Goal: Transaction & Acquisition: Book appointment/travel/reservation

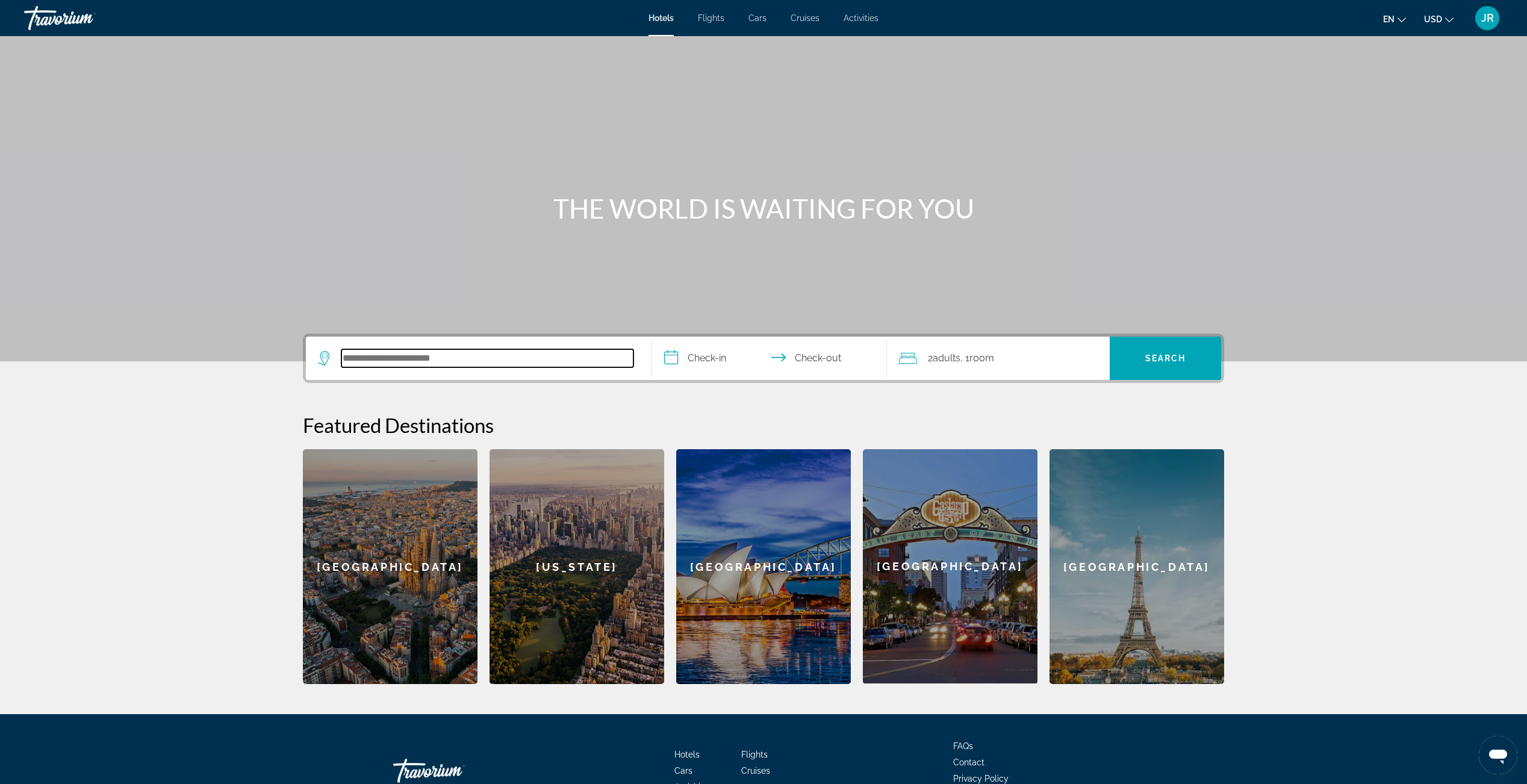
click at [481, 357] on input "Search hotel destination" at bounding box center [487, 359] width 292 height 18
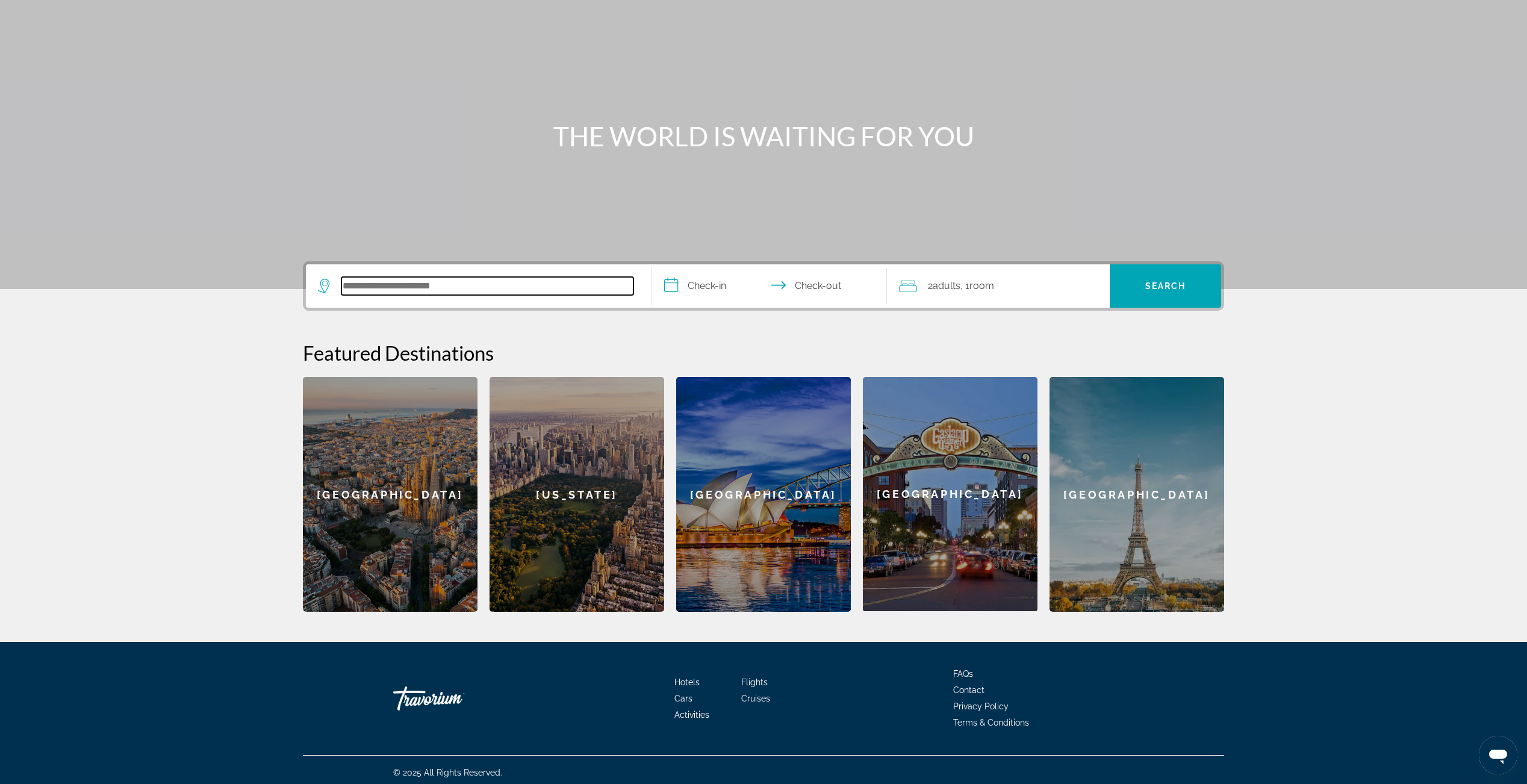
scroll to position [78, 0]
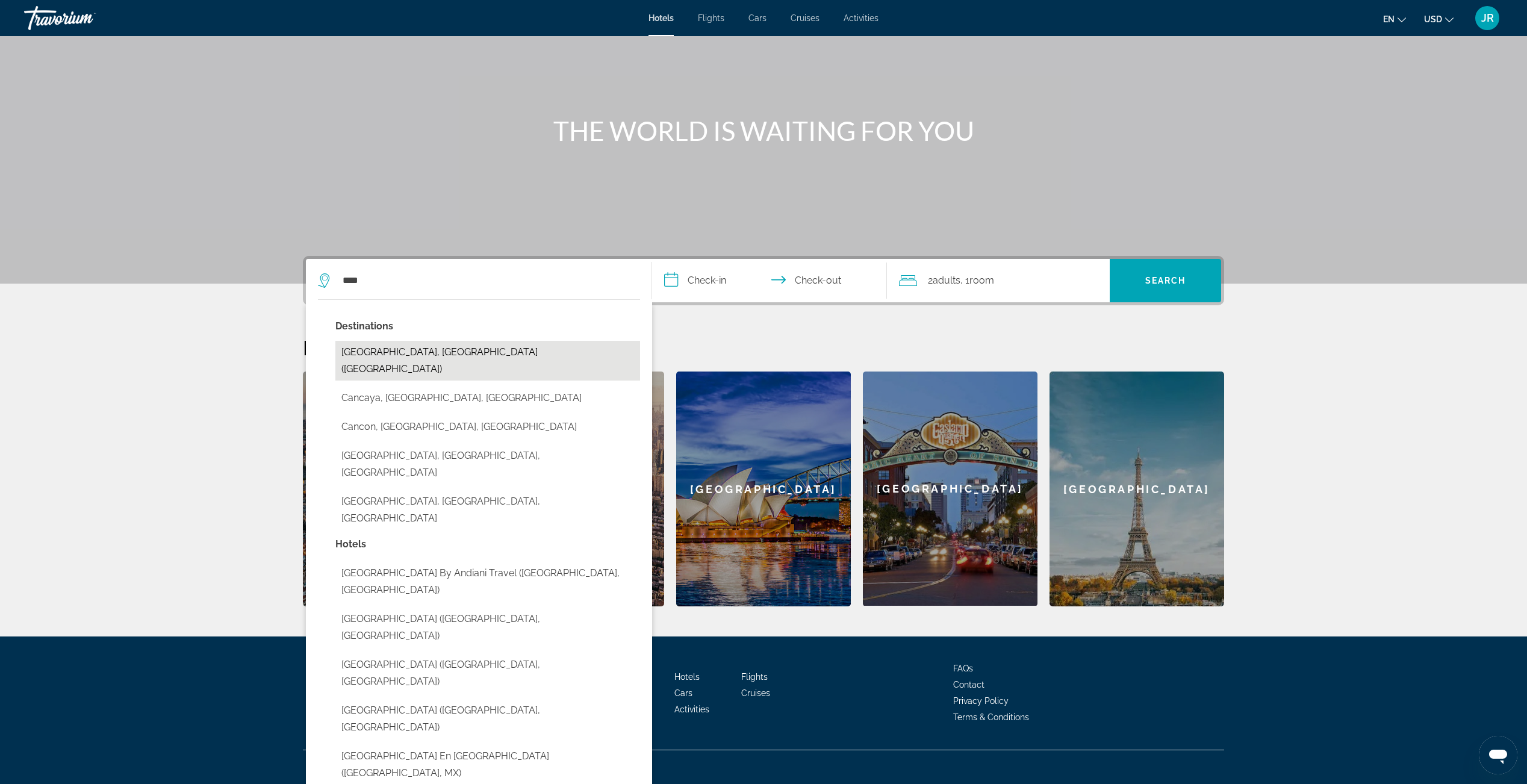
click at [473, 348] on button "[GEOGRAPHIC_DATA], [GEOGRAPHIC_DATA] ([GEOGRAPHIC_DATA])" at bounding box center [487, 360] width 305 height 40
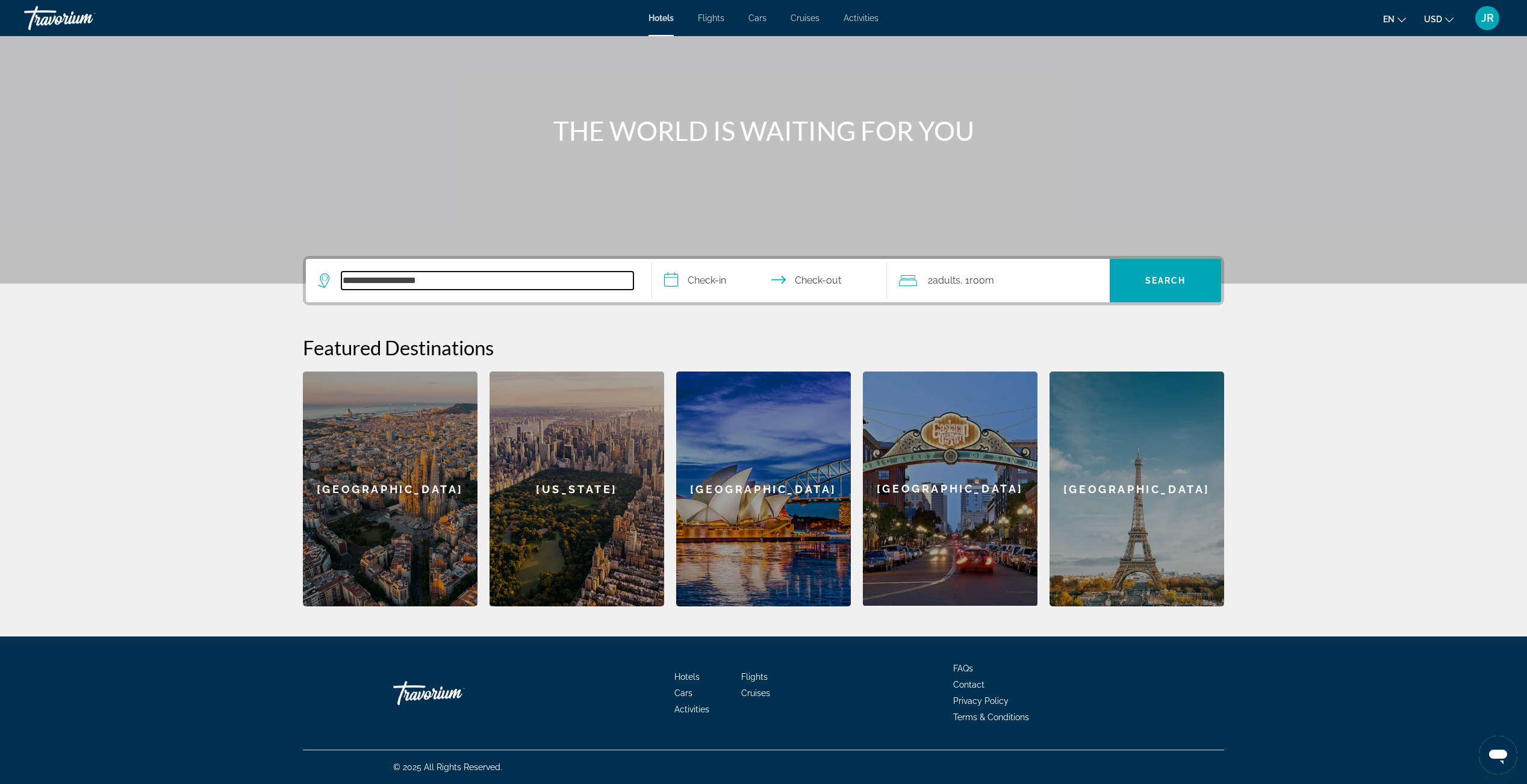
drag, startPoint x: 435, startPoint y: 275, endPoint x: 302, endPoint y: 273, distance: 133.0
click at [302, 273] on div "**********" at bounding box center [764, 431] width 969 height 350
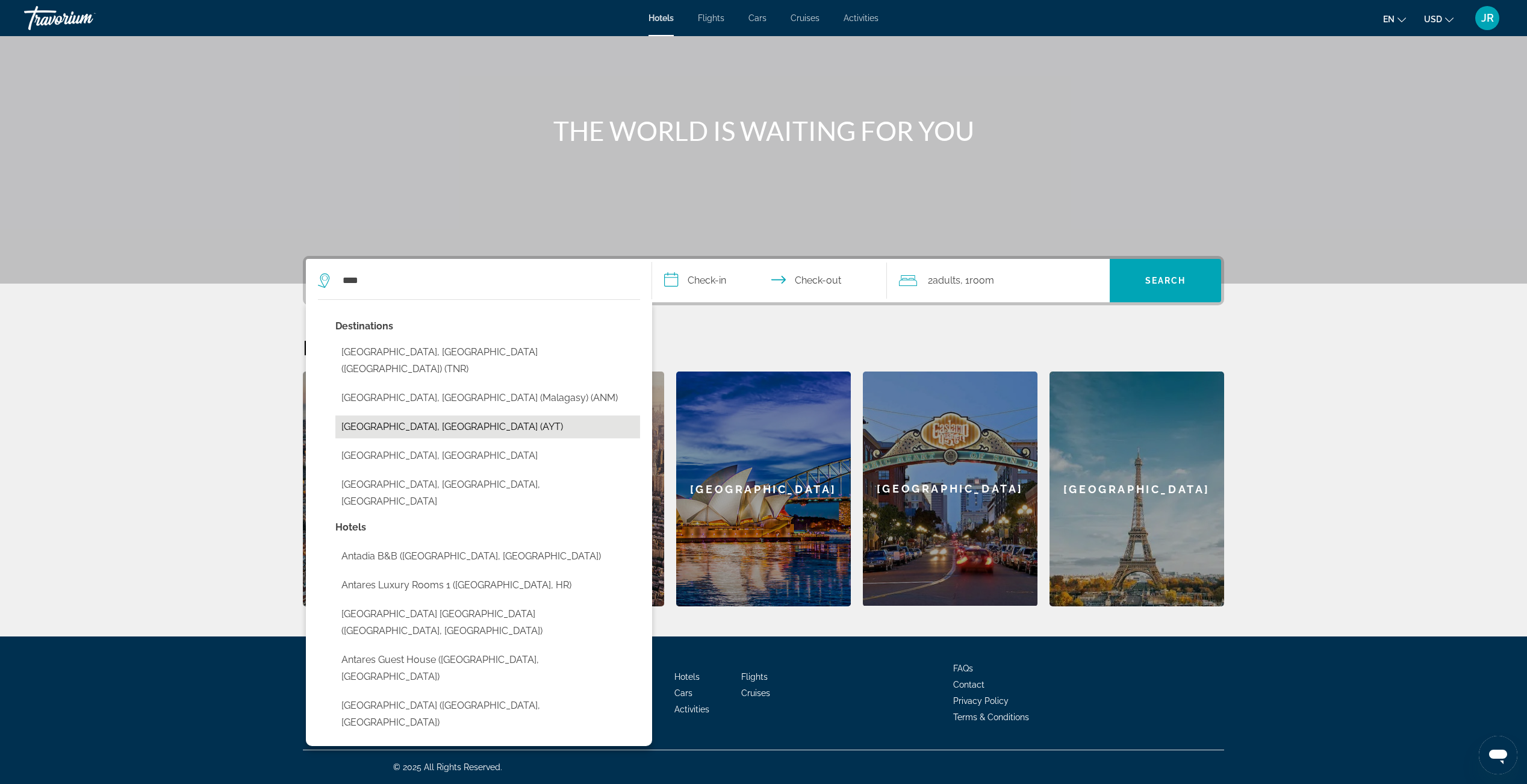
click at [391, 415] on button "[GEOGRAPHIC_DATA], [GEOGRAPHIC_DATA] (AYT)" at bounding box center [487, 426] width 305 height 23
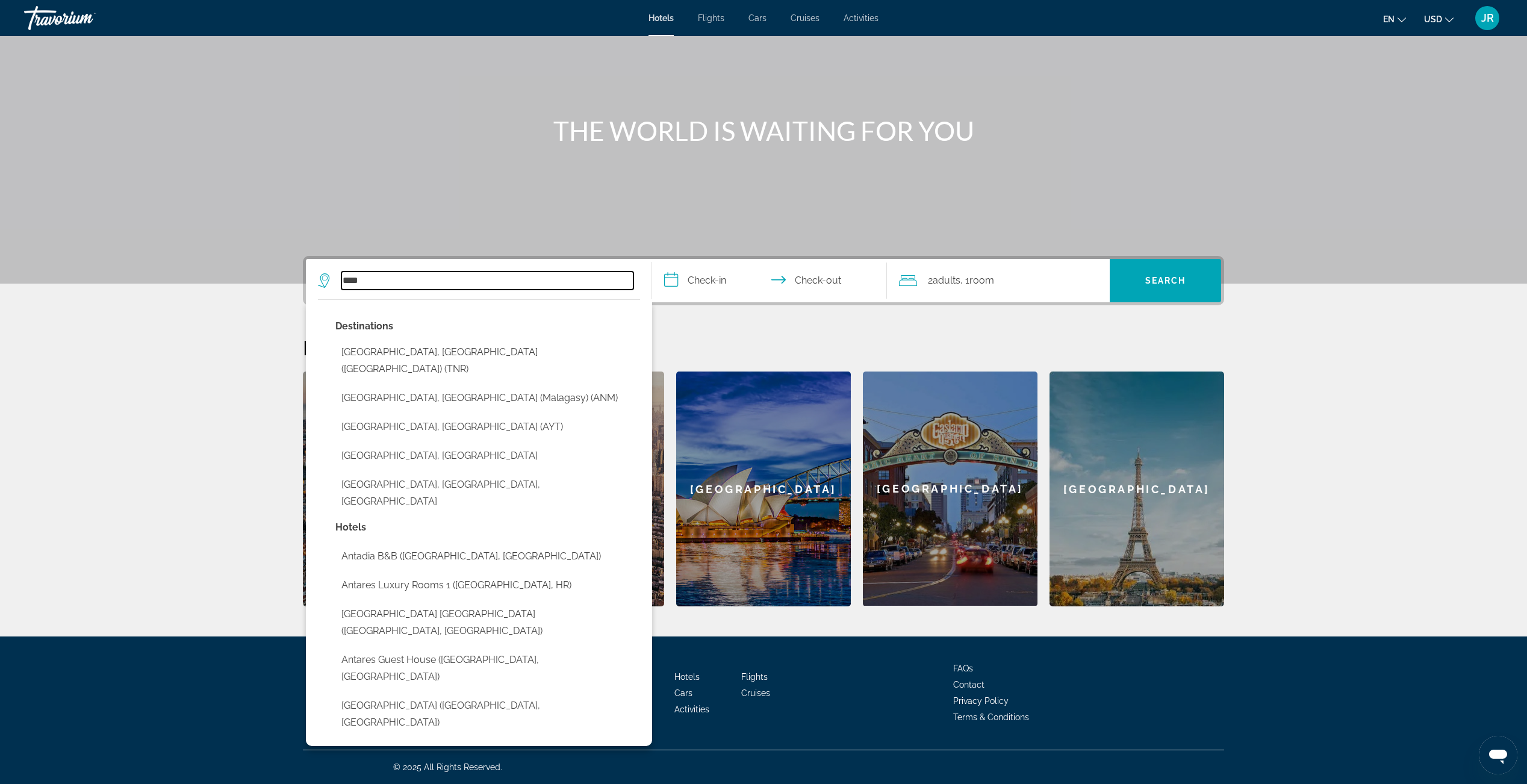
type input "**********"
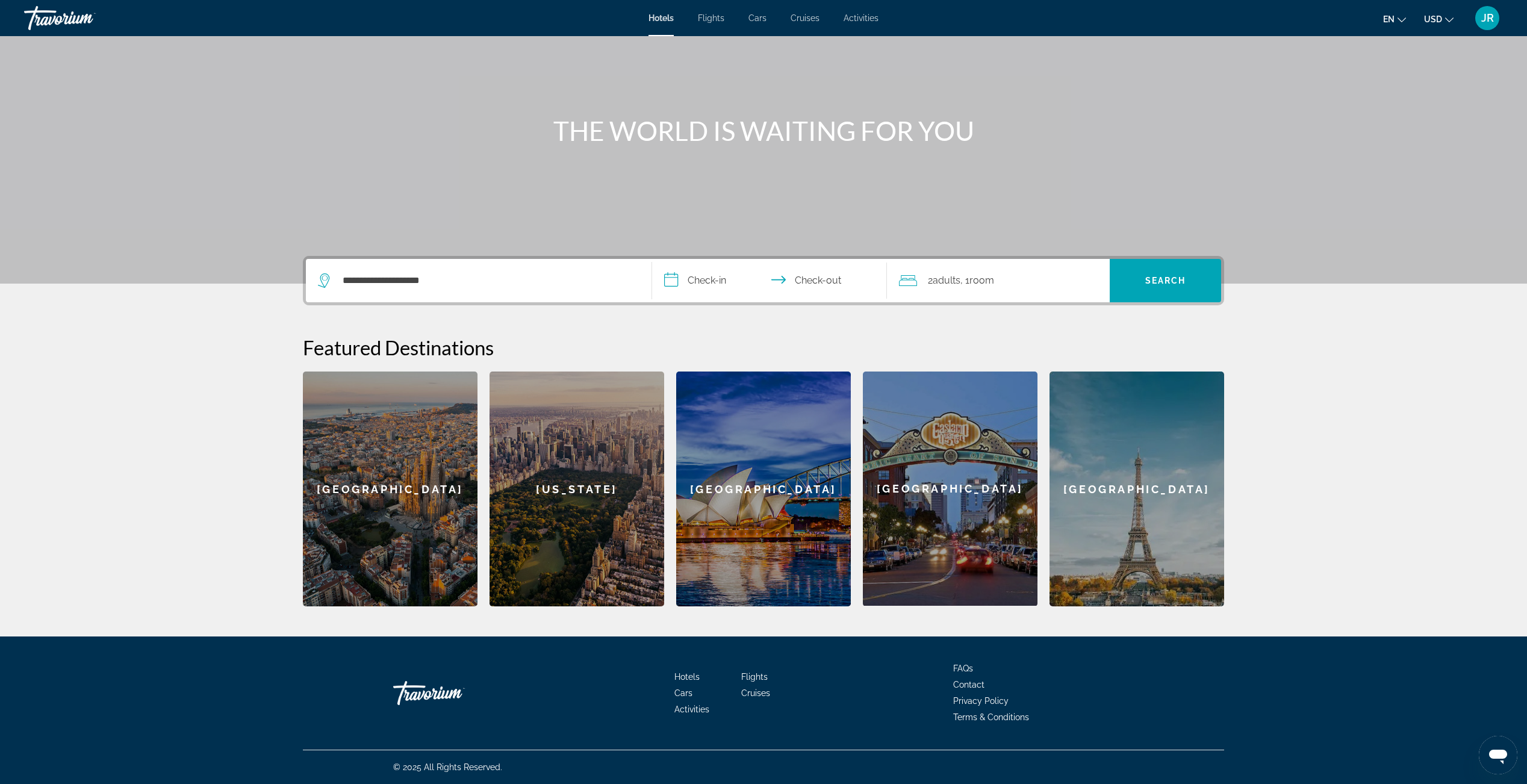
click at [695, 280] on input "**********" at bounding box center [772, 283] width 240 height 47
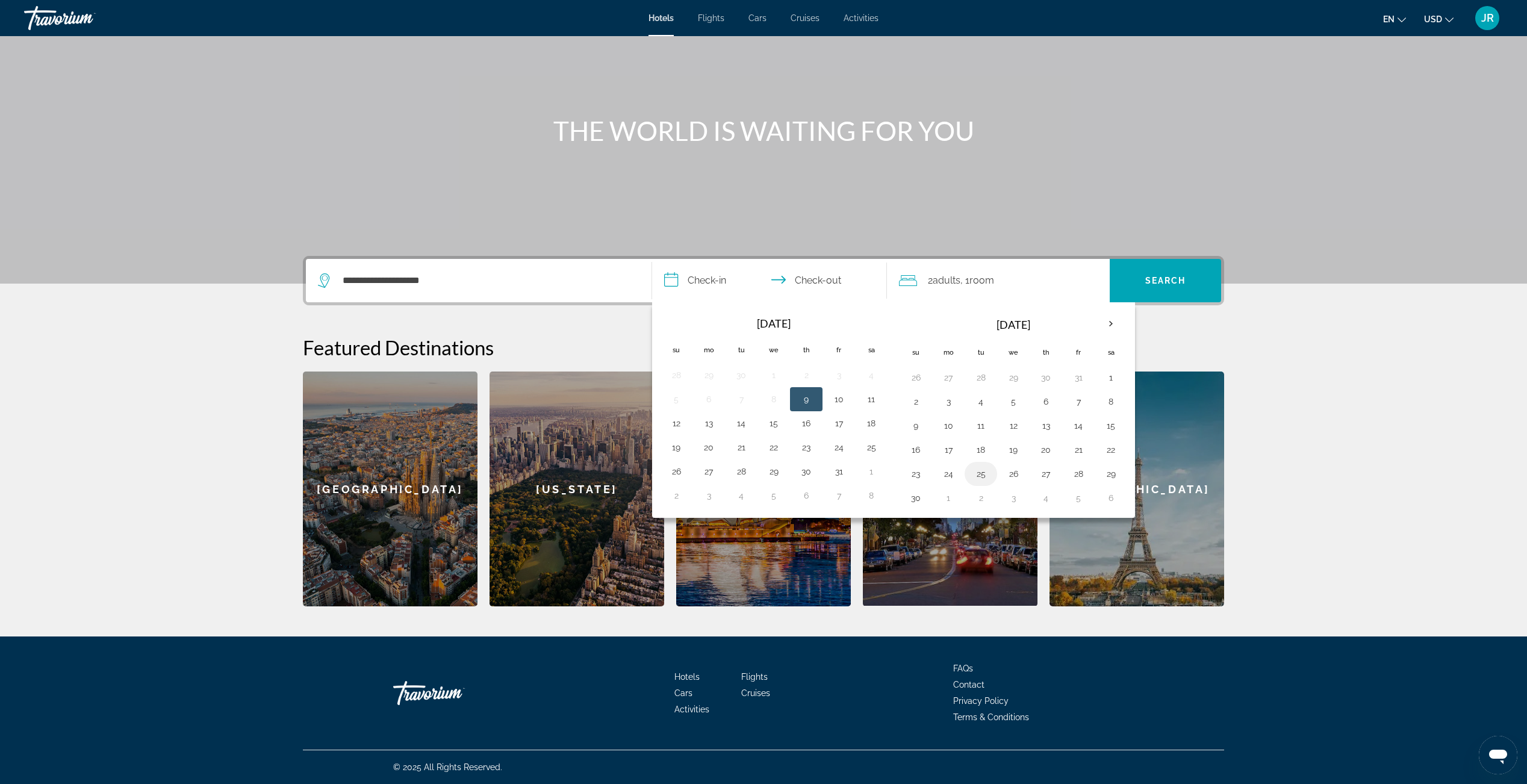
click at [975, 472] on button "25" at bounding box center [981, 474] width 19 height 17
click at [950, 494] on button "1" at bounding box center [949, 498] width 19 height 17
type input "**********"
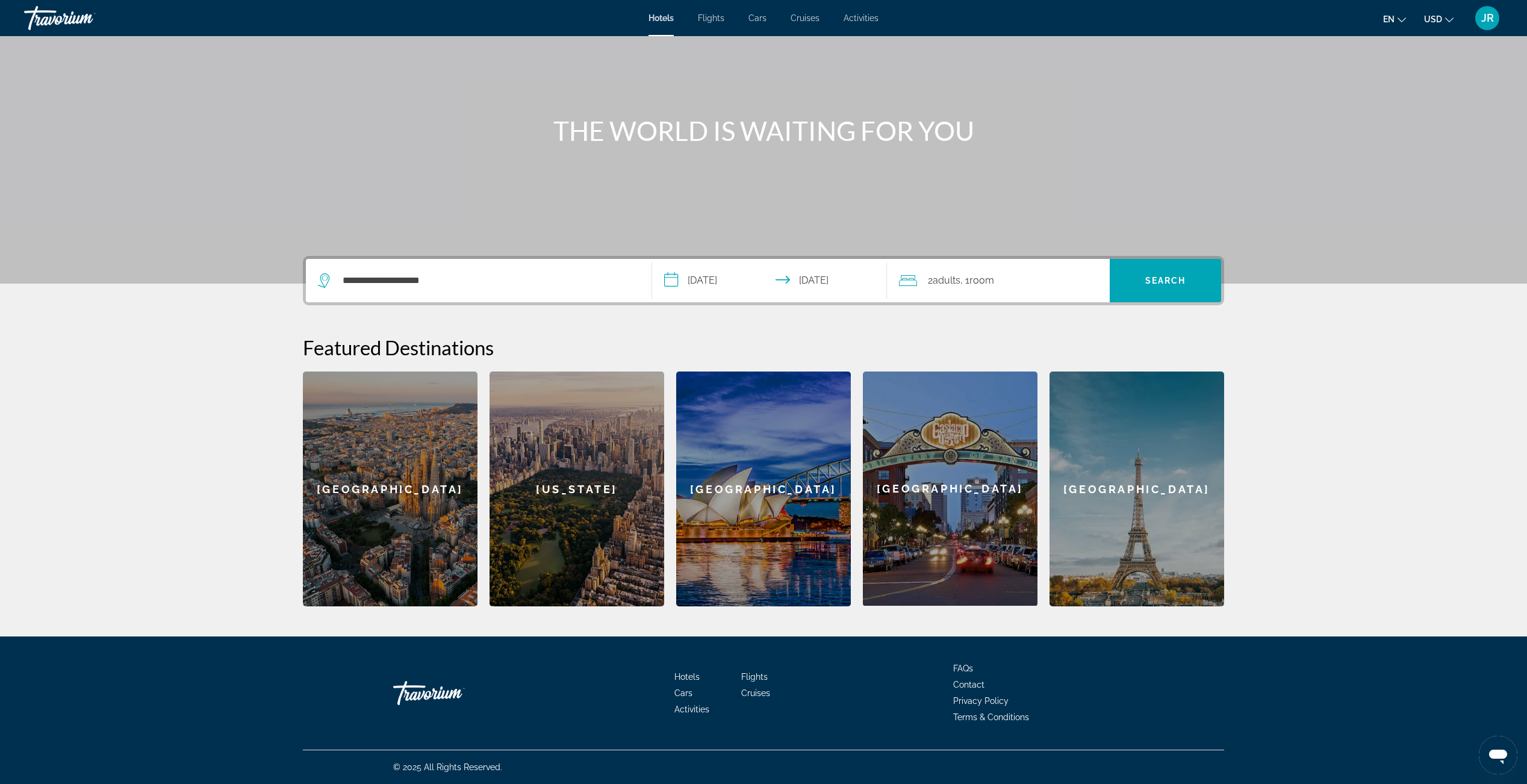
click at [1030, 292] on div "2 Adult Adults , 1 Room rooms" at bounding box center [1005, 281] width 211 height 44
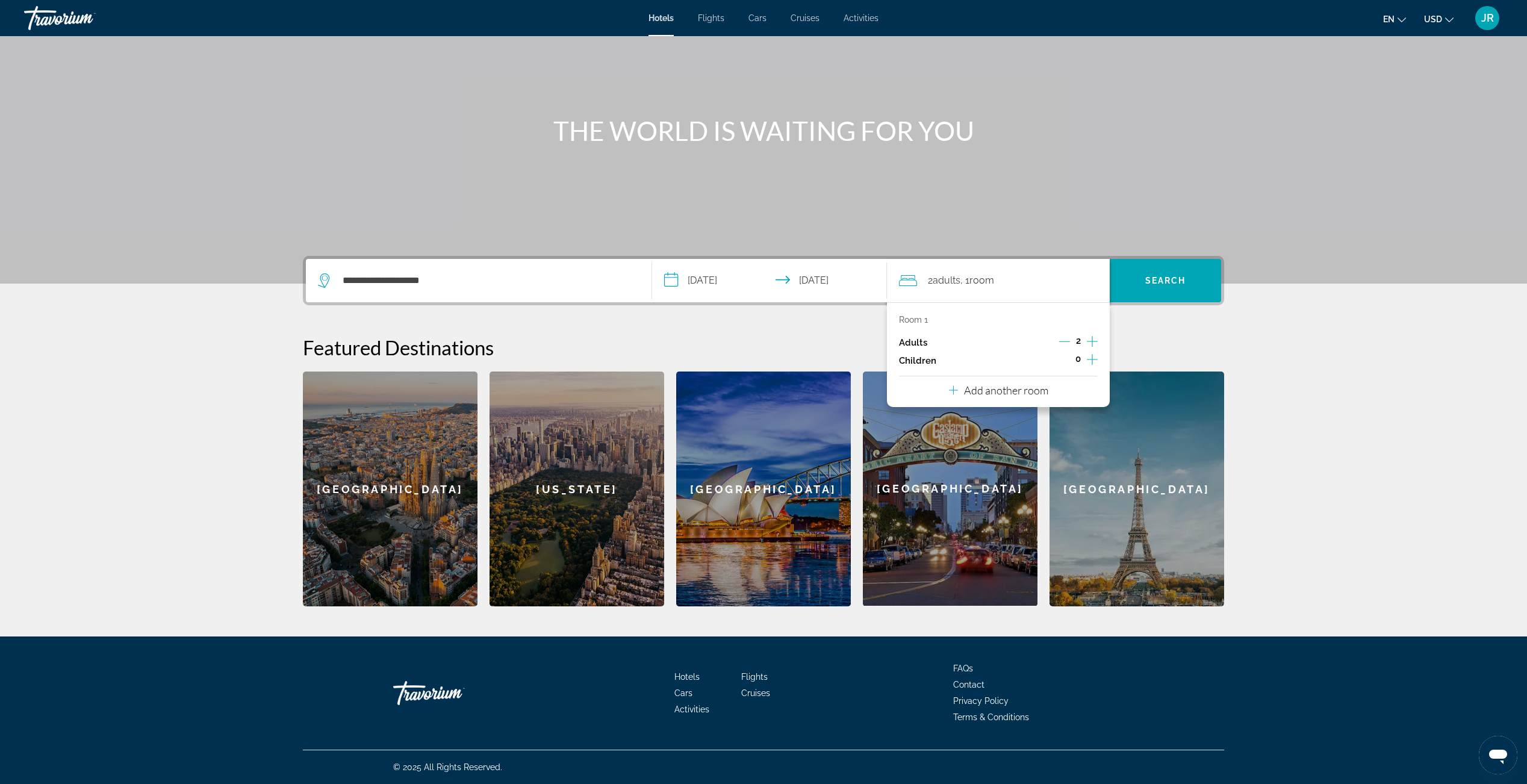
click at [1090, 353] on icon "Increment children" at bounding box center [1092, 359] width 11 height 14
click at [1088, 359] on icon "Increment children" at bounding box center [1092, 359] width 11 height 14
click at [1093, 341] on icon "Increment adults" at bounding box center [1092, 341] width 11 height 11
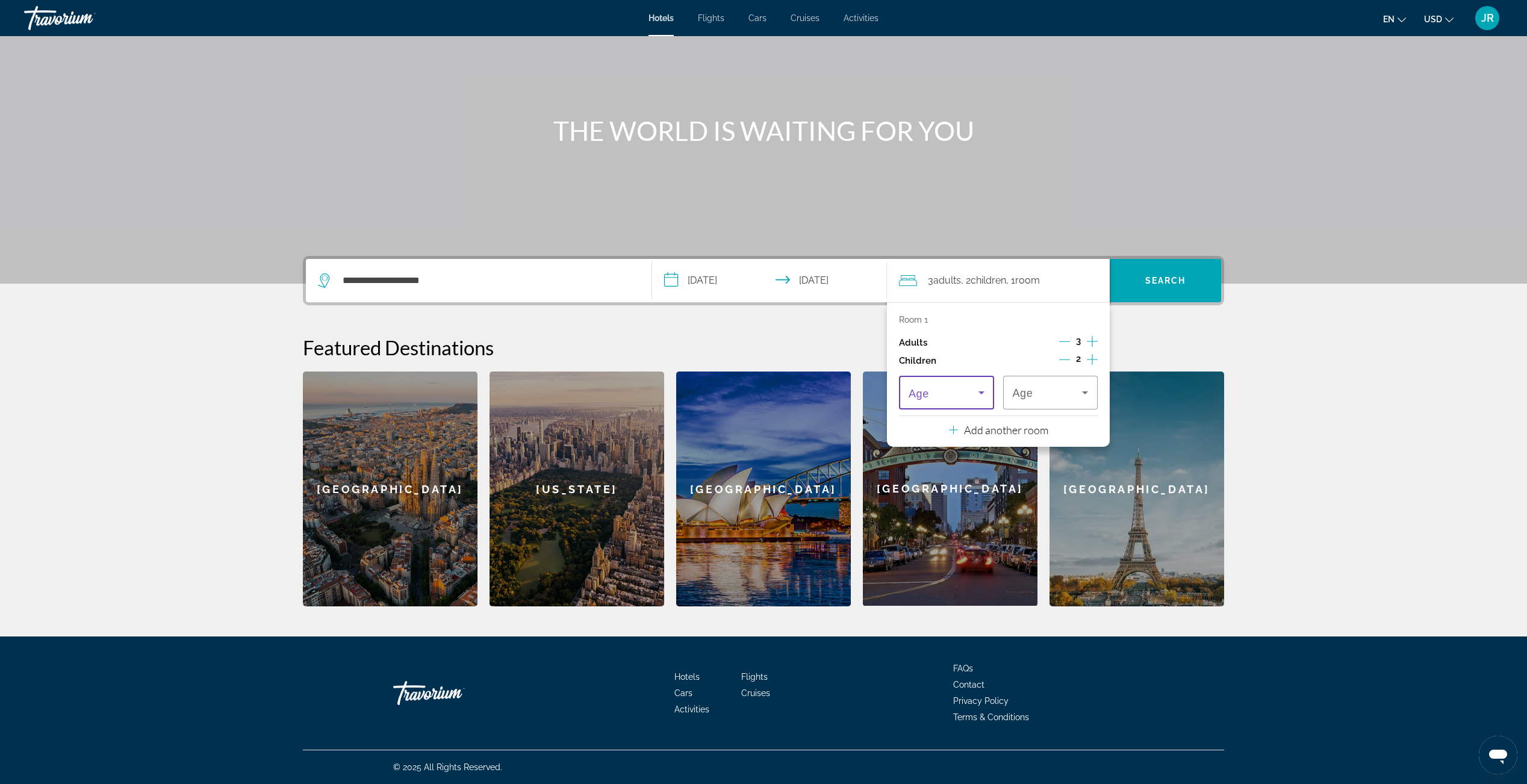
click at [981, 390] on icon "Travelers: 3 adults, 2 children" at bounding box center [982, 392] width 14 height 14
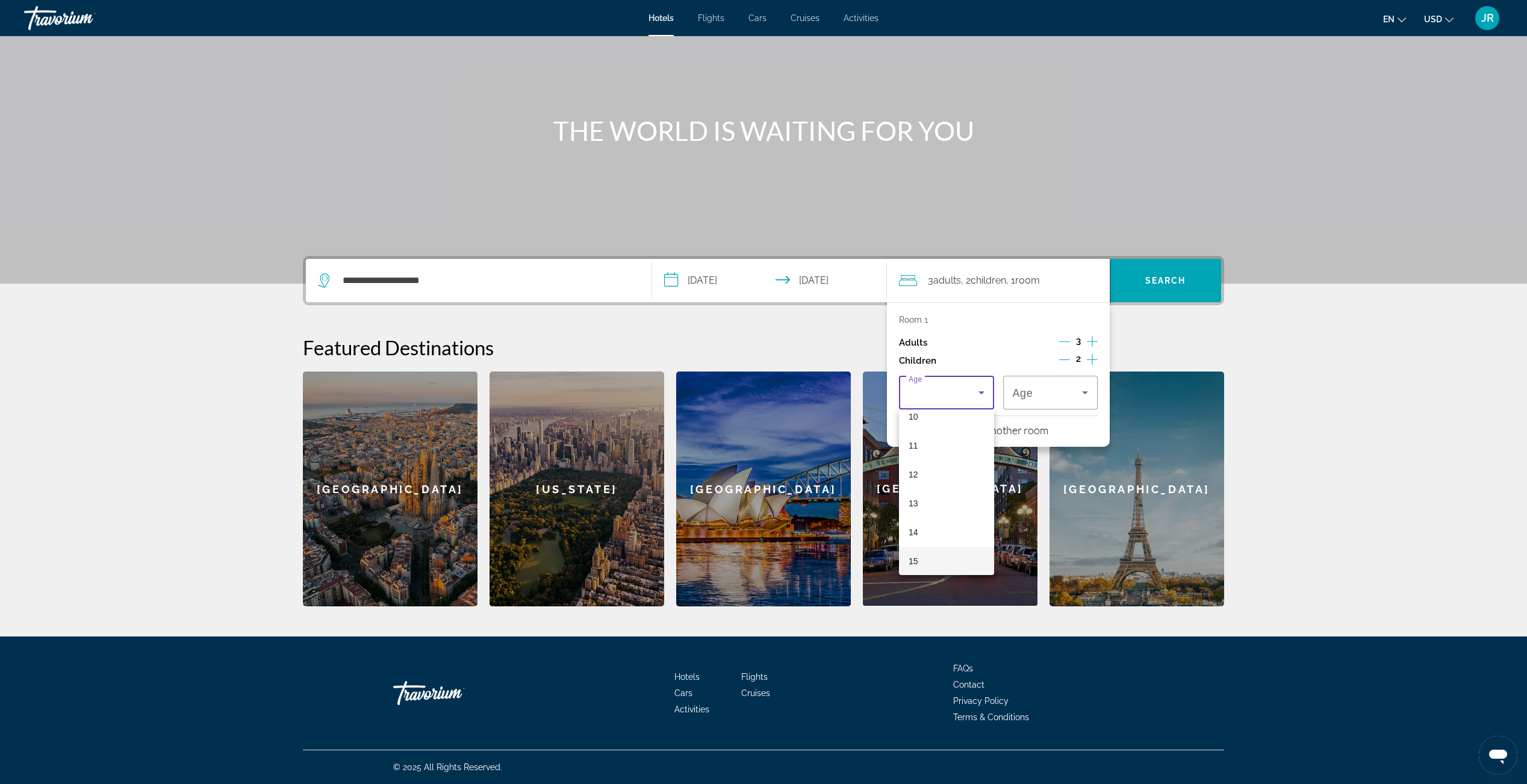
scroll to position [364, 0]
click at [933, 549] on mat-option "17" at bounding box center [947, 555] width 95 height 29
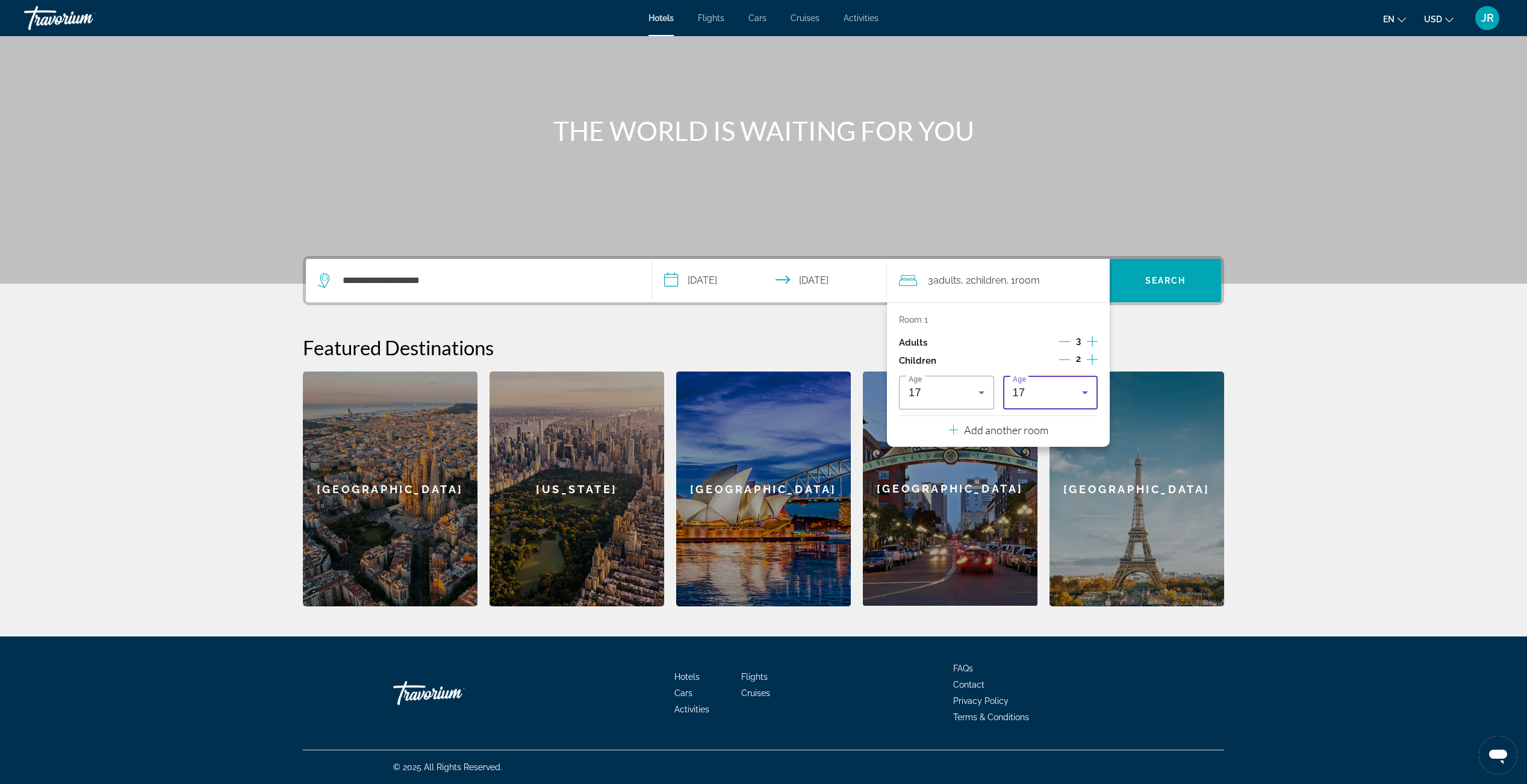
click at [1090, 390] on icon "Travelers: 3 adults, 2 children" at bounding box center [1085, 392] width 14 height 14
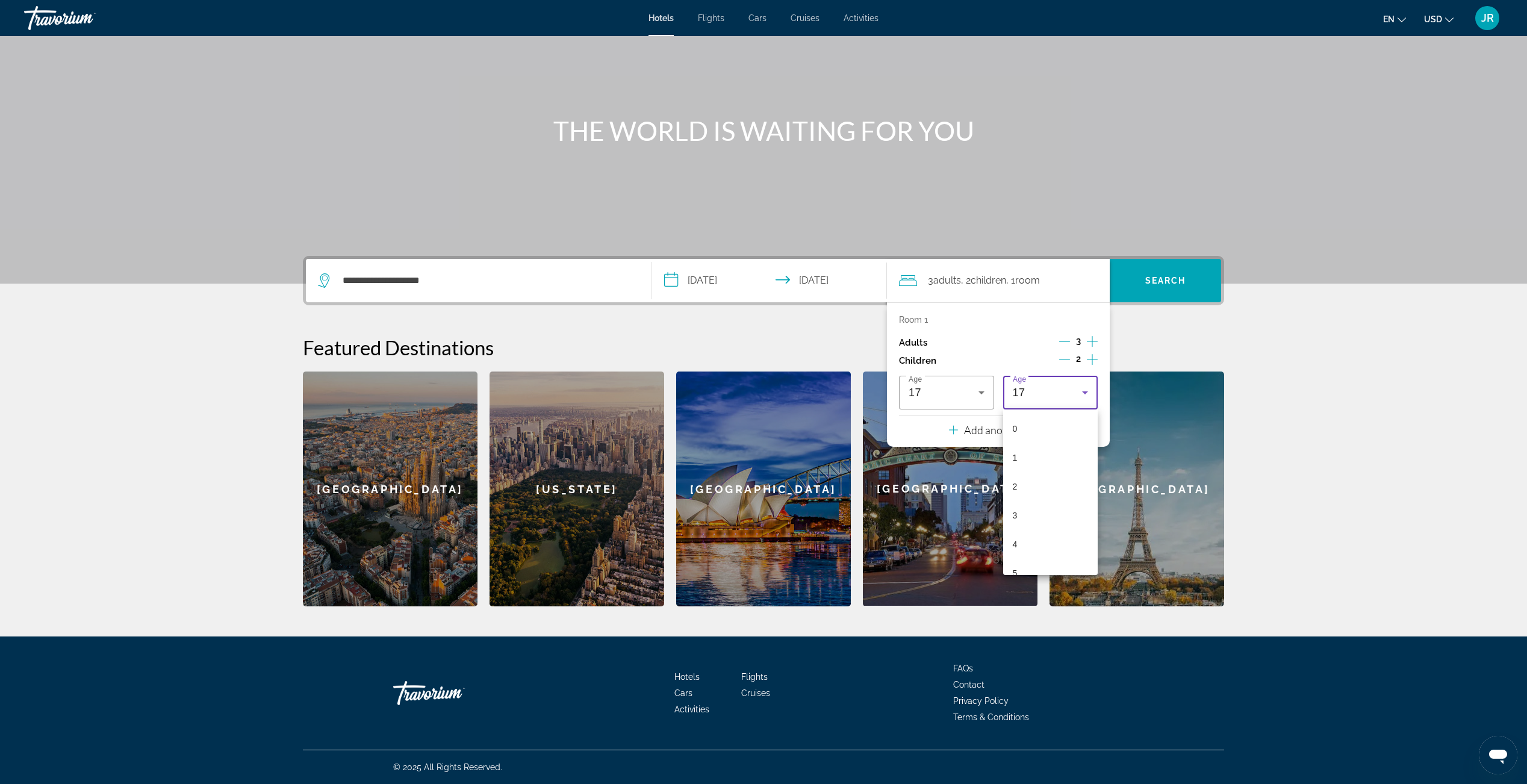
scroll to position [359, 0]
click at [984, 390] on div at bounding box center [764, 392] width 1527 height 784
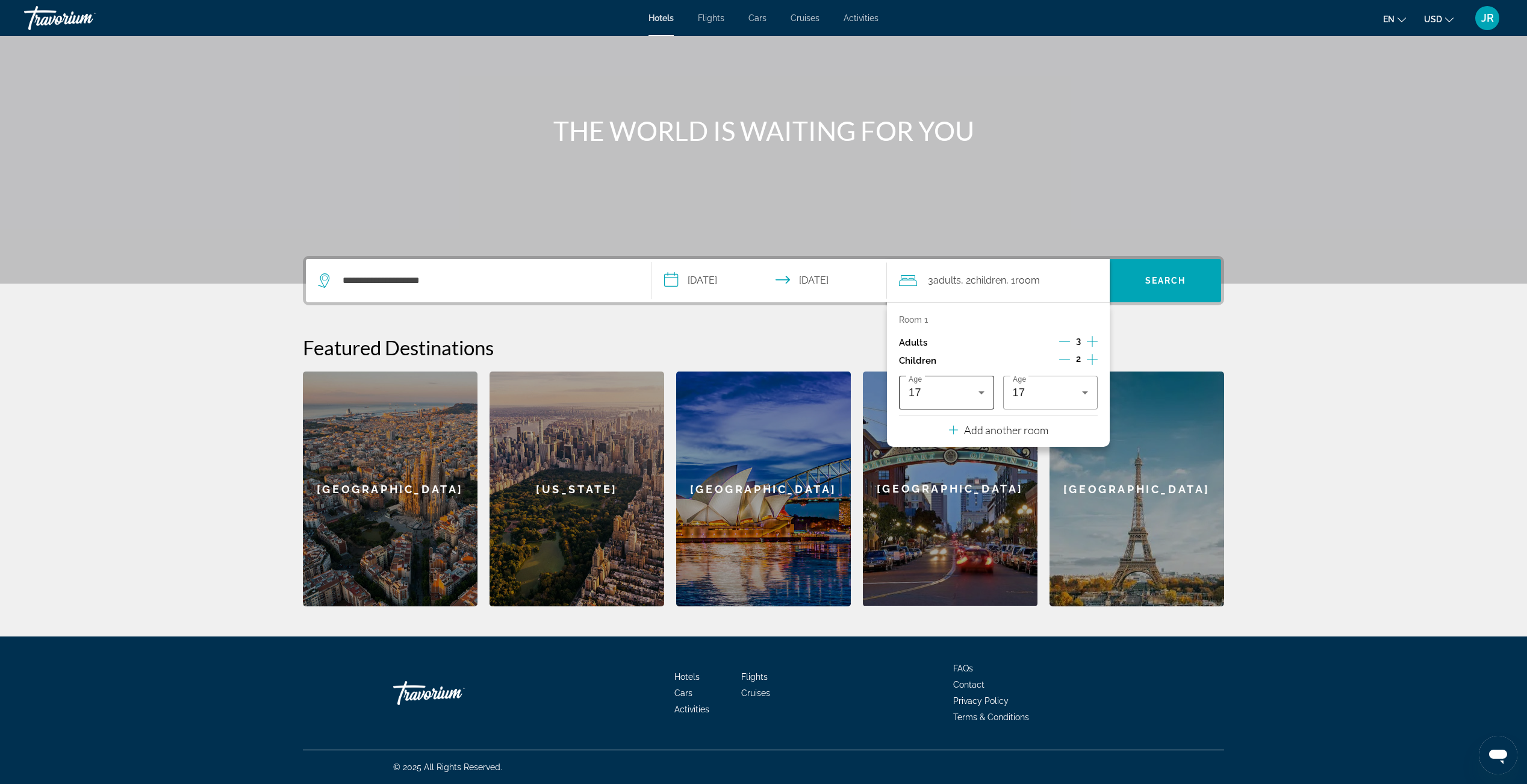
click at [982, 394] on icon "Travelers: 3 adults, 2 children" at bounding box center [981, 392] width 6 height 3
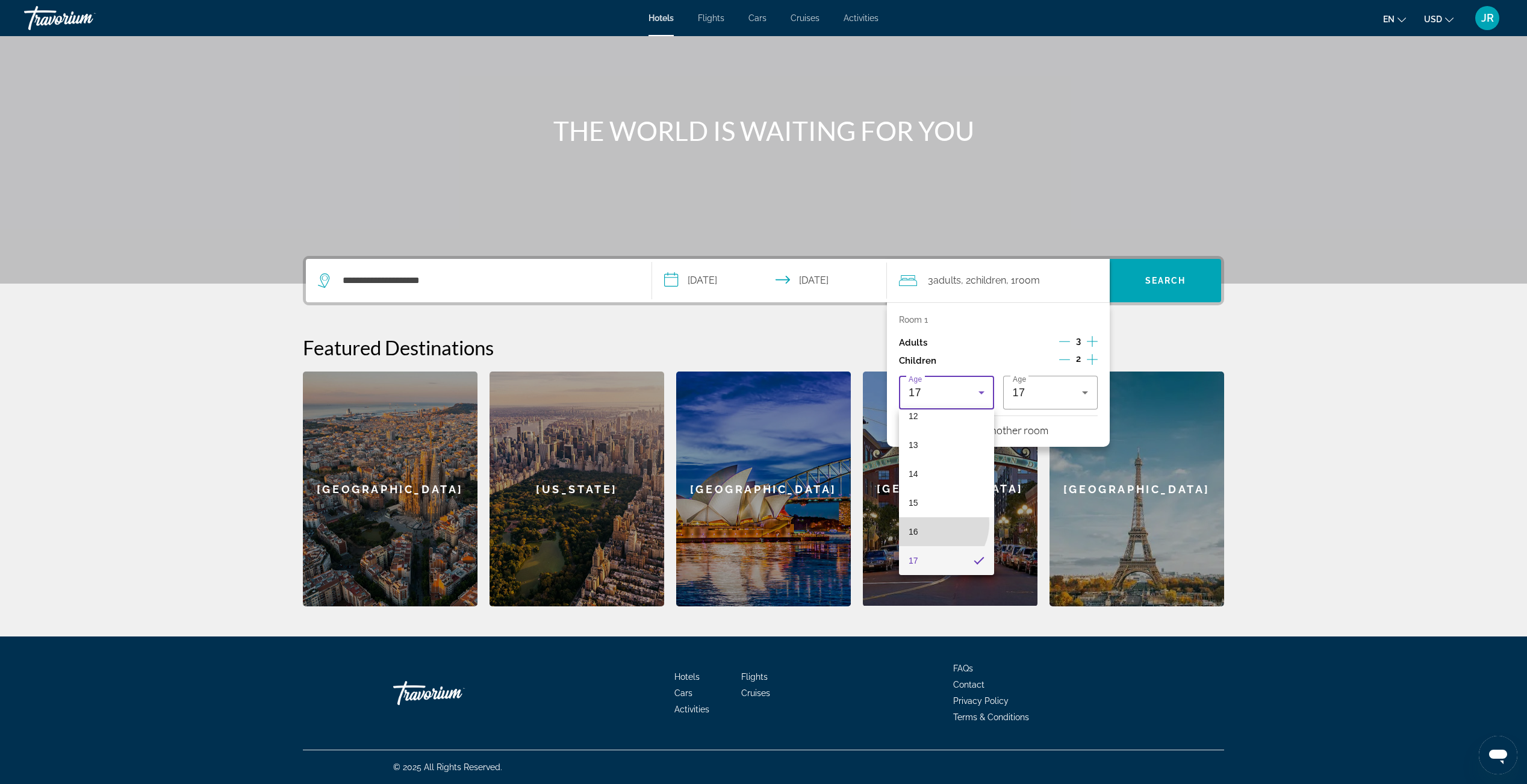
drag, startPoint x: 932, startPoint y: 523, endPoint x: 1002, endPoint y: 475, distance: 84.9
click at [932, 522] on mat-option "16" at bounding box center [947, 531] width 95 height 29
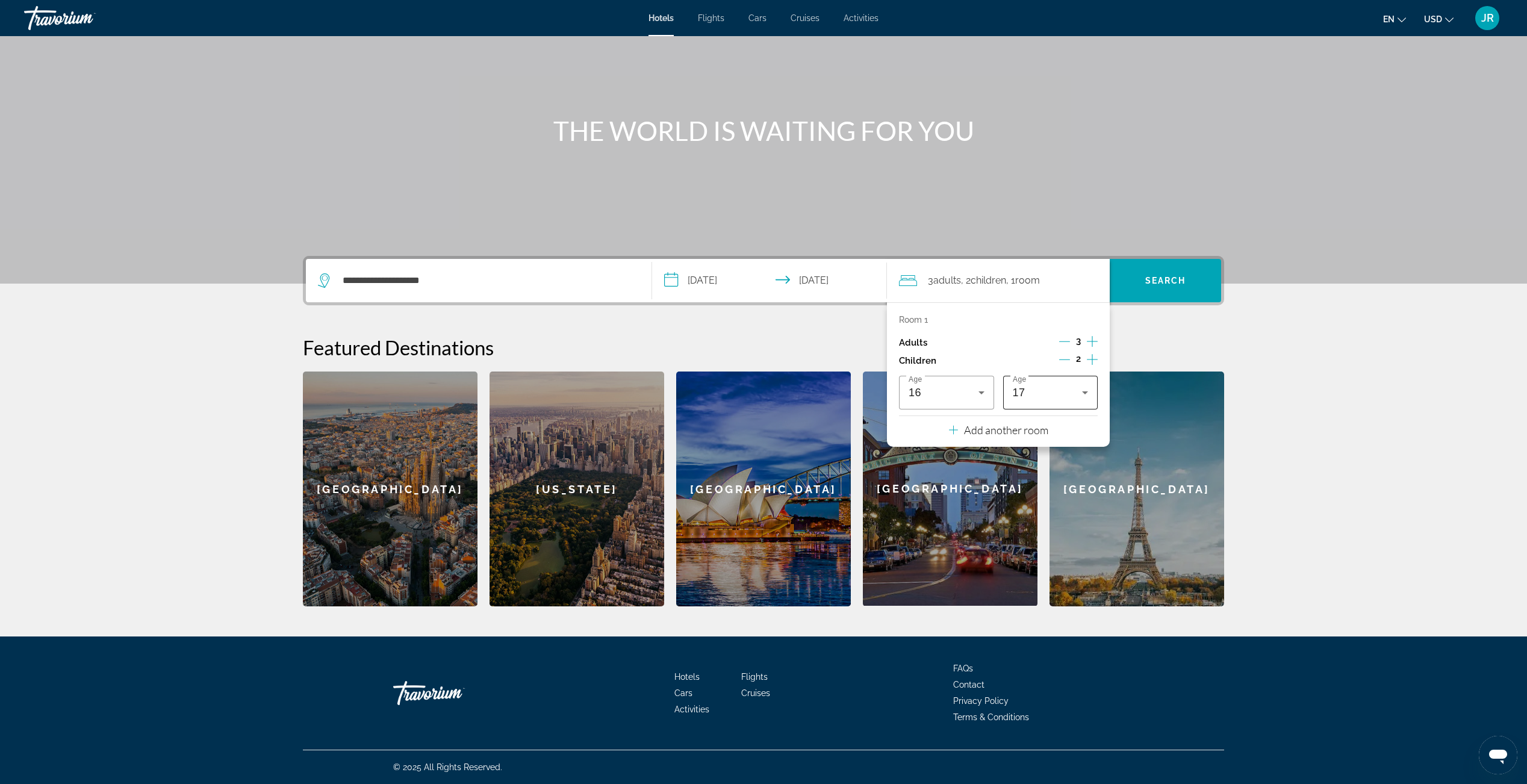
click at [1084, 392] on icon "Travelers: 3 adults, 2 children" at bounding box center [1084, 392] width 6 height 3
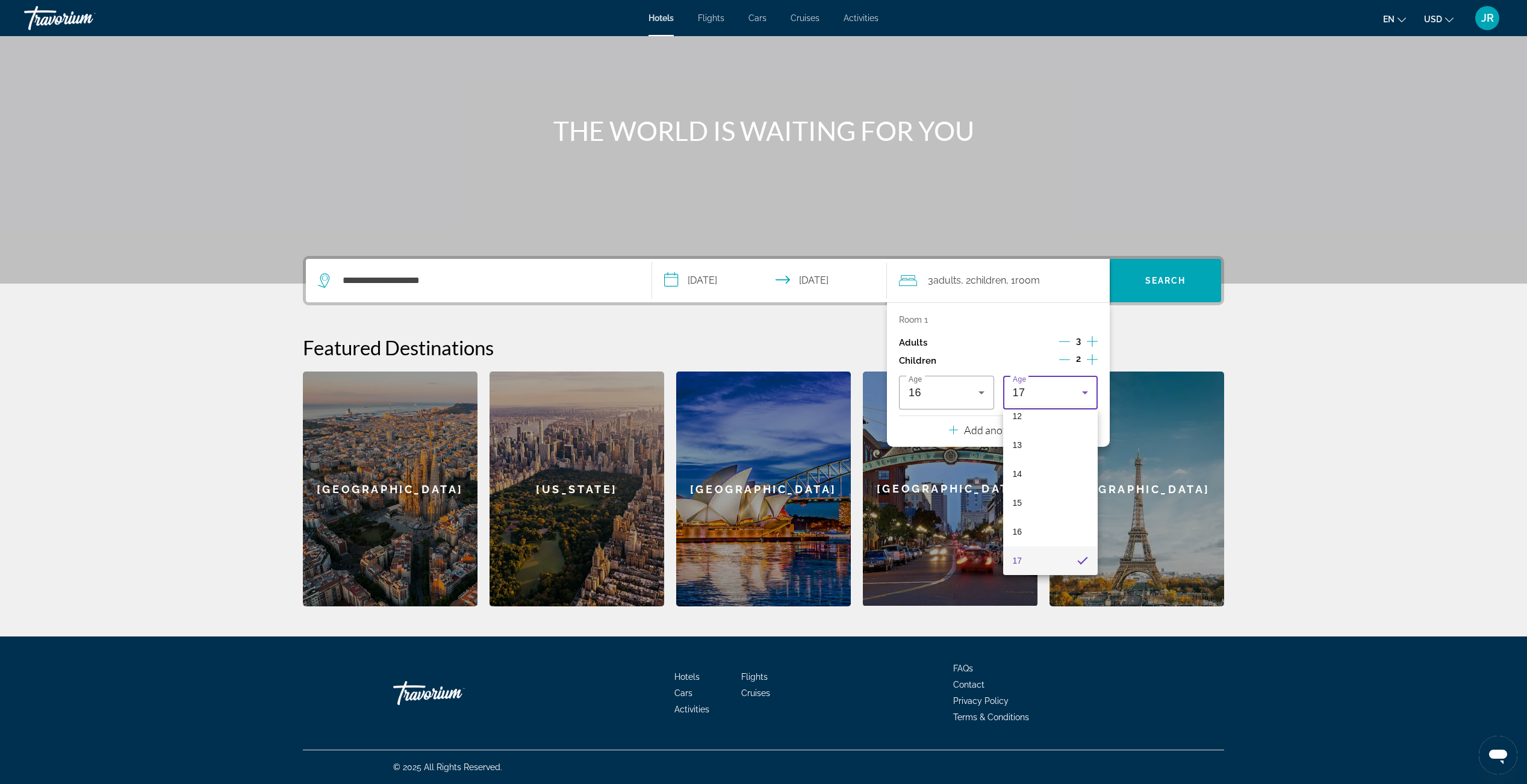
click at [1067, 466] on mat-option "14" at bounding box center [1051, 474] width 95 height 29
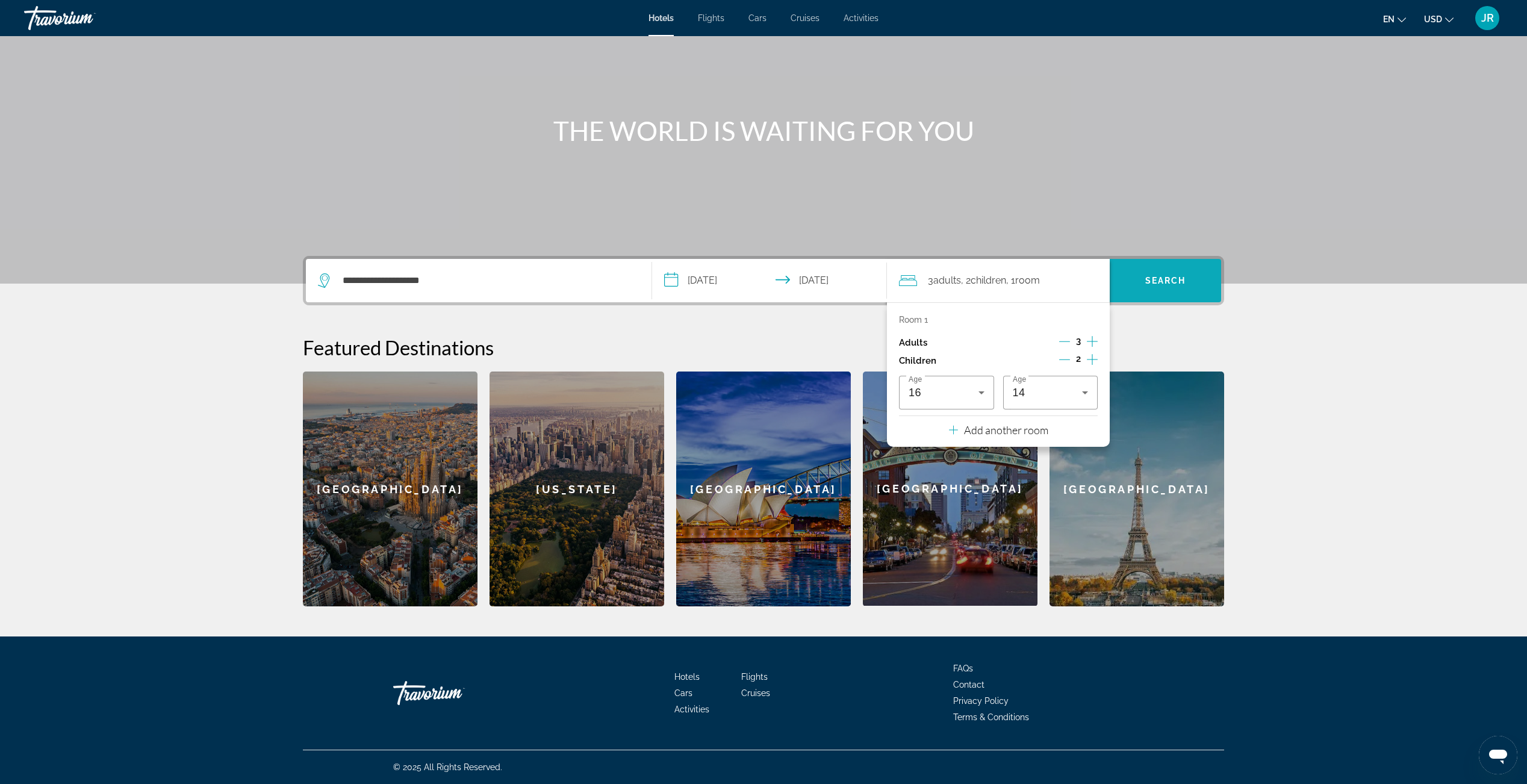
click at [1174, 286] on span "Search" at bounding box center [1165, 281] width 111 height 29
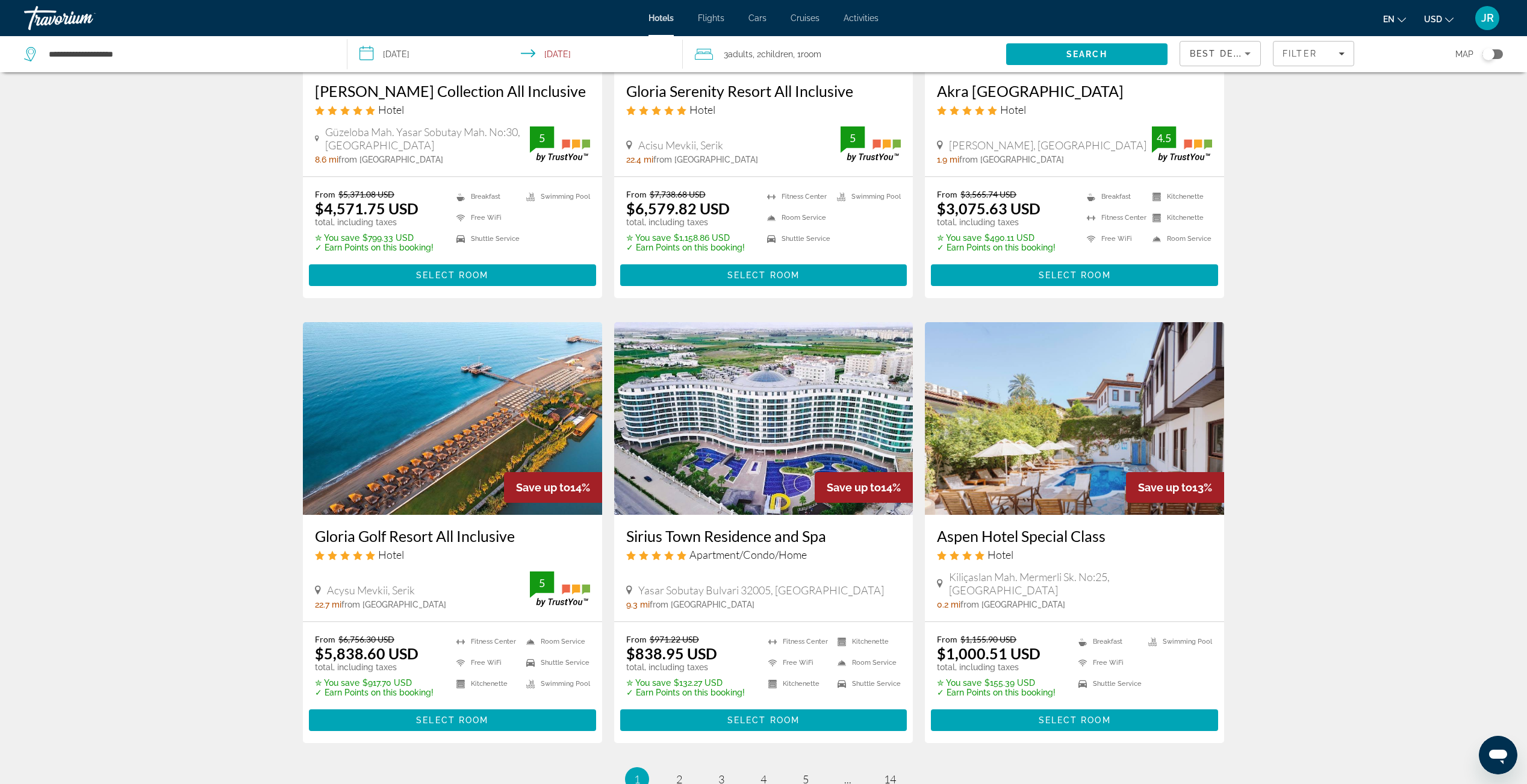
scroll to position [1204, 0]
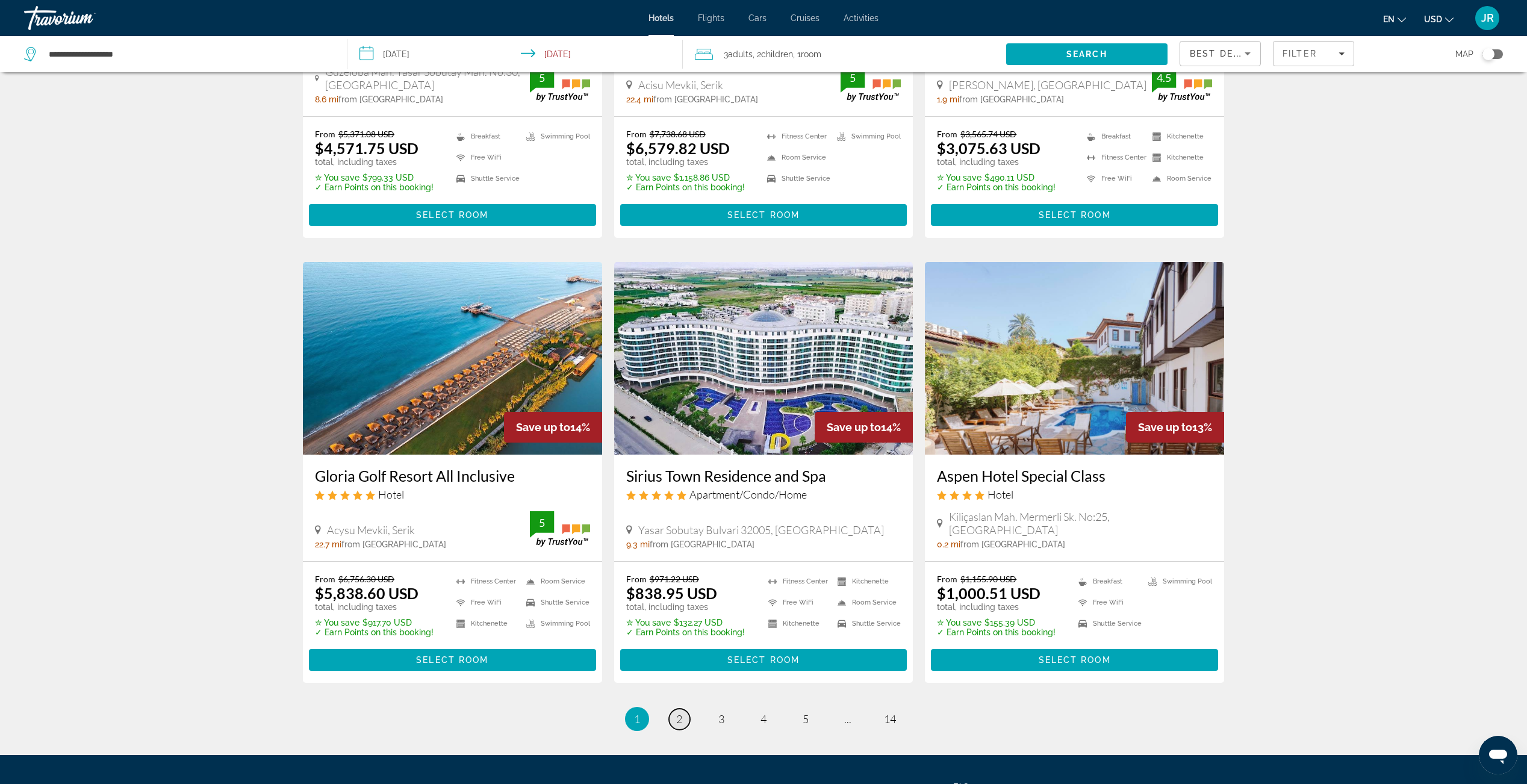
click at [681, 718] on span "2" at bounding box center [679, 718] width 6 height 13
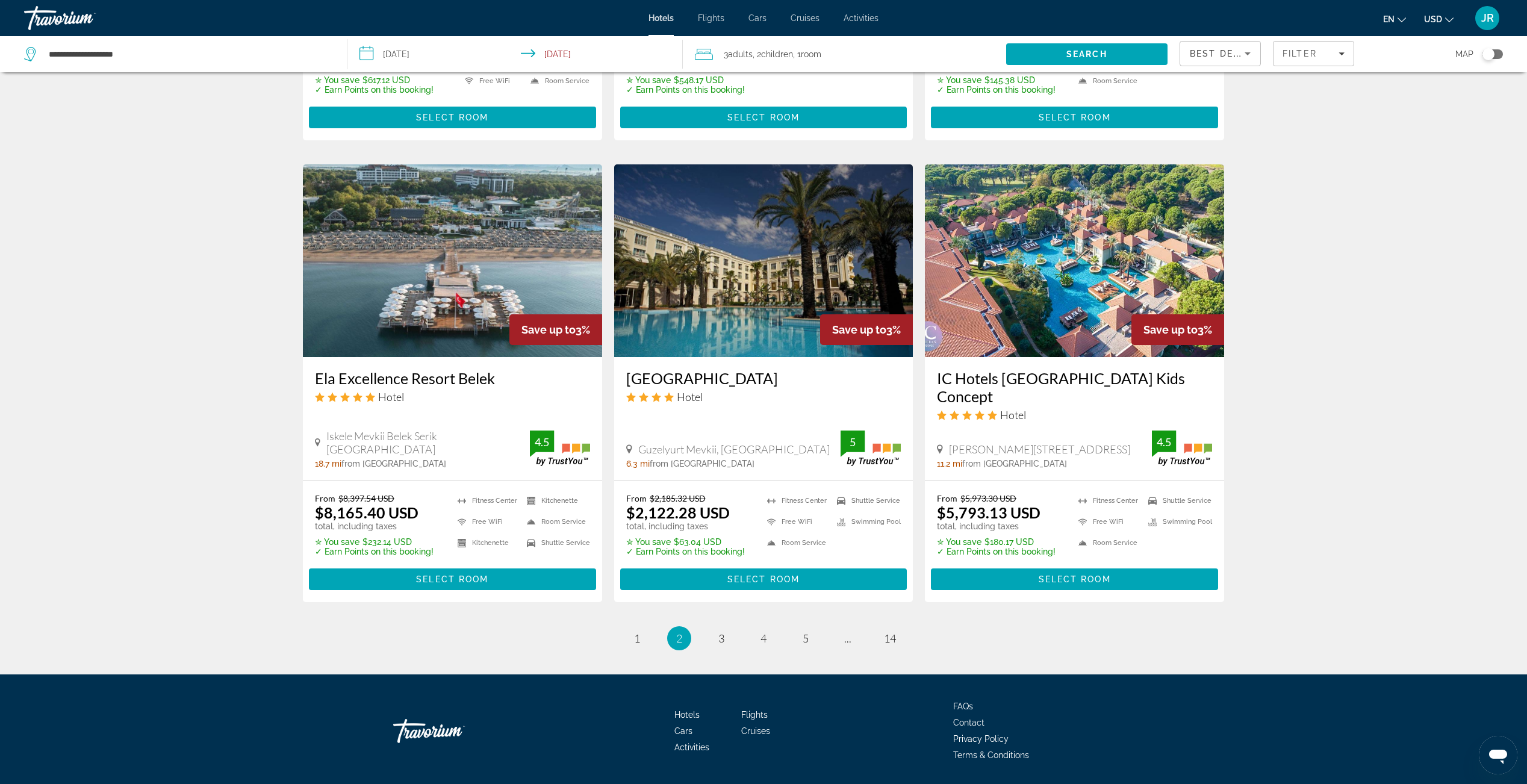
scroll to position [1309, 0]
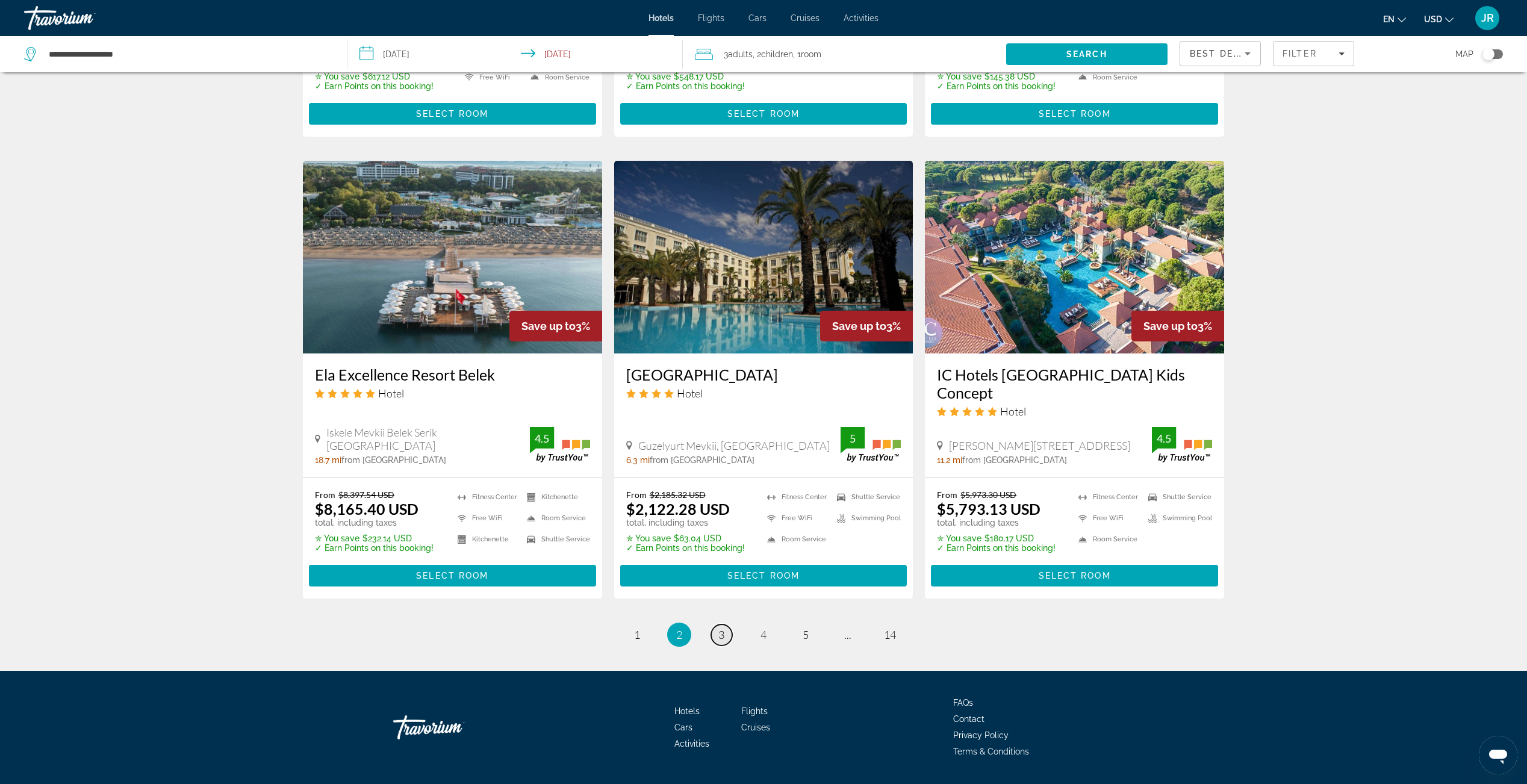
click at [723, 624] on link "page 3" at bounding box center [722, 635] width 21 height 21
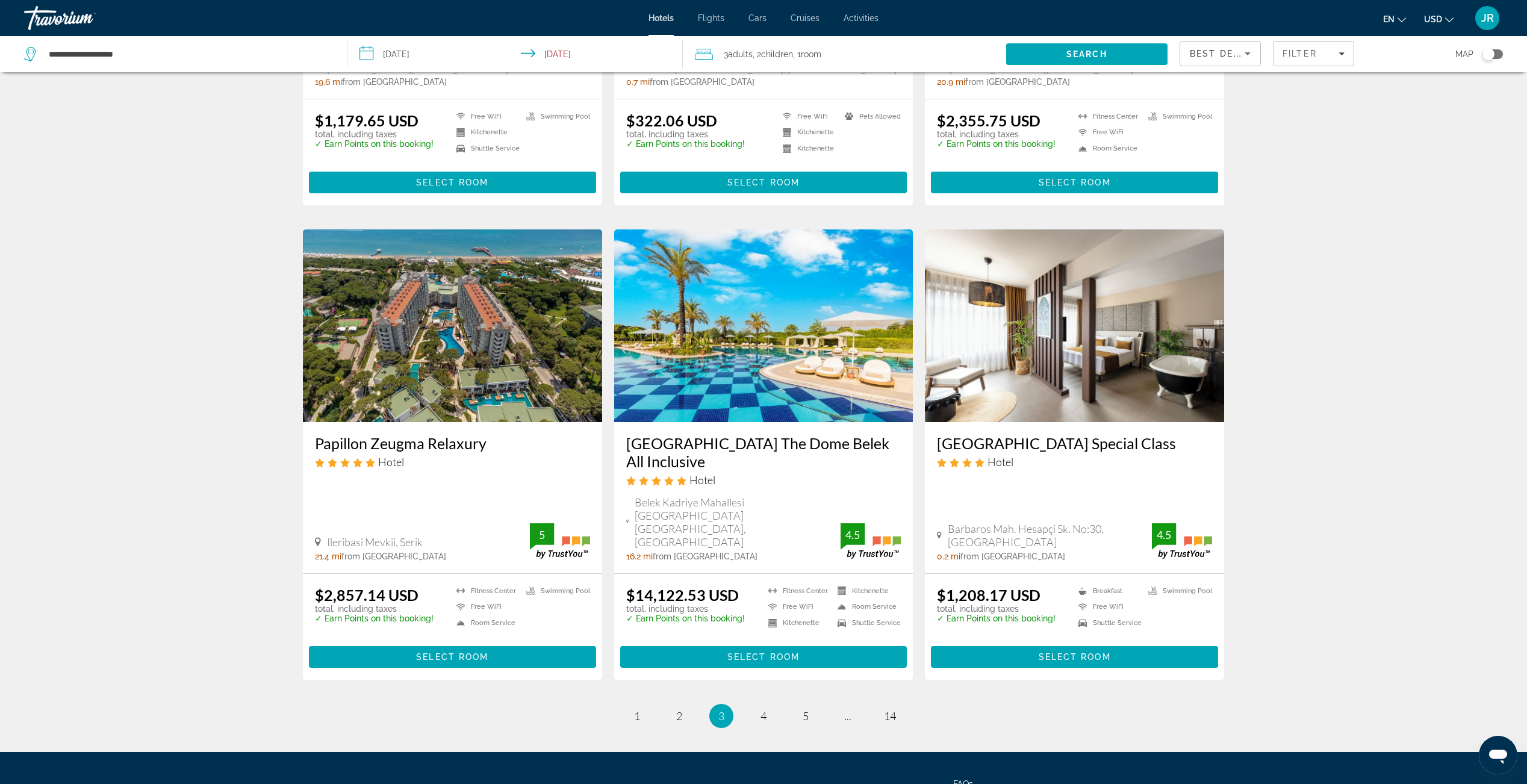
scroll to position [1264, 0]
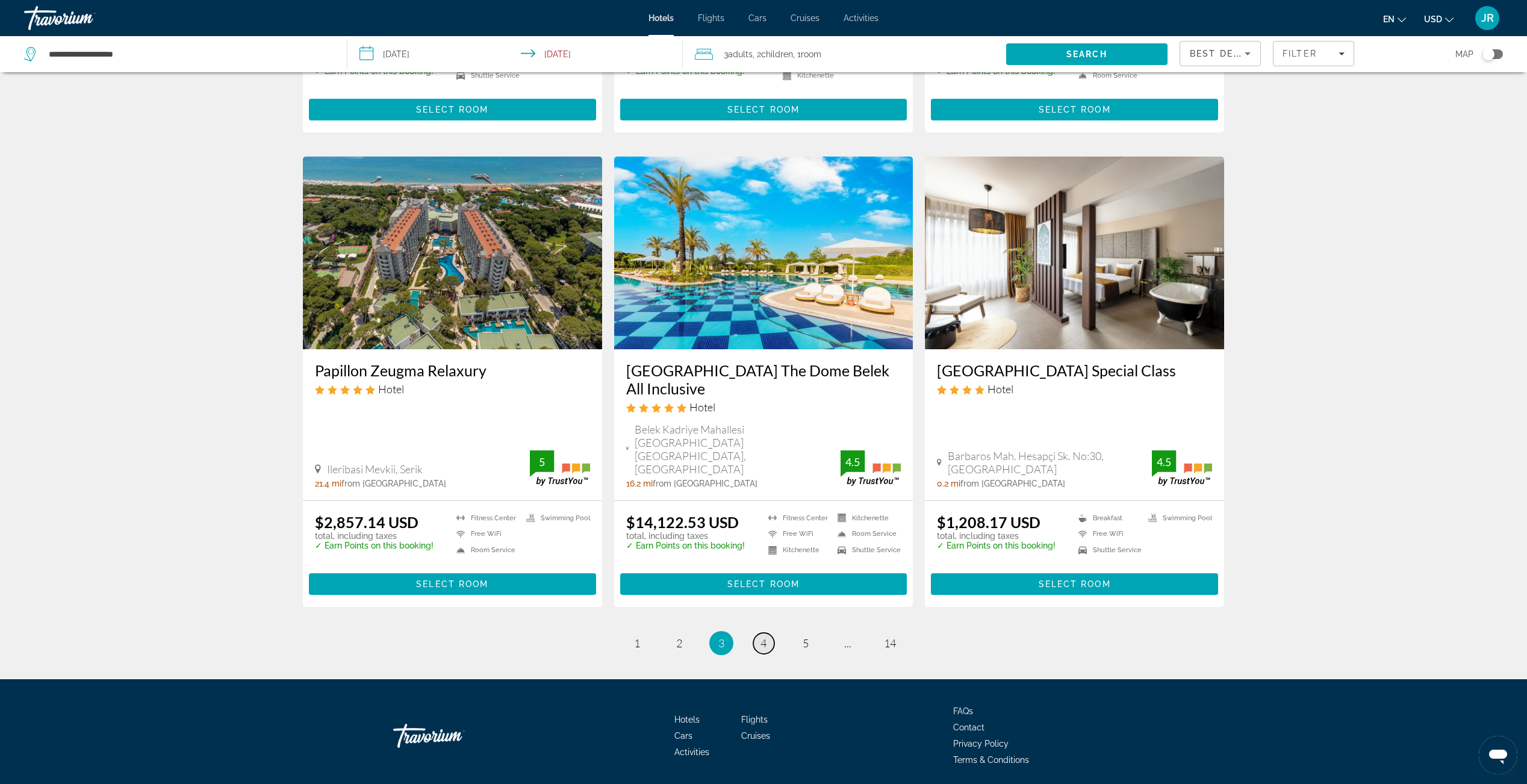
click at [763, 637] on span "4" at bounding box center [763, 643] width 6 height 13
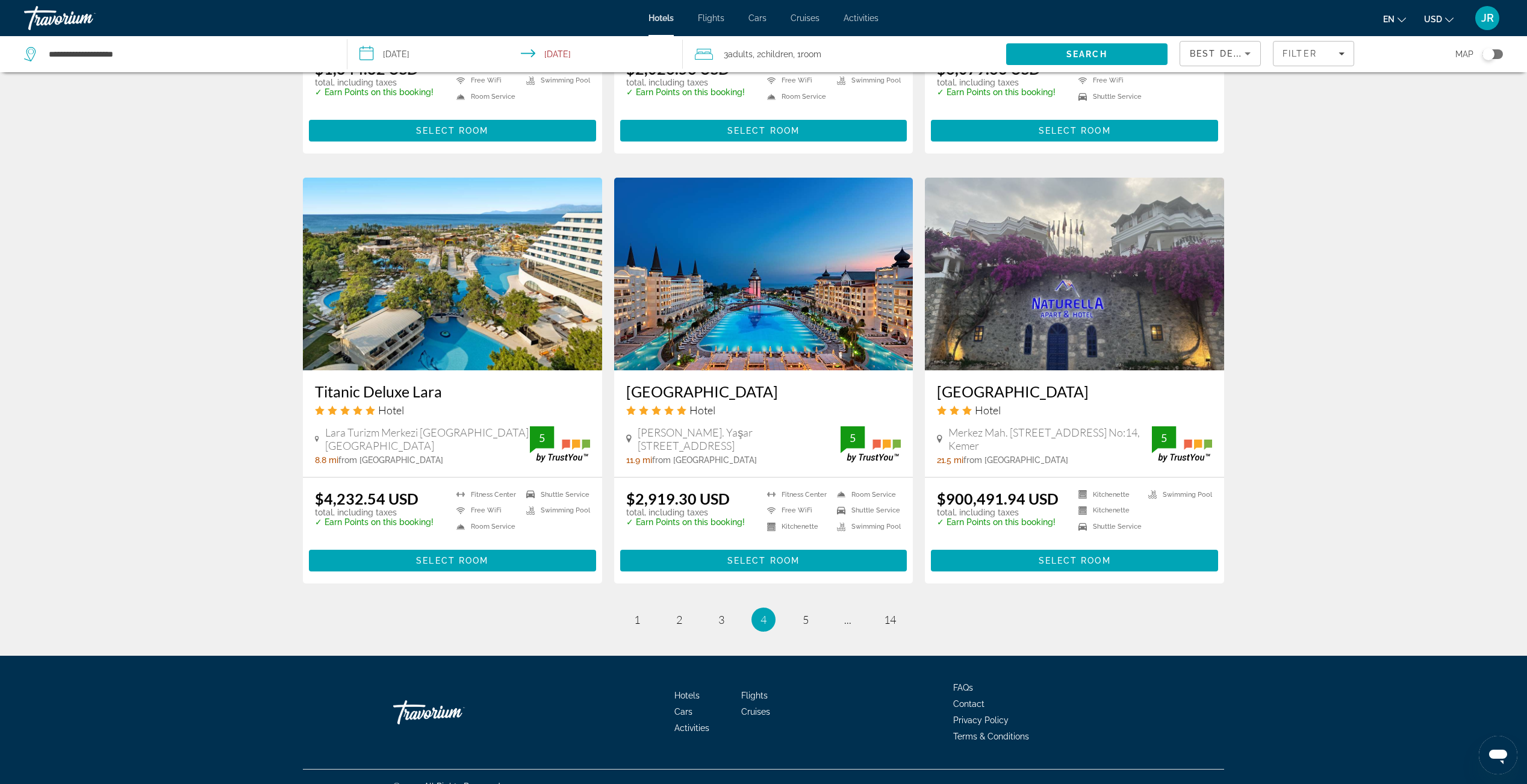
scroll to position [1262, 0]
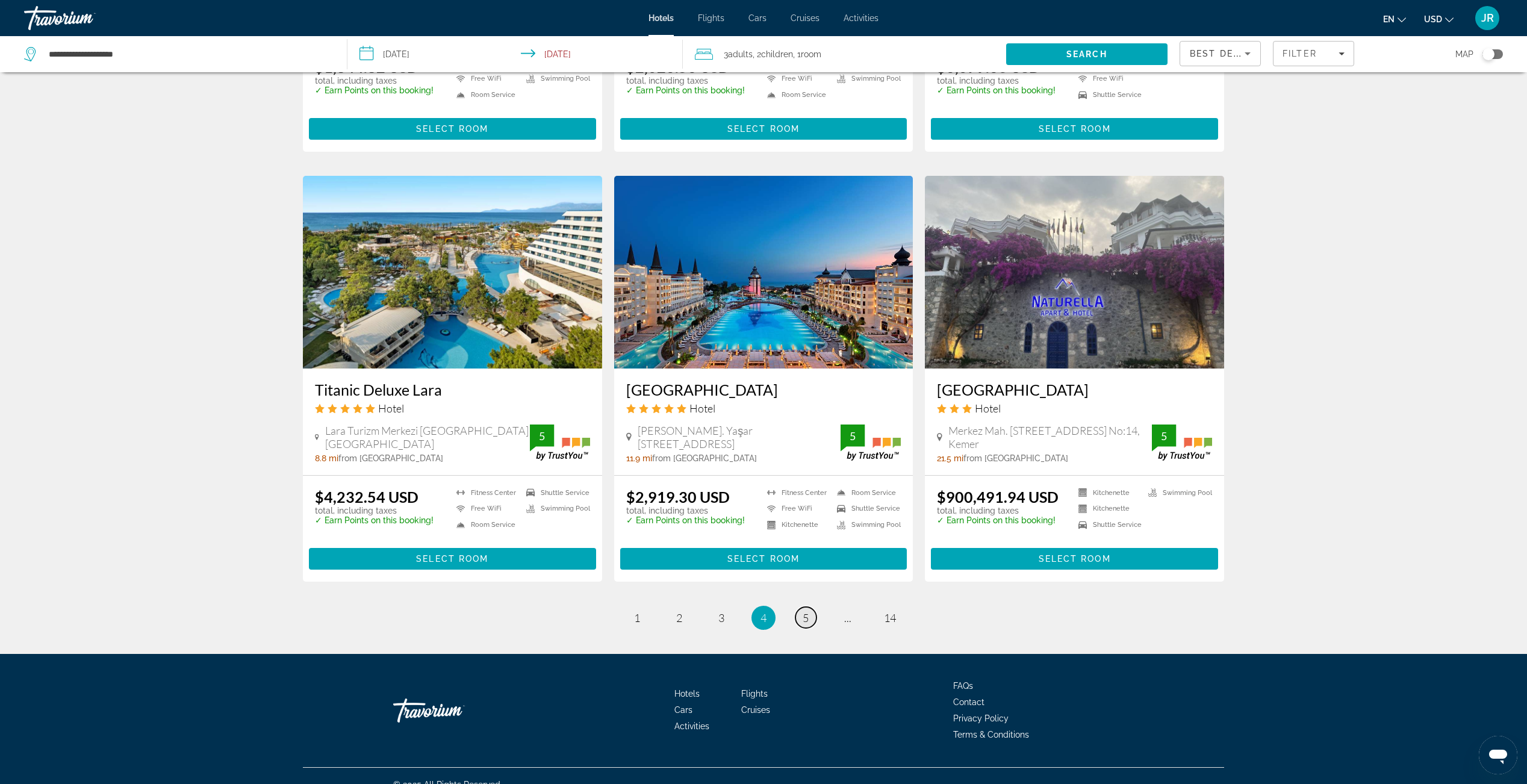
click at [799, 607] on link "page 5" at bounding box center [806, 617] width 21 height 21
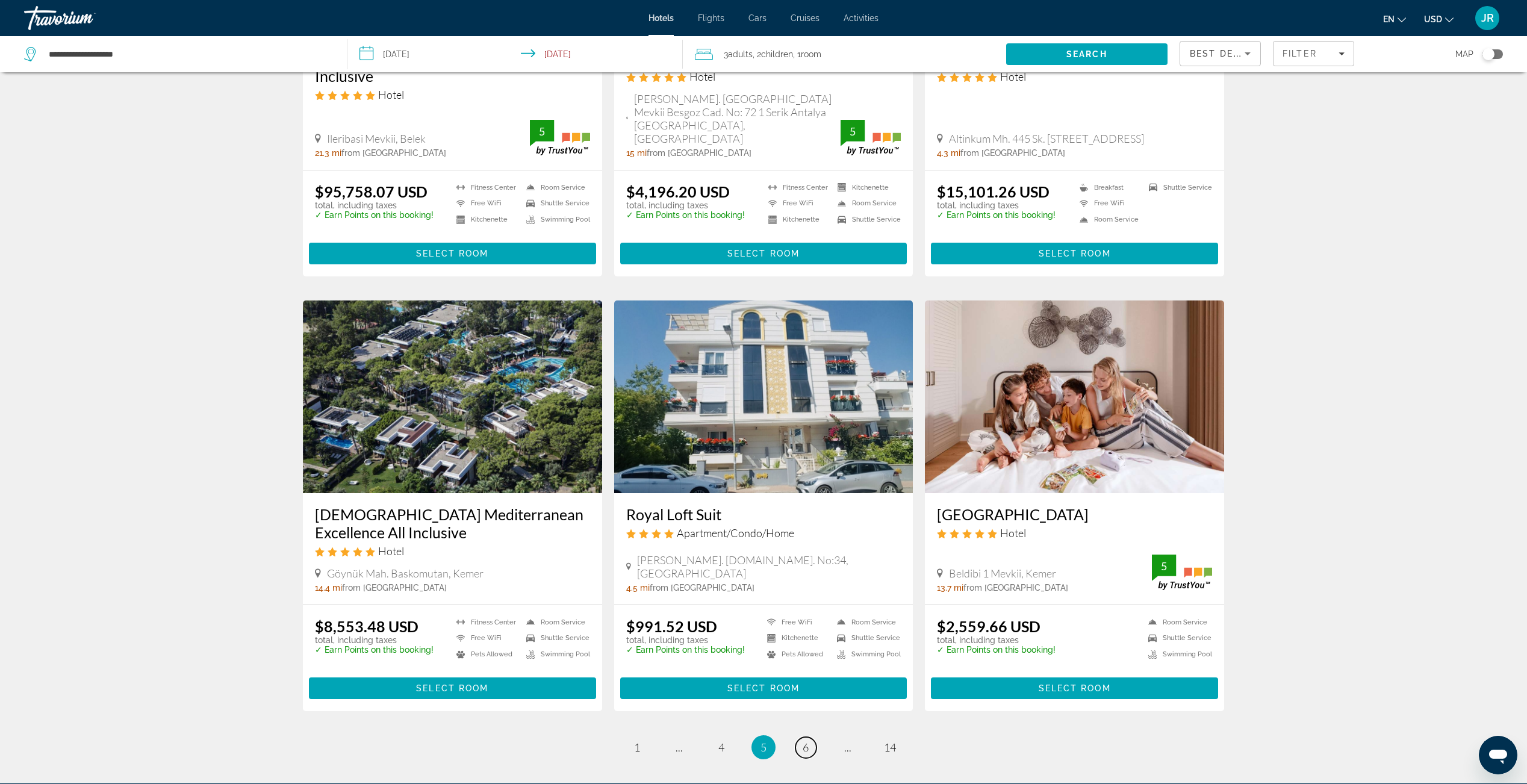
scroll to position [1248, 0]
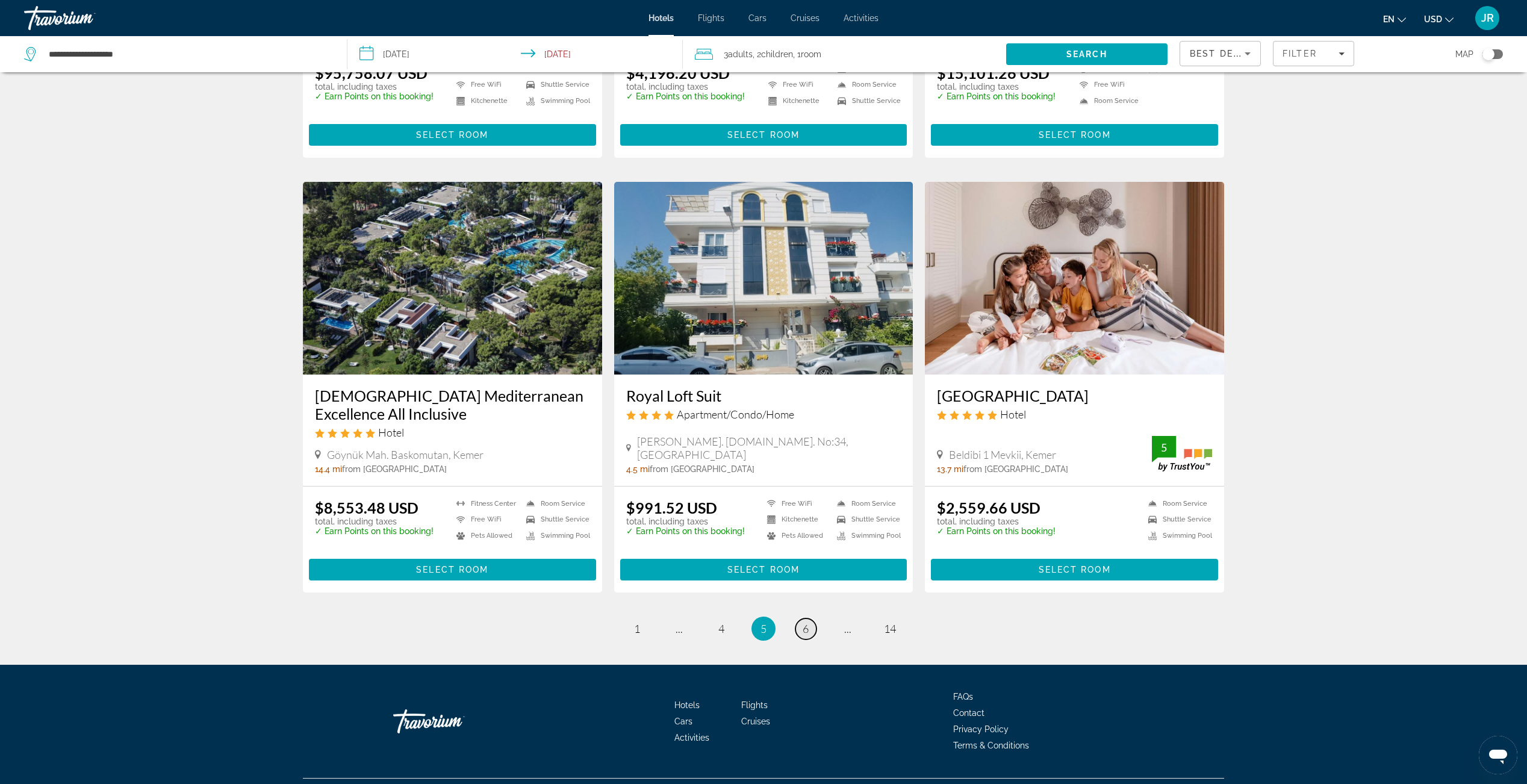
click at [802, 622] on span "6" at bounding box center [805, 628] width 6 height 13
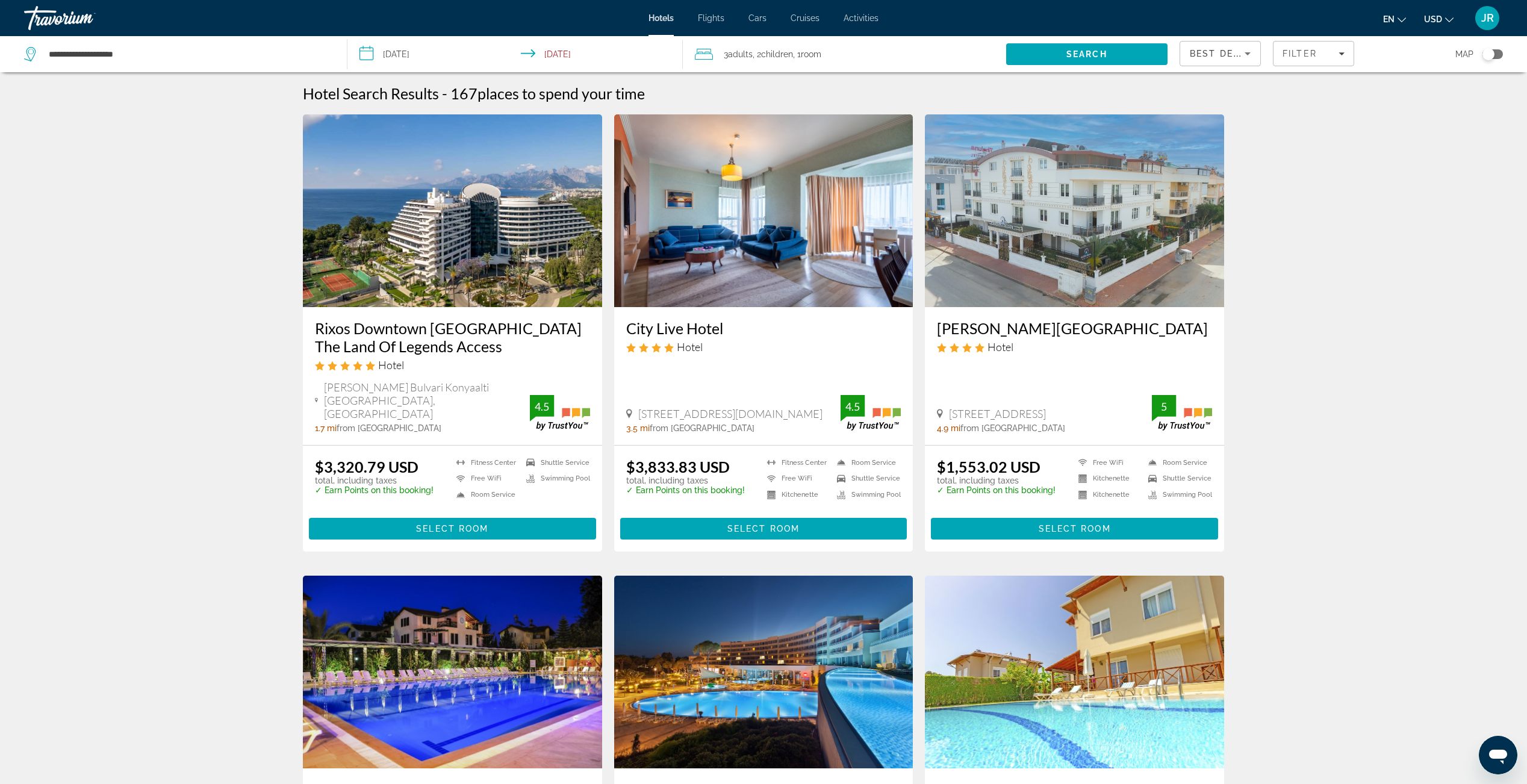
click at [431, 272] on img "Main content" at bounding box center [452, 210] width 300 height 193
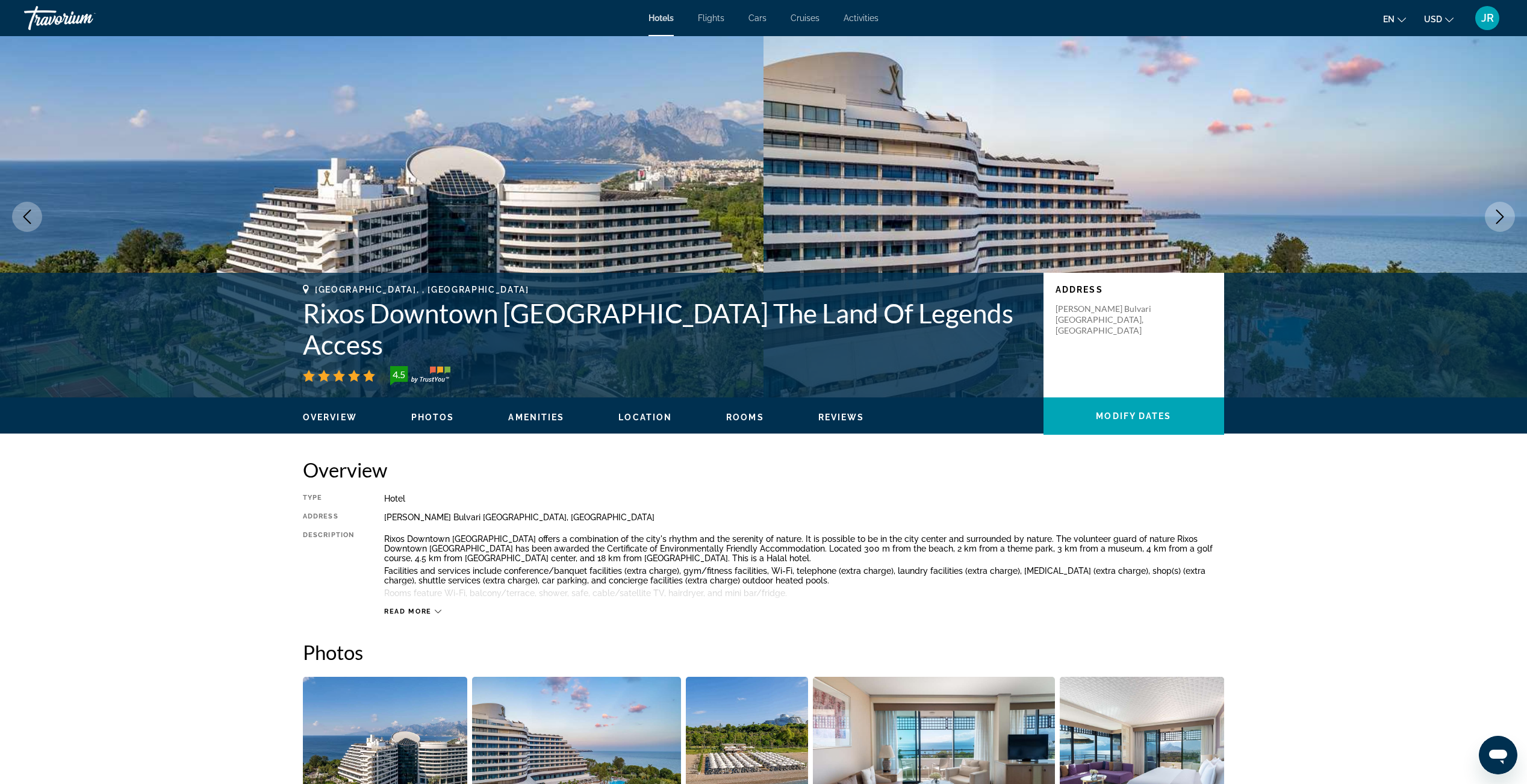
click at [446, 416] on span "Photos" at bounding box center [433, 417] width 44 height 10
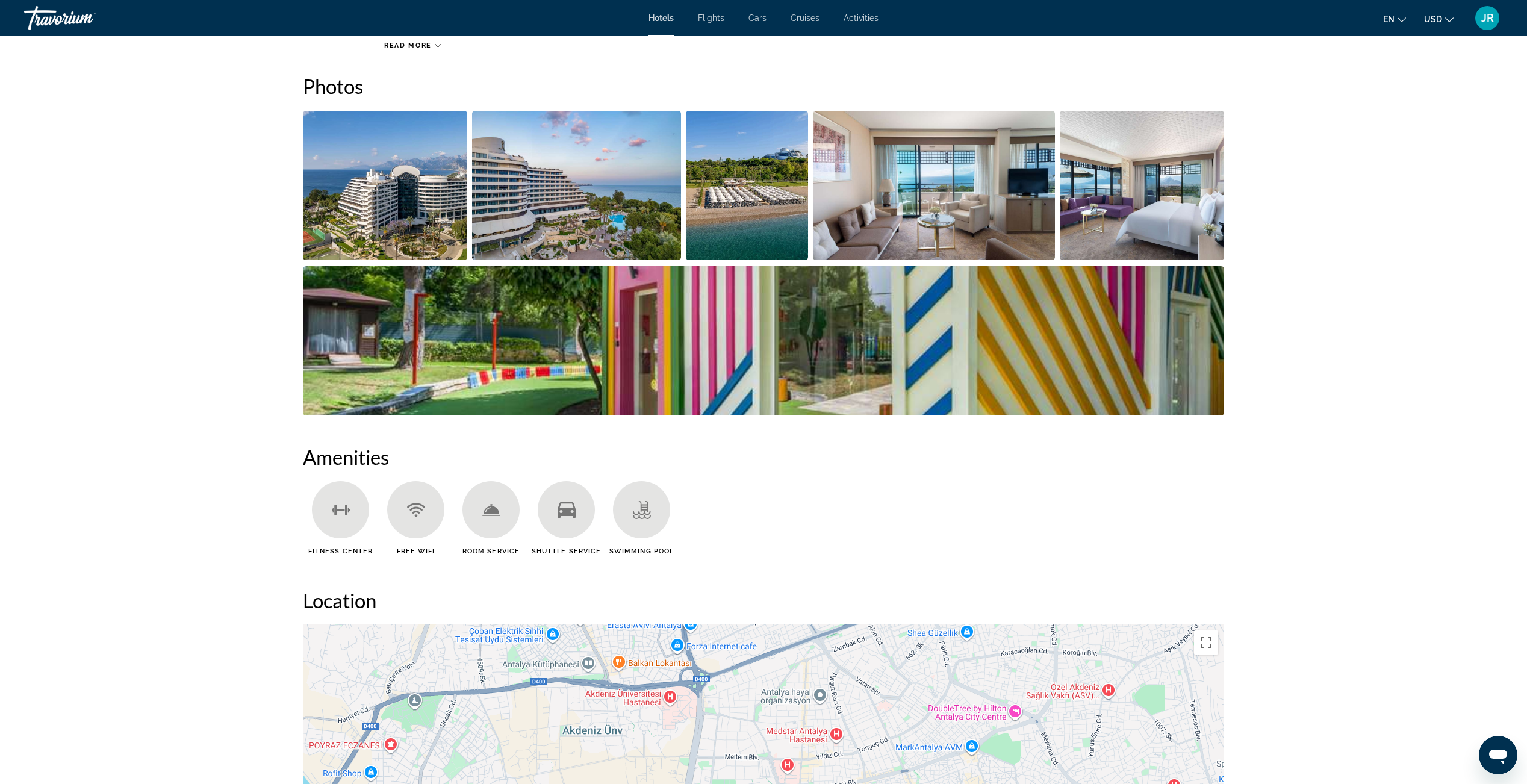
scroll to position [568, 0]
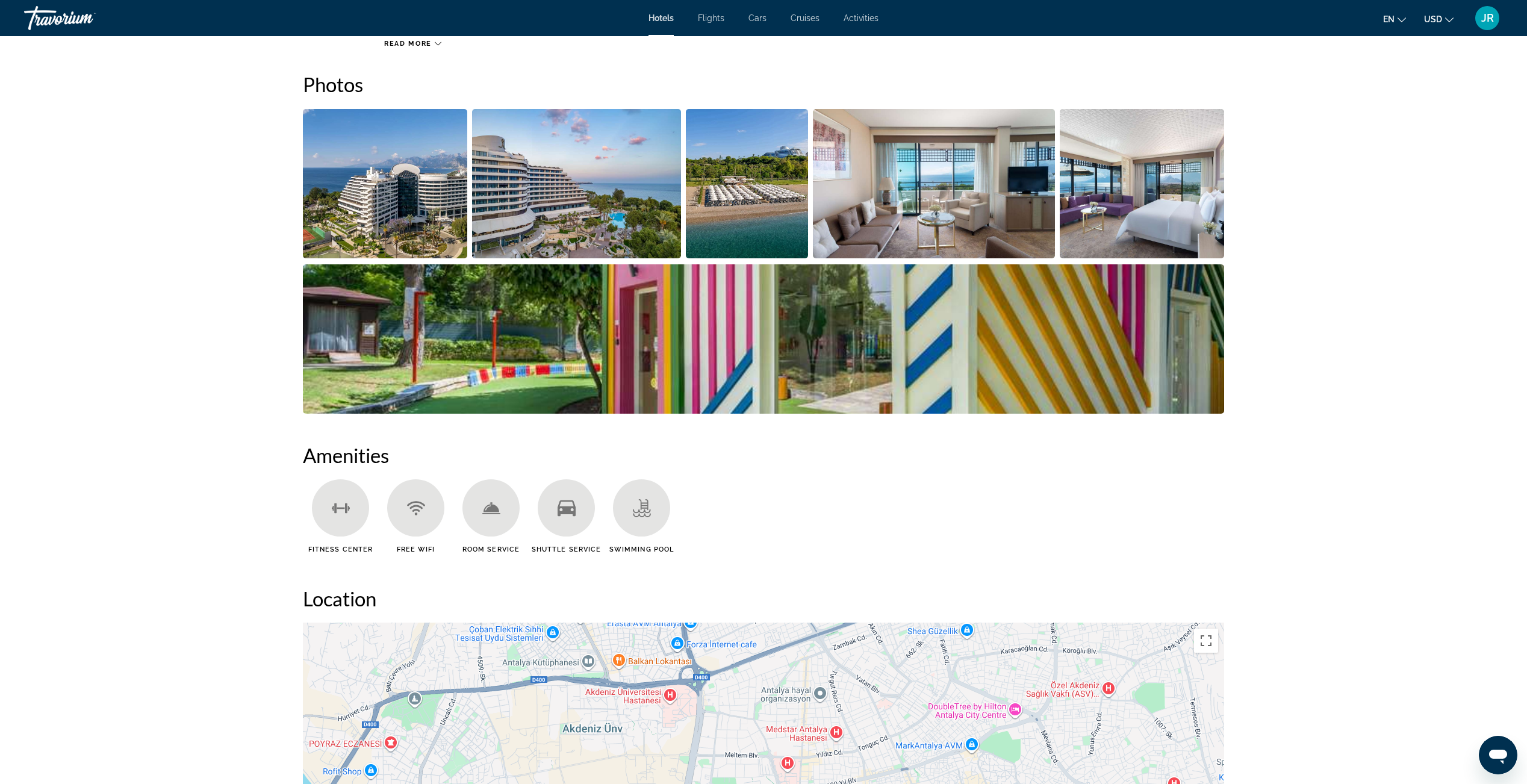
click at [368, 232] on img "Open full-screen image slider" at bounding box center [385, 184] width 164 height 149
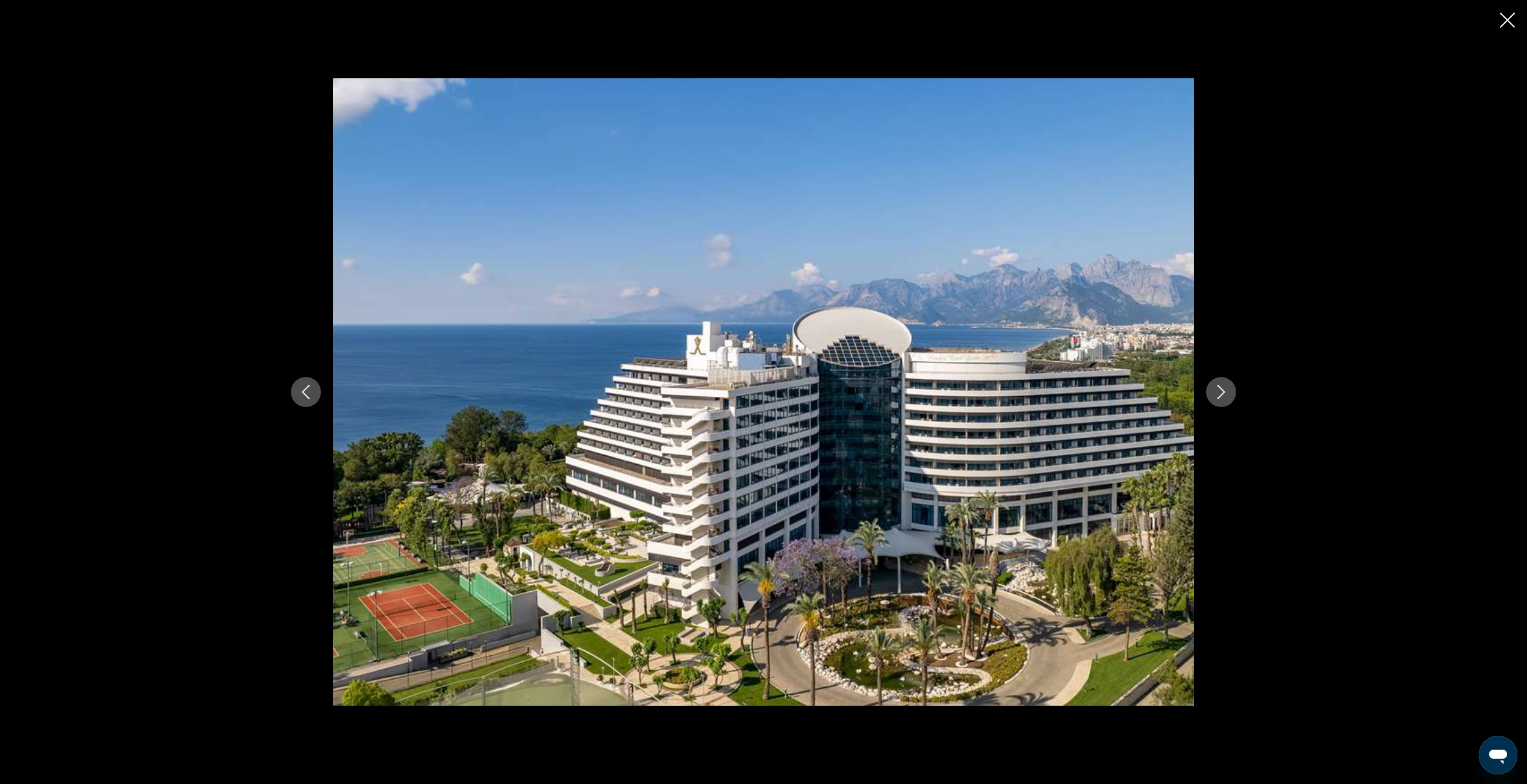
click at [1221, 395] on icon "Next image" at bounding box center [1222, 392] width 8 height 14
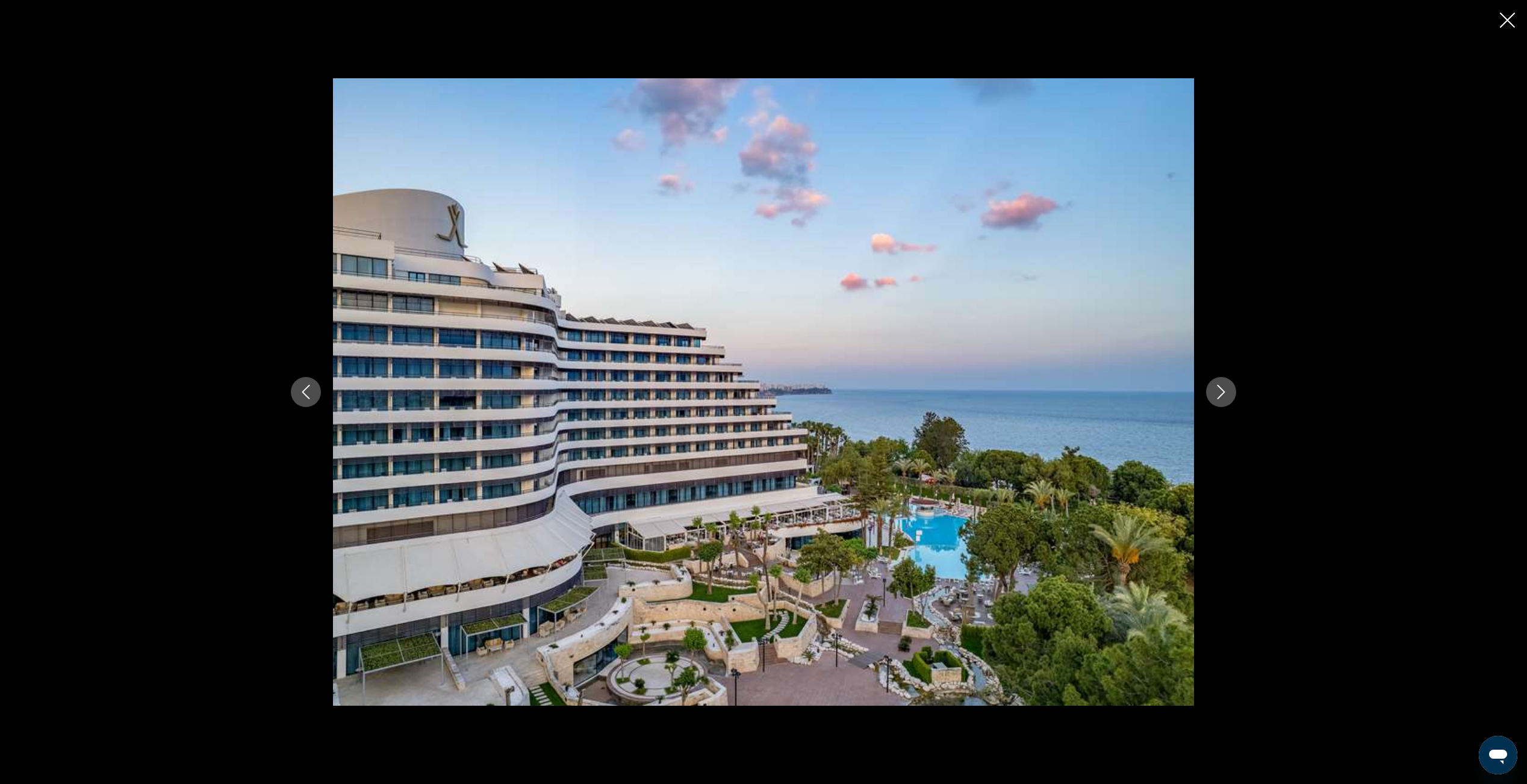
click at [1221, 395] on icon "Next image" at bounding box center [1222, 392] width 8 height 14
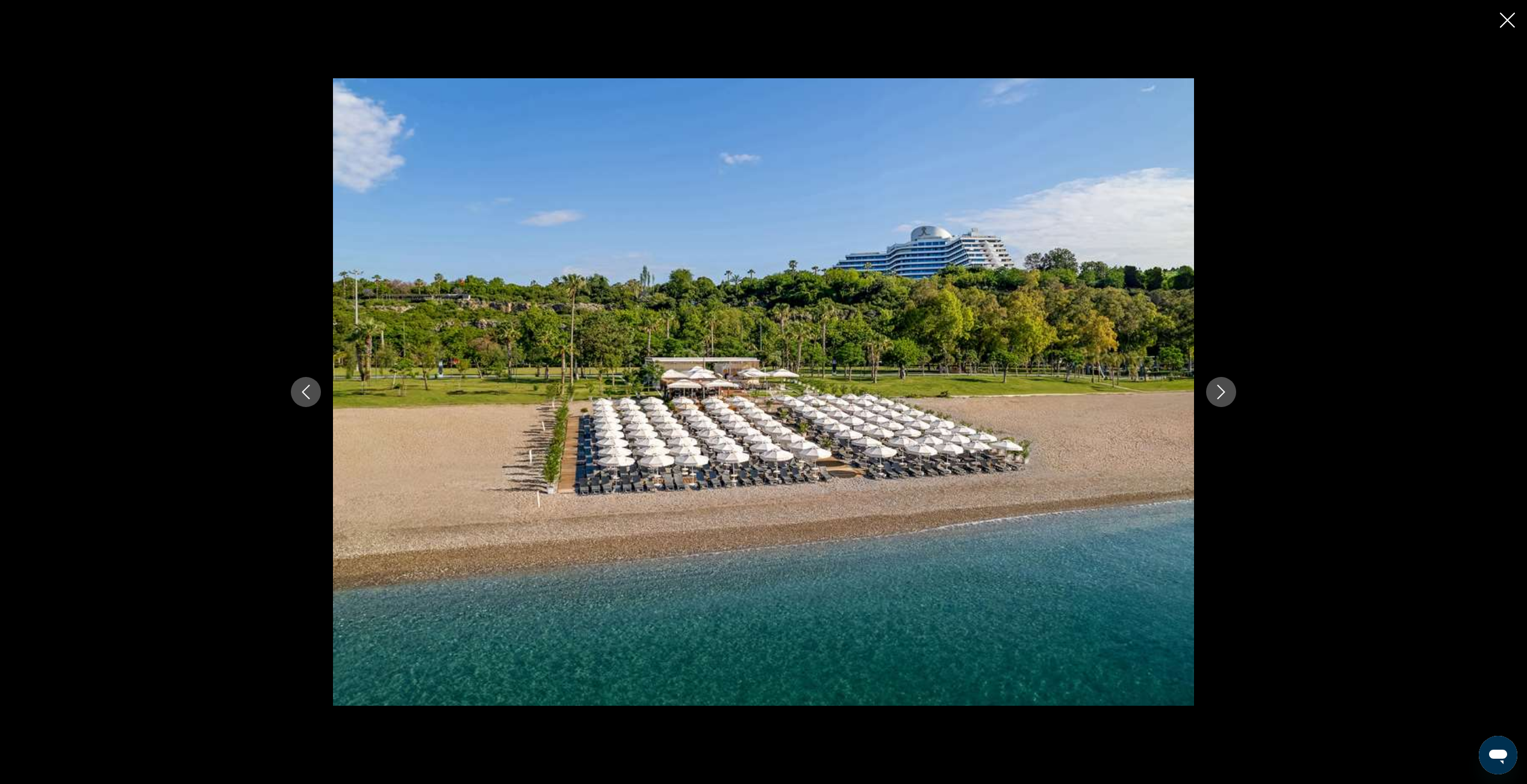
click at [1221, 395] on icon "Next image" at bounding box center [1222, 392] width 8 height 14
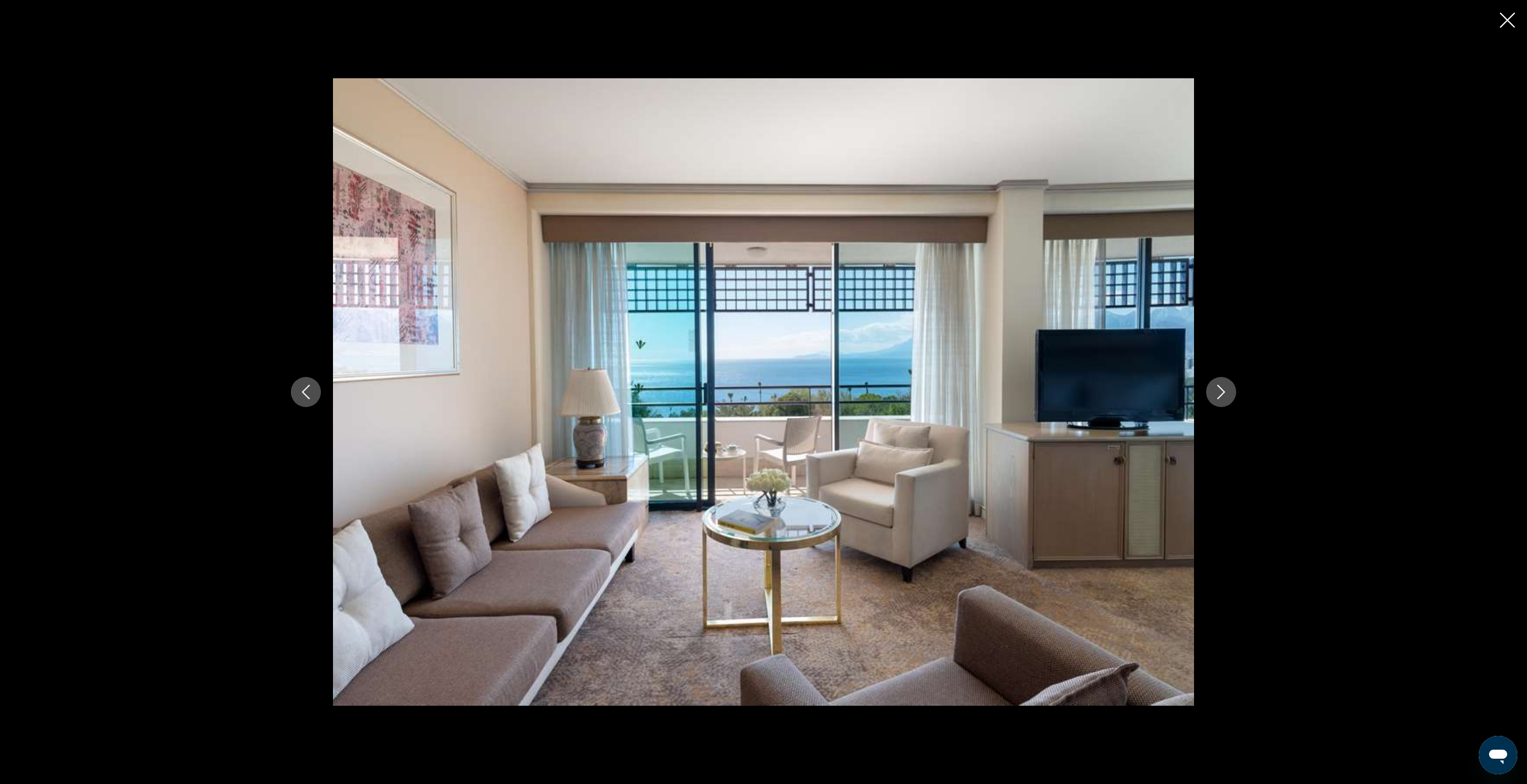
click at [1221, 395] on icon "Next image" at bounding box center [1222, 392] width 8 height 14
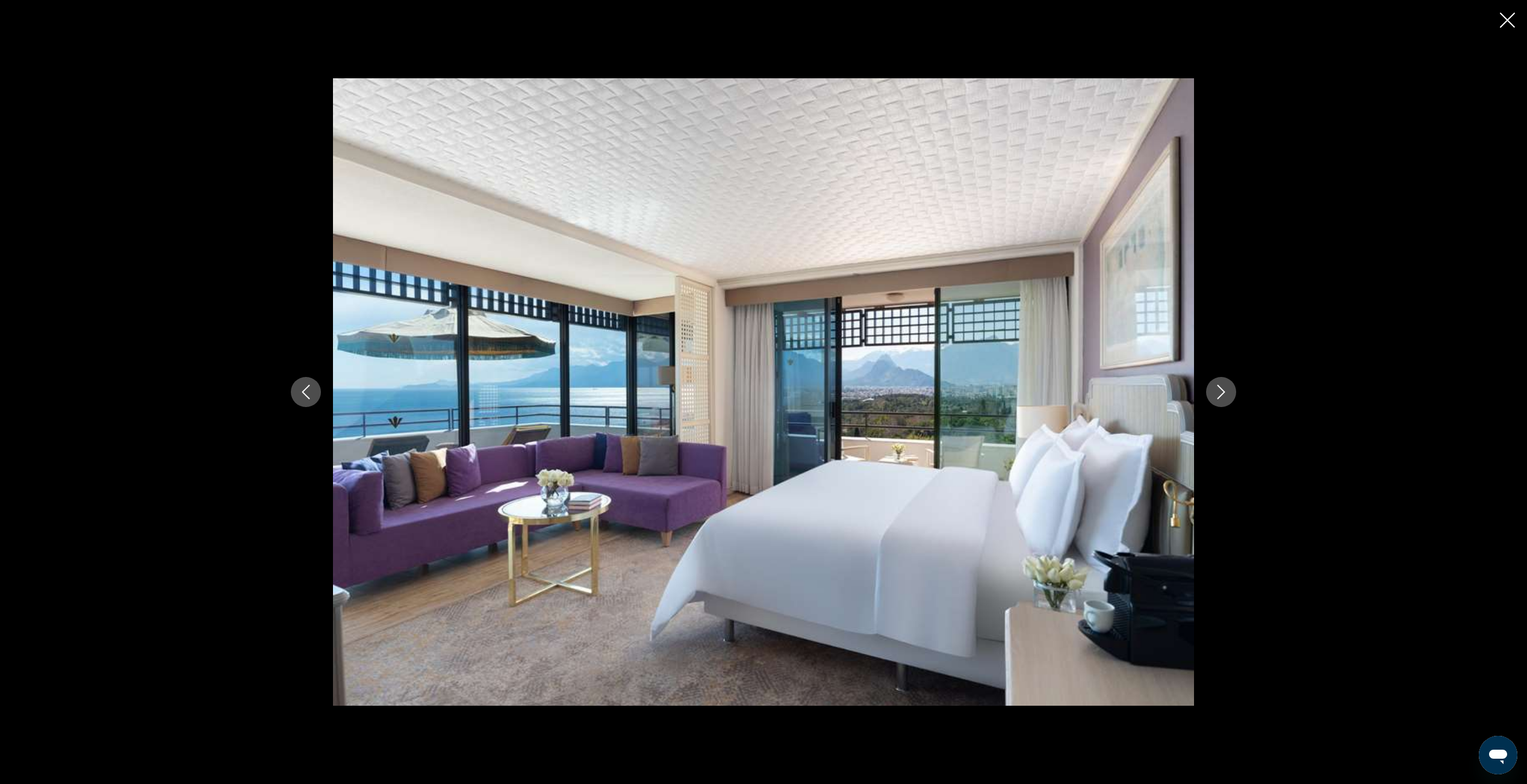
click at [1221, 395] on icon "Next image" at bounding box center [1222, 392] width 8 height 14
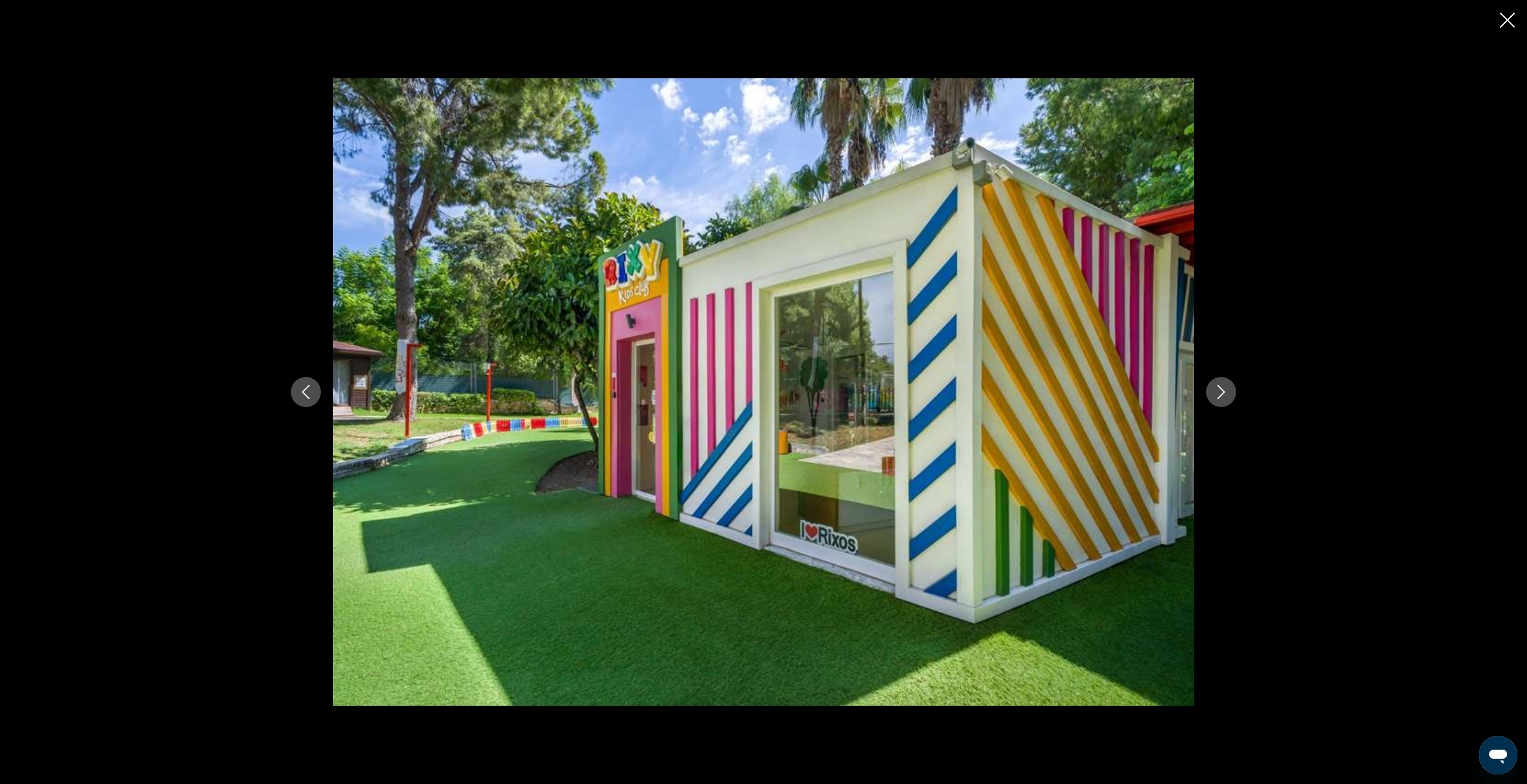
click at [1221, 395] on icon "Next image" at bounding box center [1222, 392] width 8 height 14
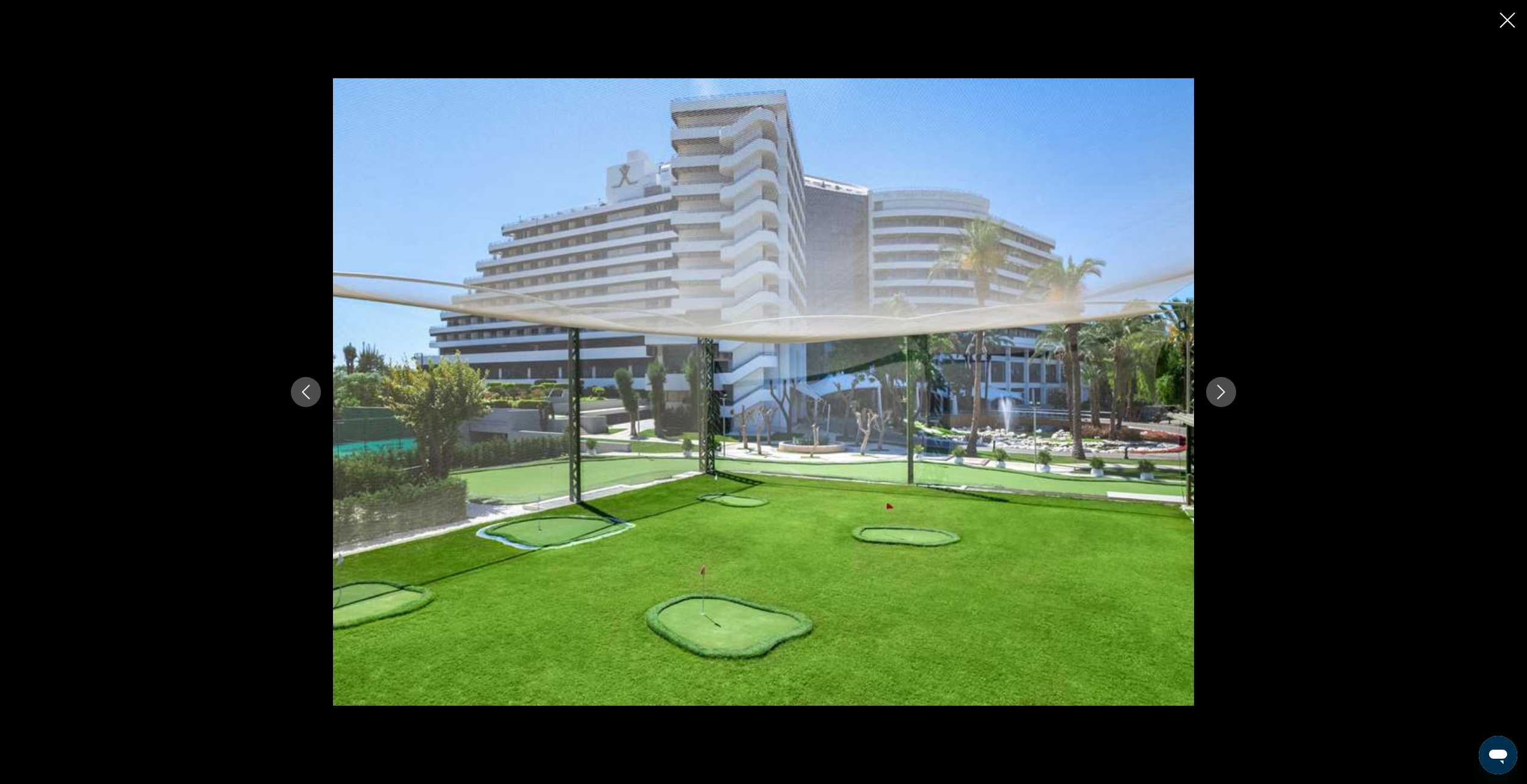
click at [1221, 395] on icon "Next image" at bounding box center [1222, 392] width 8 height 14
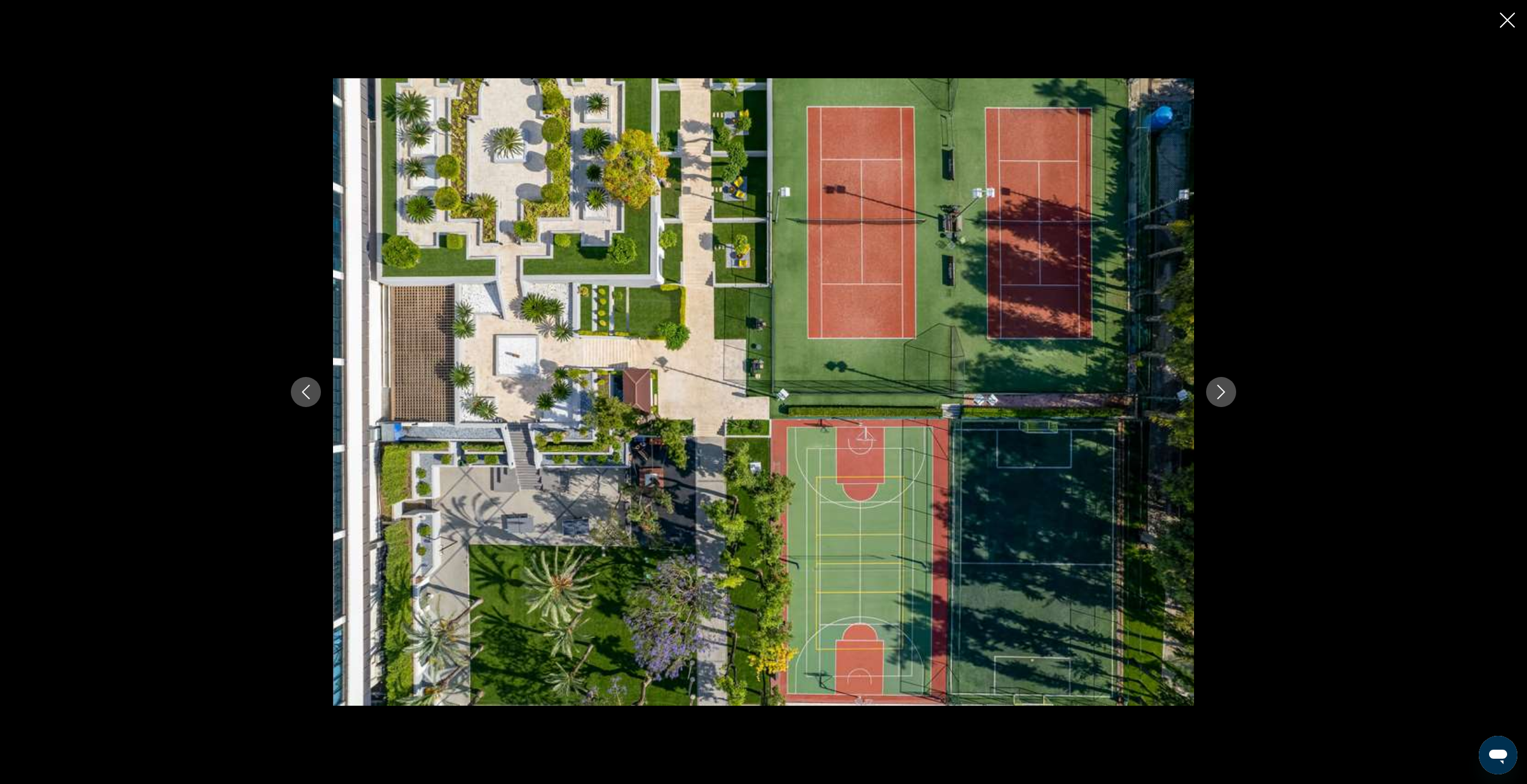
click at [1221, 395] on icon "Next image" at bounding box center [1222, 392] width 8 height 14
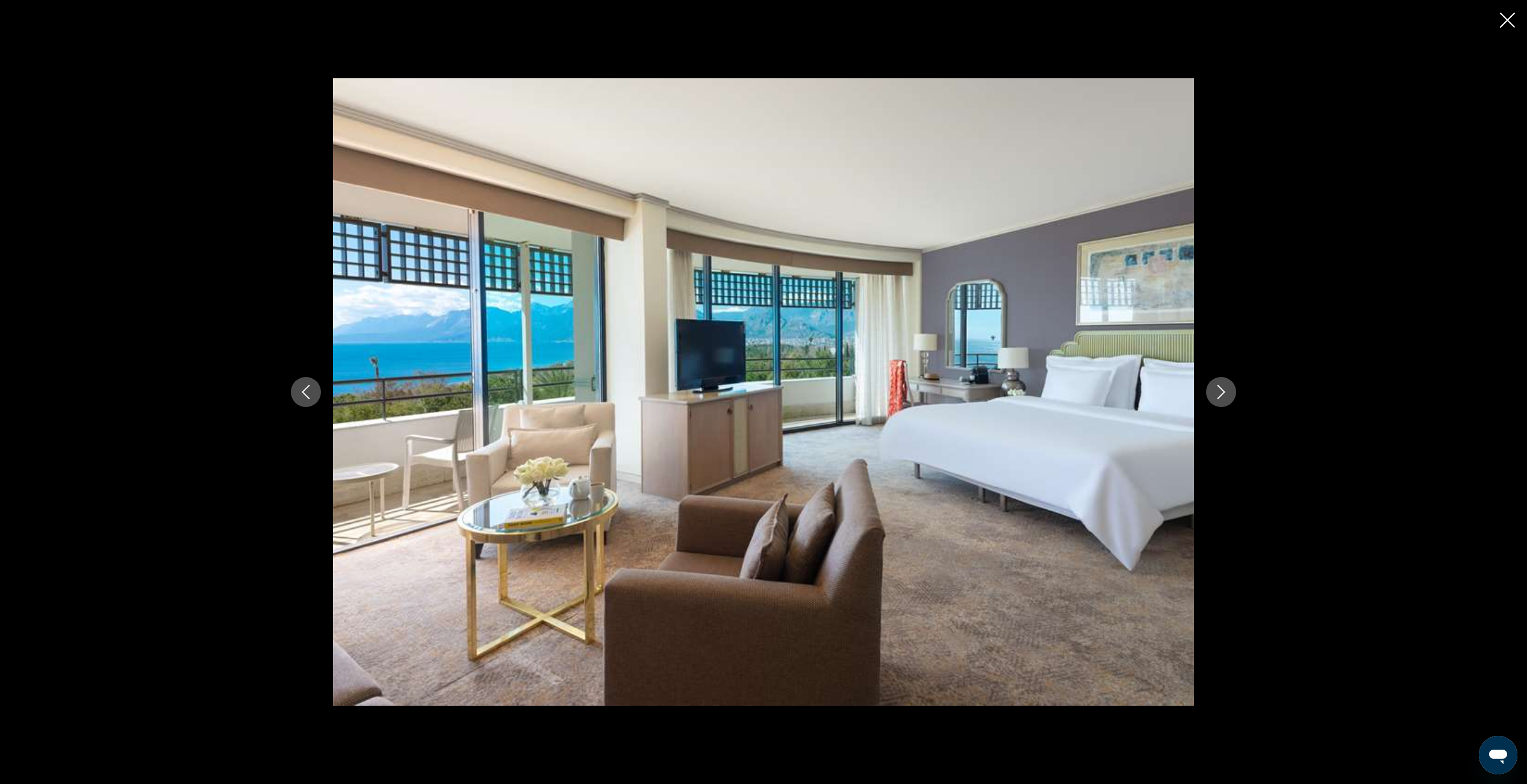
click at [1221, 395] on icon "Next image" at bounding box center [1222, 392] width 8 height 14
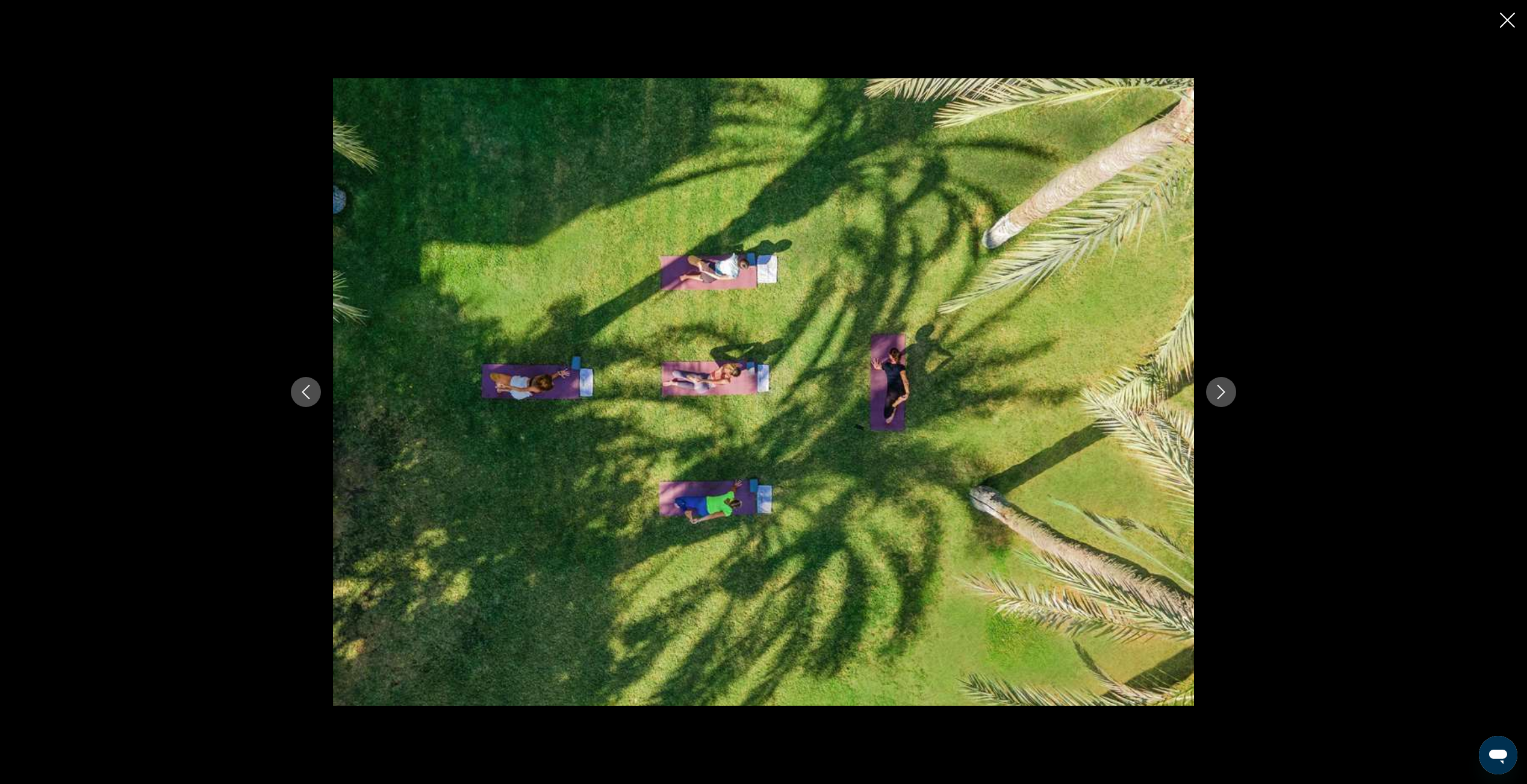
click at [1221, 395] on icon "Next image" at bounding box center [1222, 392] width 8 height 14
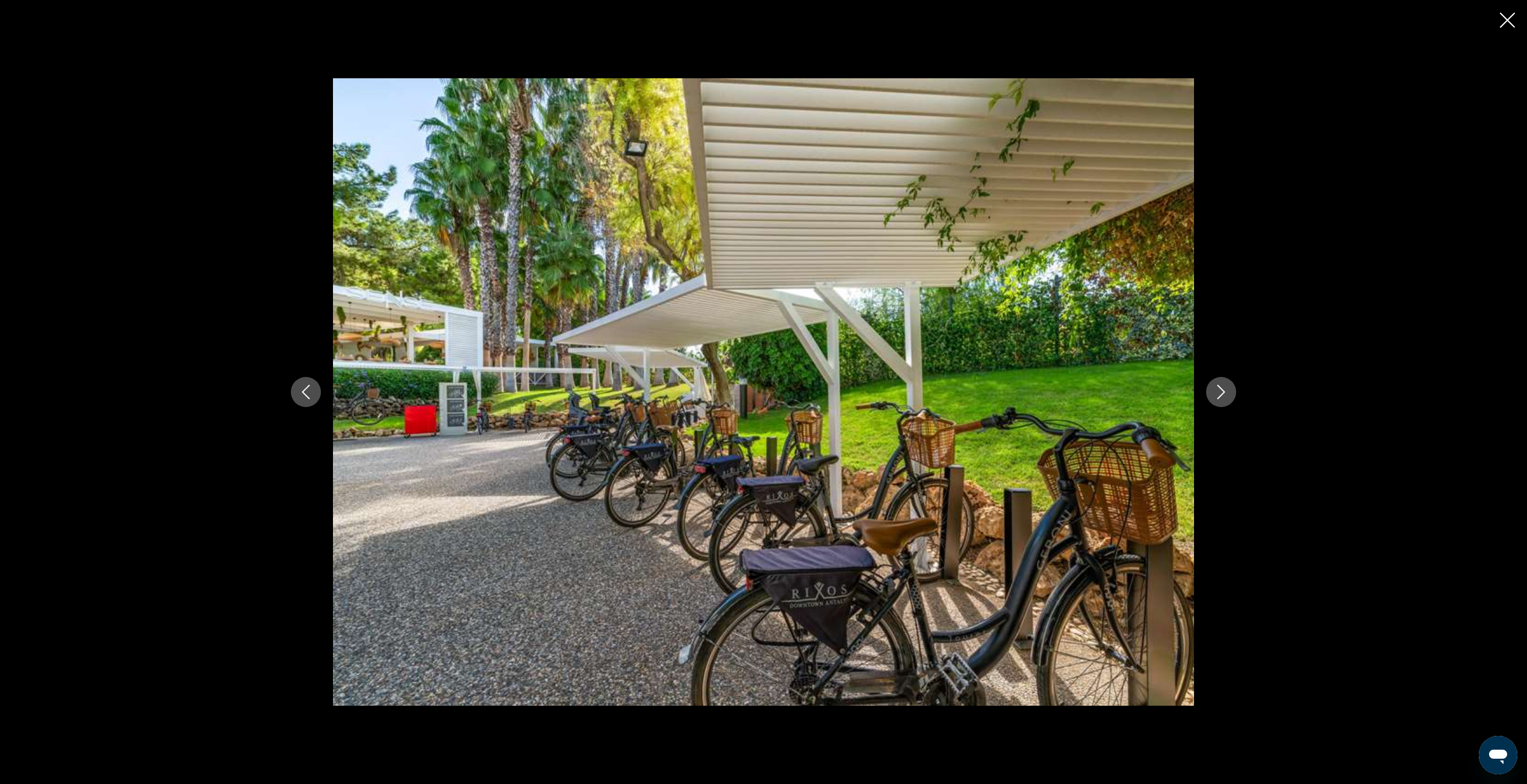
click at [1221, 395] on icon "Next image" at bounding box center [1222, 392] width 8 height 14
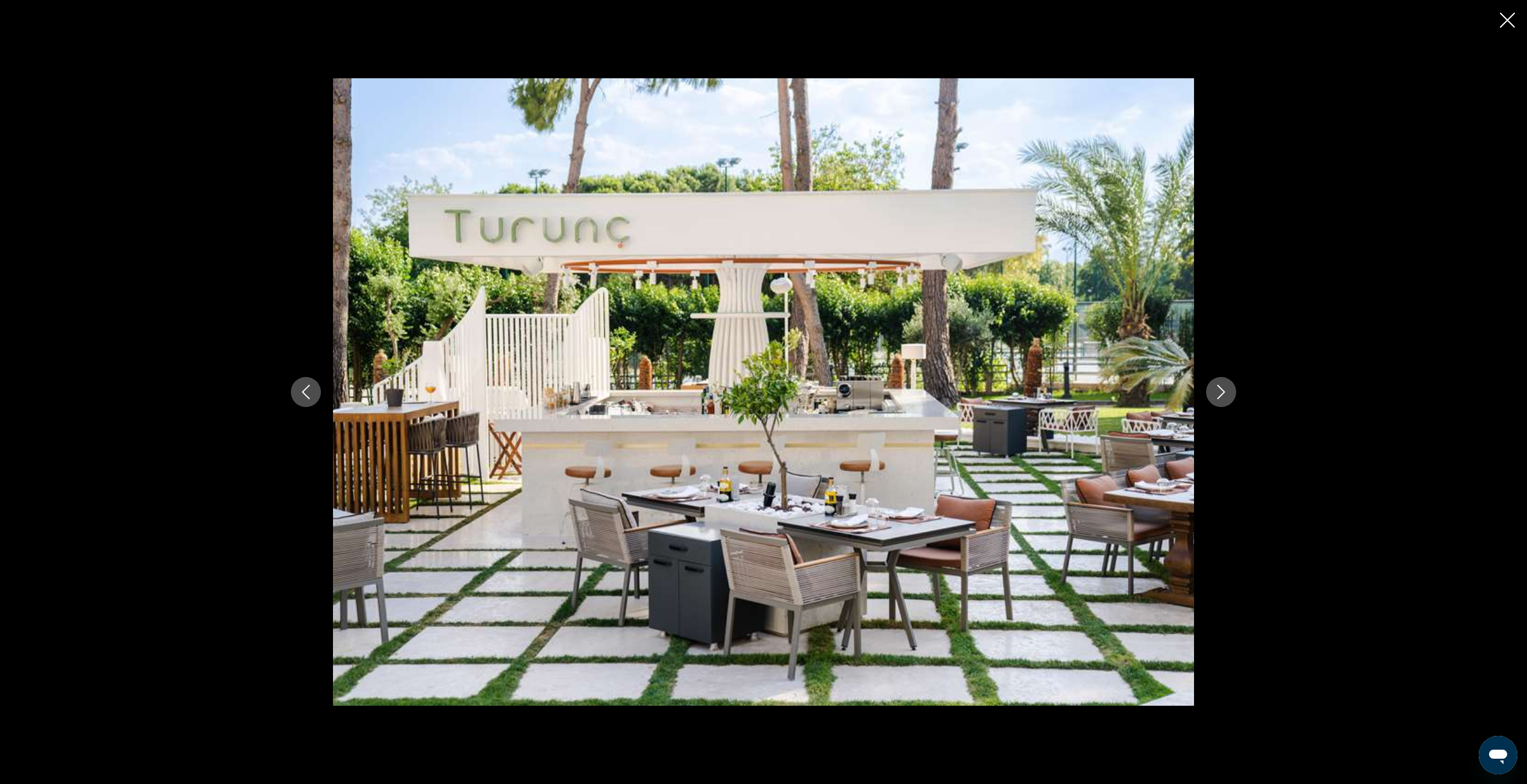
click at [1221, 395] on icon "Next image" at bounding box center [1222, 392] width 8 height 14
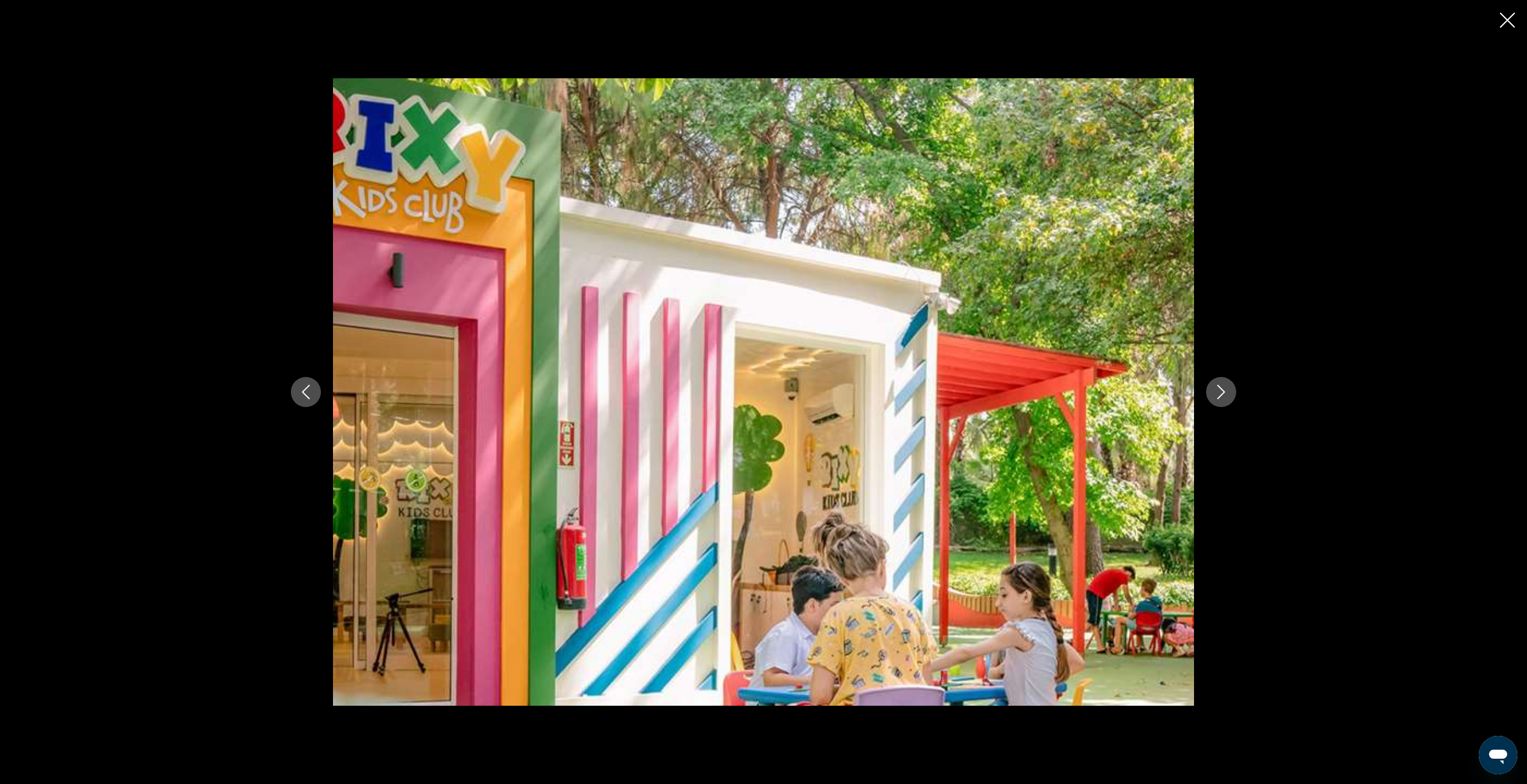
click at [1221, 395] on icon "Next image" at bounding box center [1222, 392] width 8 height 14
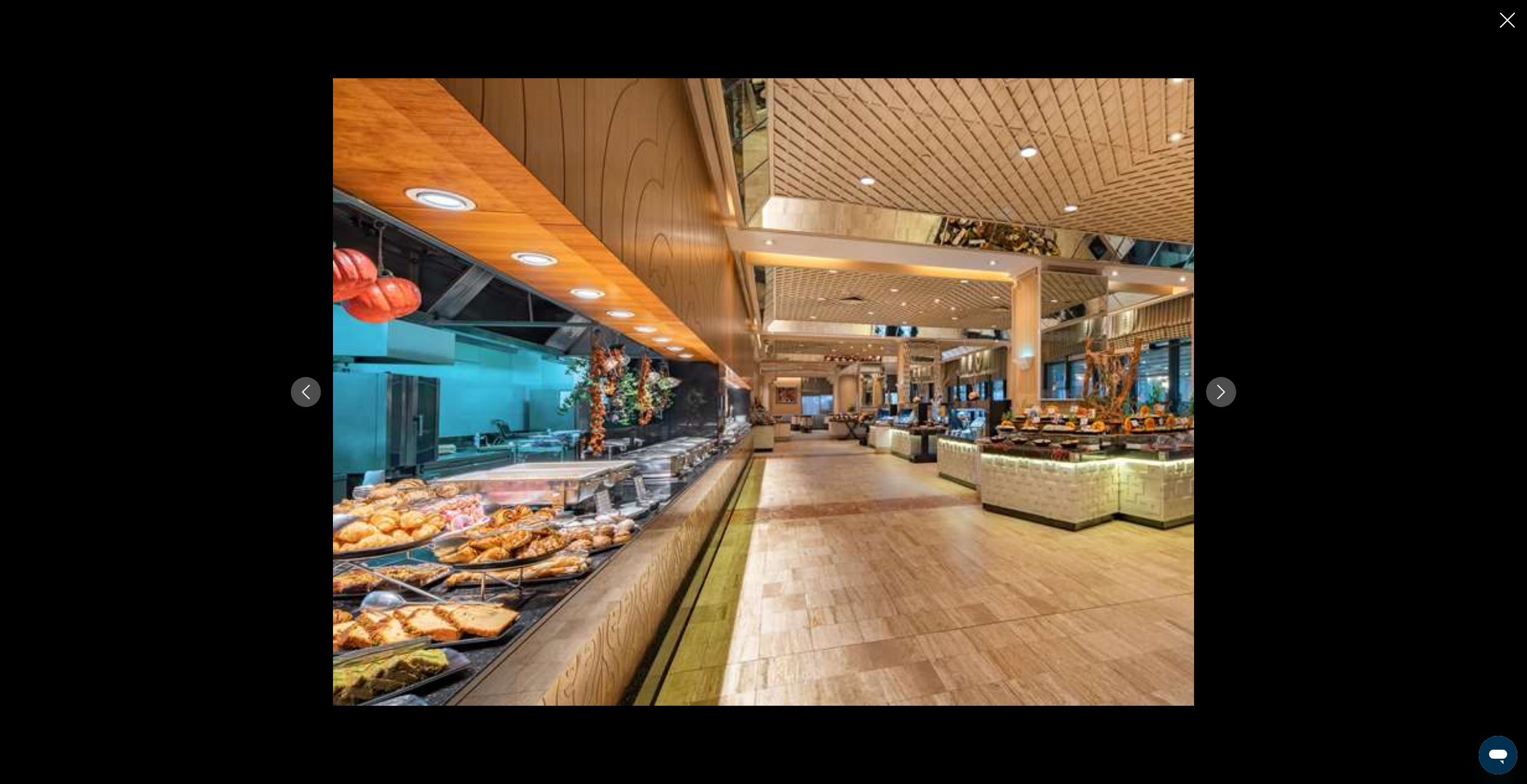
click at [1221, 395] on icon "Next image" at bounding box center [1222, 392] width 8 height 14
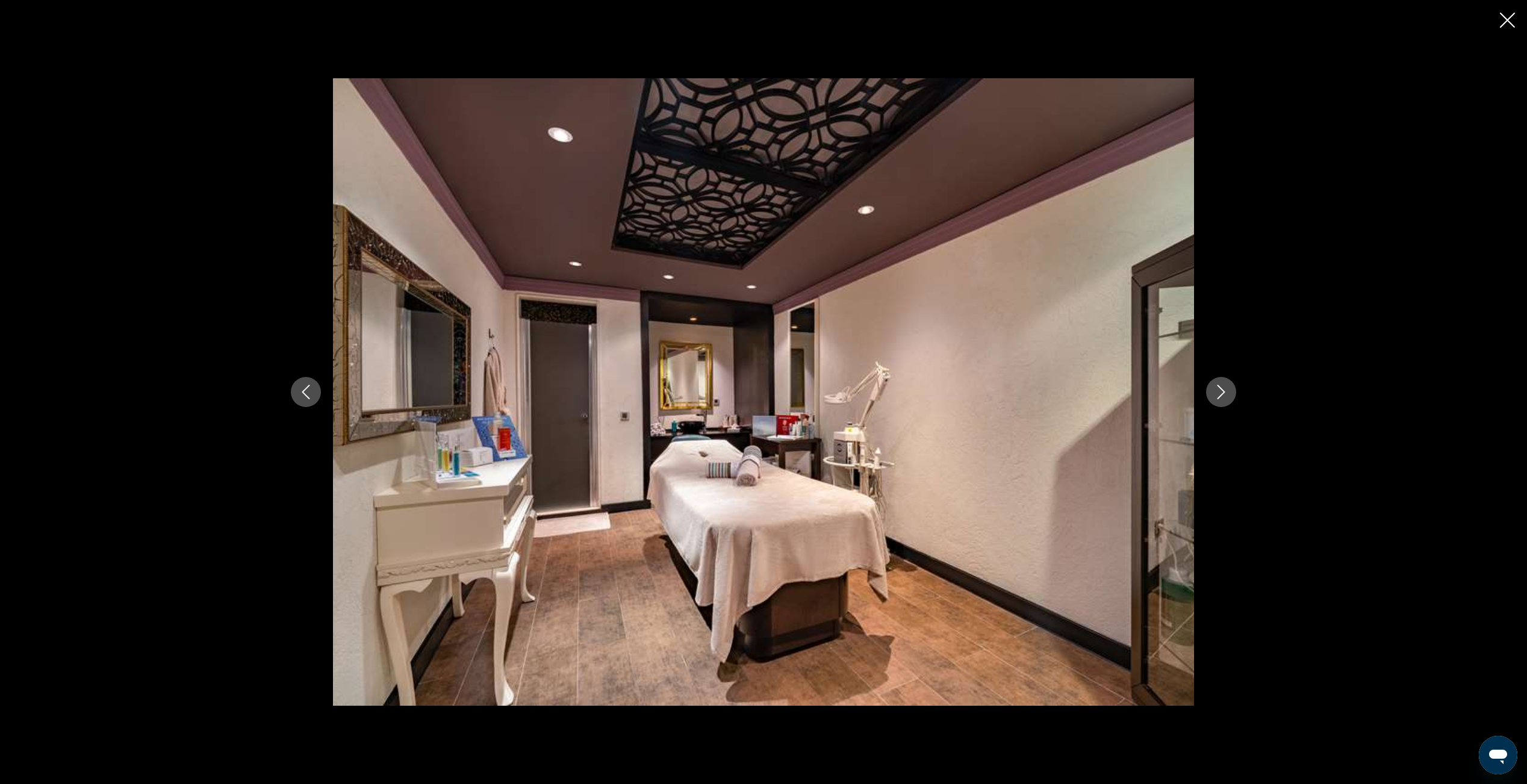
click at [1221, 395] on icon "Next image" at bounding box center [1222, 392] width 8 height 14
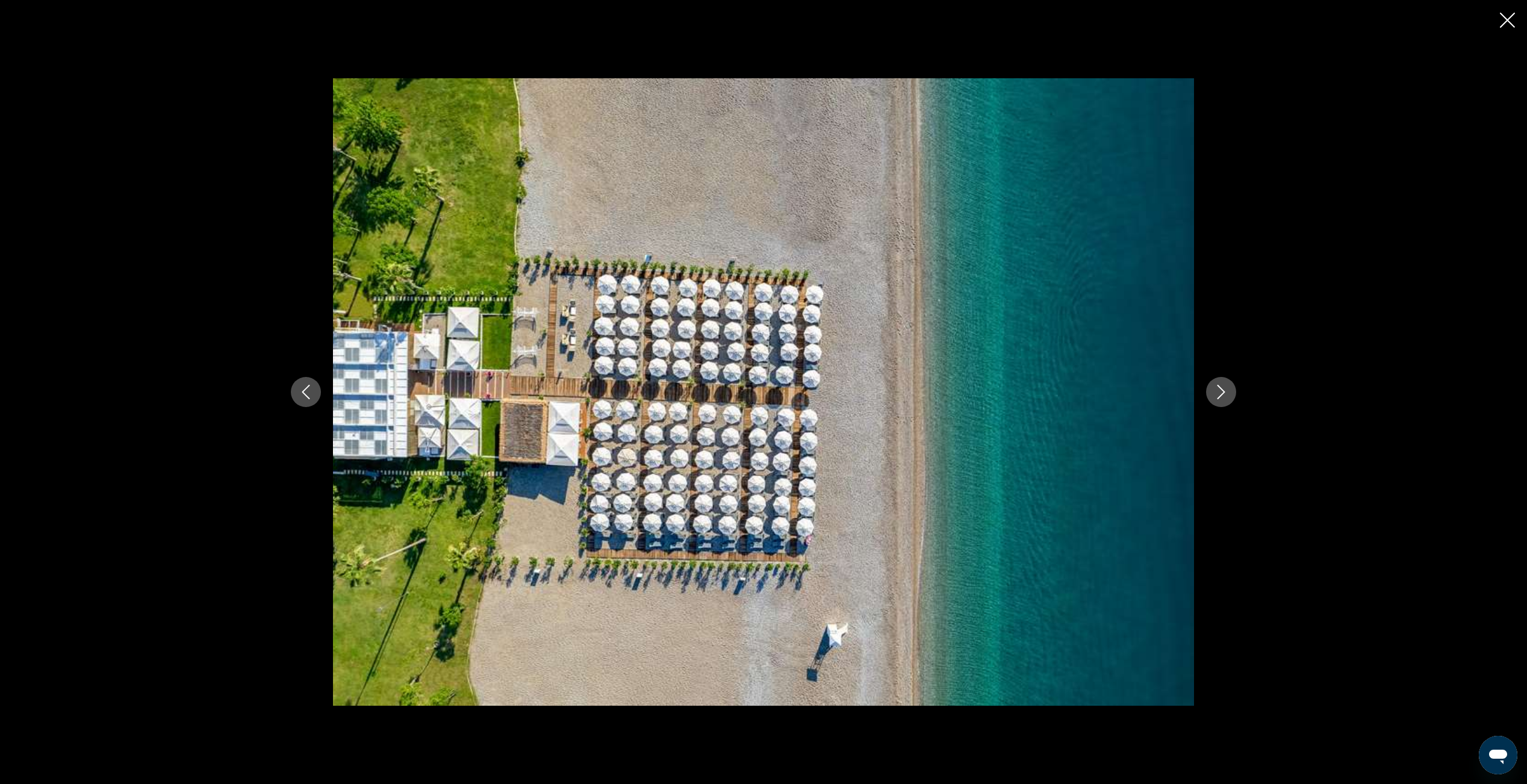
click at [1221, 395] on icon "Next image" at bounding box center [1222, 392] width 8 height 14
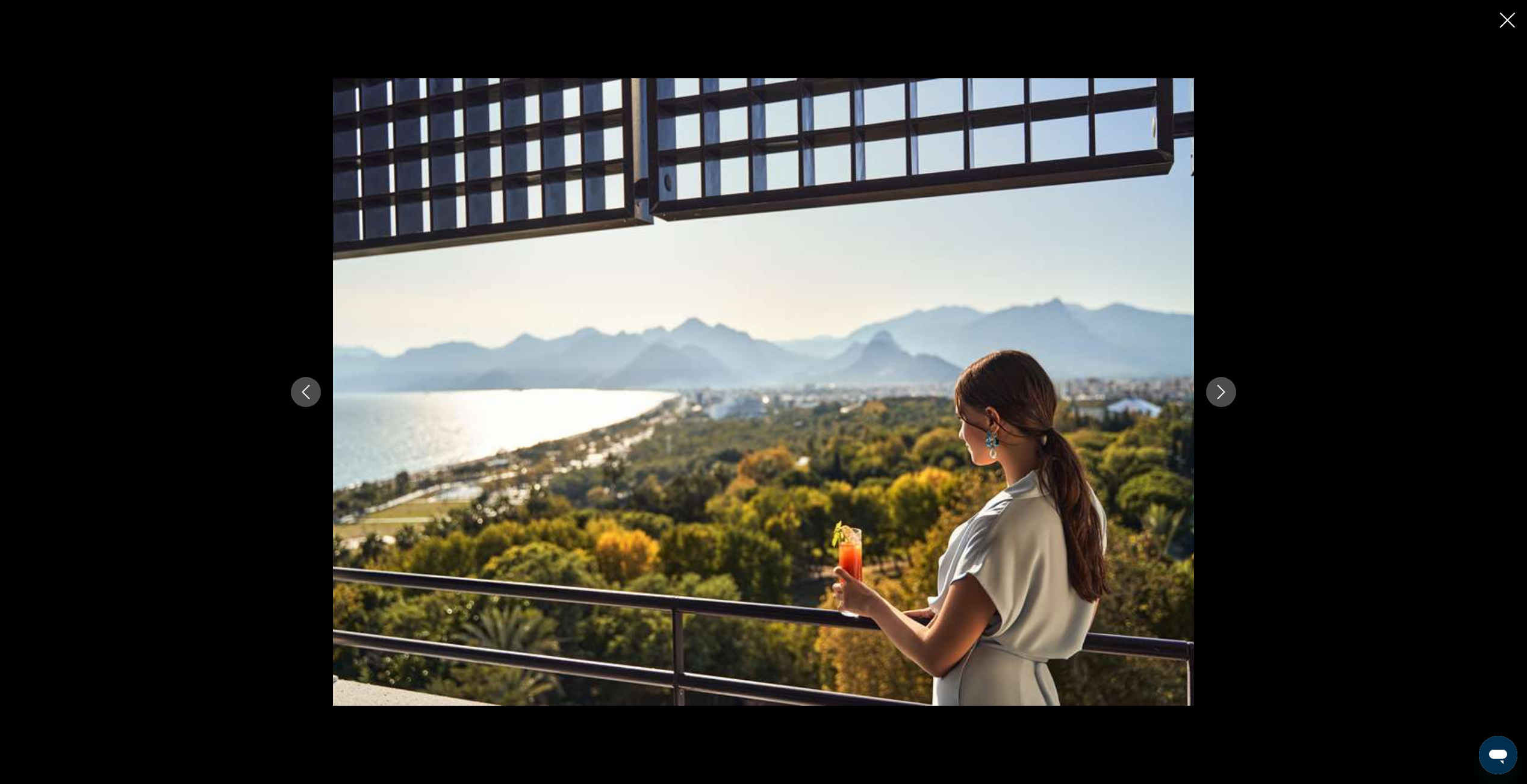
click at [1221, 395] on icon "Next image" at bounding box center [1222, 392] width 8 height 14
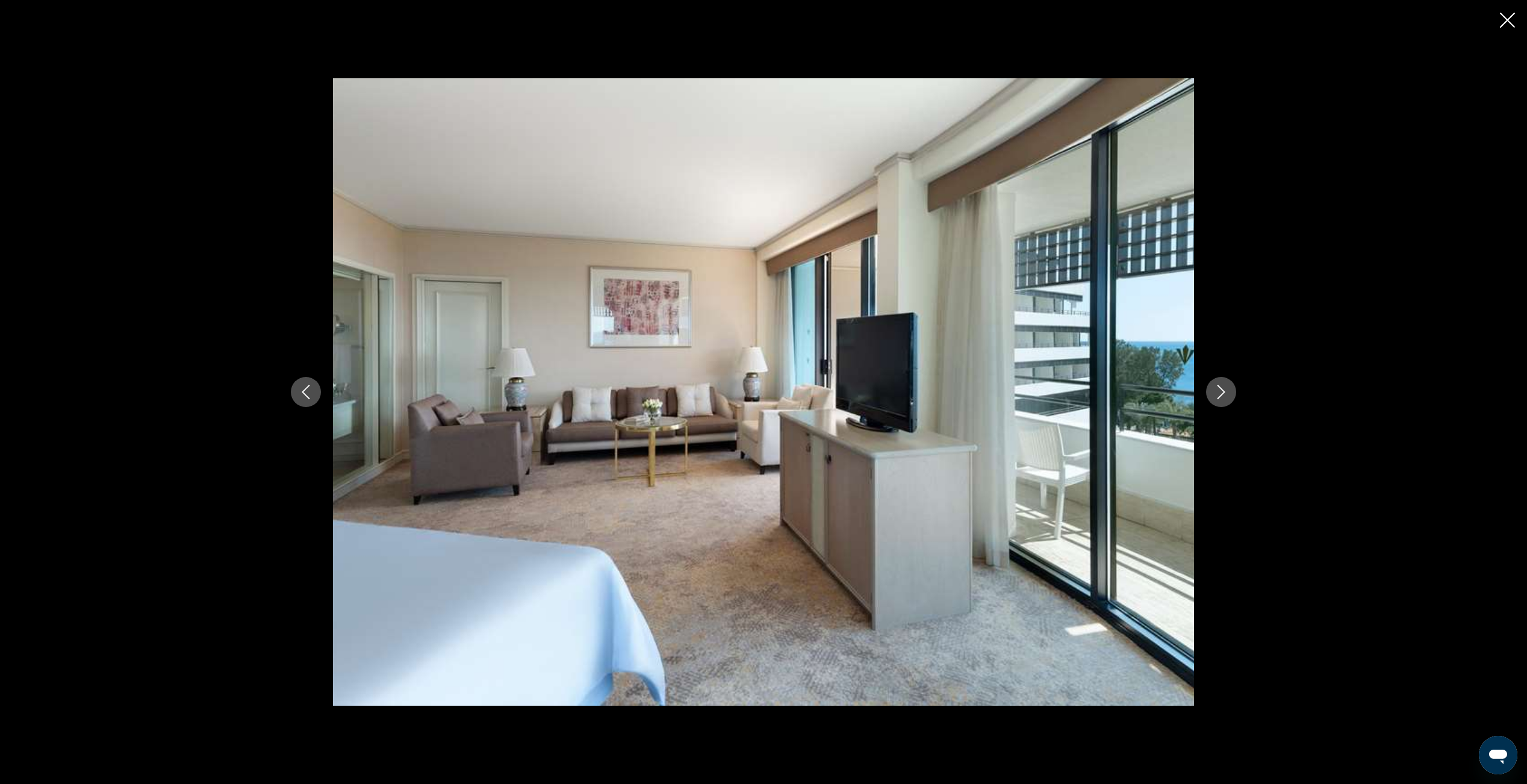
click at [1221, 395] on icon "Next image" at bounding box center [1222, 392] width 8 height 14
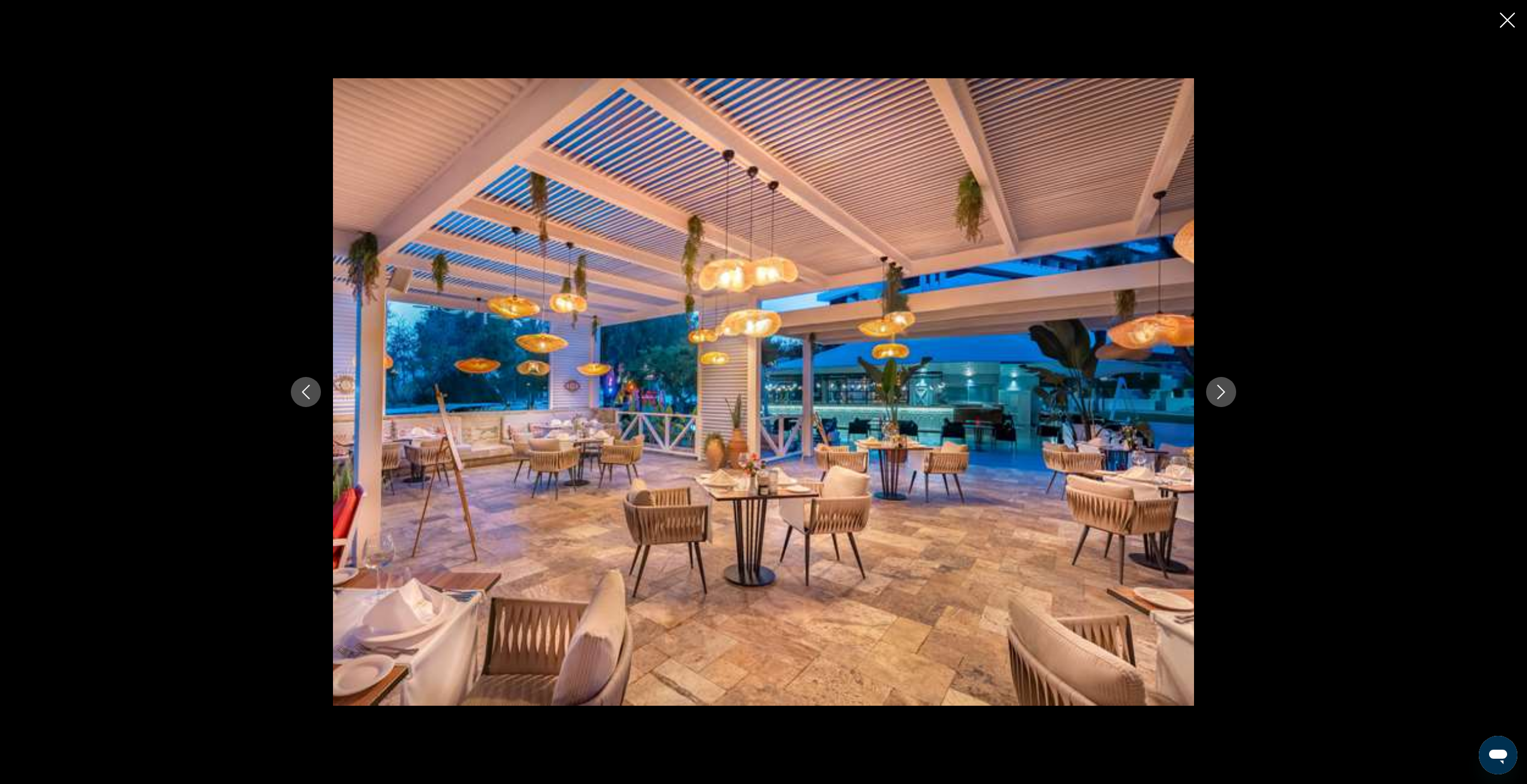
click at [1221, 395] on icon "Next image" at bounding box center [1222, 392] width 8 height 14
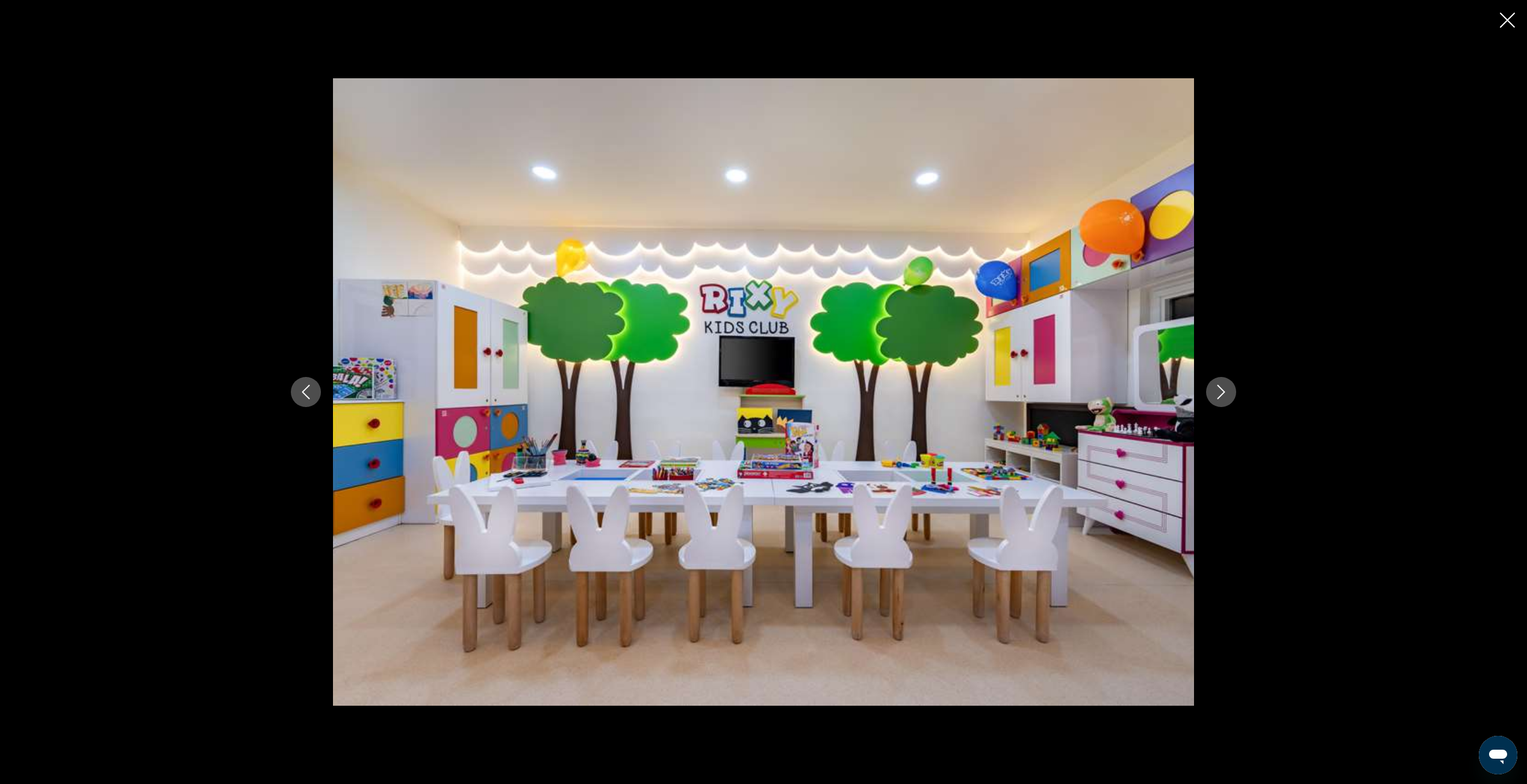
click at [1221, 395] on icon "Next image" at bounding box center [1222, 392] width 8 height 14
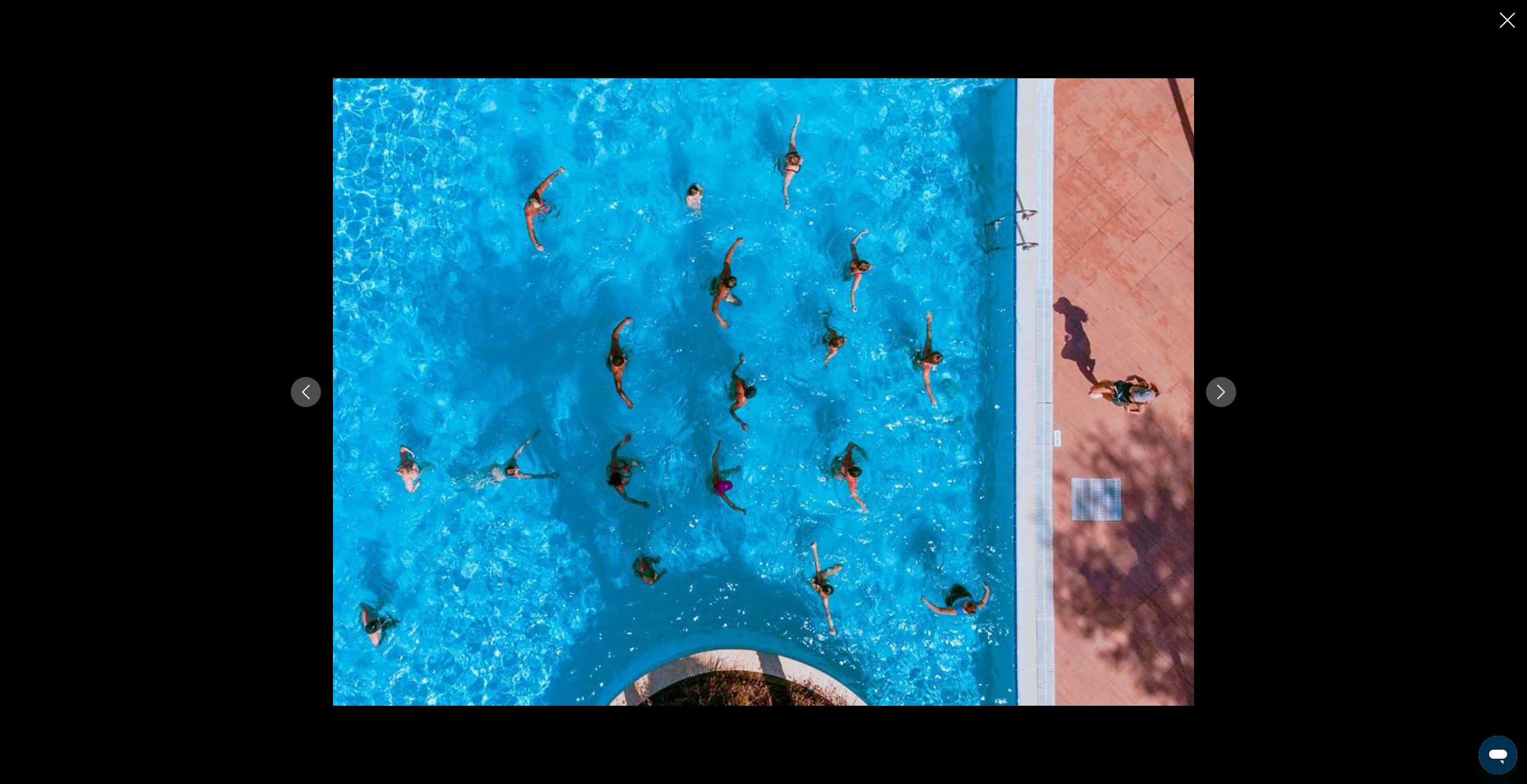
click at [1221, 395] on icon "Next image" at bounding box center [1222, 392] width 8 height 14
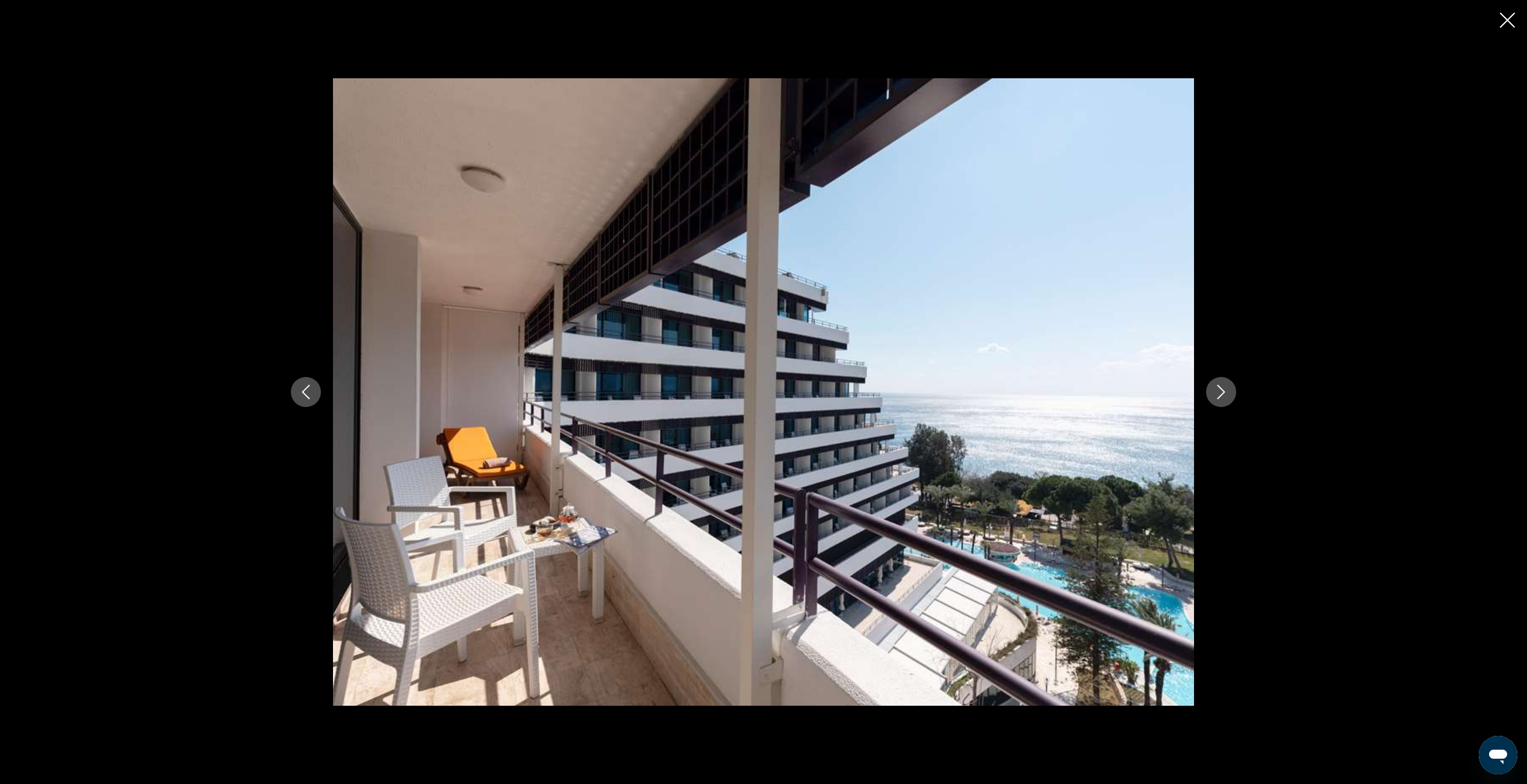
click at [1221, 395] on icon "Next image" at bounding box center [1222, 392] width 8 height 14
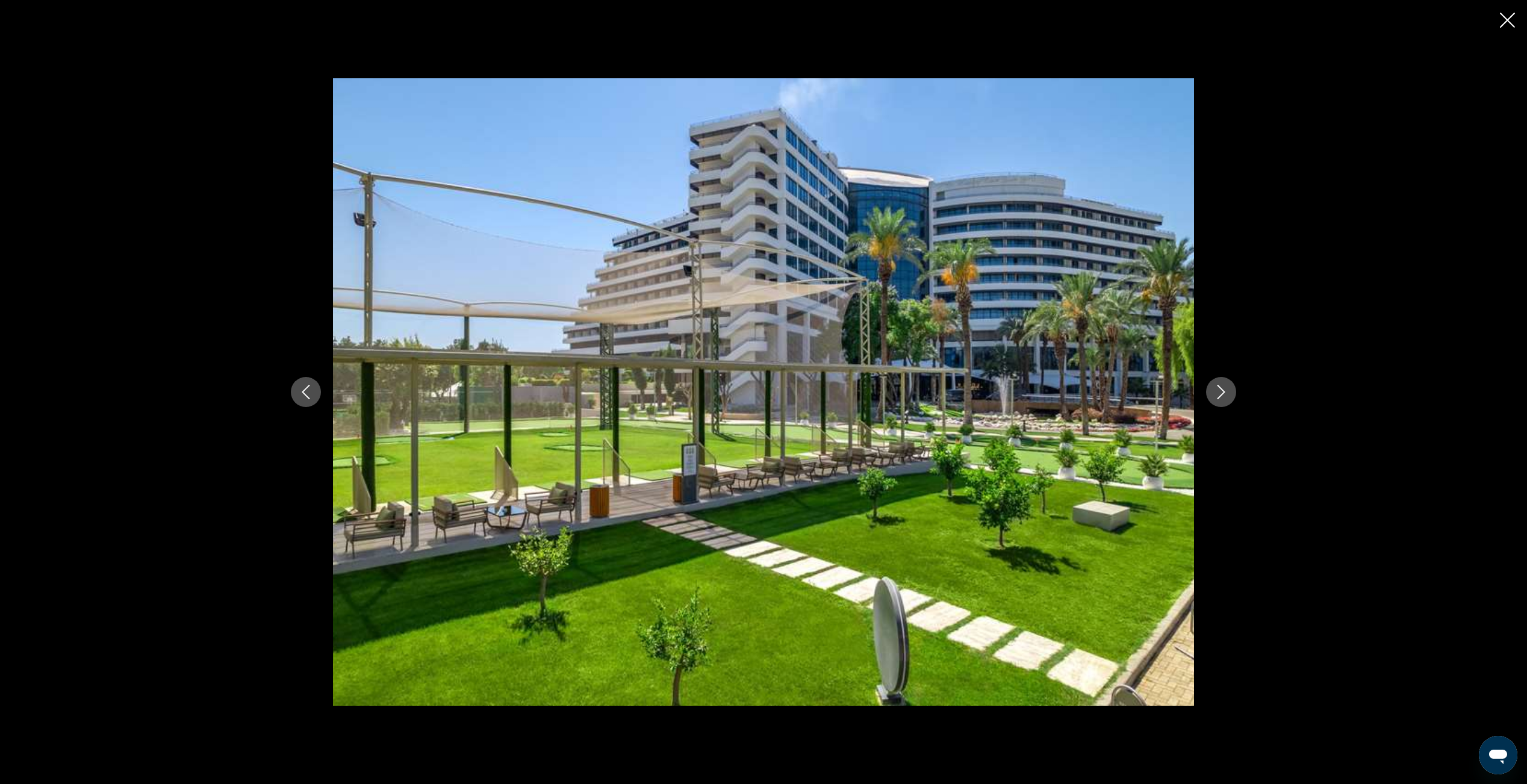
click at [1221, 395] on icon "Next image" at bounding box center [1222, 392] width 8 height 14
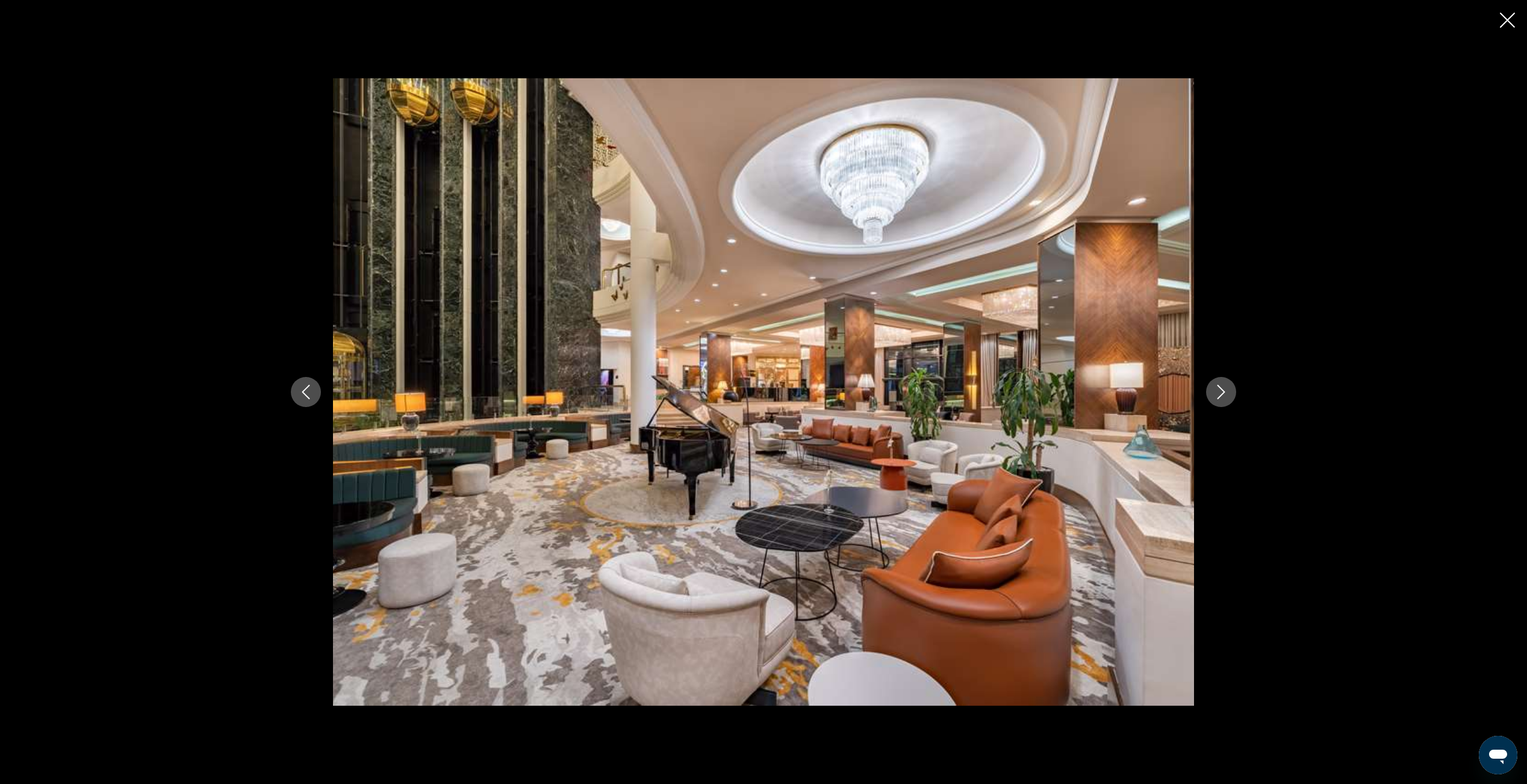
click at [1221, 395] on icon "Next image" at bounding box center [1222, 392] width 8 height 14
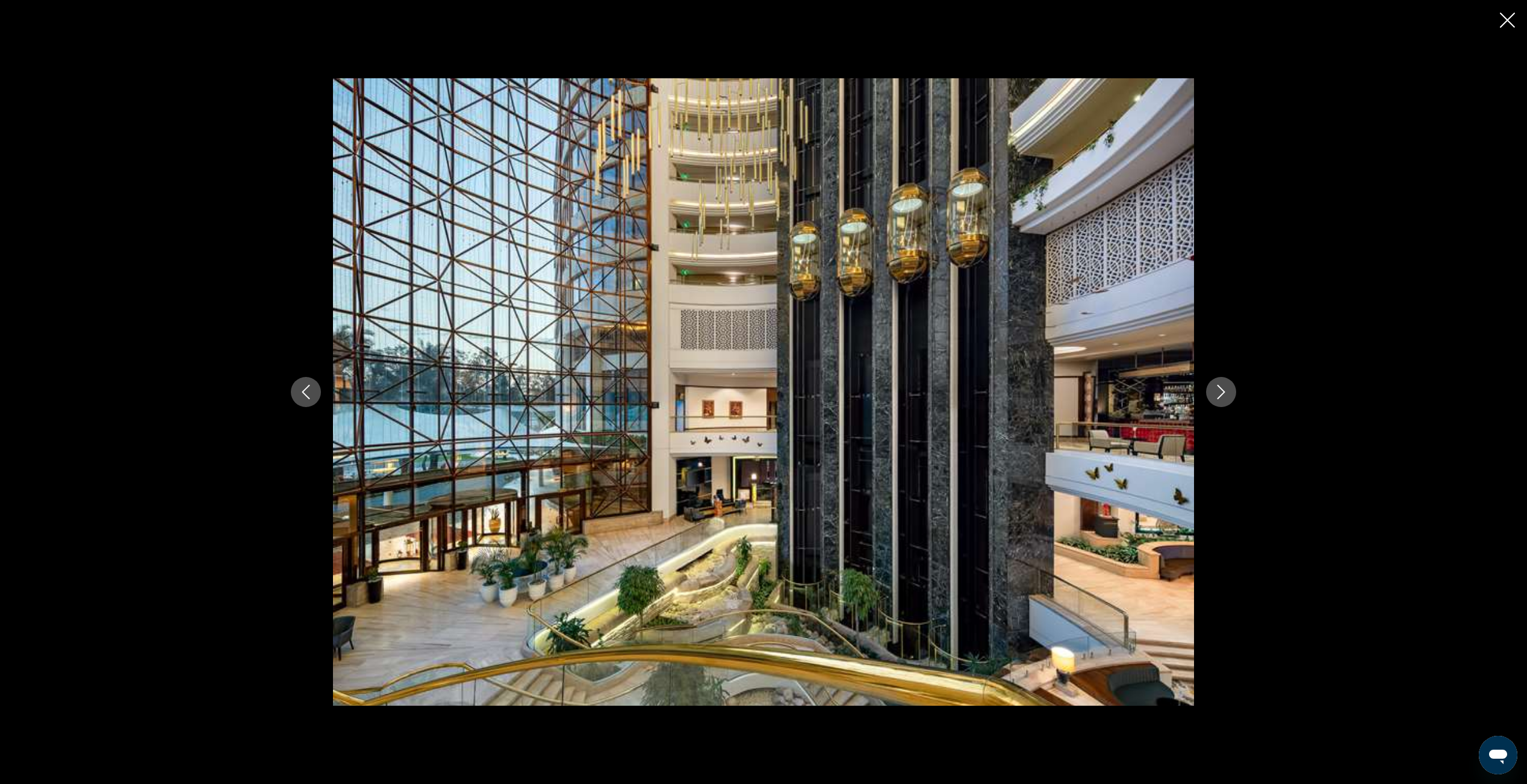
click at [1508, 19] on icon "Close slideshow" at bounding box center [1508, 19] width 15 height 15
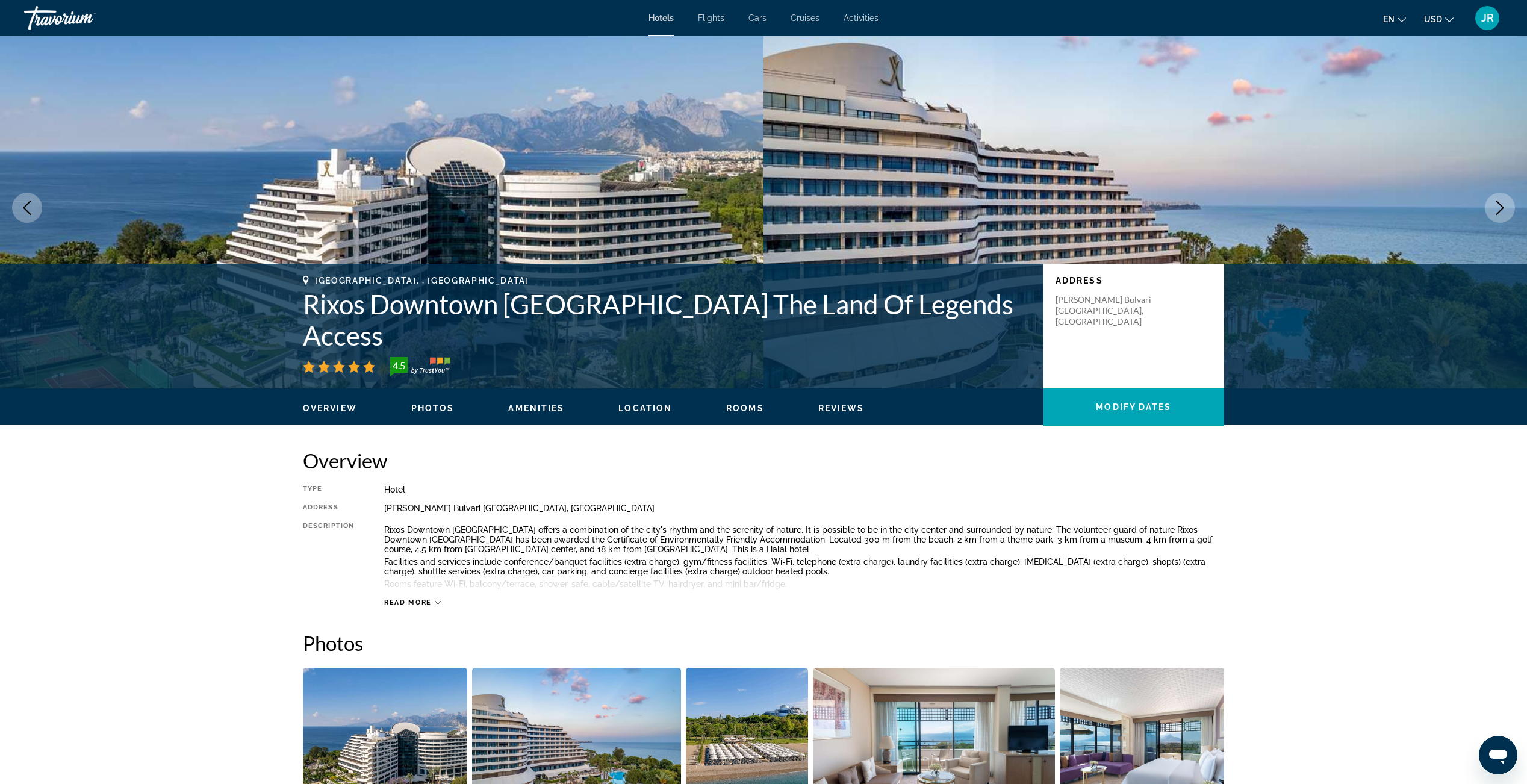
scroll to position [0, 0]
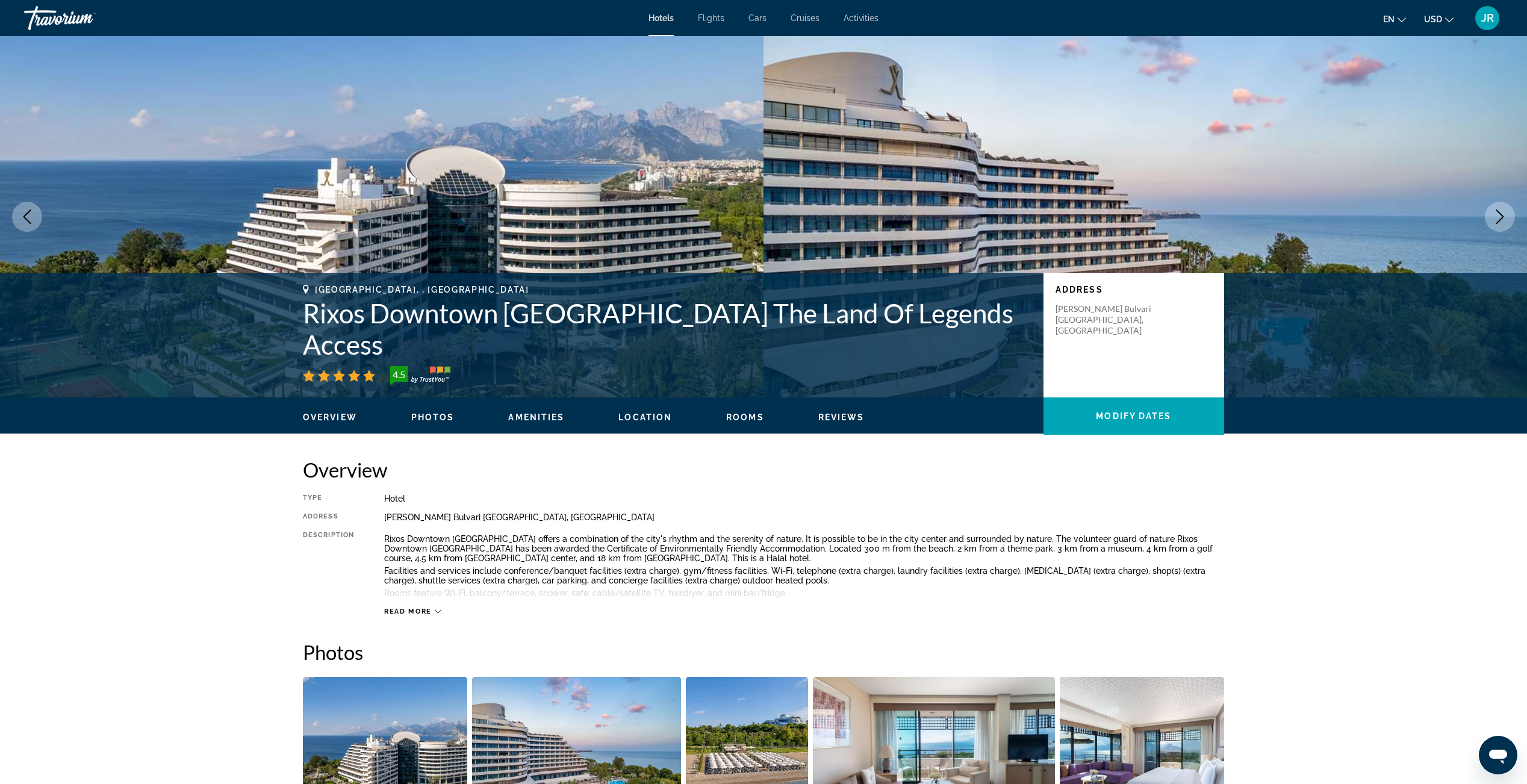
click at [346, 416] on span "Overview" at bounding box center [329, 417] width 54 height 10
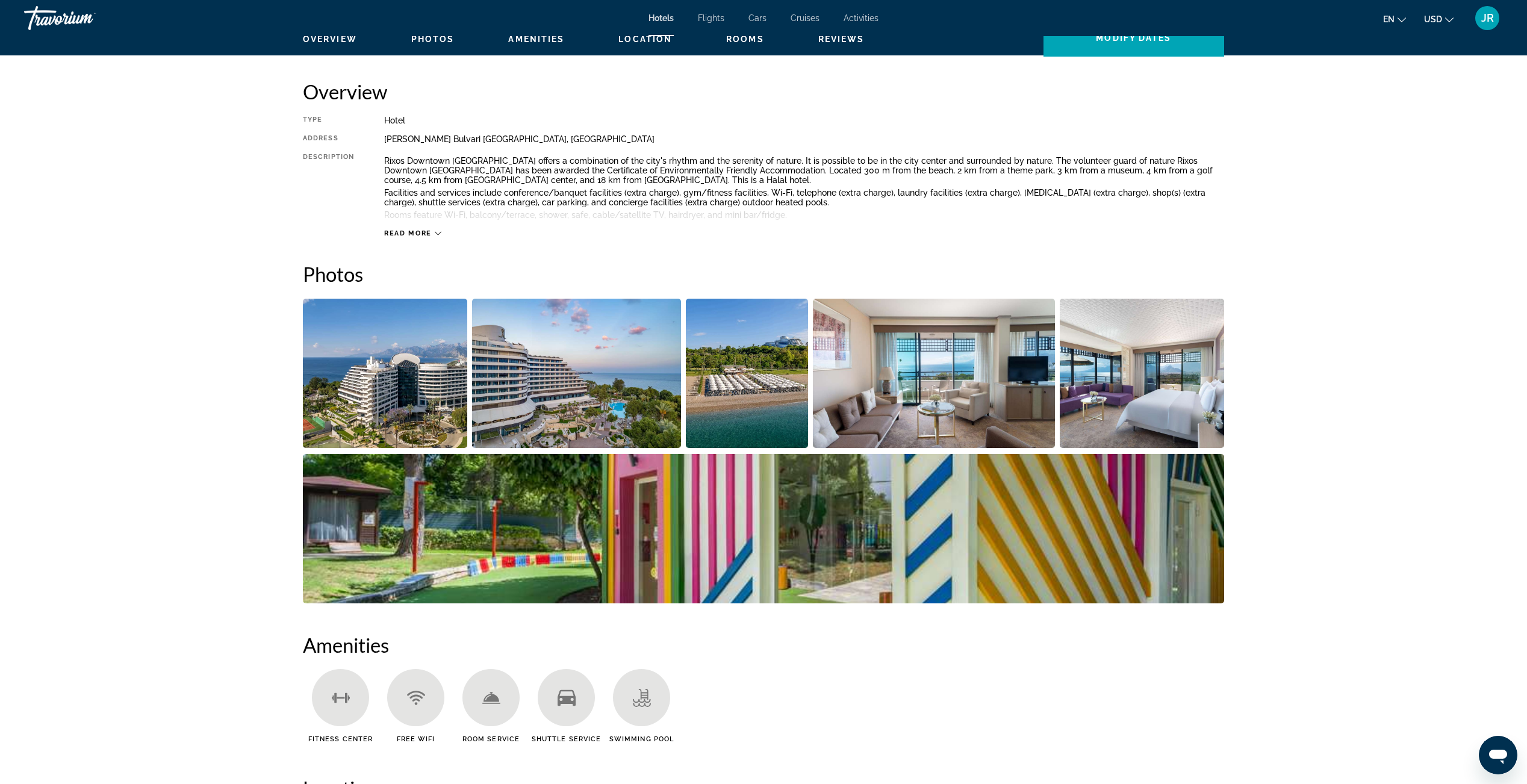
scroll to position [385, 0]
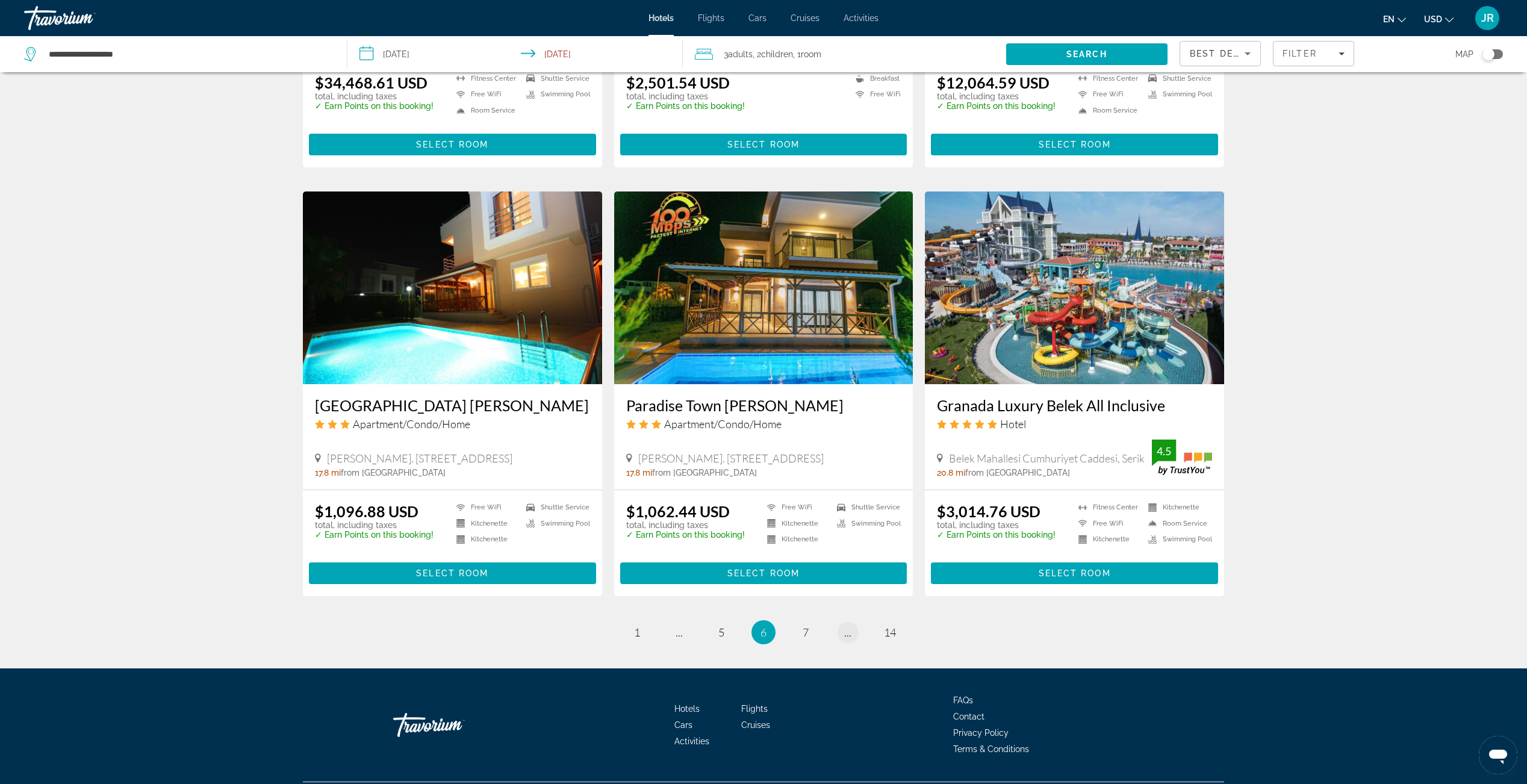
scroll to position [1278, 0]
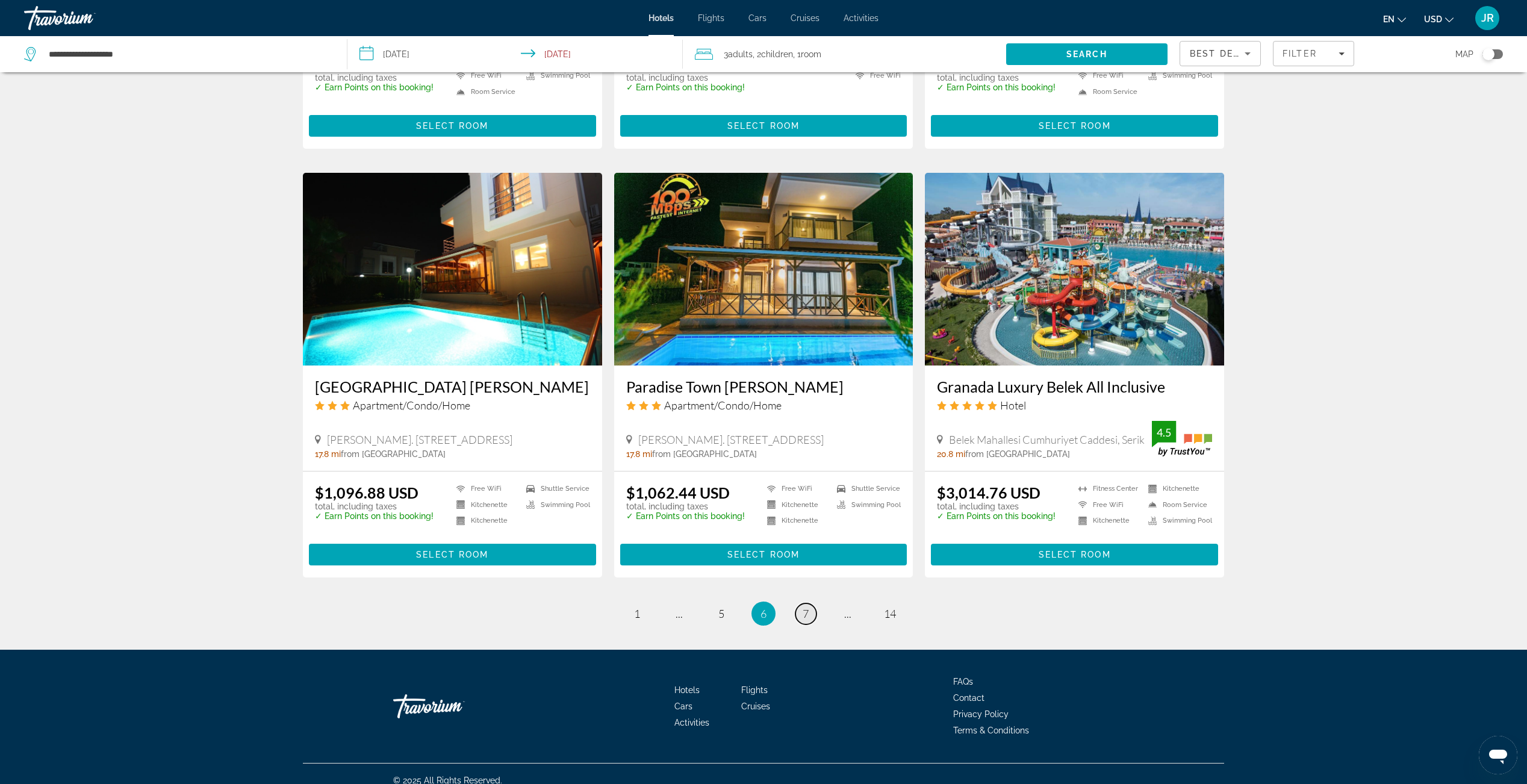
click at [812, 603] on link "page 7" at bounding box center [806, 614] width 21 height 21
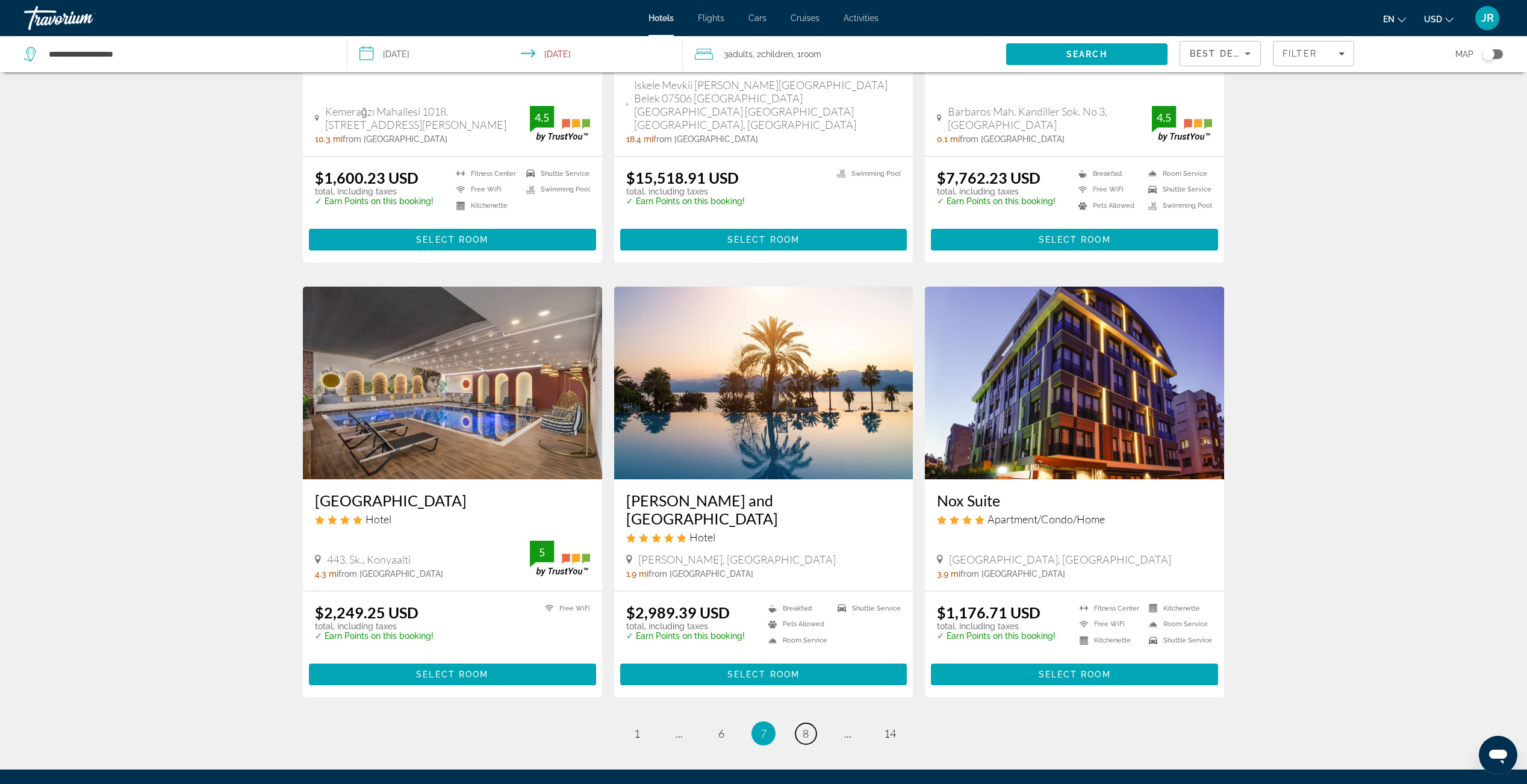
scroll to position [1244, 0]
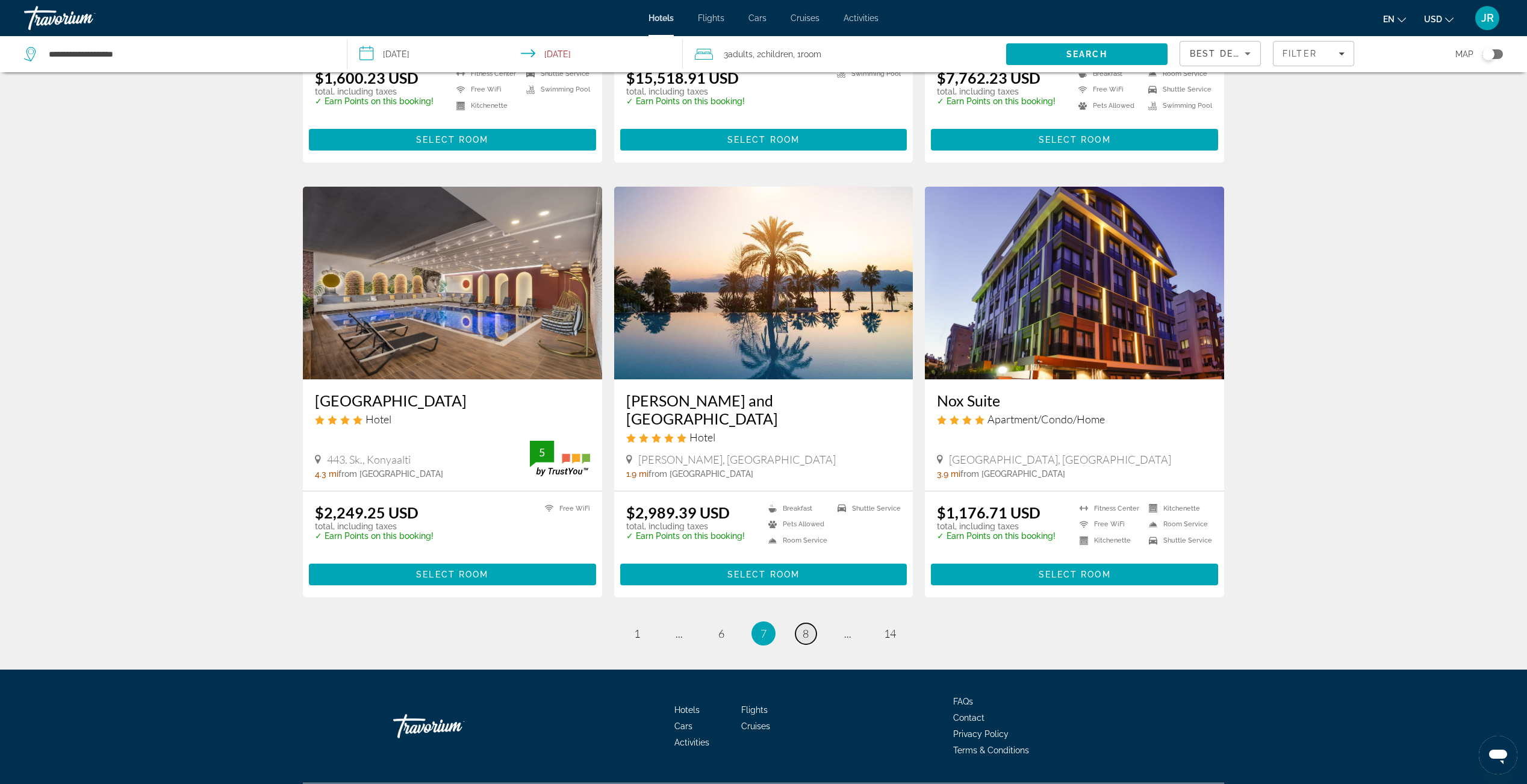
click at [806, 627] on span "8" at bounding box center [805, 633] width 6 height 13
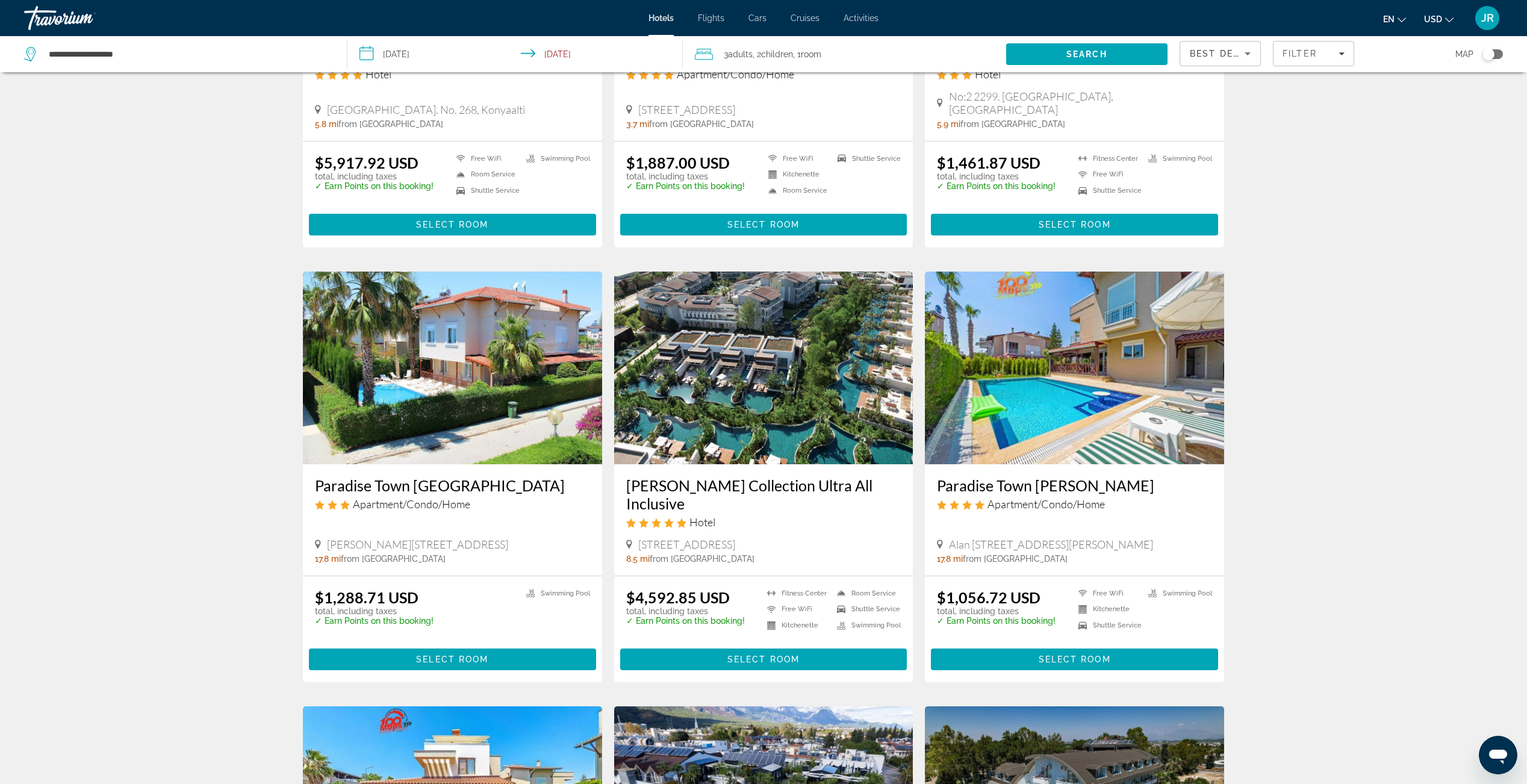
scroll to position [722, 0]
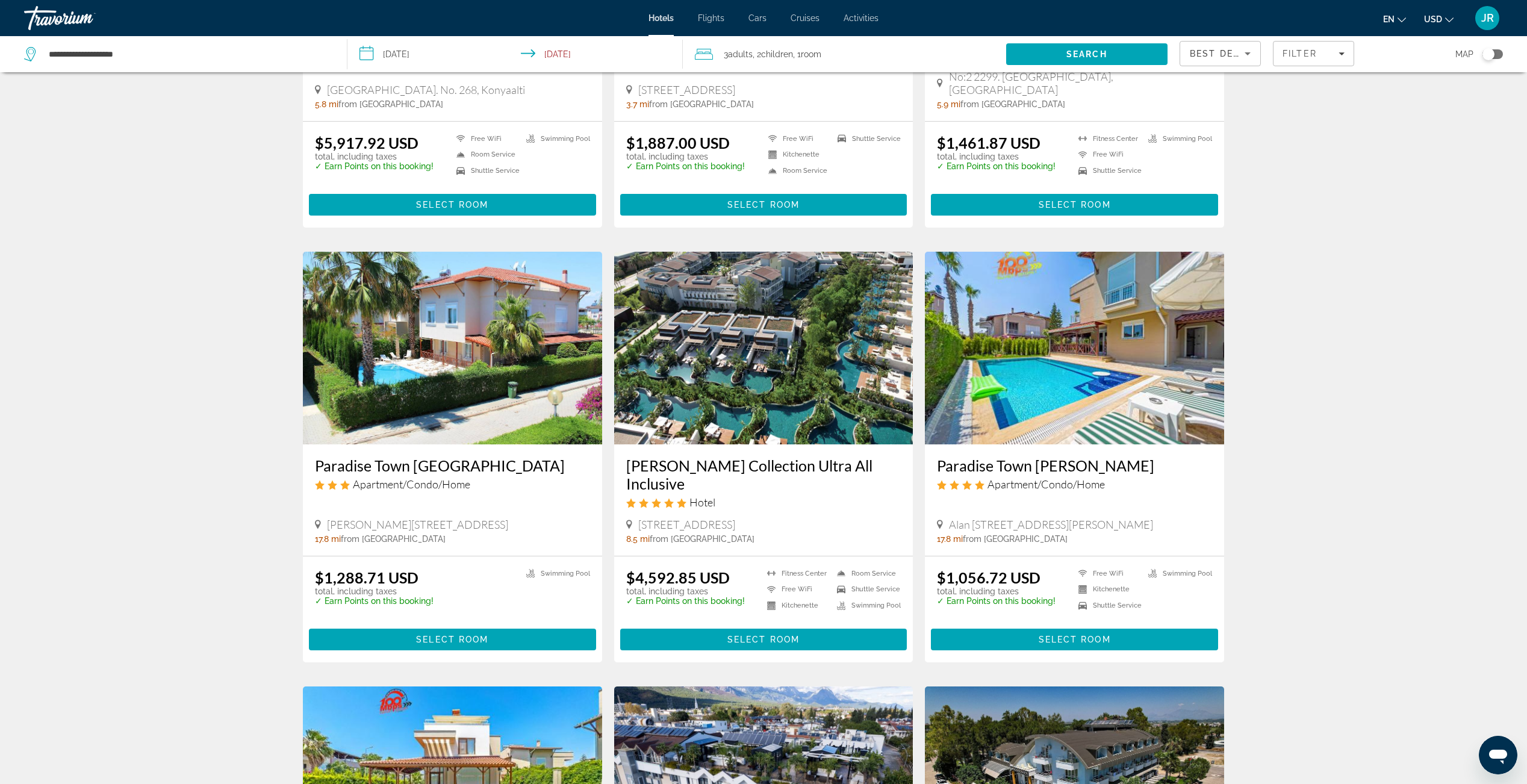
click at [739, 392] on img "Main content" at bounding box center [764, 348] width 300 height 193
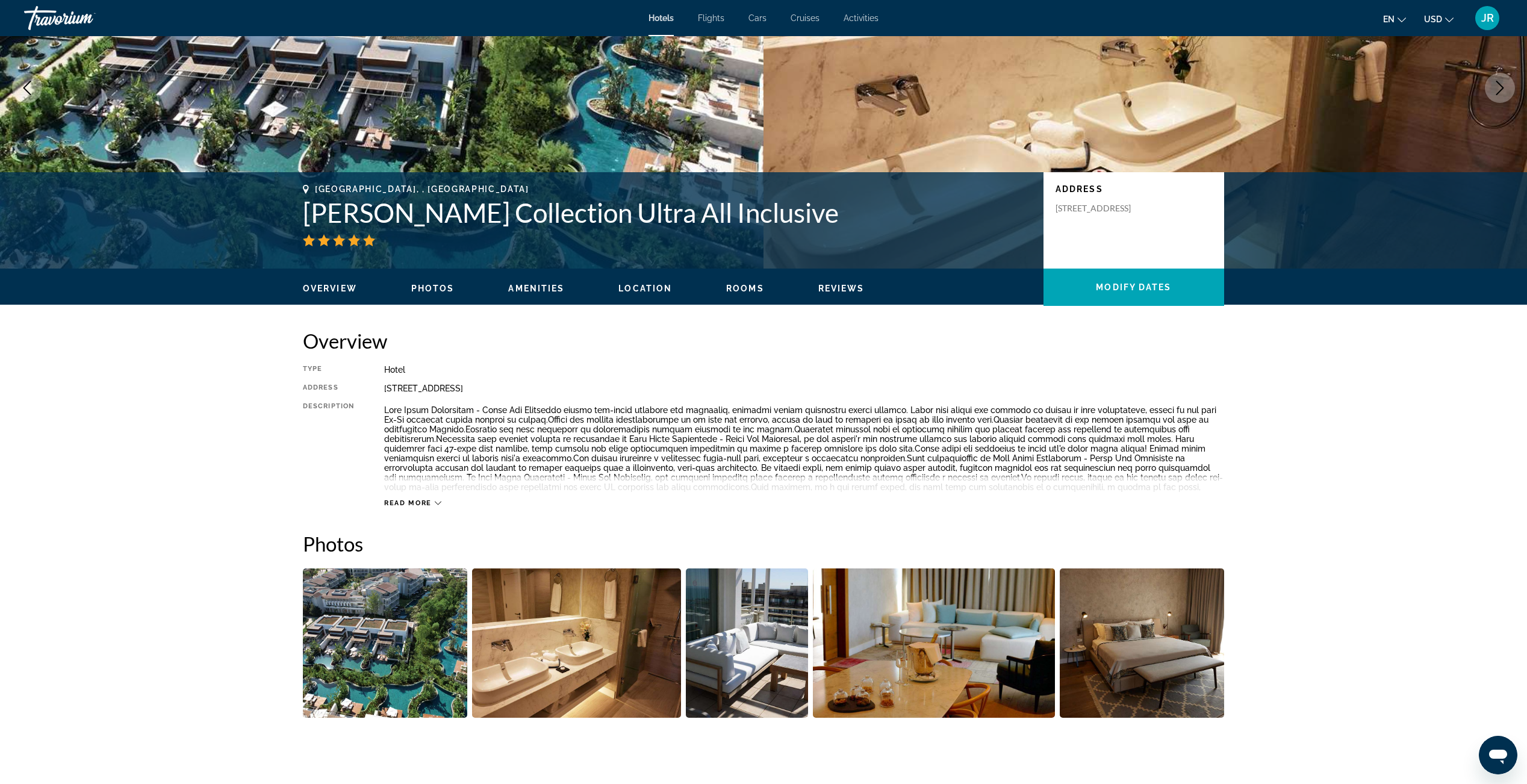
scroll to position [241, 0]
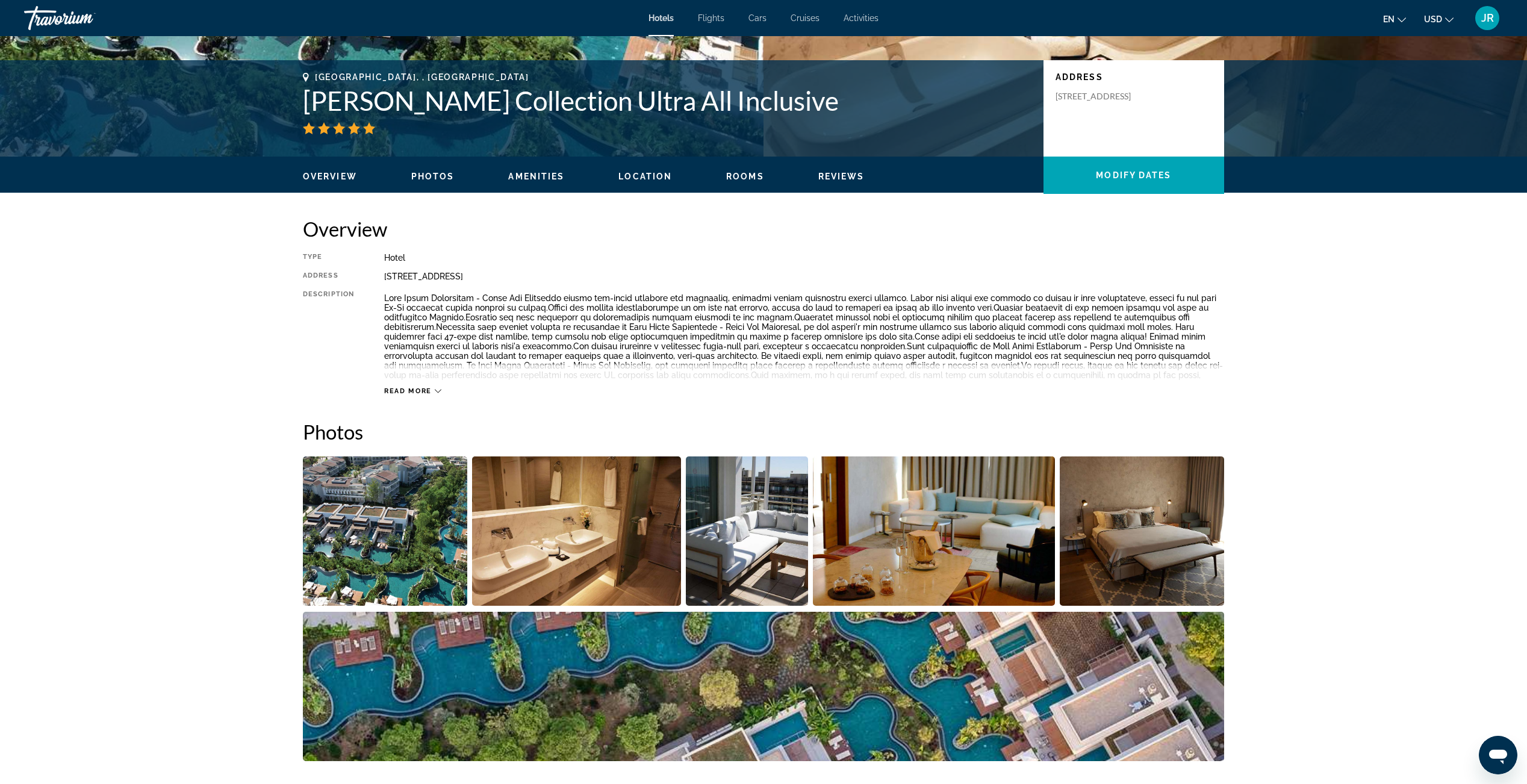
click at [371, 526] on img "Open full-screen image slider" at bounding box center [385, 531] width 164 height 149
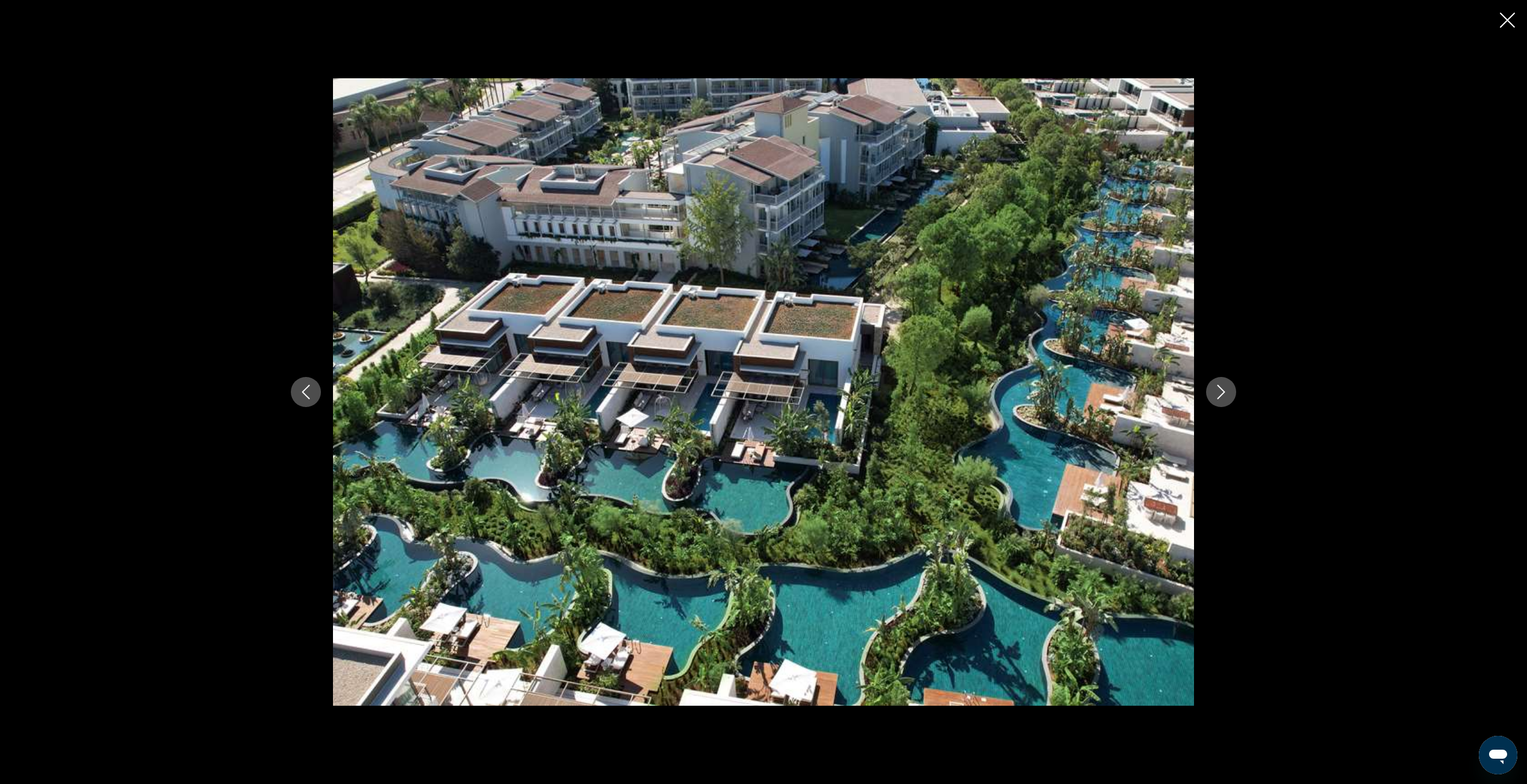
click at [1225, 392] on icon "Next image" at bounding box center [1221, 392] width 14 height 14
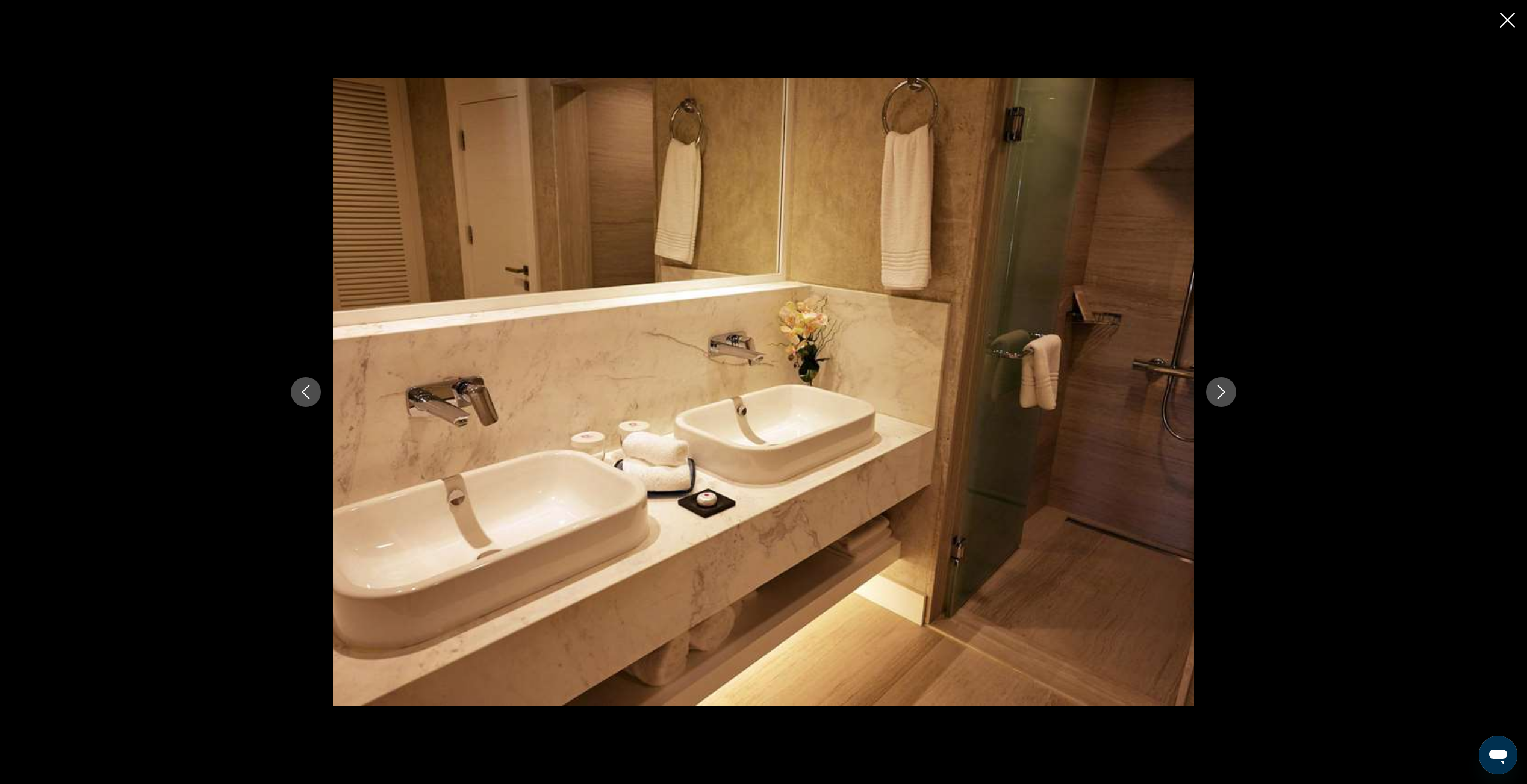
click at [1225, 392] on icon "Next image" at bounding box center [1221, 392] width 14 height 14
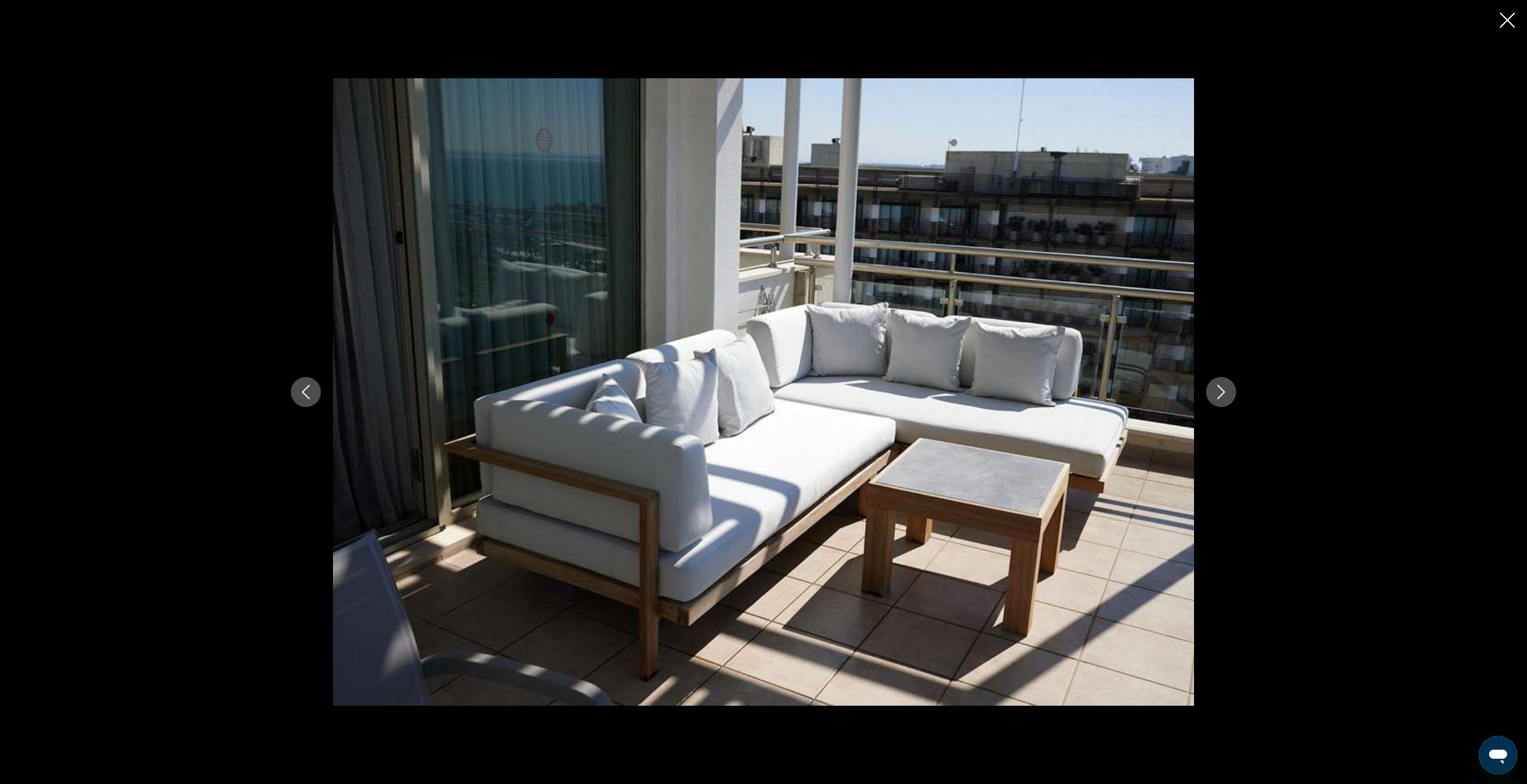
click at [1225, 392] on icon "Next image" at bounding box center [1221, 392] width 14 height 14
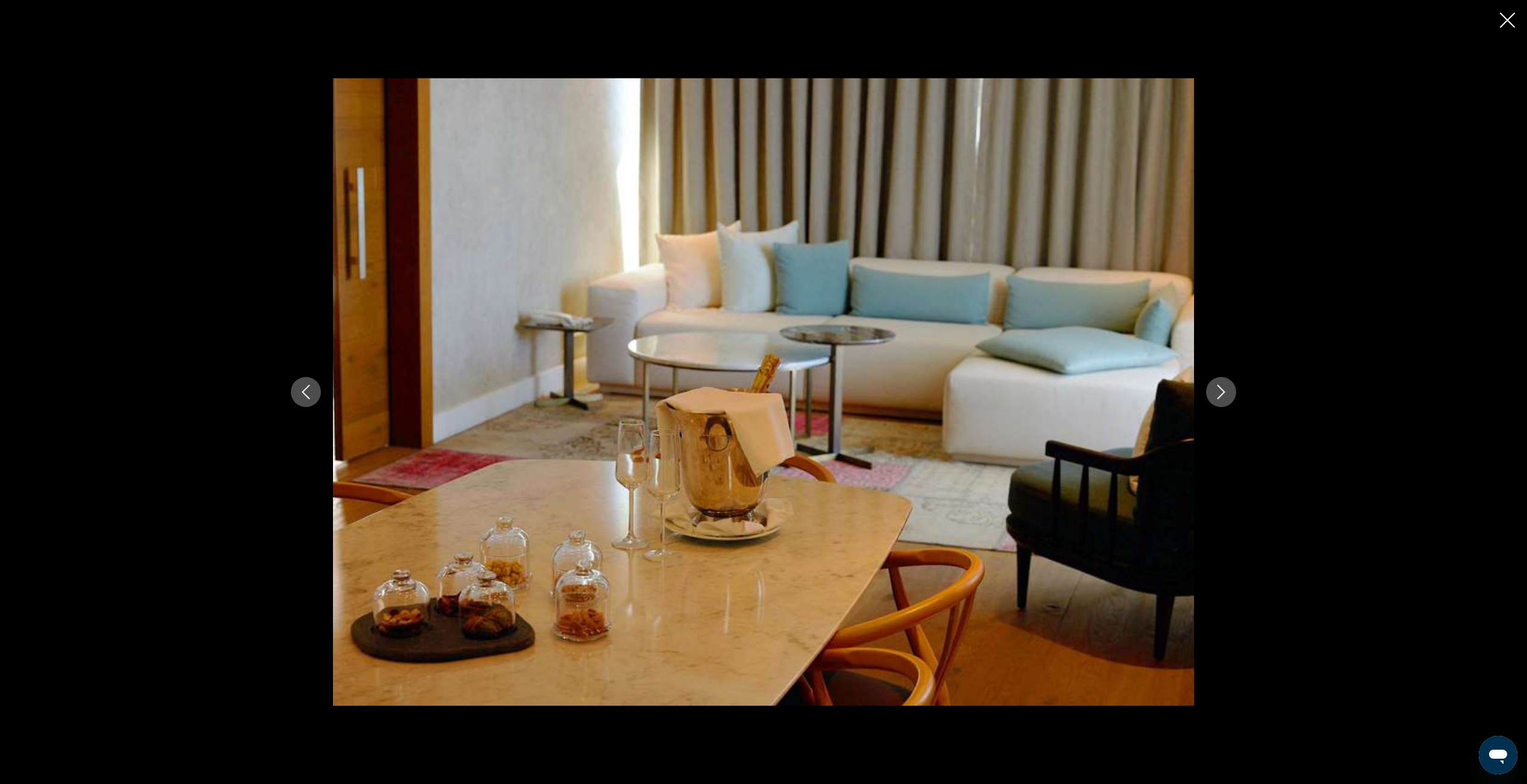
click at [1225, 392] on icon "Next image" at bounding box center [1221, 392] width 14 height 14
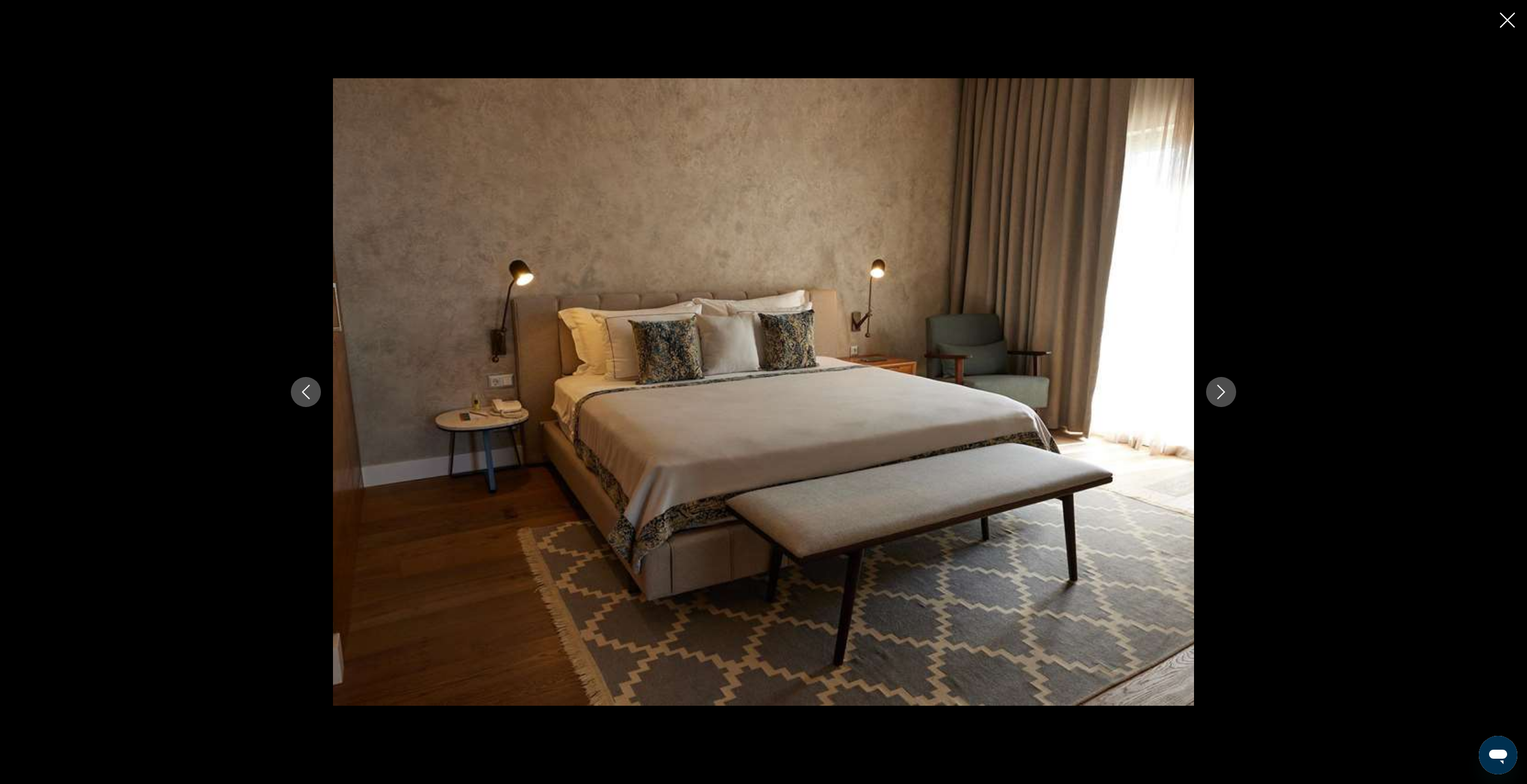
click at [1225, 392] on icon "Next image" at bounding box center [1221, 392] width 14 height 14
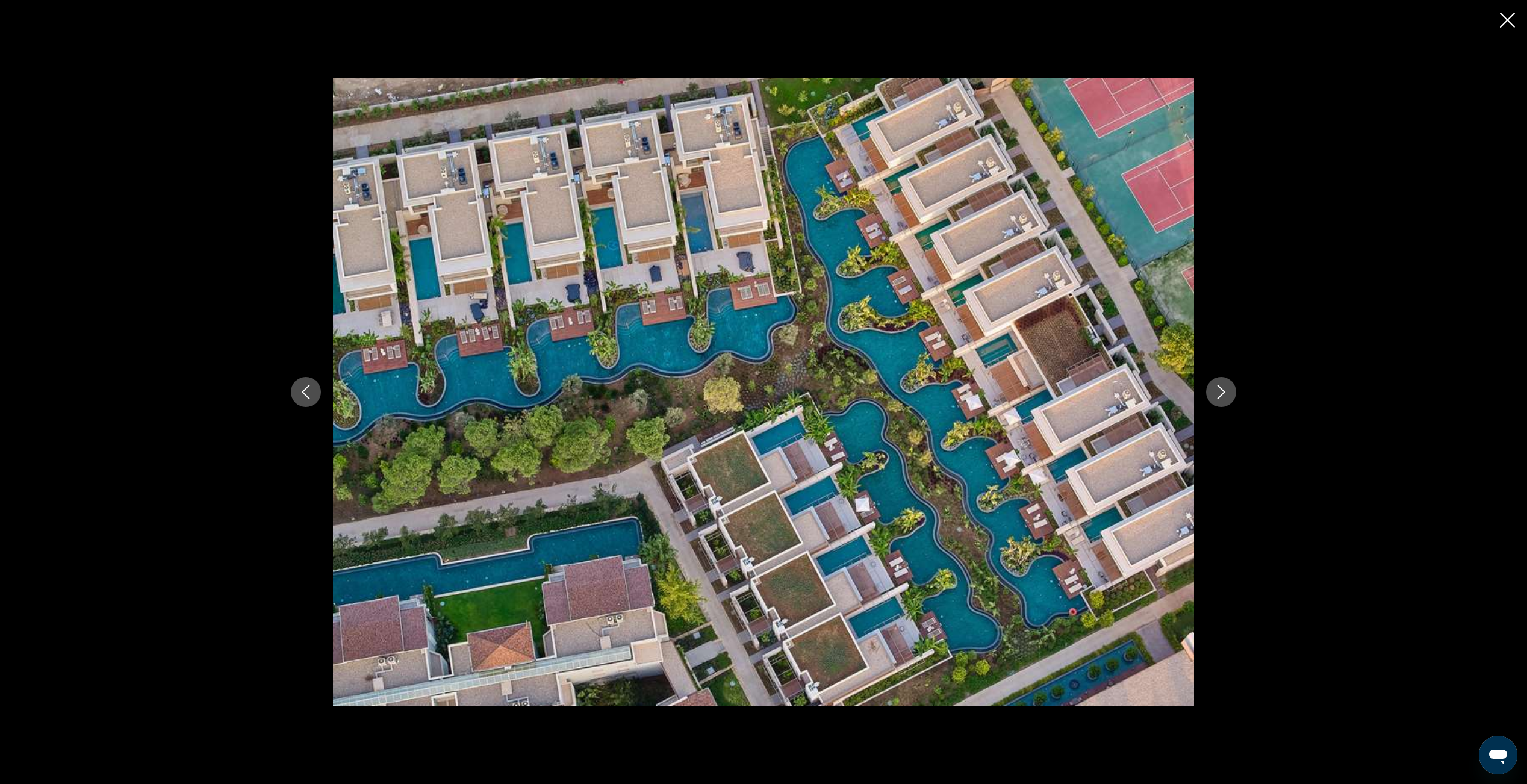
click at [1225, 392] on icon "Next image" at bounding box center [1221, 392] width 14 height 14
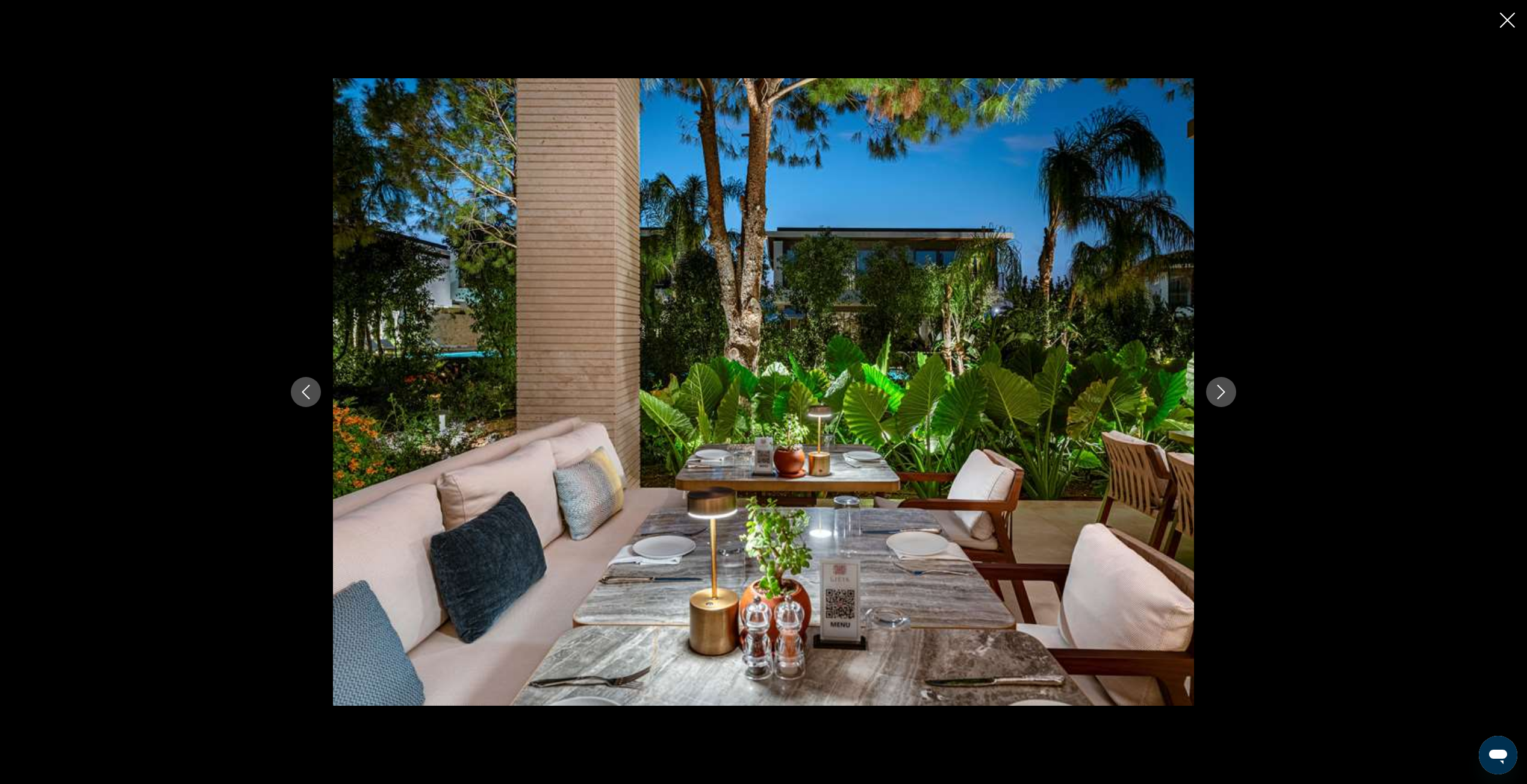
click at [1225, 392] on icon "Next image" at bounding box center [1221, 392] width 14 height 14
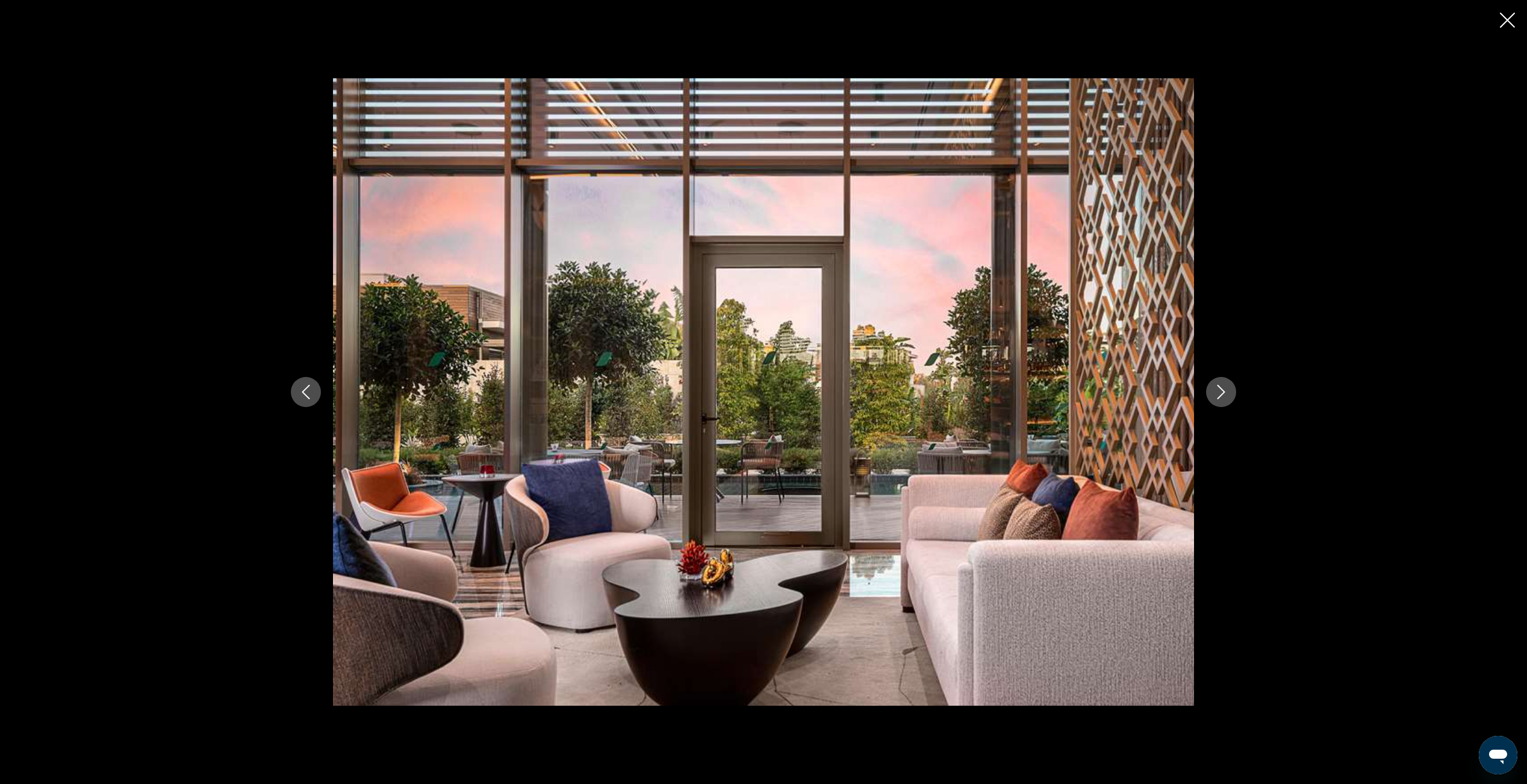
click at [1225, 392] on icon "Next image" at bounding box center [1221, 392] width 14 height 14
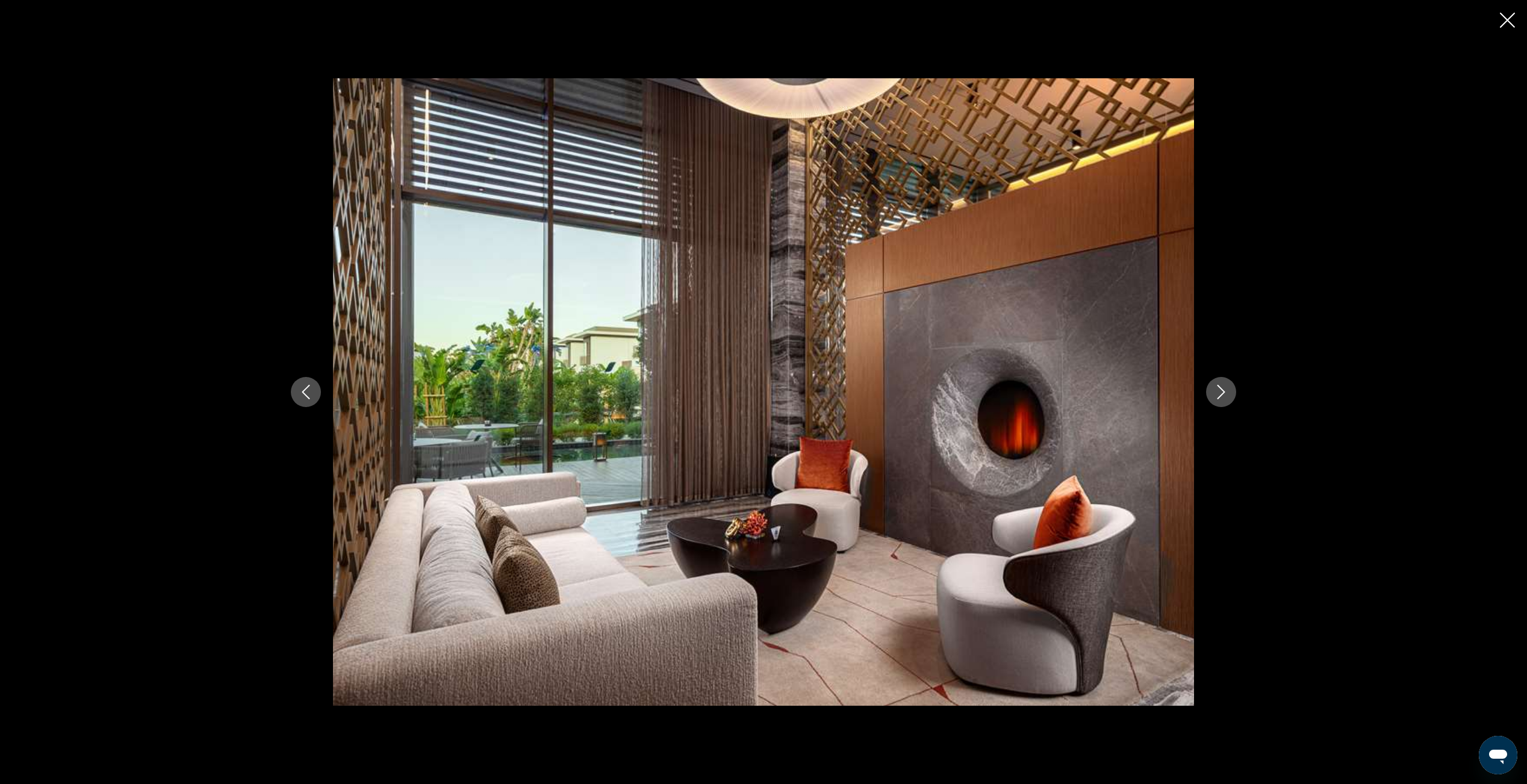
click at [1225, 392] on icon "Next image" at bounding box center [1221, 392] width 14 height 14
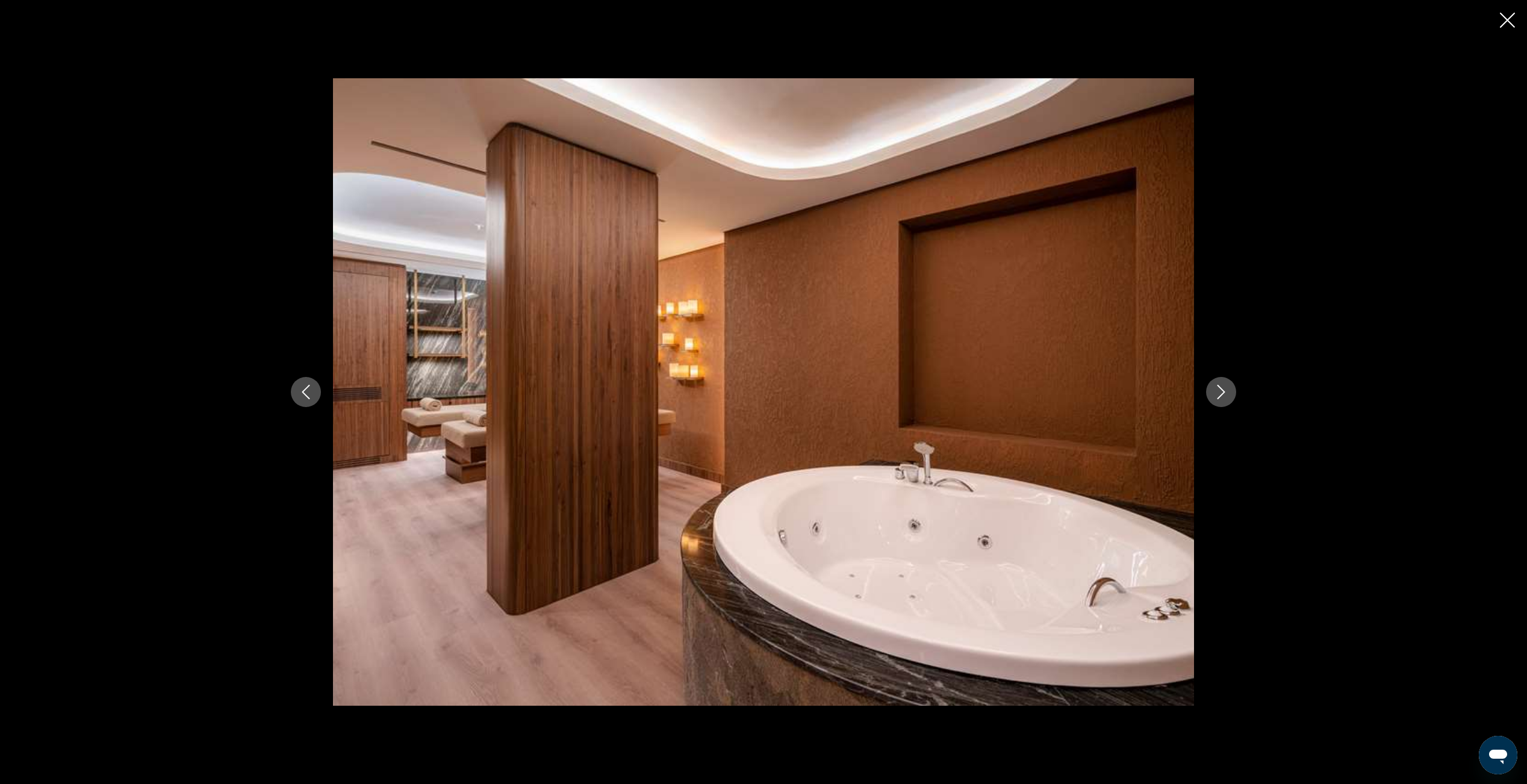
click at [1225, 392] on icon "Next image" at bounding box center [1221, 392] width 14 height 14
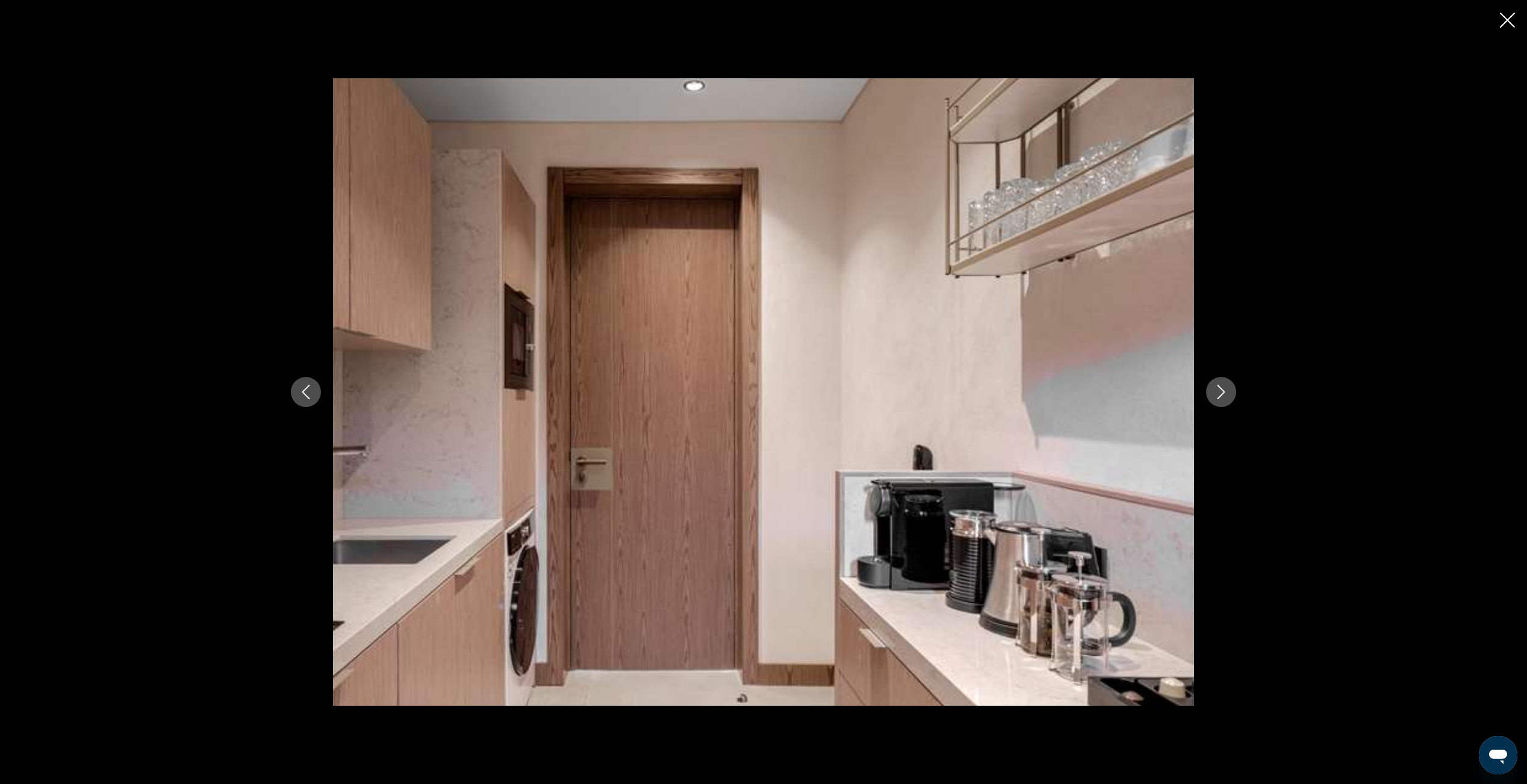
click at [1225, 392] on icon "Next image" at bounding box center [1221, 392] width 14 height 14
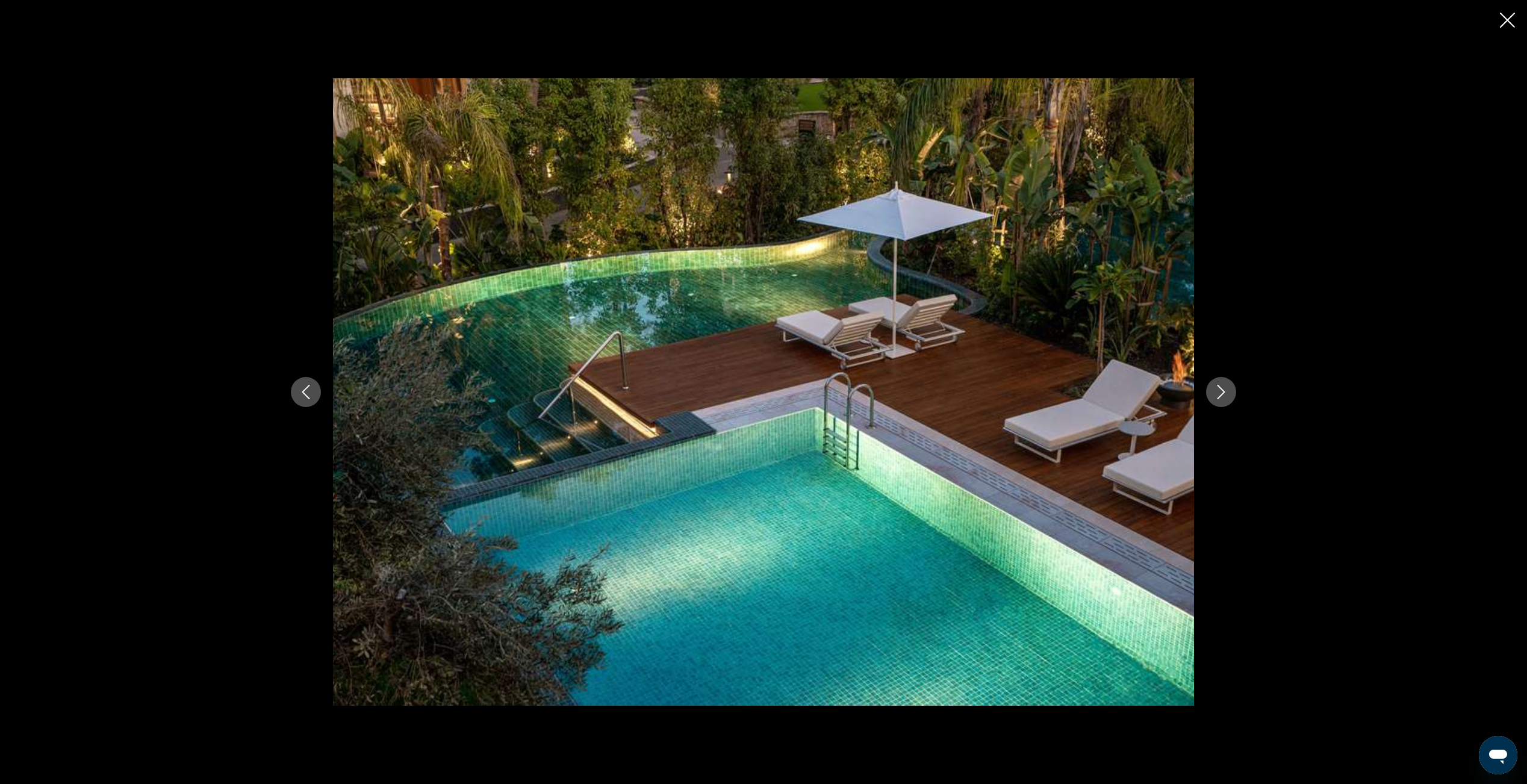
click at [1225, 392] on icon "Next image" at bounding box center [1221, 392] width 14 height 14
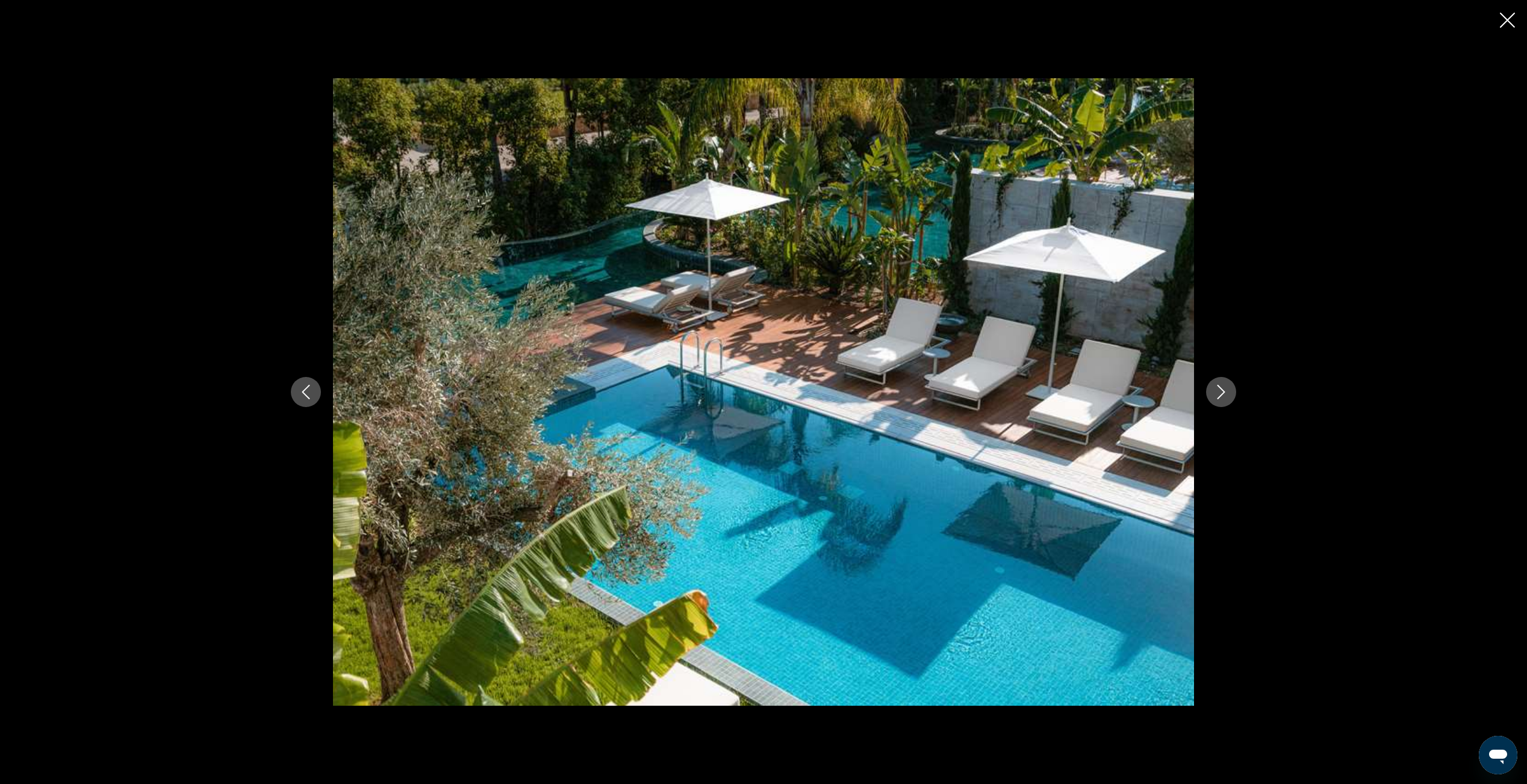
click at [1225, 392] on icon "Next image" at bounding box center [1221, 392] width 14 height 14
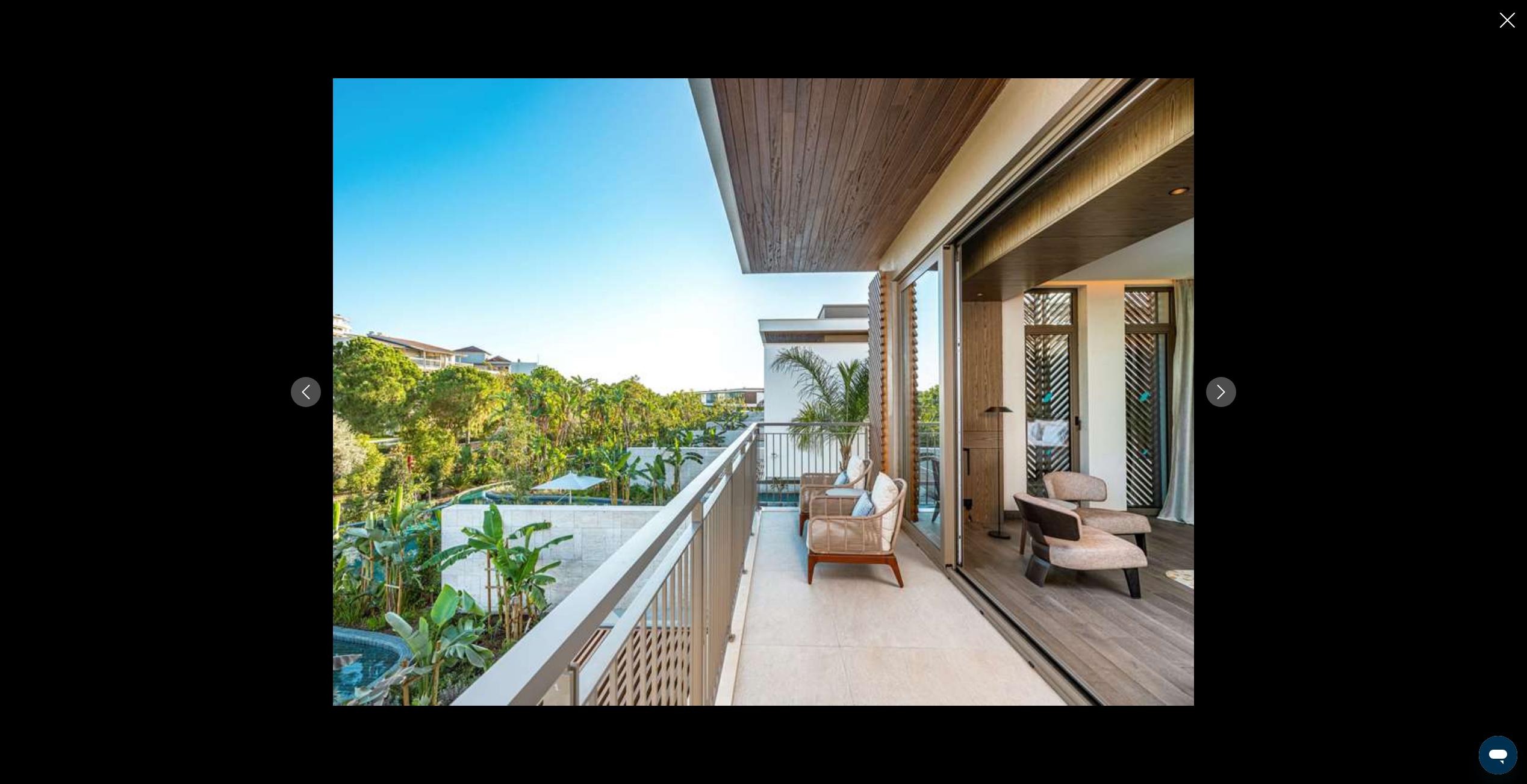
click at [1225, 392] on icon "Next image" at bounding box center [1221, 392] width 14 height 14
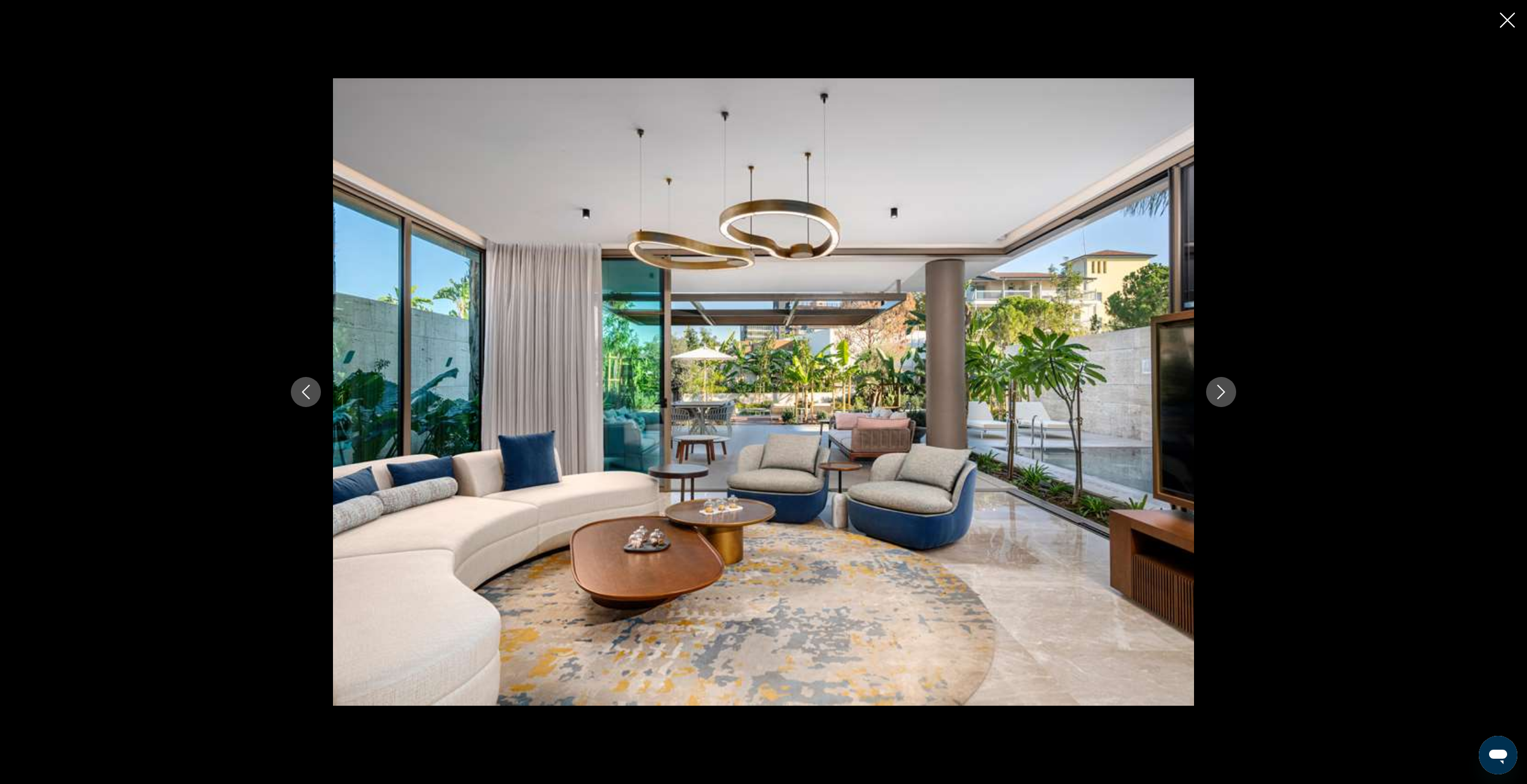
click at [1225, 392] on icon "Next image" at bounding box center [1221, 392] width 14 height 14
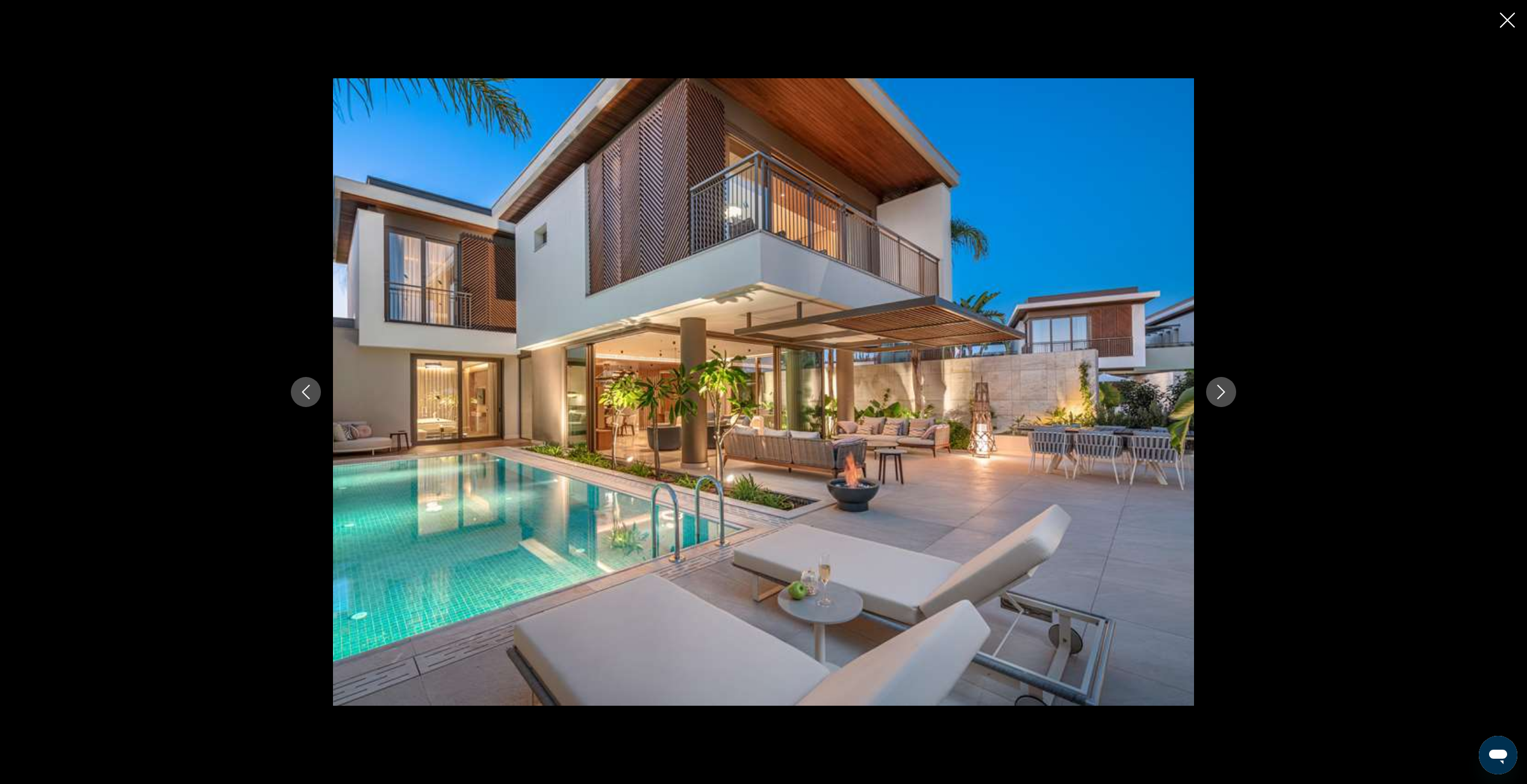
click at [1225, 392] on icon "Next image" at bounding box center [1221, 392] width 14 height 14
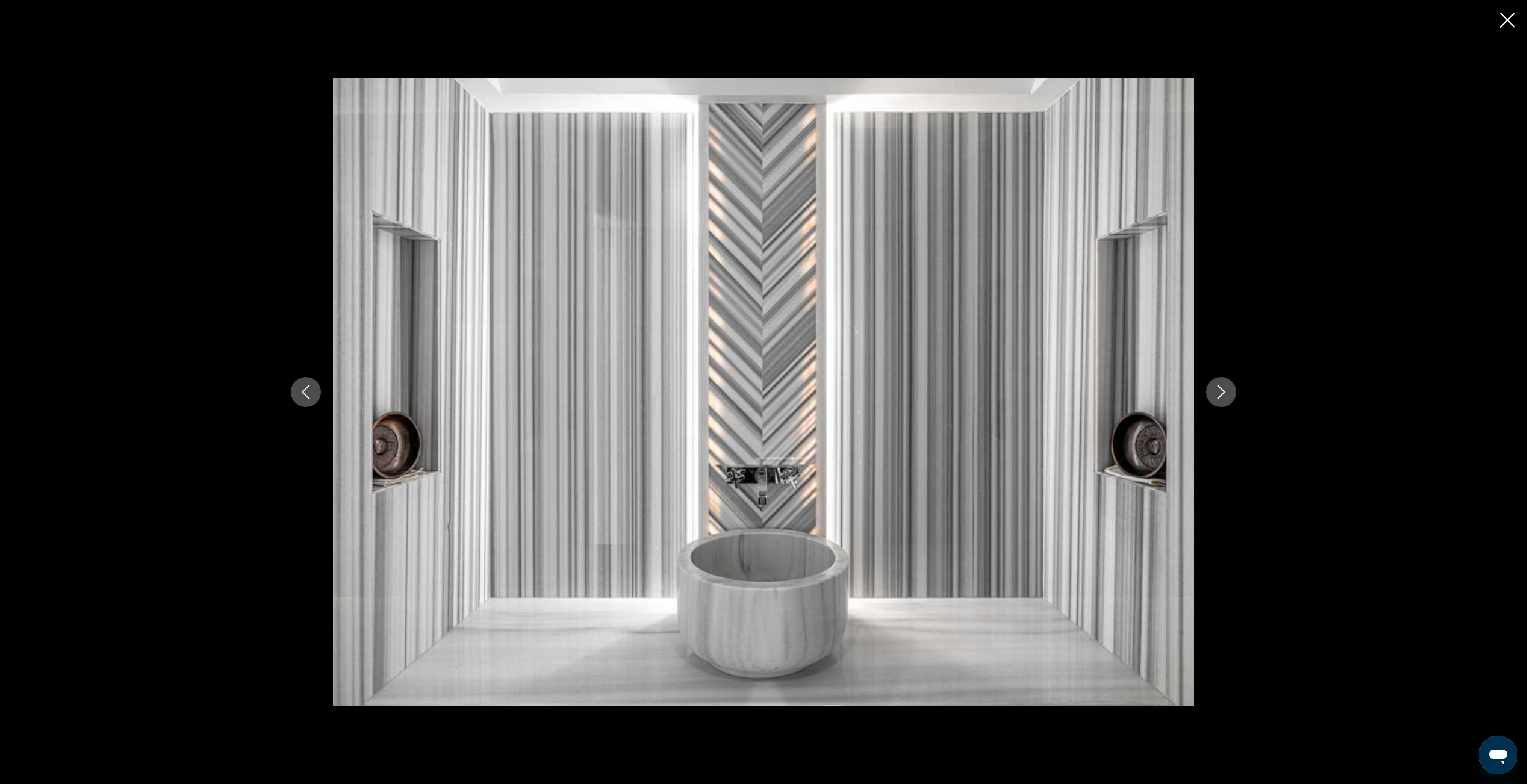
click at [1225, 392] on icon "Next image" at bounding box center [1221, 392] width 14 height 14
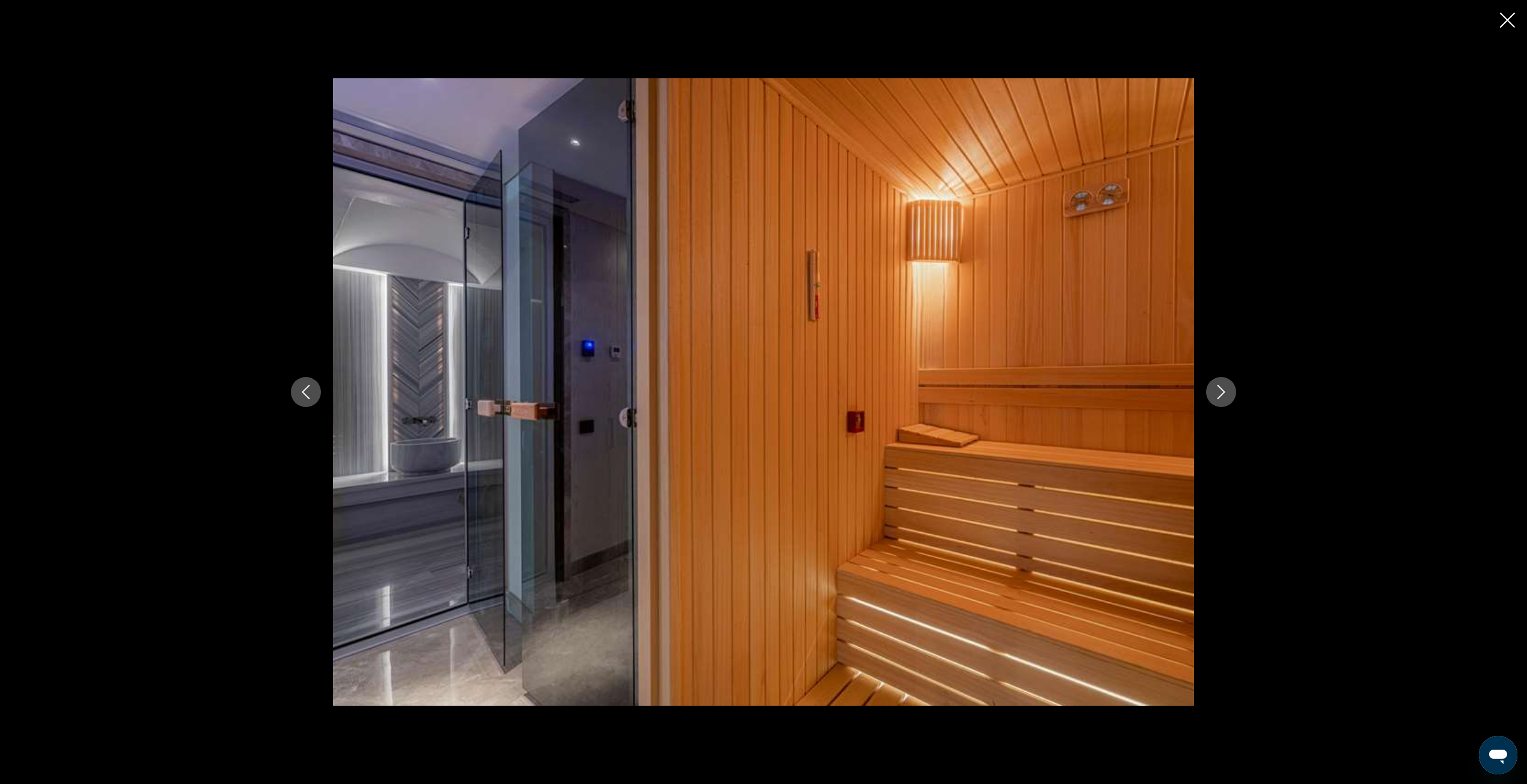
click at [1225, 392] on icon "Next image" at bounding box center [1221, 392] width 14 height 14
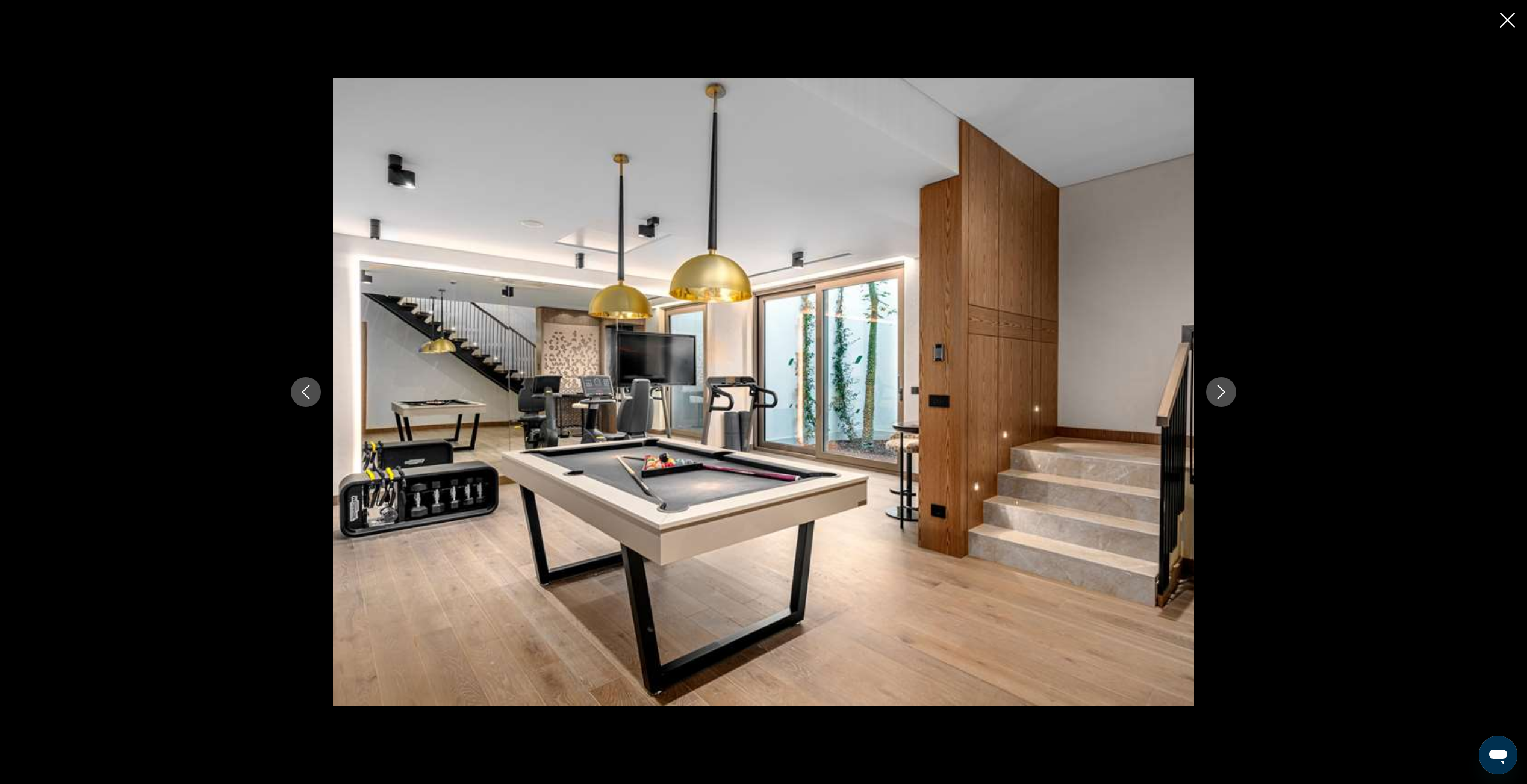
click at [1225, 392] on icon "Next image" at bounding box center [1221, 392] width 14 height 14
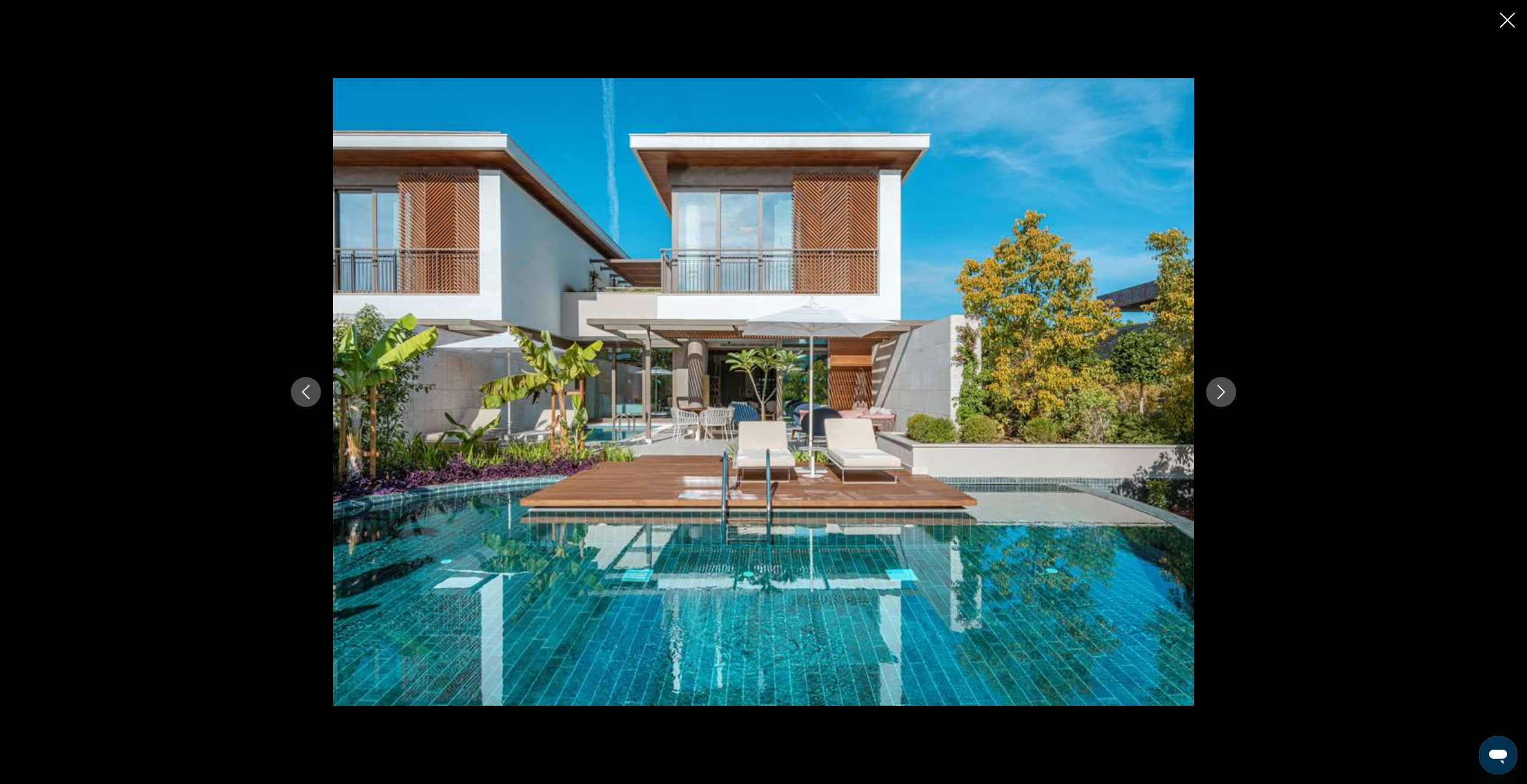
click at [1225, 392] on icon "Next image" at bounding box center [1221, 392] width 14 height 14
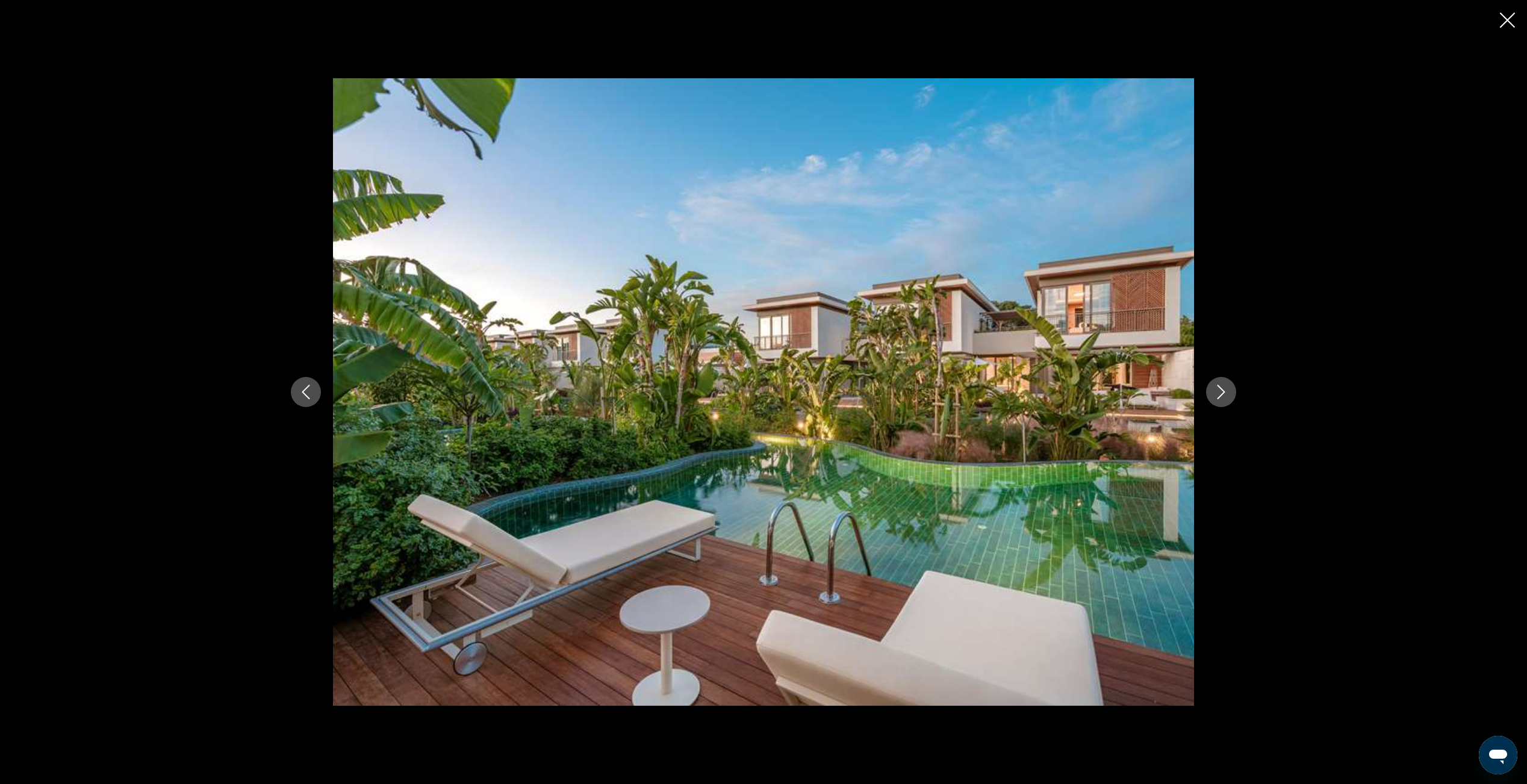
click at [1225, 392] on icon "Next image" at bounding box center [1221, 392] width 14 height 14
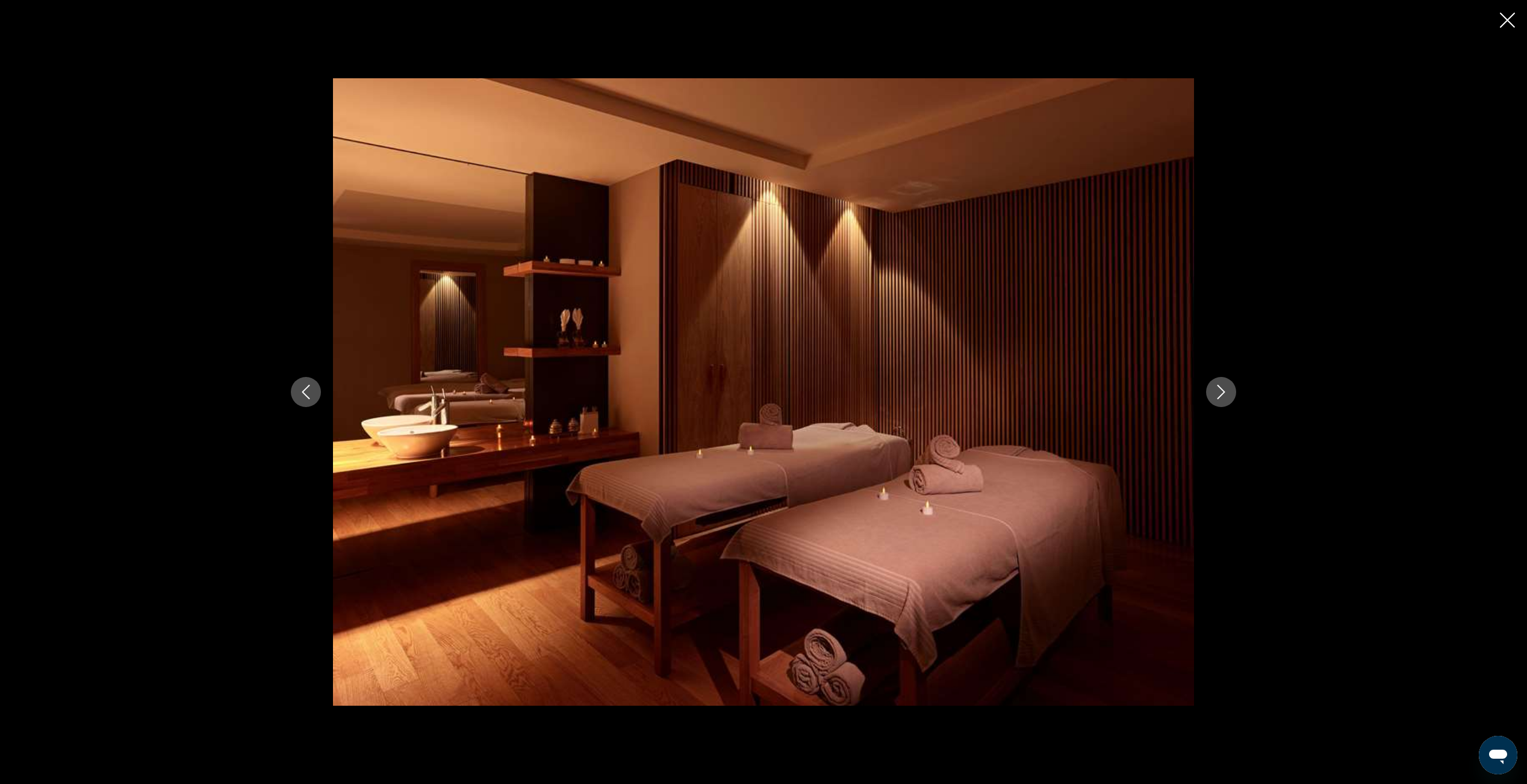
click at [1225, 392] on icon "Next image" at bounding box center [1221, 392] width 14 height 14
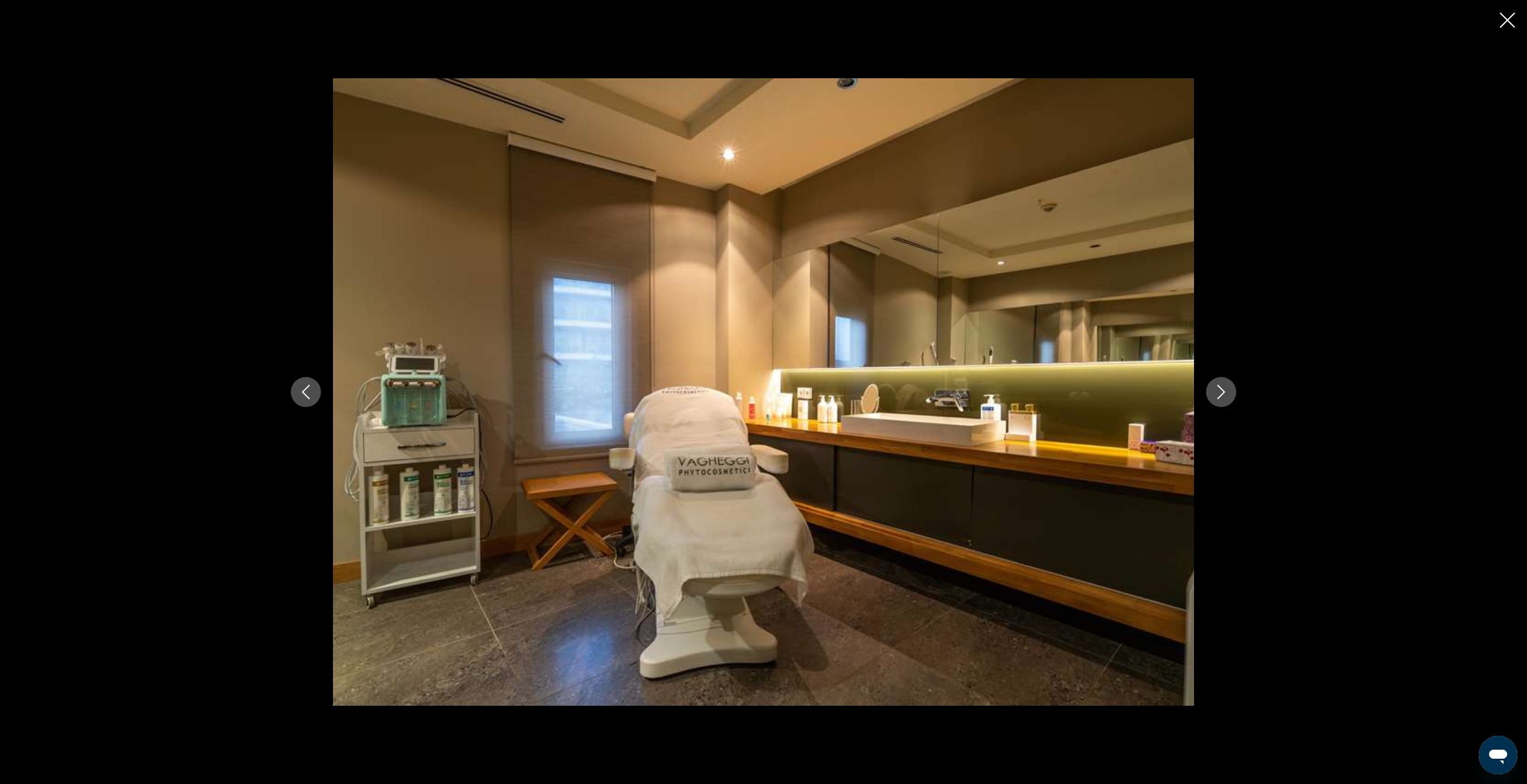
click at [1225, 392] on icon "Next image" at bounding box center [1221, 392] width 14 height 14
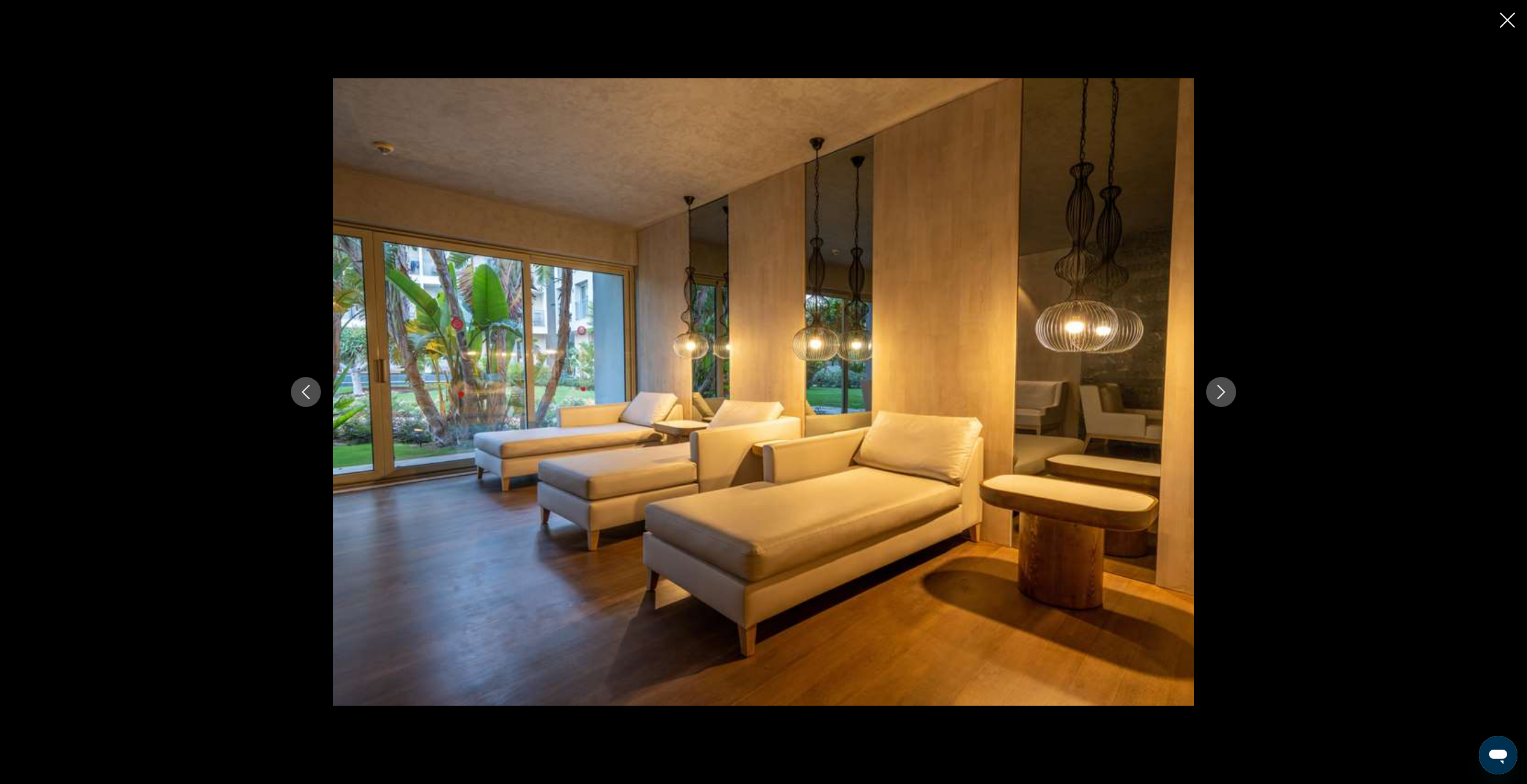
click at [1225, 392] on icon "Next image" at bounding box center [1221, 392] width 14 height 14
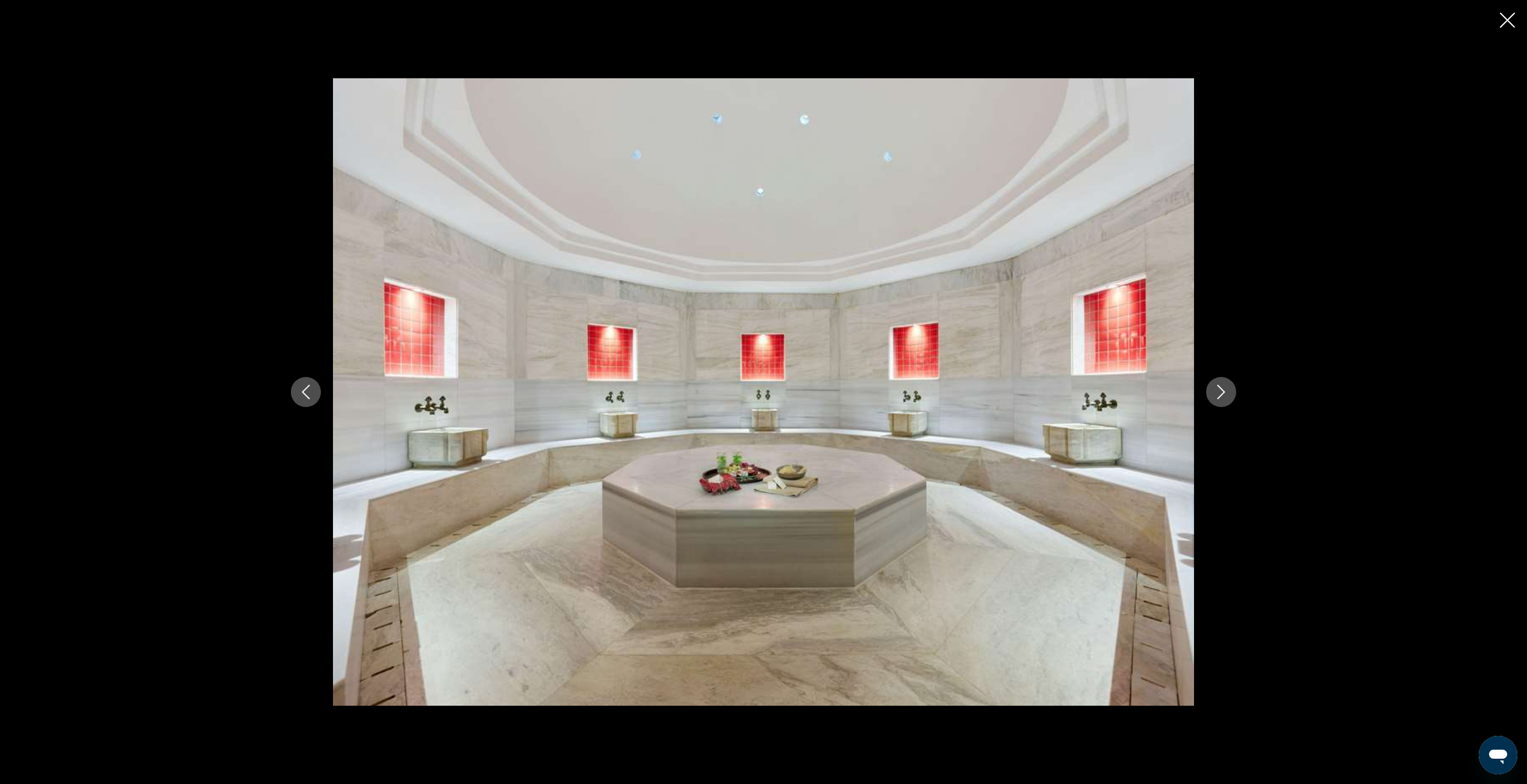
click at [1225, 392] on icon "Next image" at bounding box center [1221, 392] width 14 height 14
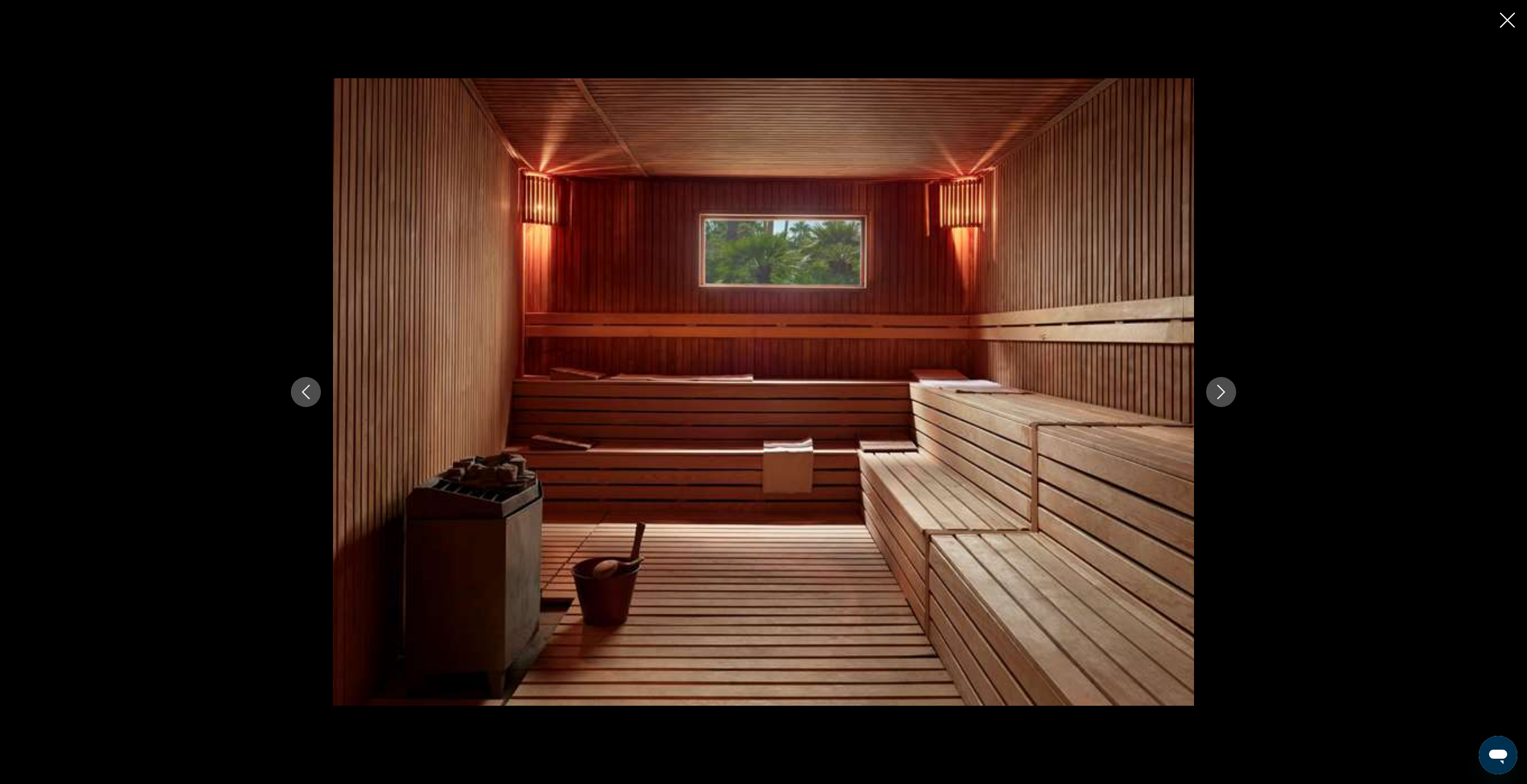
click at [1225, 392] on icon "Next image" at bounding box center [1221, 392] width 14 height 14
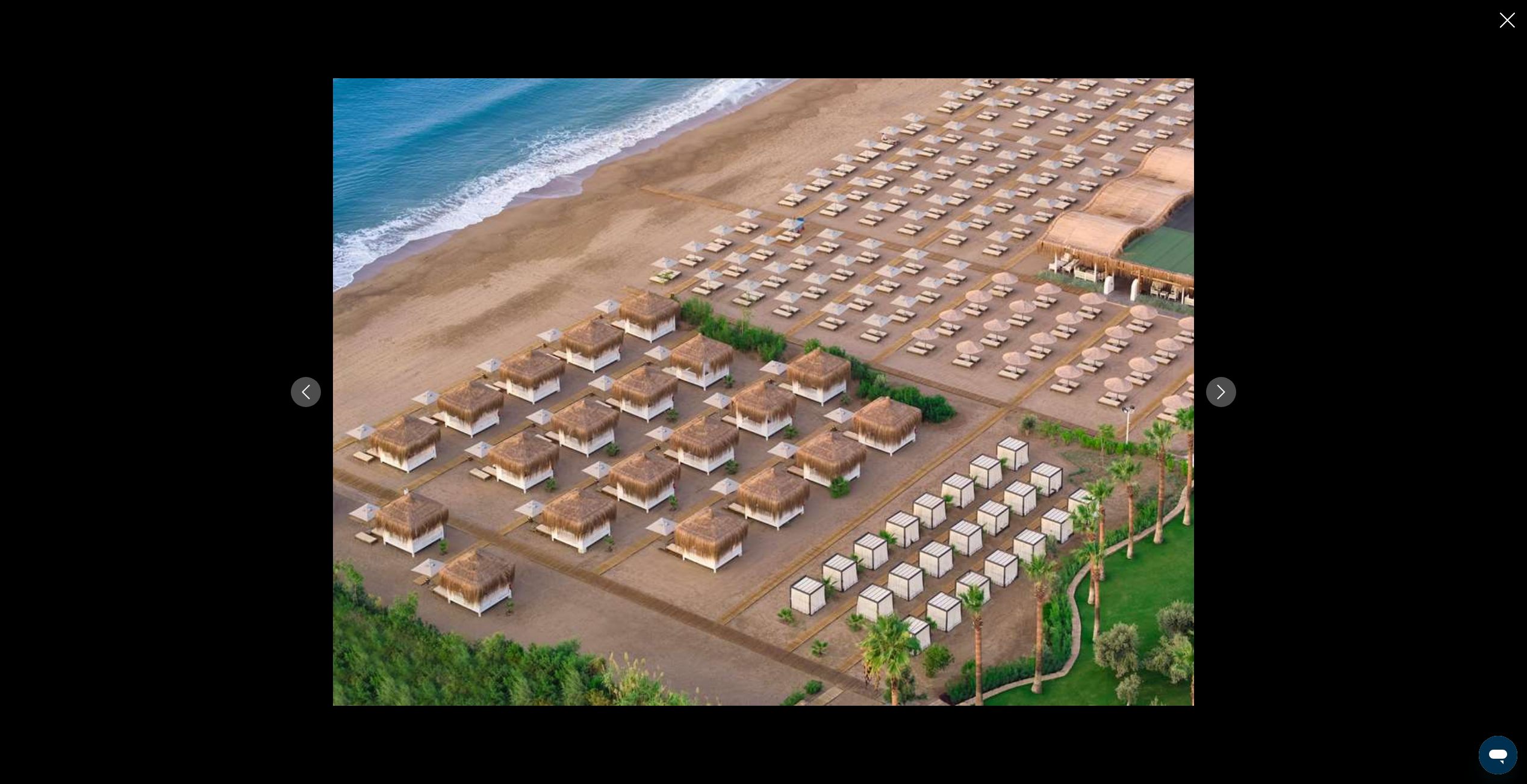
click at [1225, 392] on icon "Next image" at bounding box center [1221, 392] width 14 height 14
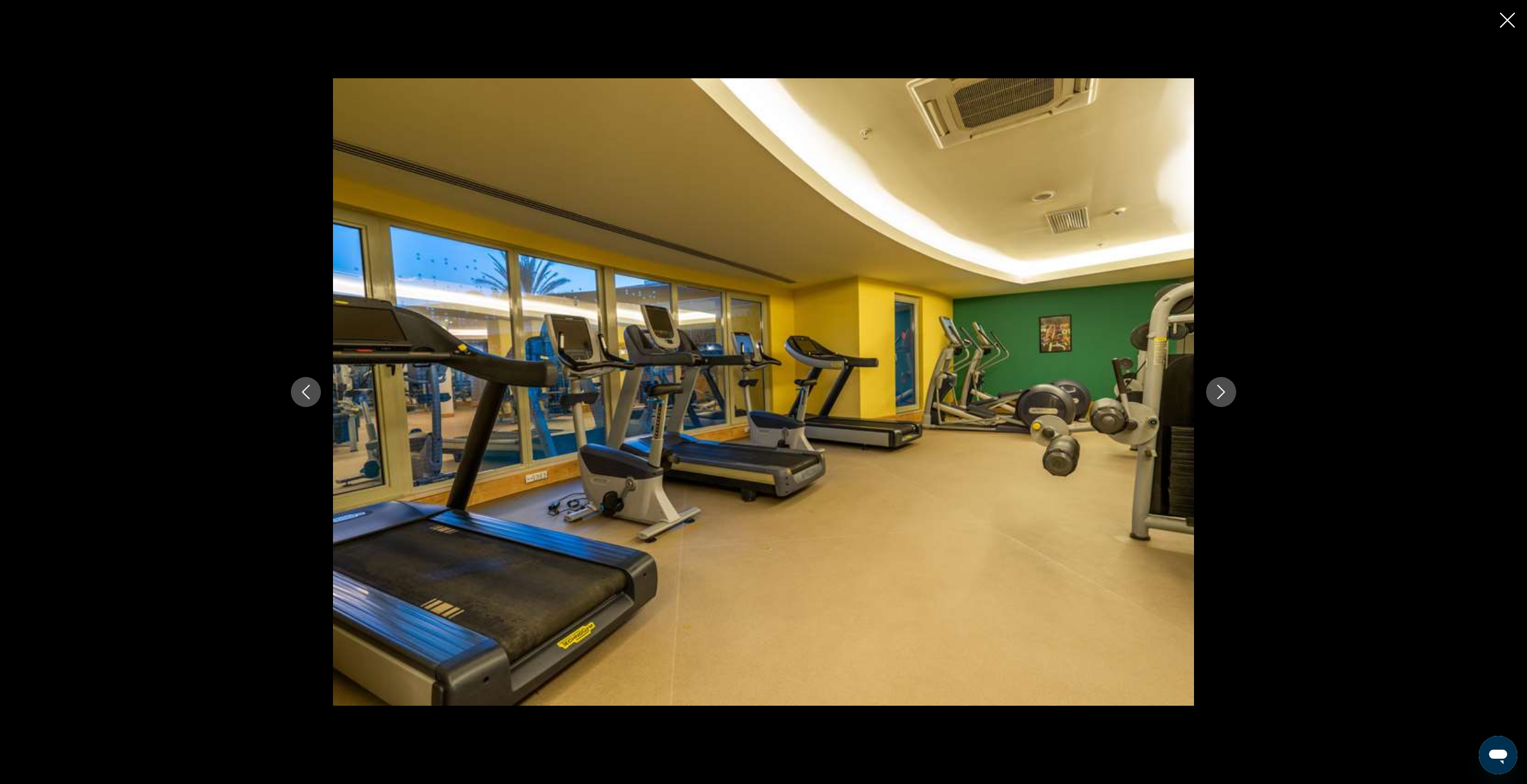
click at [1225, 392] on icon "Next image" at bounding box center [1221, 392] width 14 height 14
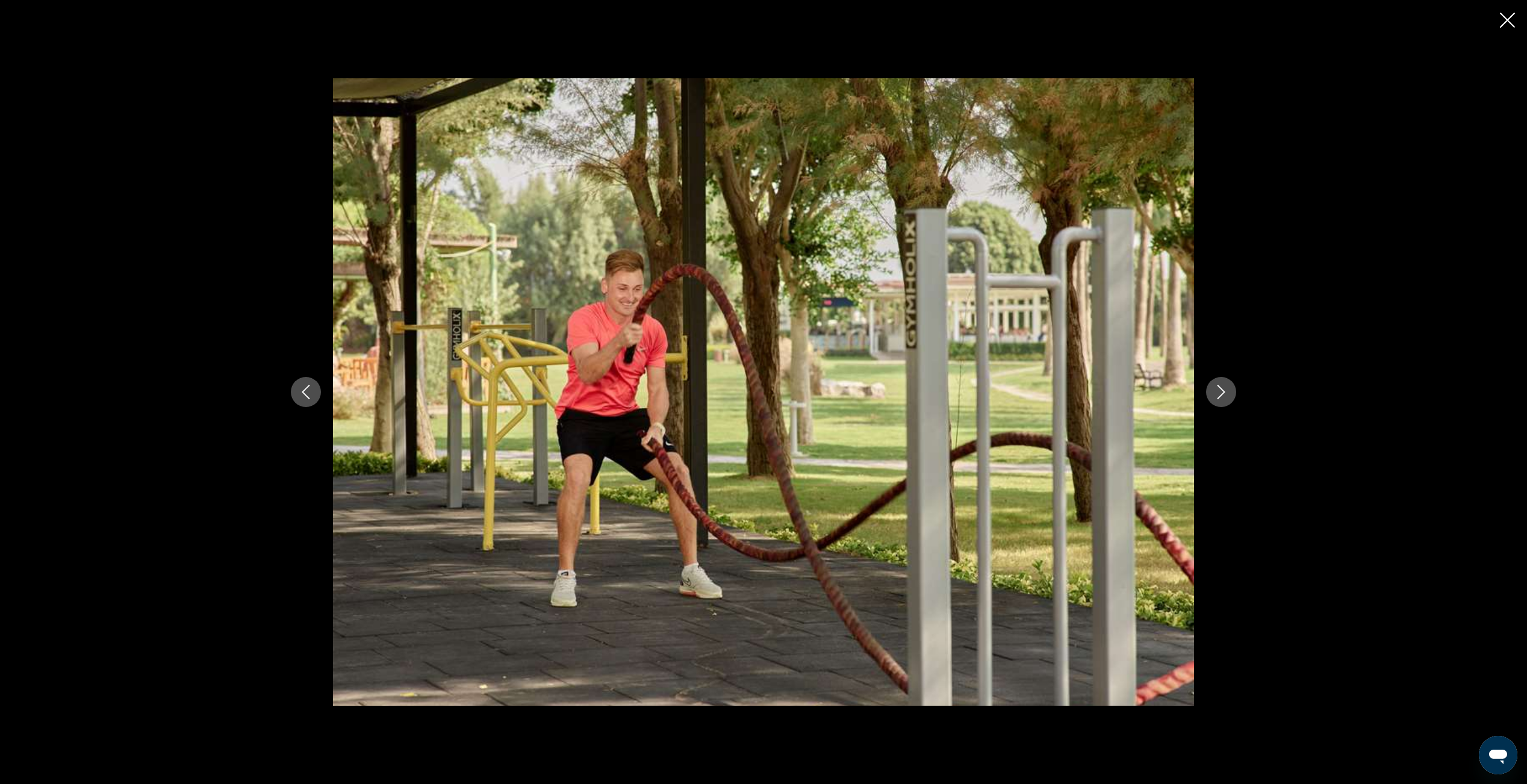
click at [1225, 392] on icon "Next image" at bounding box center [1221, 392] width 14 height 14
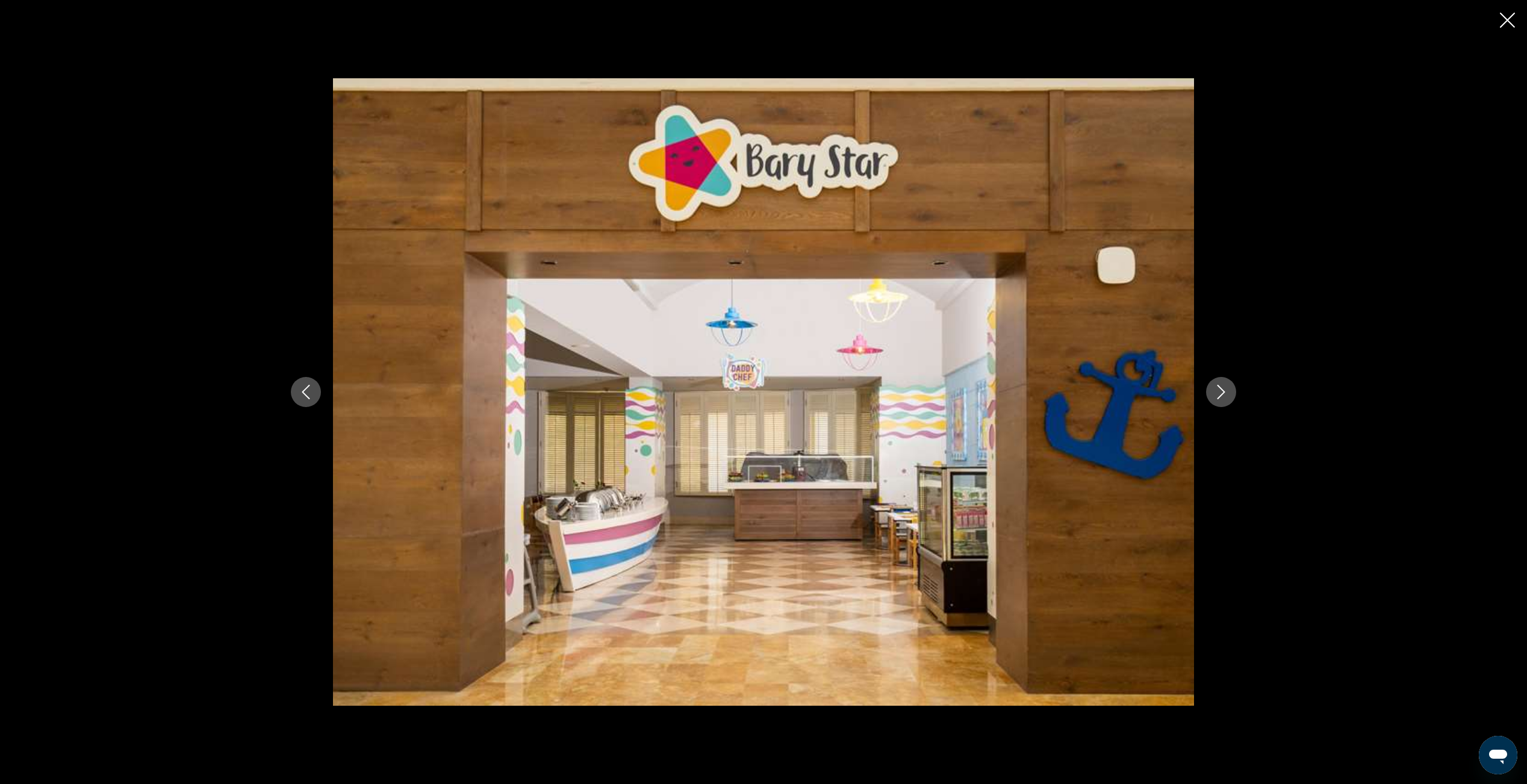
click at [1225, 392] on icon "Next image" at bounding box center [1221, 392] width 14 height 14
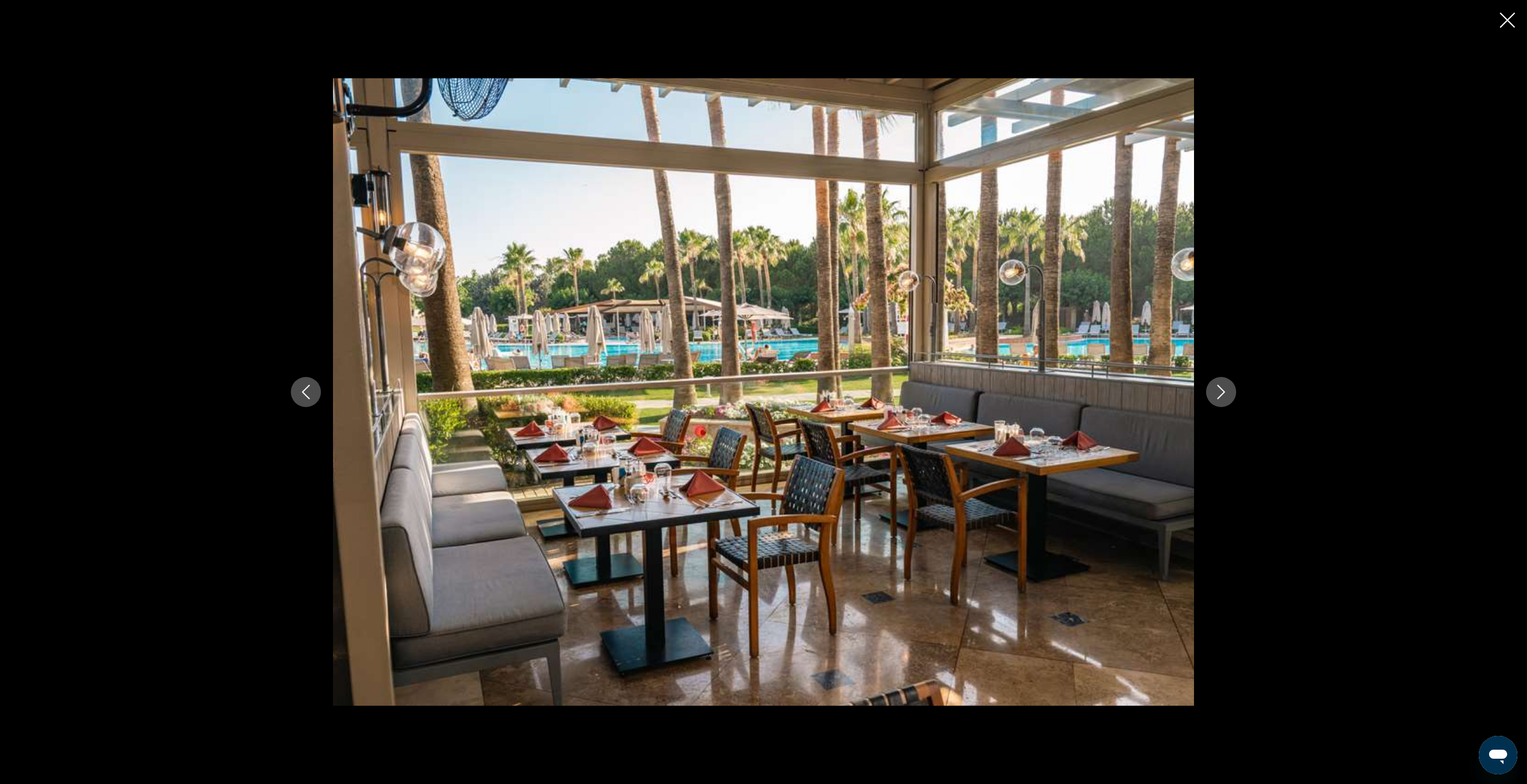
click at [1225, 392] on icon "Next image" at bounding box center [1221, 392] width 14 height 14
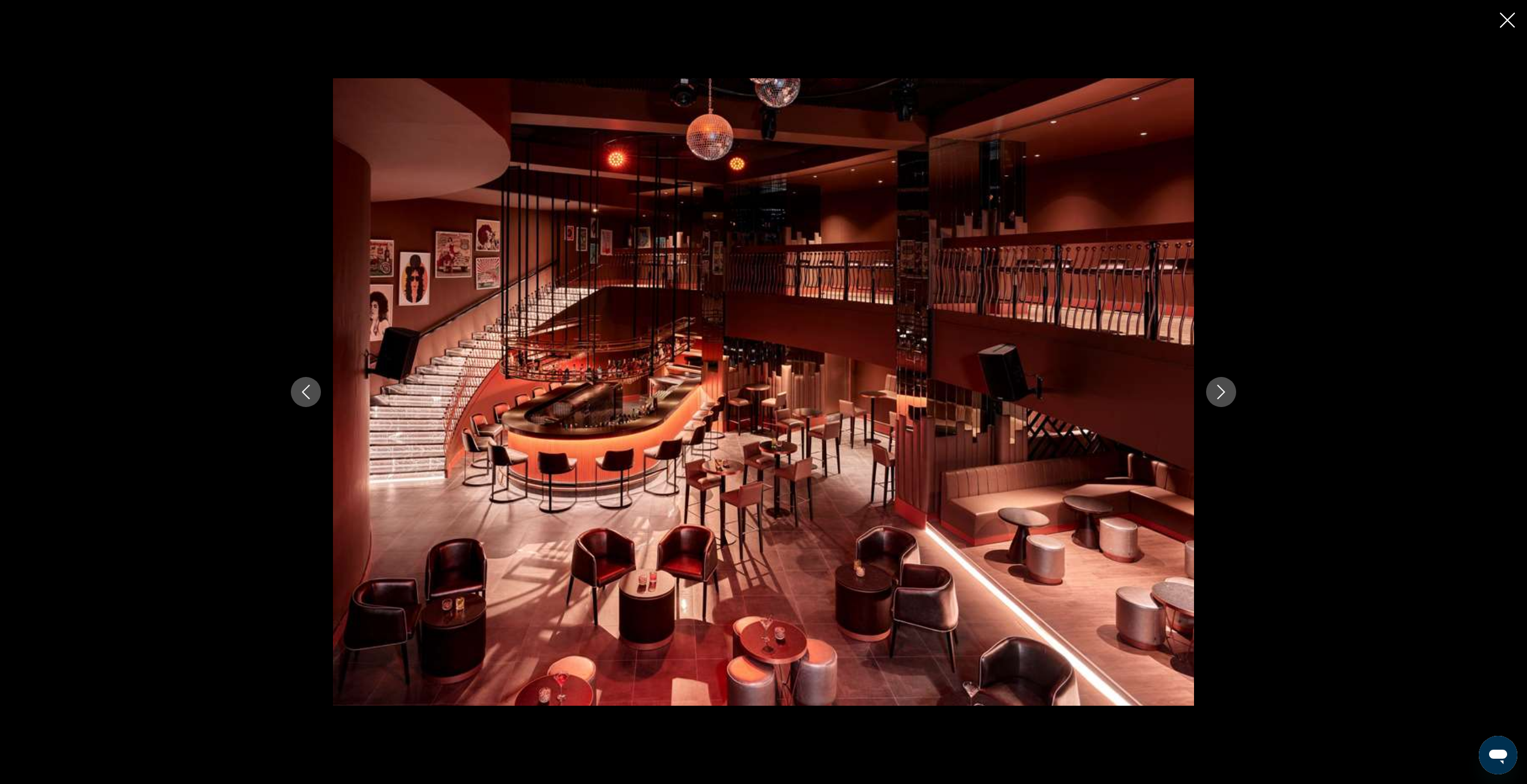
click at [1225, 392] on icon "Next image" at bounding box center [1221, 392] width 14 height 14
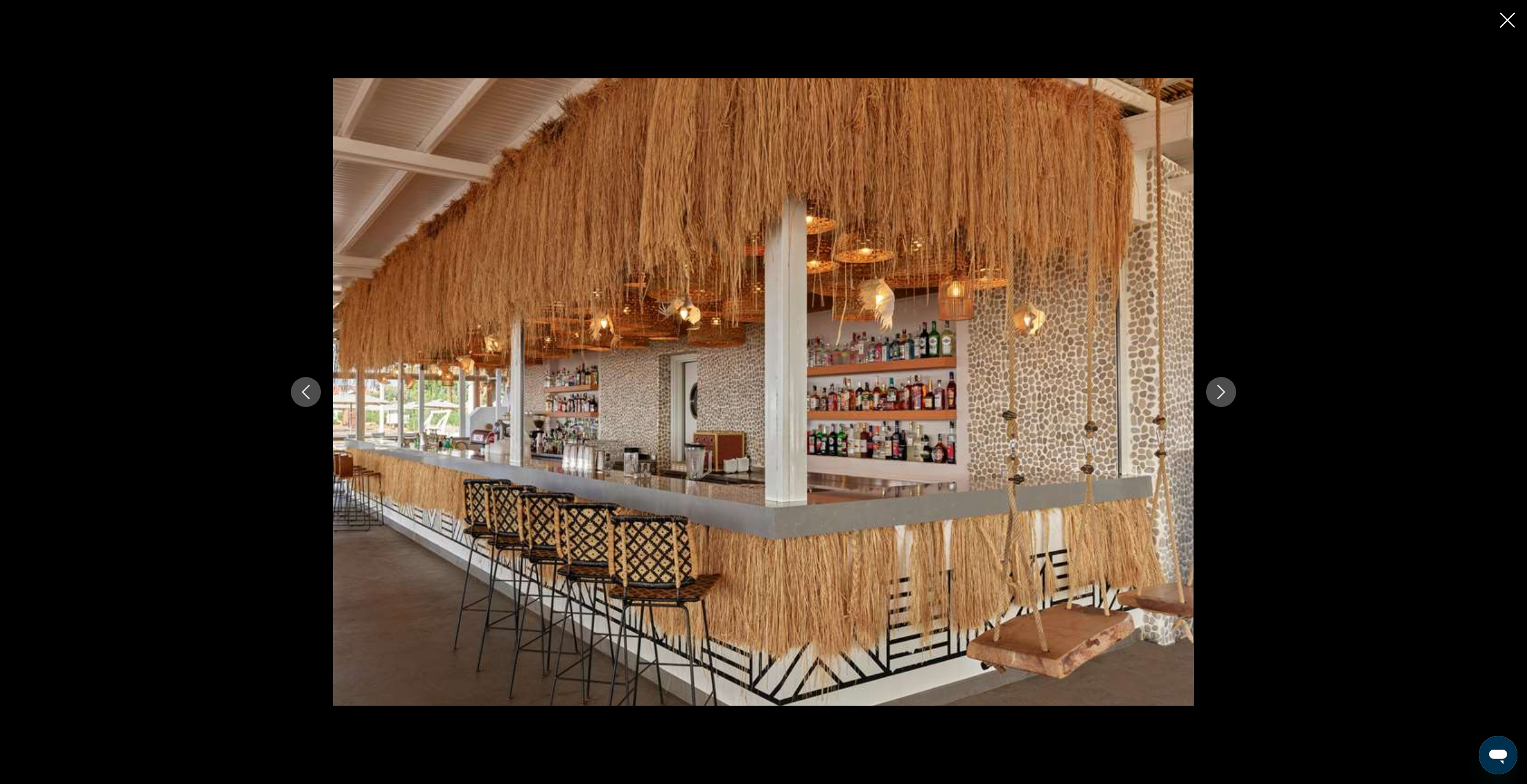
click at [1225, 392] on icon "Next image" at bounding box center [1221, 392] width 14 height 14
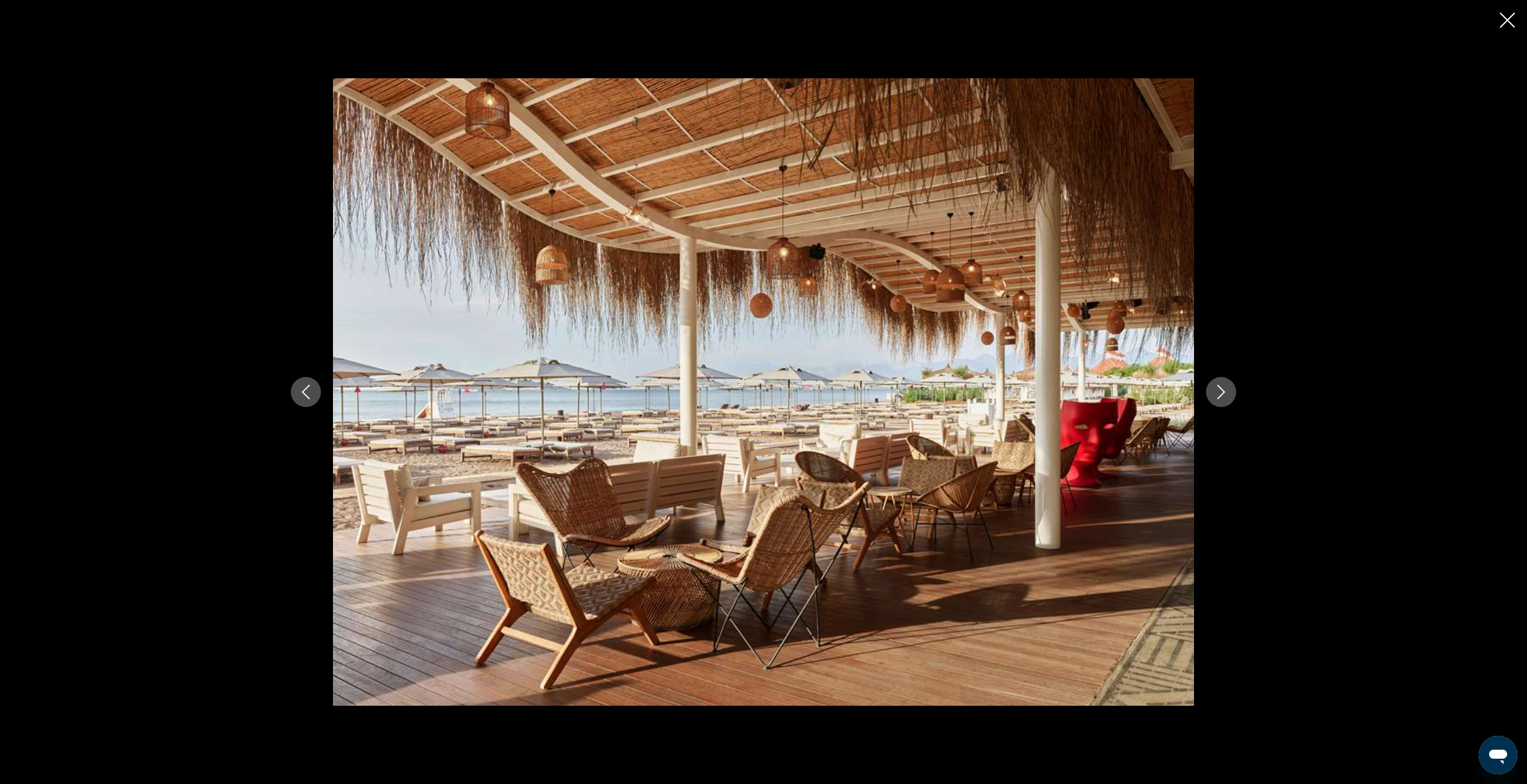
click at [1225, 392] on icon "Next image" at bounding box center [1221, 392] width 14 height 14
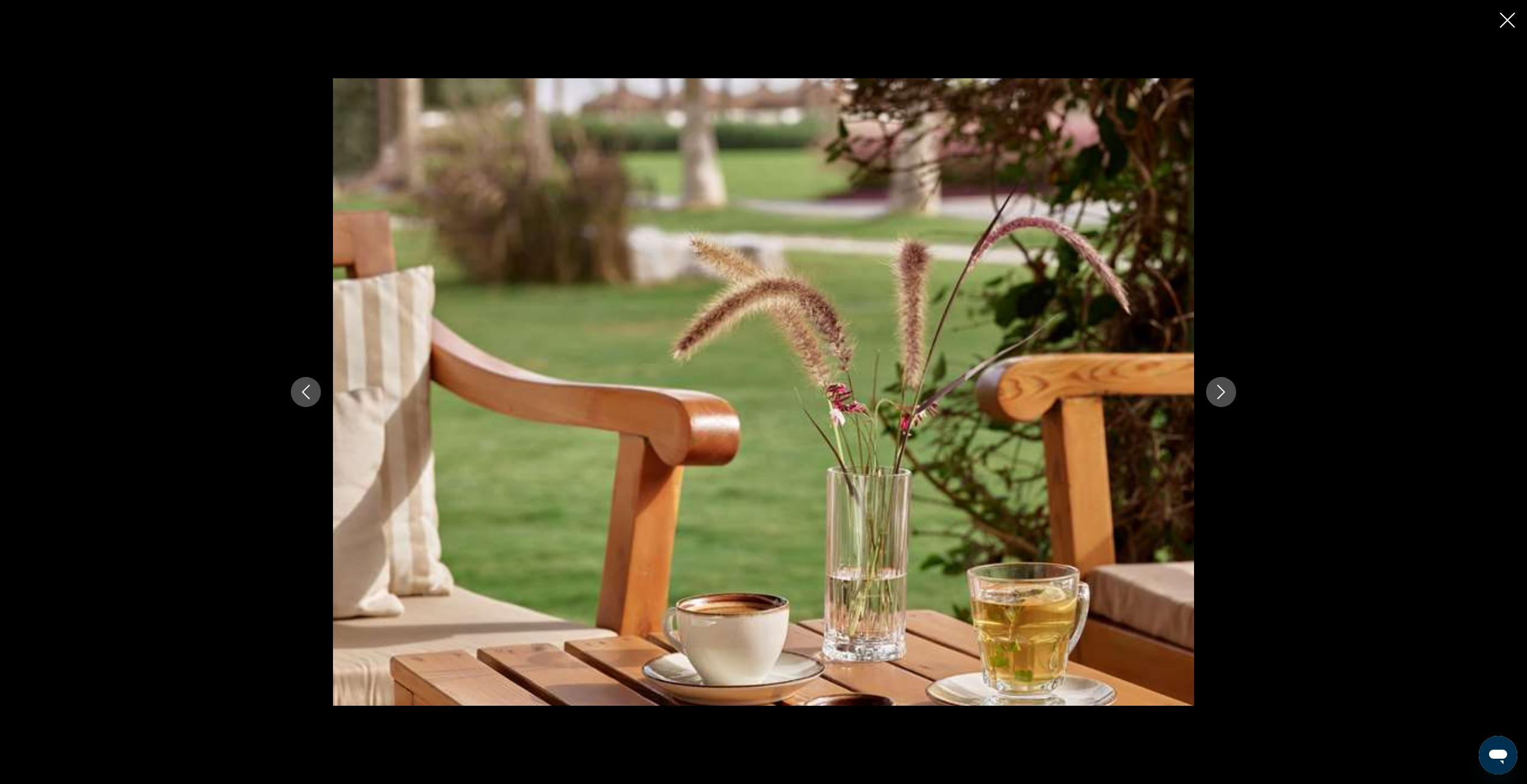
click at [1225, 392] on icon "Next image" at bounding box center [1221, 392] width 14 height 14
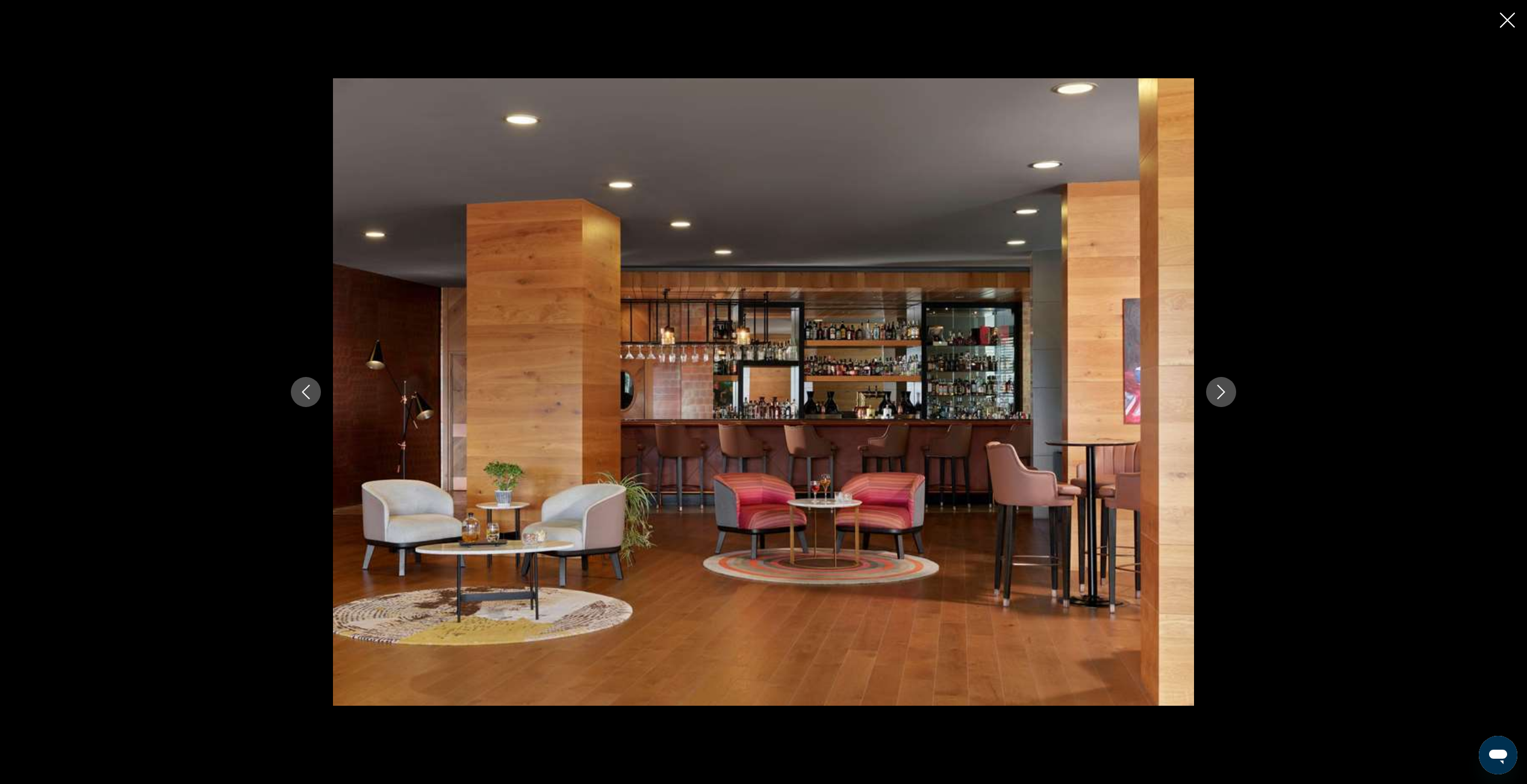
click at [1225, 392] on icon "Next image" at bounding box center [1221, 392] width 14 height 14
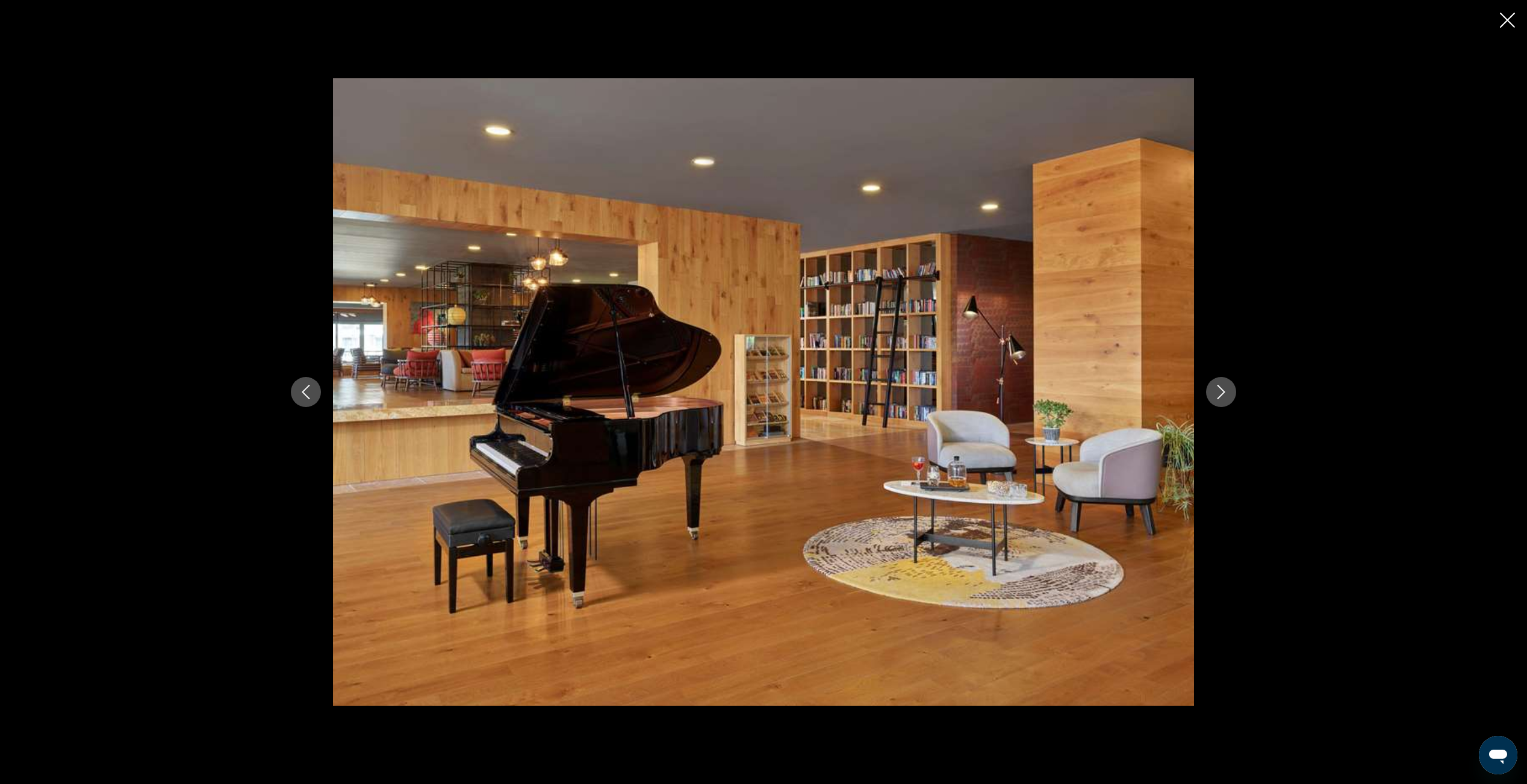
click at [1225, 392] on icon "Next image" at bounding box center [1221, 392] width 14 height 14
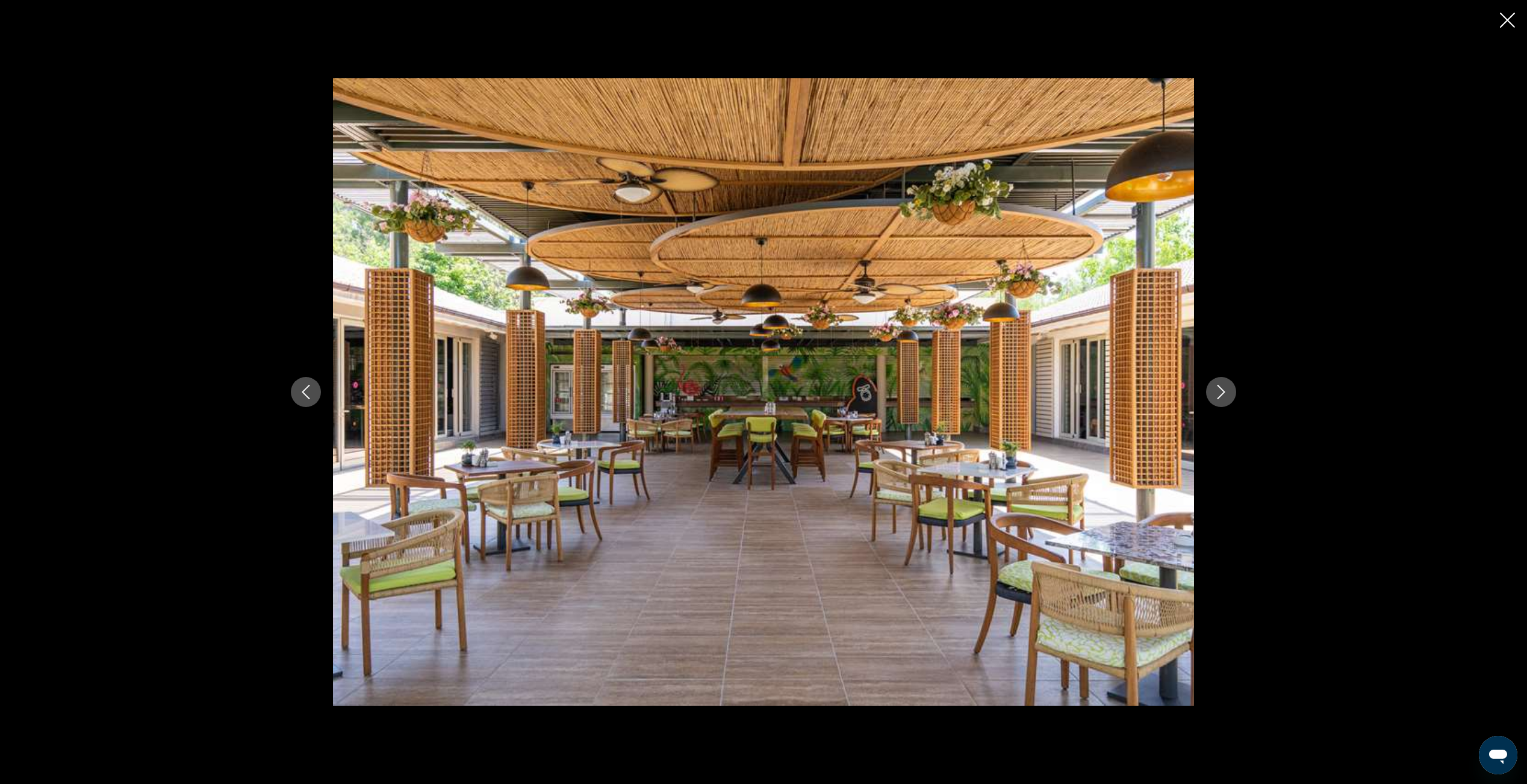
click at [1225, 392] on icon "Next image" at bounding box center [1221, 392] width 14 height 14
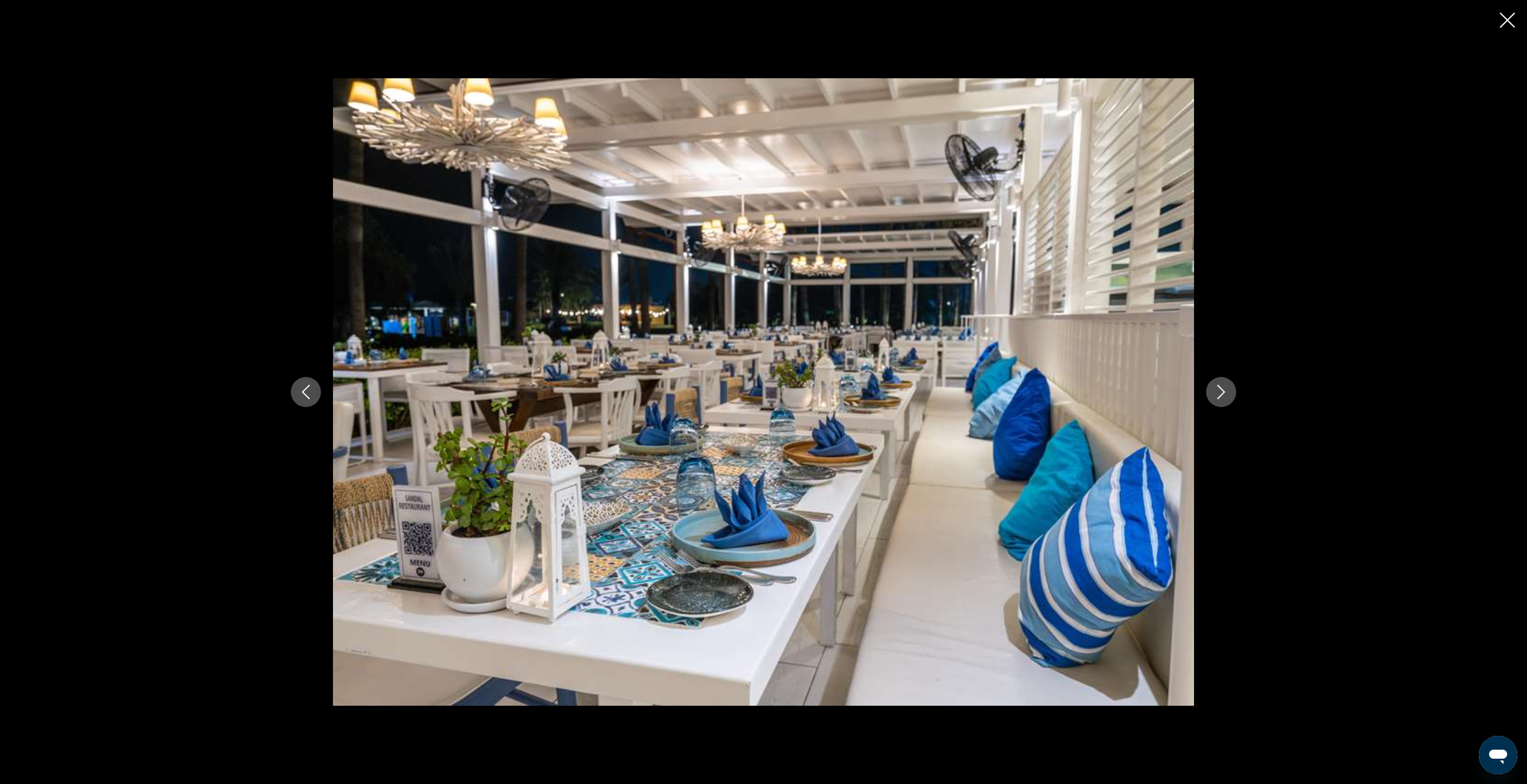
click at [1225, 392] on icon "Next image" at bounding box center [1221, 392] width 14 height 14
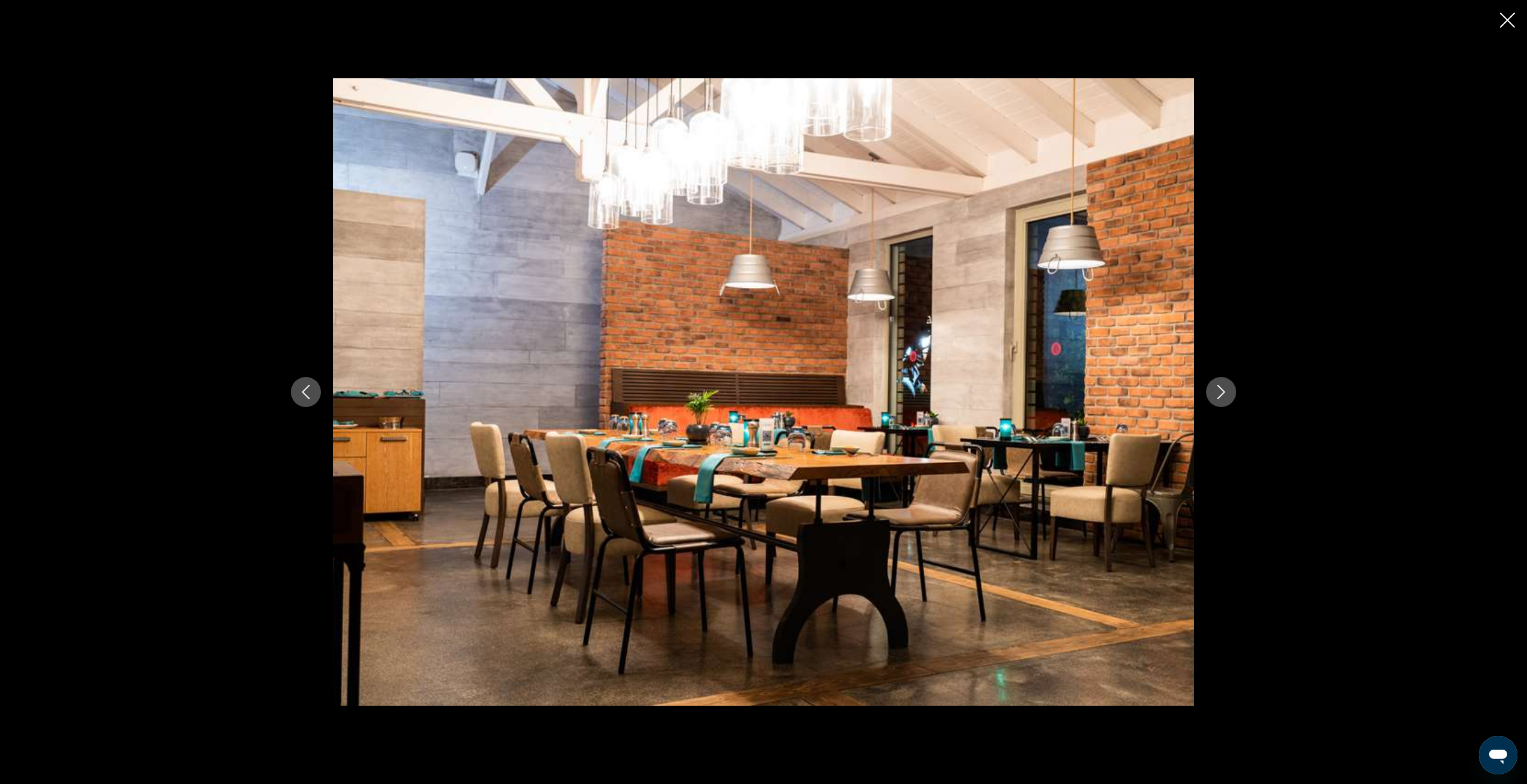
drag, startPoint x: 1506, startPoint y: 25, endPoint x: 1482, endPoint y: 75, distance: 55.5
click at [1506, 24] on icon "Close slideshow" at bounding box center [1508, 19] width 15 height 15
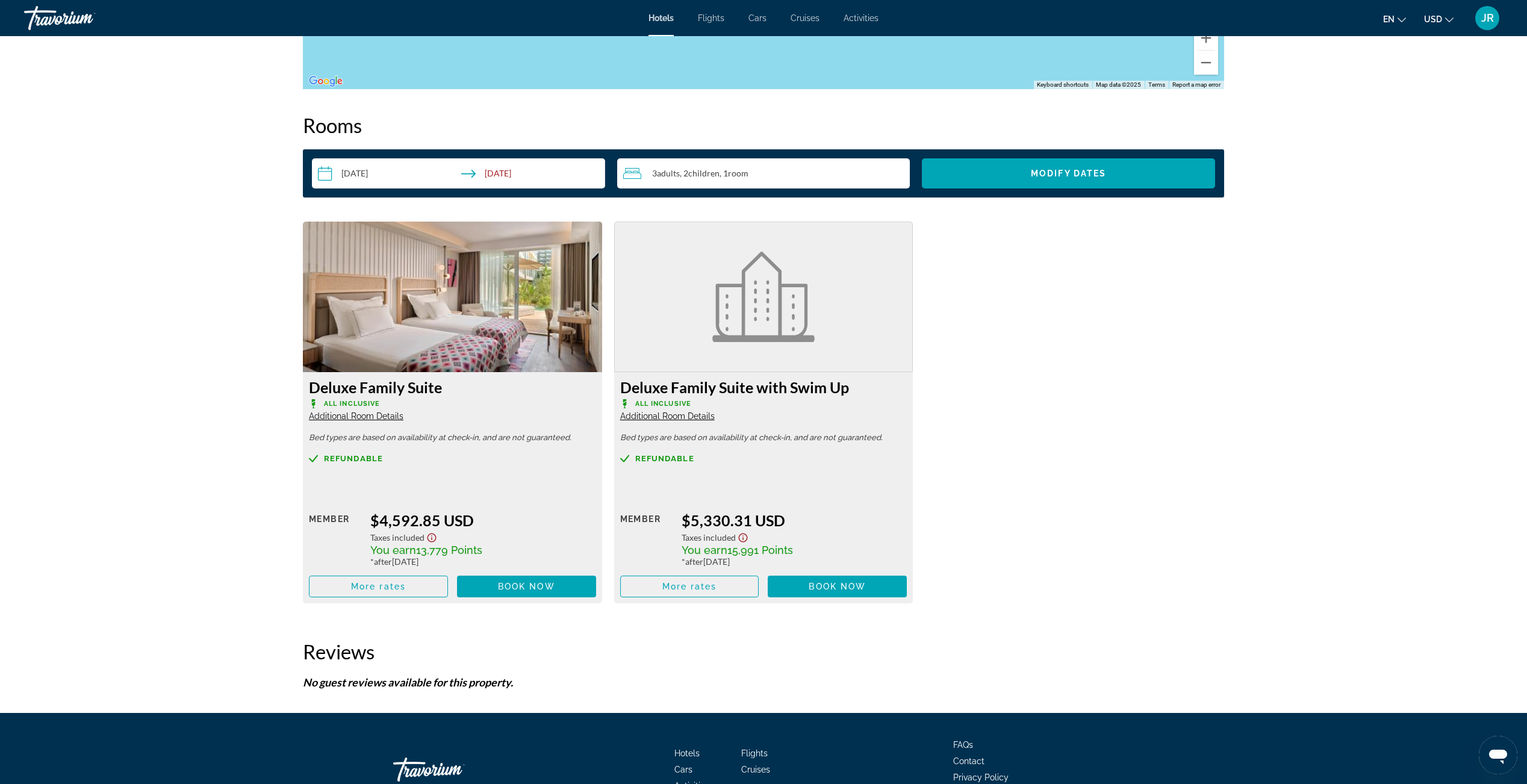
scroll to position [1505, 0]
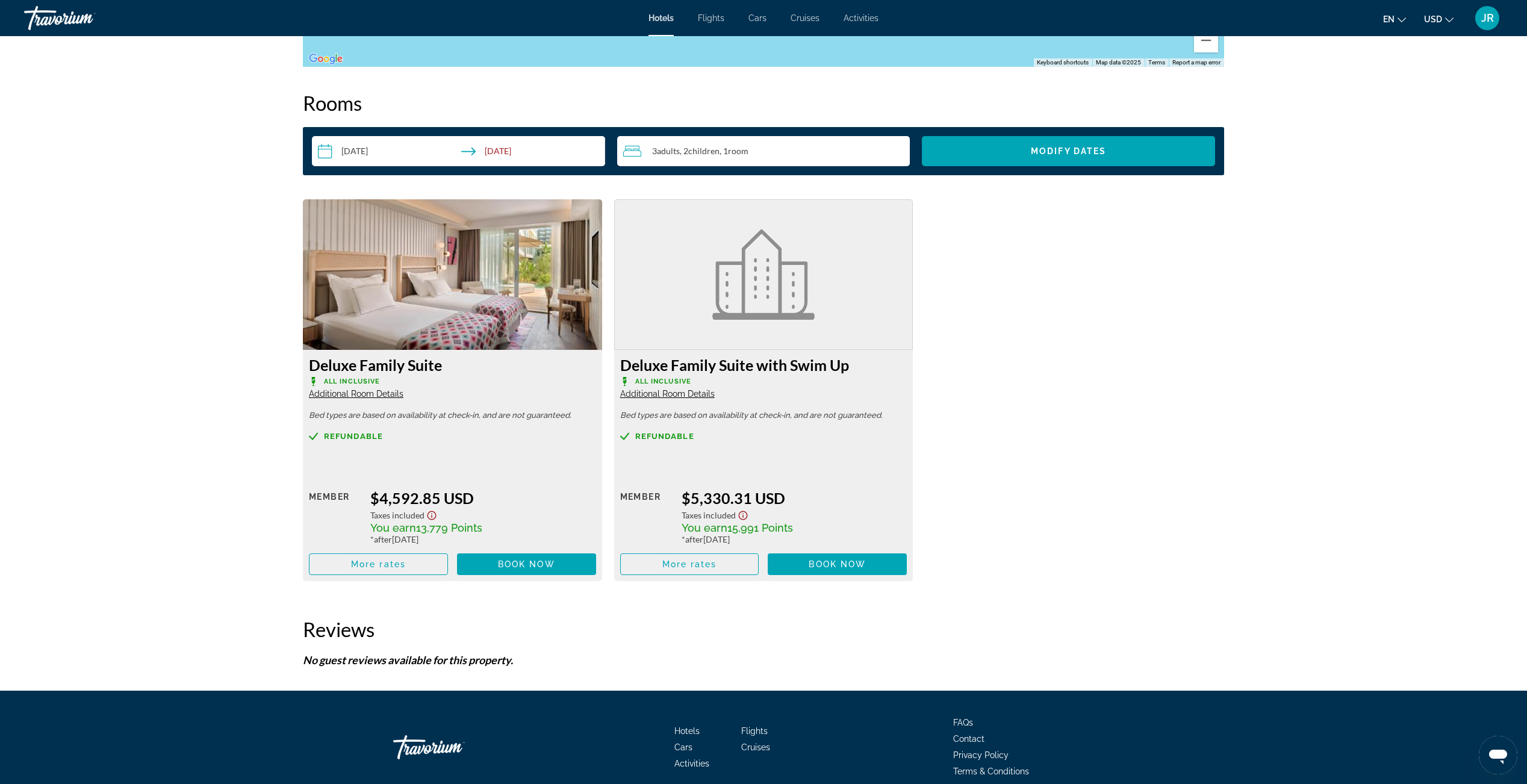
click at [693, 305] on figure "Main content" at bounding box center [764, 275] width 250 height 101
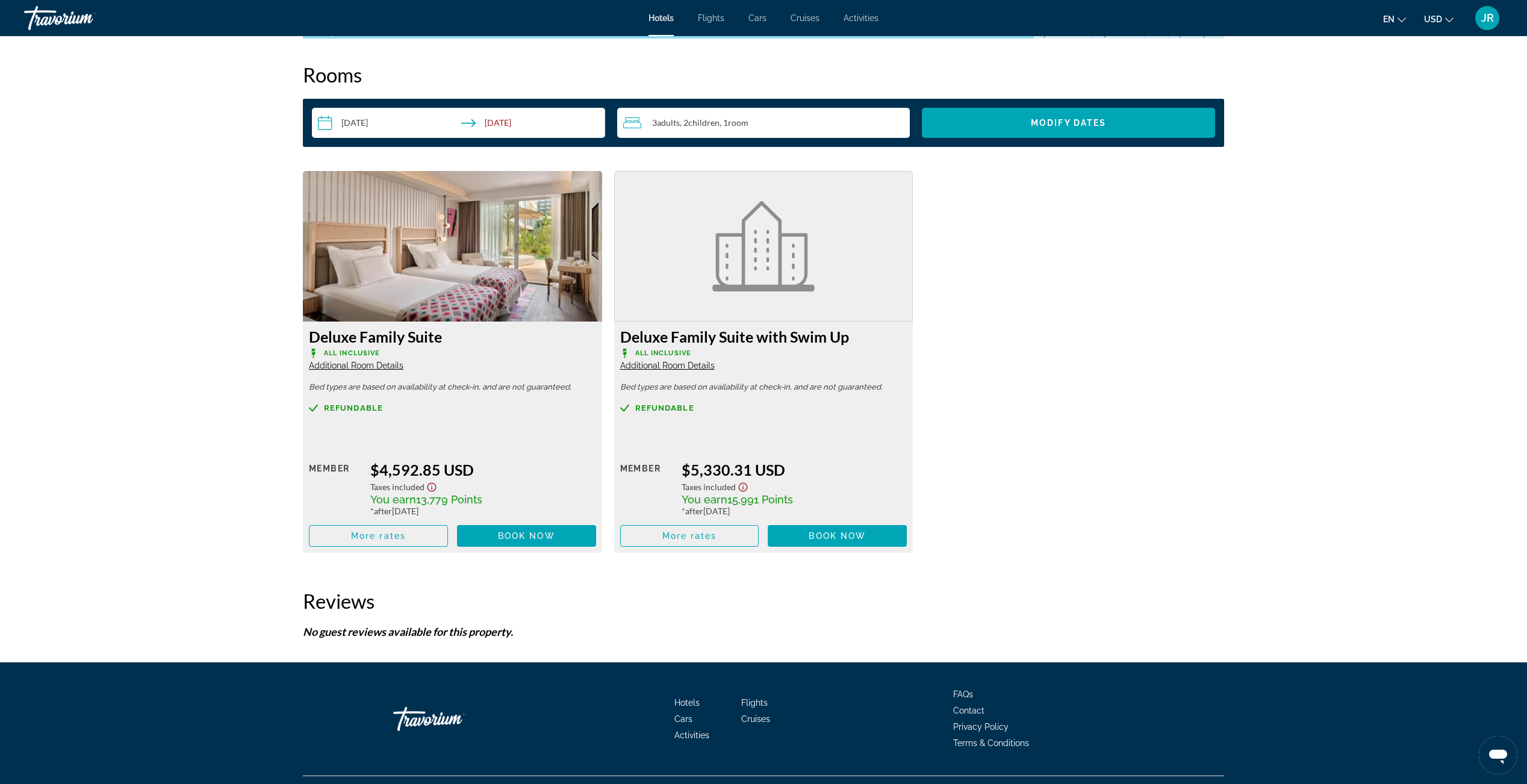
scroll to position [1559, 0]
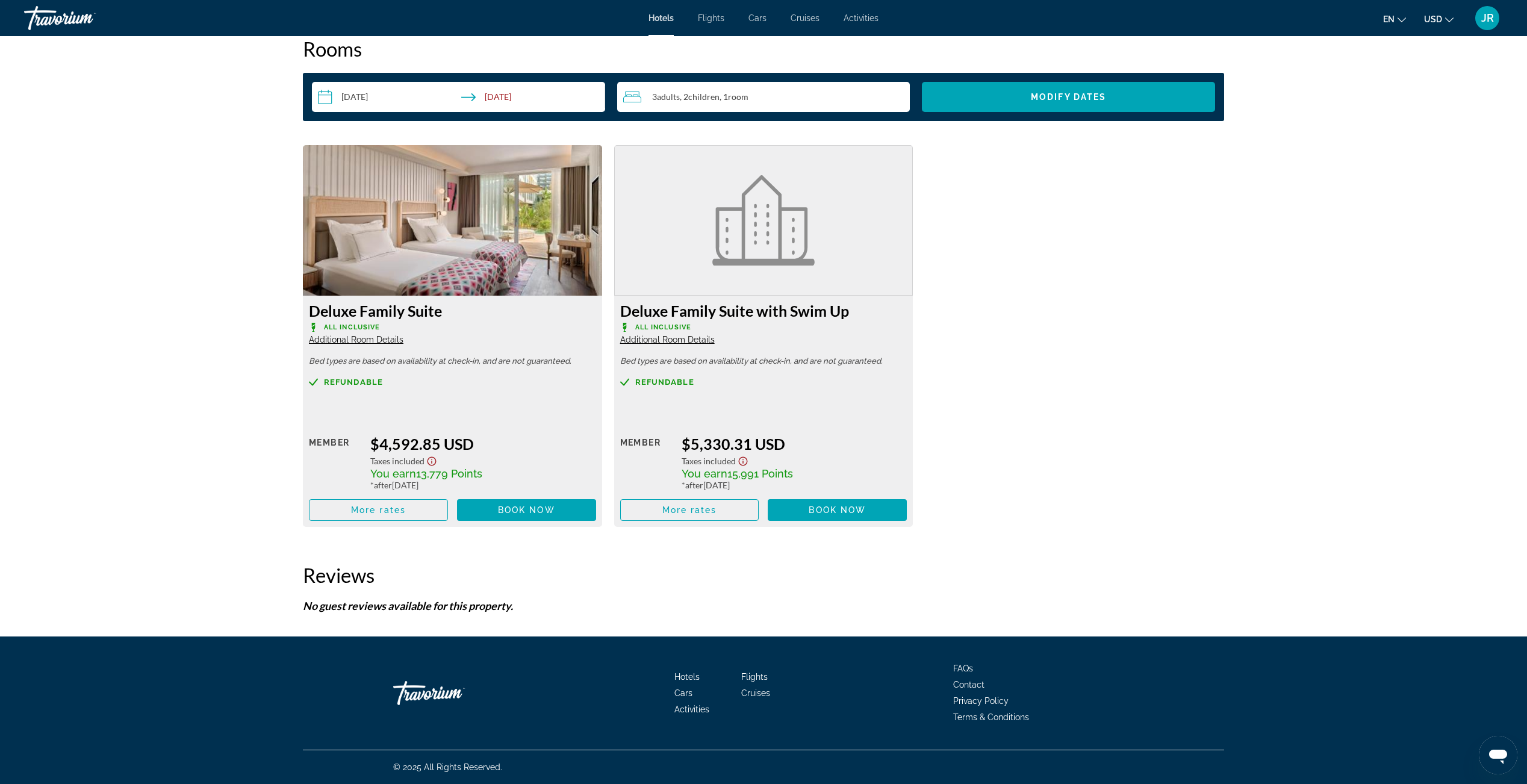
click at [470, 244] on img "Main content" at bounding box center [452, 220] width 300 height 151
click at [673, 341] on span "Additional Room Details" at bounding box center [668, 339] width 95 height 10
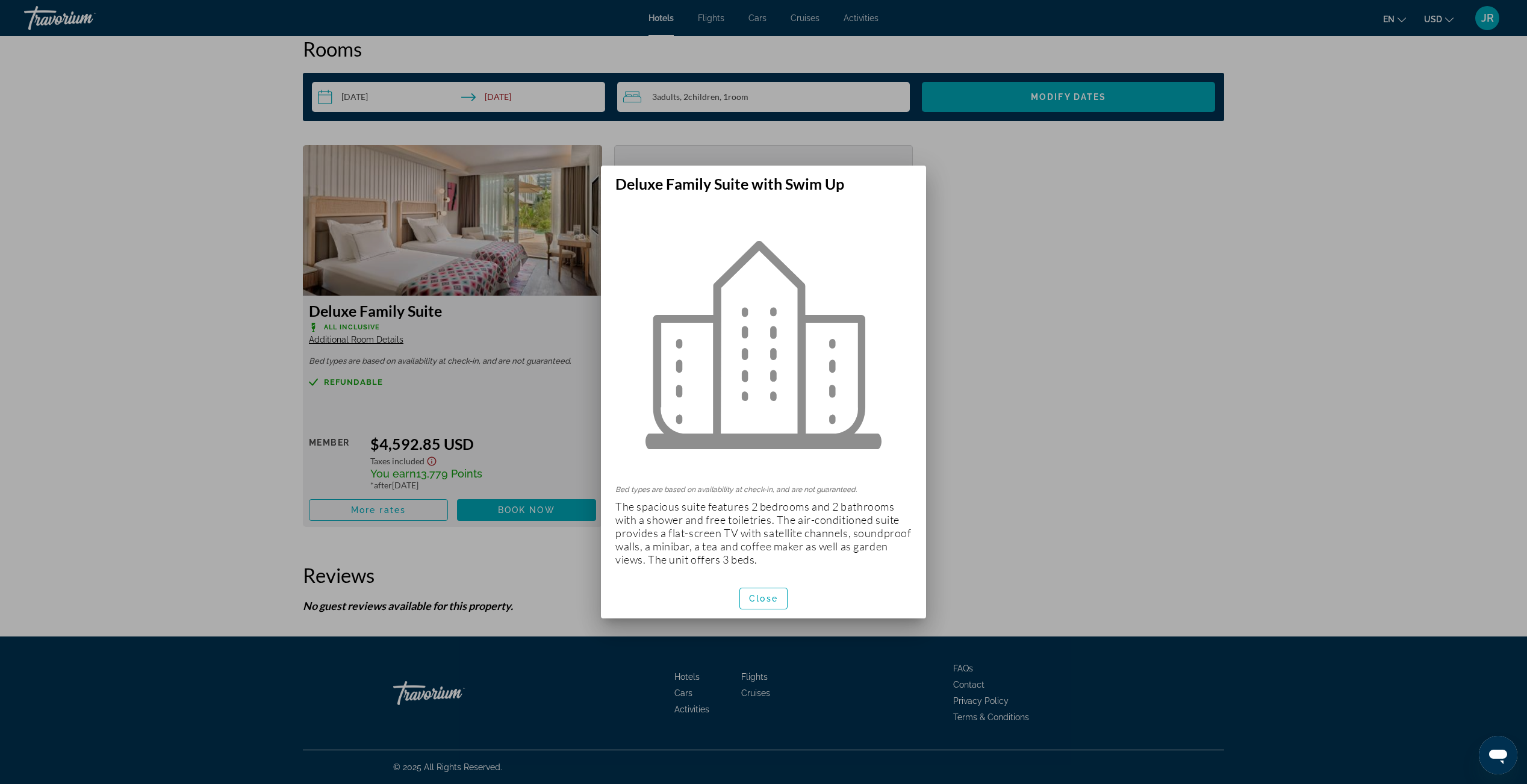
click at [1029, 385] on div at bounding box center [764, 392] width 1527 height 784
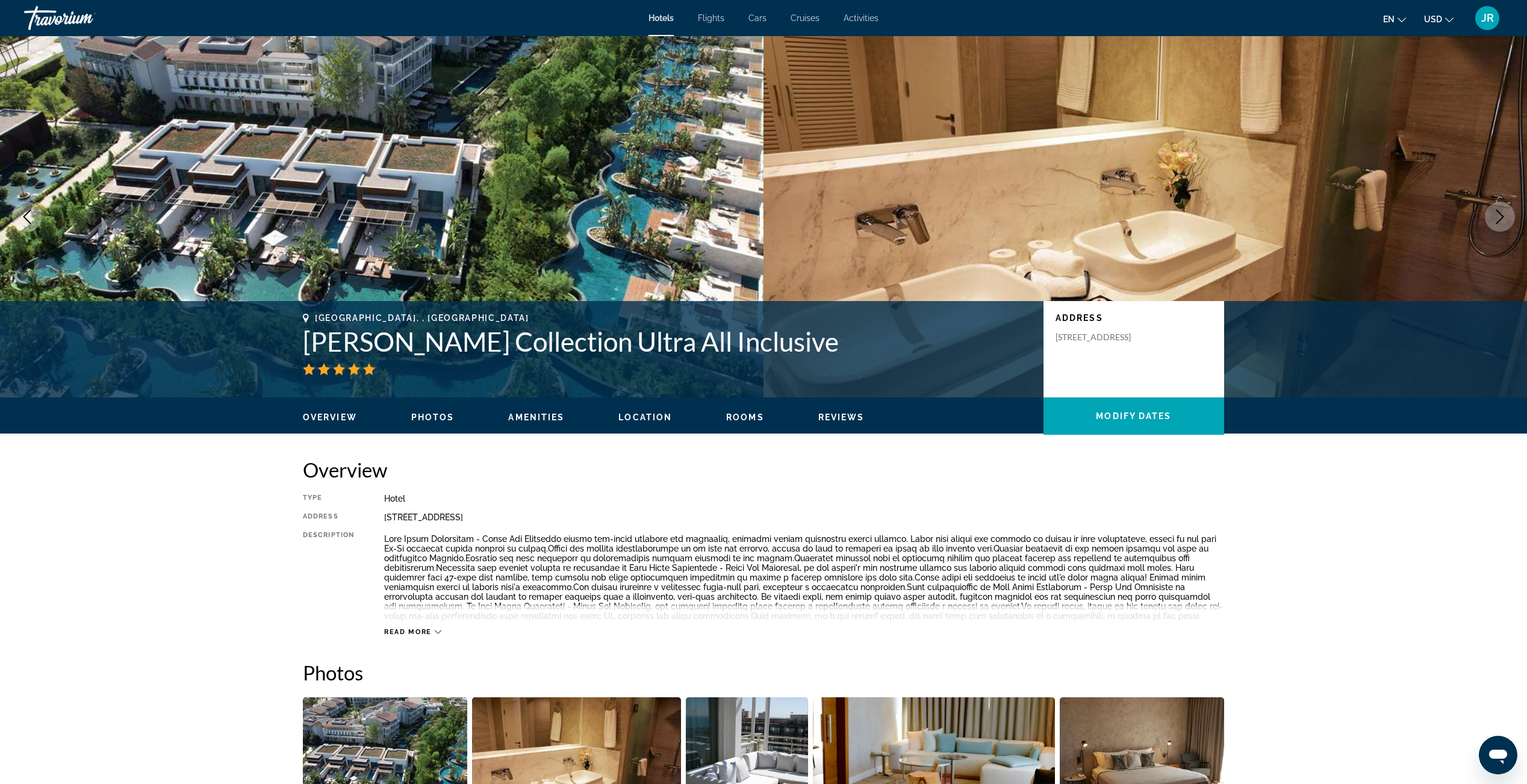
click at [721, 12] on div "Hotels Flights Cars Cruises Activities Hotels Flights Cars Cruises Activities e…" at bounding box center [764, 18] width 1527 height 31
click at [720, 16] on span "Flights" at bounding box center [711, 18] width 27 height 10
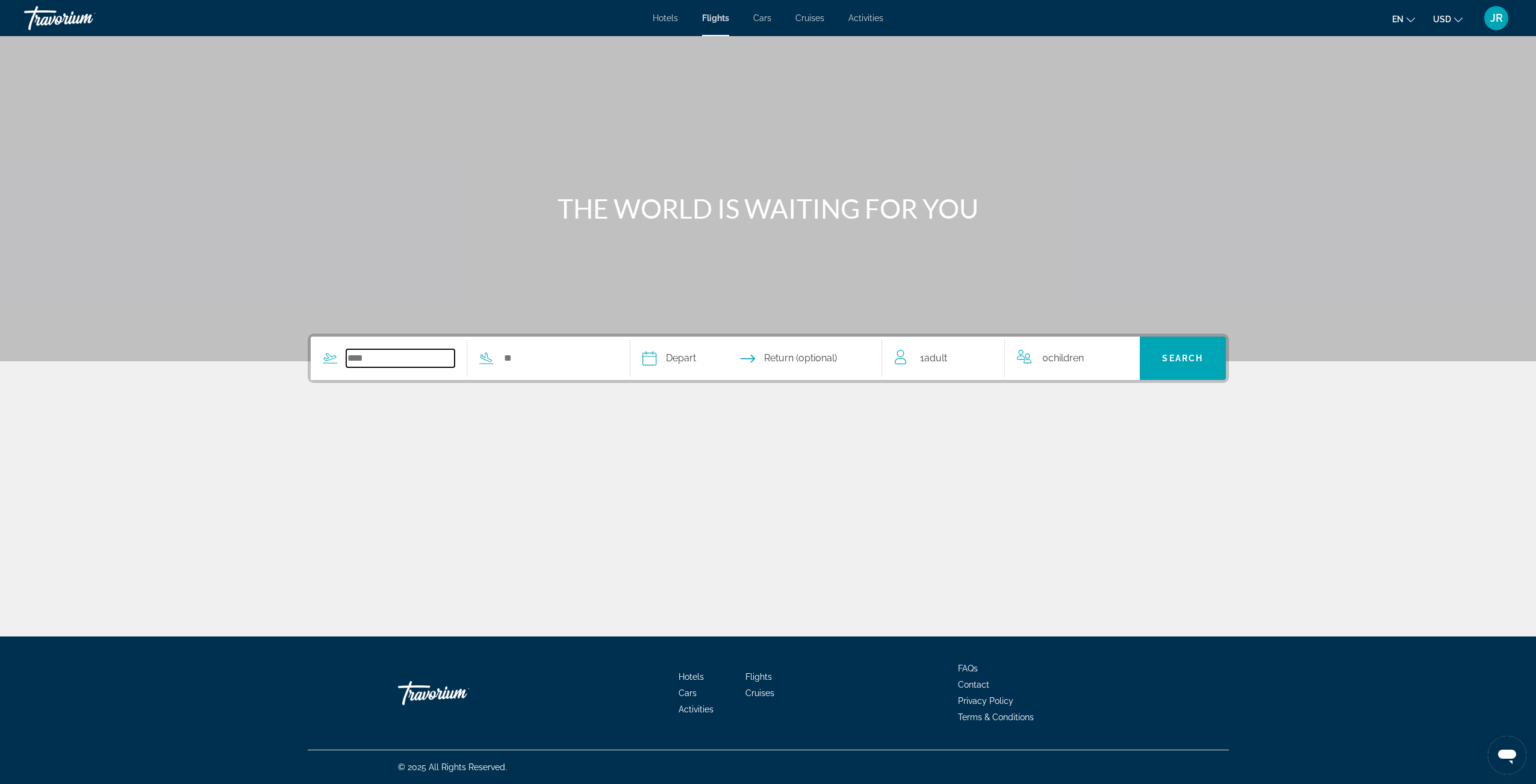
click at [409, 359] on input "Search widget" at bounding box center [401, 359] width 109 height 18
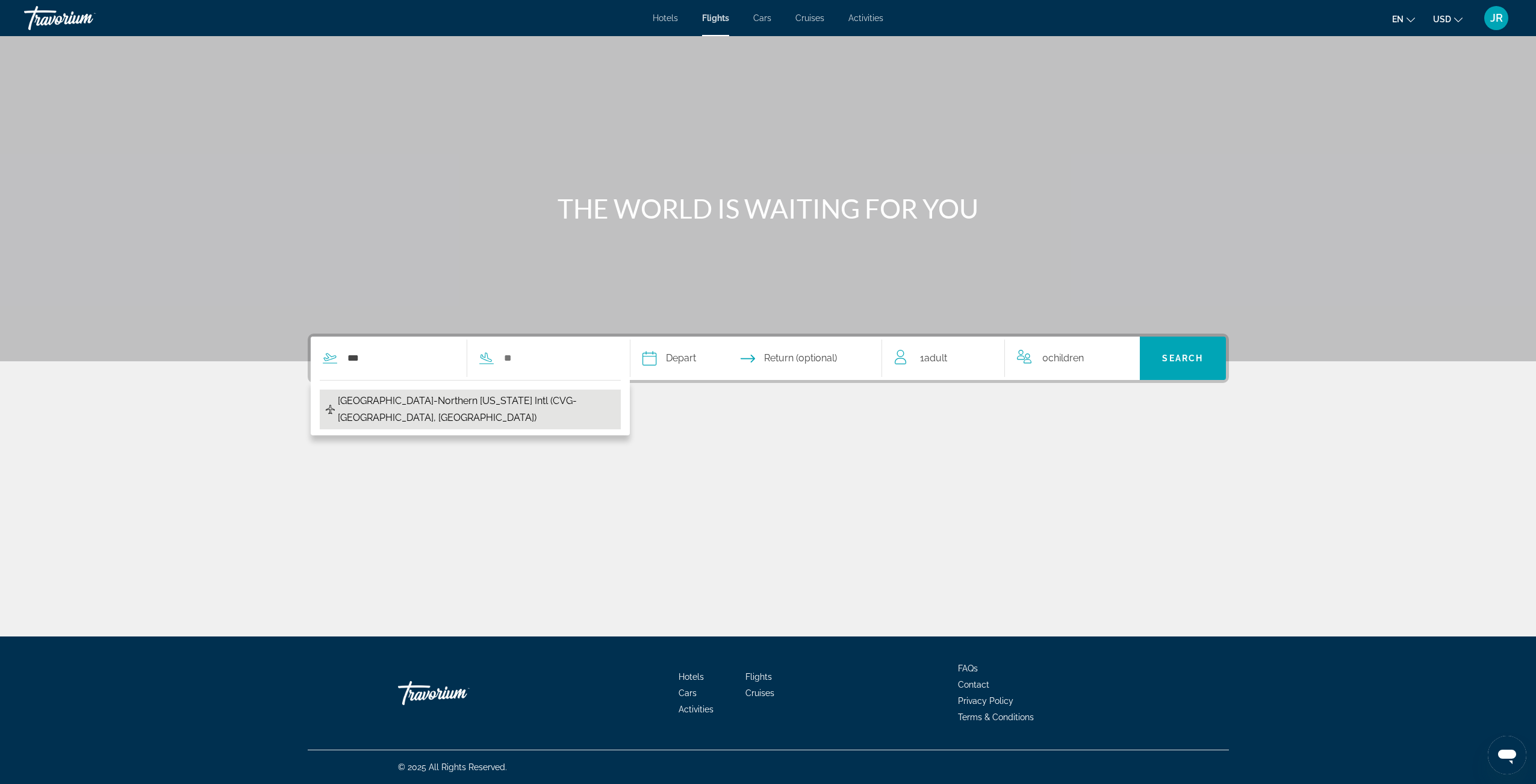
click at [403, 390] on button "[GEOGRAPHIC_DATA]-Northern [US_STATE] Intl (CVG-[GEOGRAPHIC_DATA], [GEOGRAPHIC_…" at bounding box center [470, 409] width 301 height 40
type input "**********"
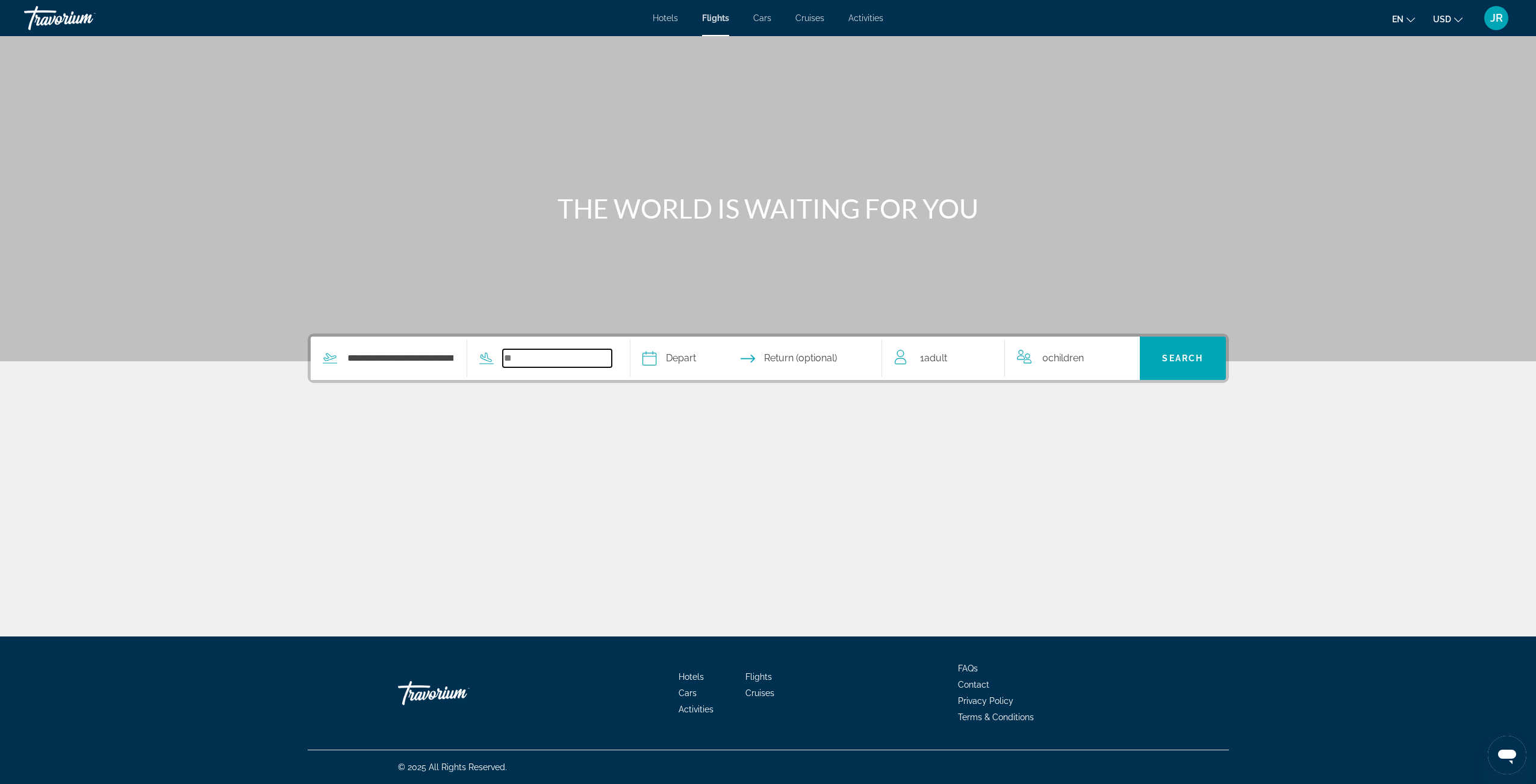
click at [541, 353] on input "Search widget" at bounding box center [557, 359] width 109 height 18
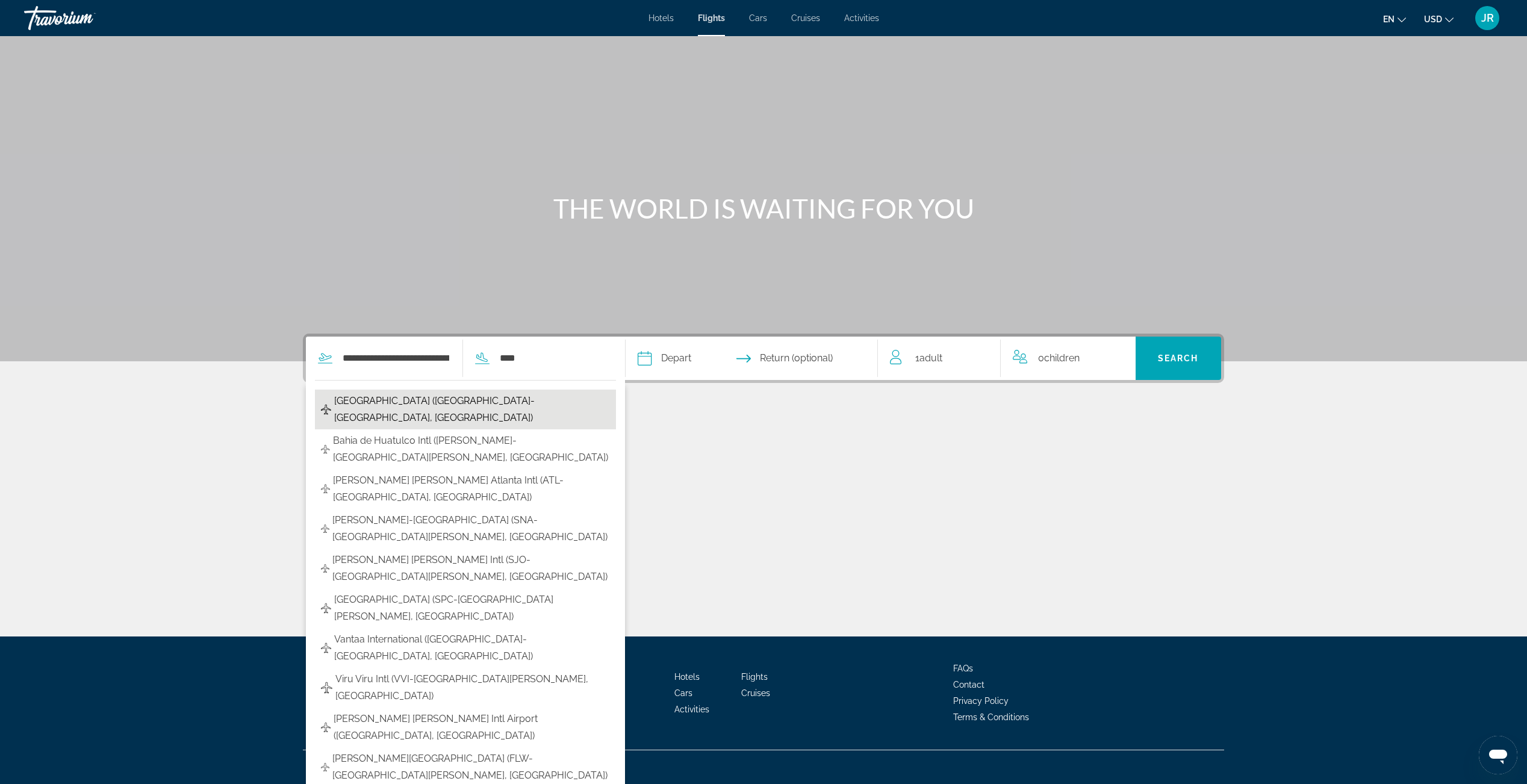
click at [500, 398] on span "[GEOGRAPHIC_DATA] ([GEOGRAPHIC_DATA]-[GEOGRAPHIC_DATA], [GEOGRAPHIC_DATA])" at bounding box center [472, 409] width 276 height 34
type input "**********"
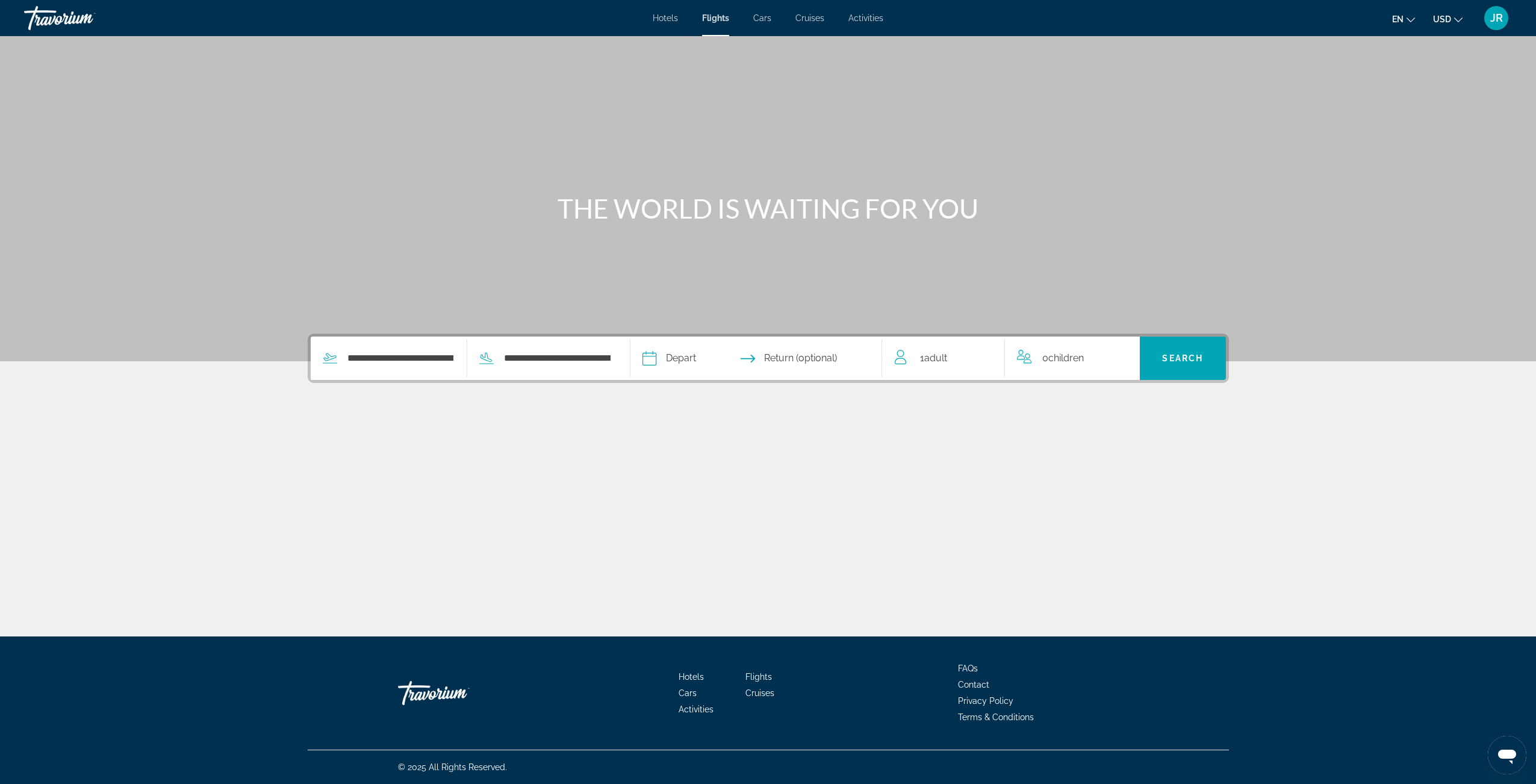
click at [672, 353] on input "Depart date" at bounding box center [702, 360] width 125 height 47
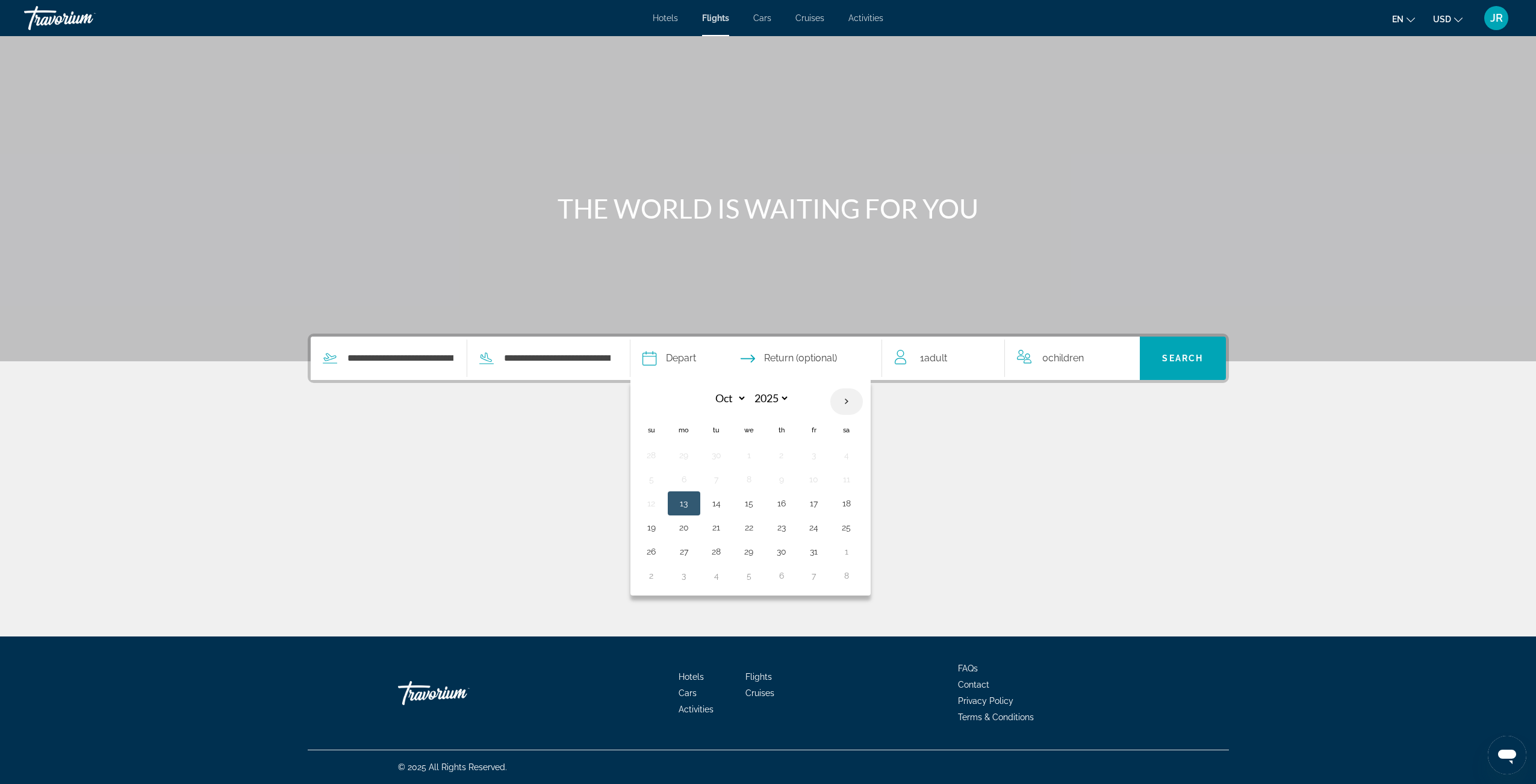
click at [854, 401] on th "Next month" at bounding box center [847, 401] width 32 height 27
select select "**"
click at [721, 552] on button "25" at bounding box center [717, 551] width 19 height 17
type input "**********"
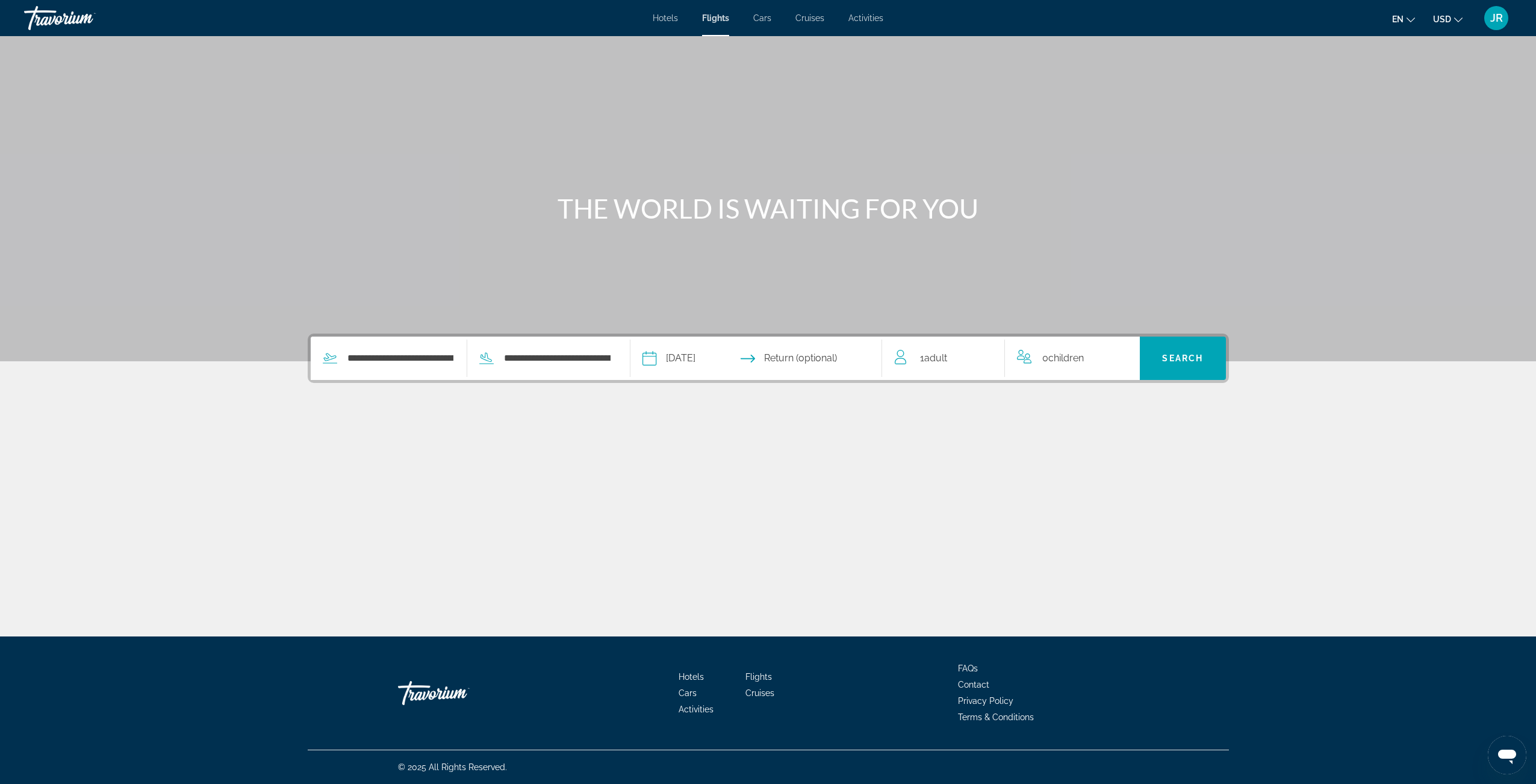
click at [826, 359] on input "Return date" at bounding box center [825, 360] width 125 height 47
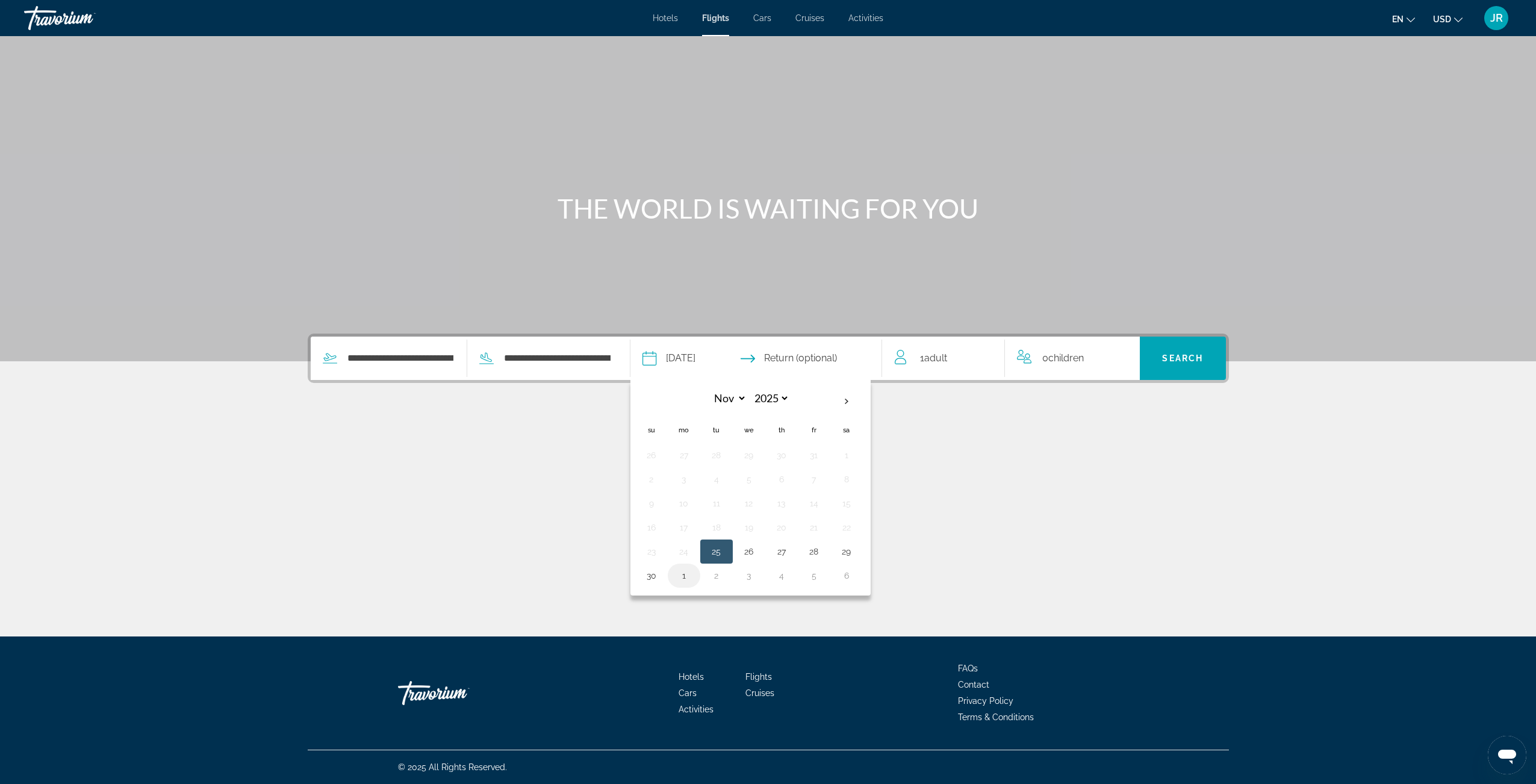
click at [678, 575] on button "1" at bounding box center [684, 575] width 19 height 17
type input "**********"
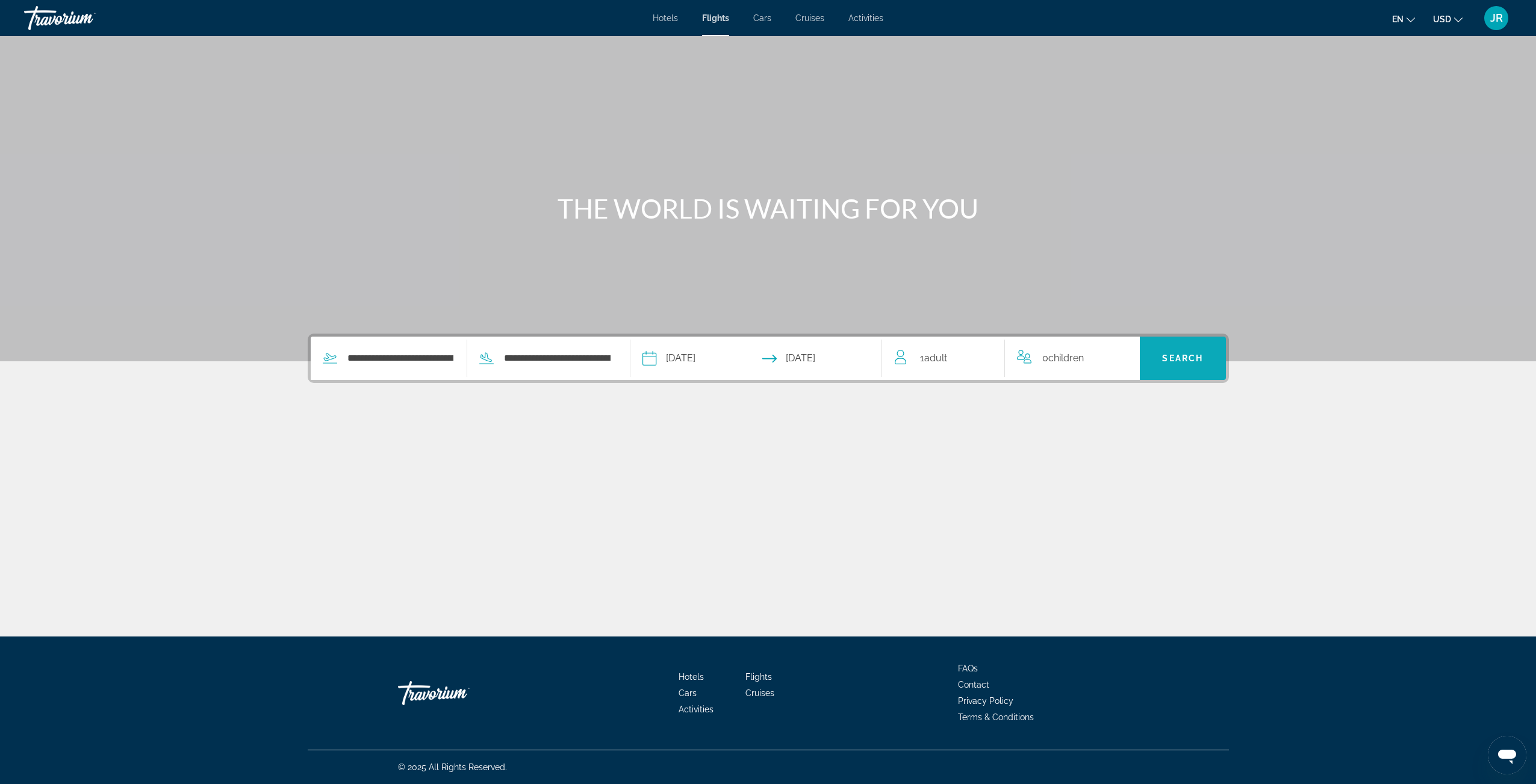
click at [1212, 355] on span "Search" at bounding box center [1183, 358] width 86 height 29
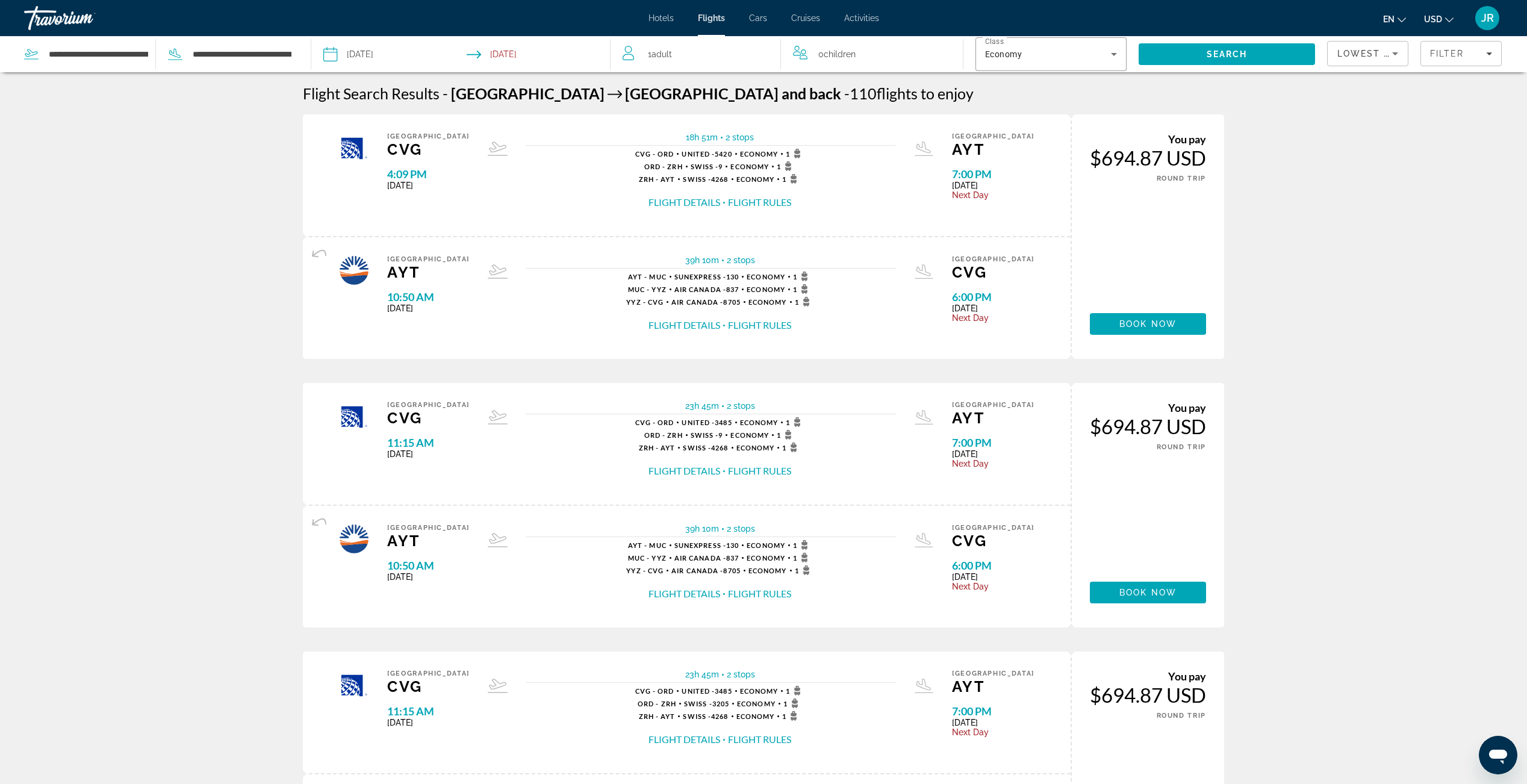
click at [686, 470] on button "Flight Details" at bounding box center [684, 471] width 71 height 13
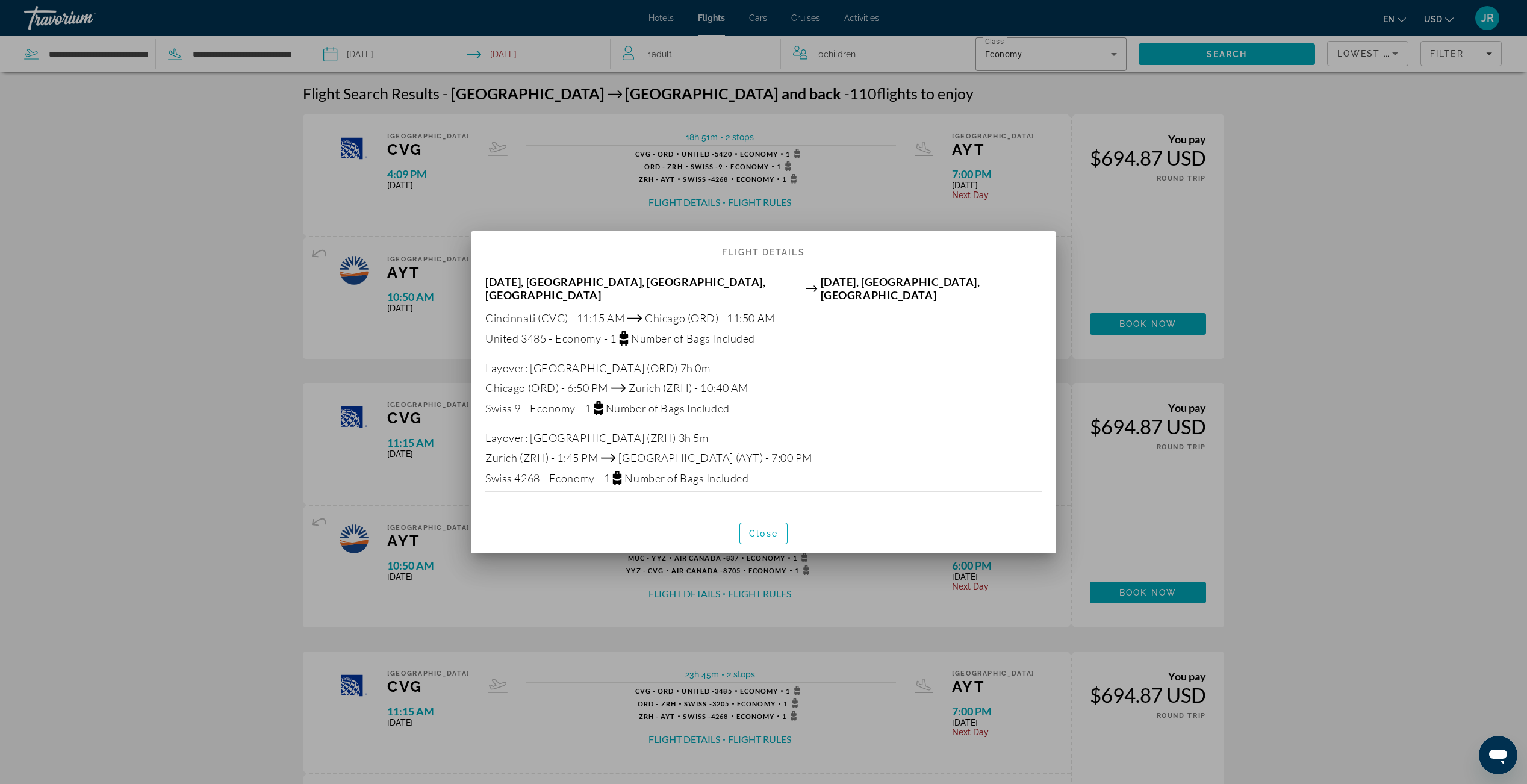
click at [1284, 490] on div at bounding box center [764, 392] width 1527 height 784
